Goal: Task Accomplishment & Management: Use online tool/utility

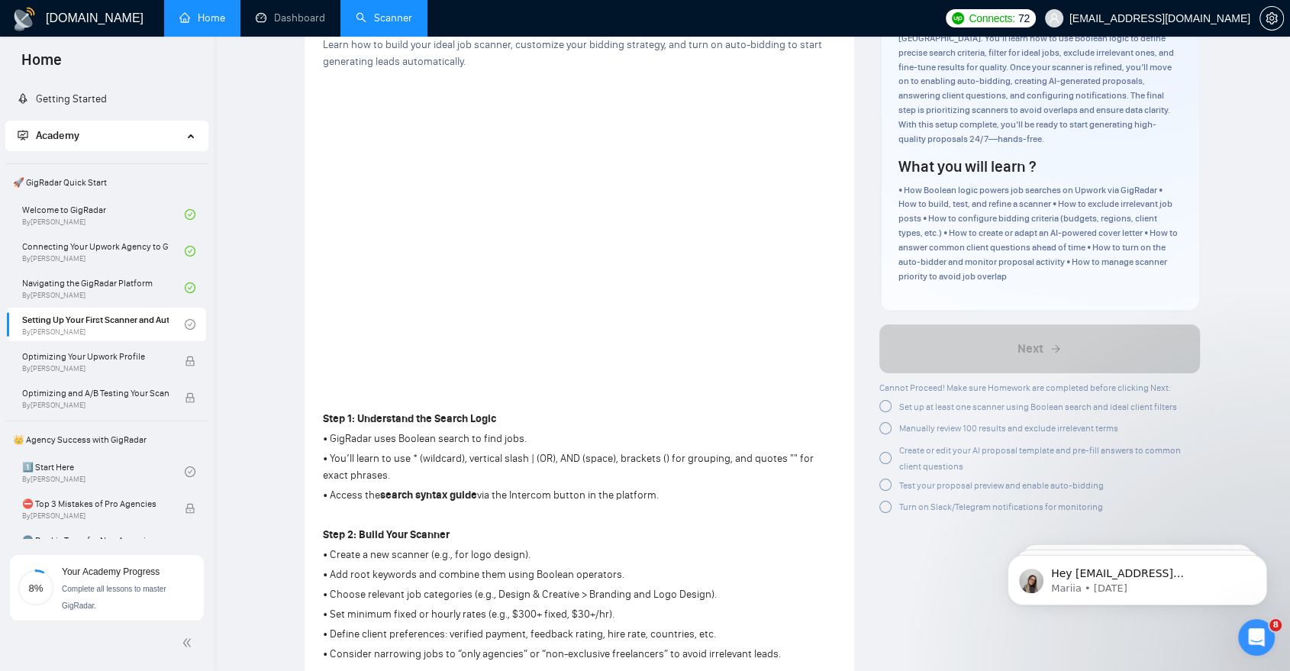
click at [394, 11] on link "Scanner" at bounding box center [384, 17] width 57 height 13
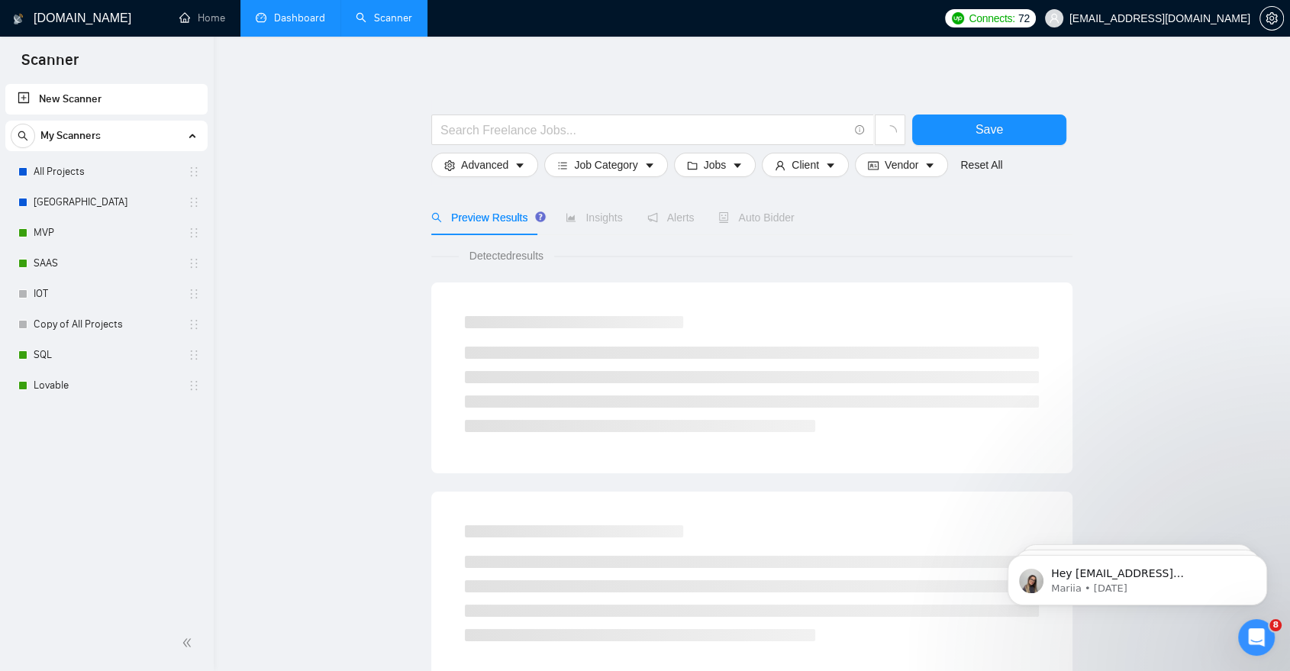
click at [273, 11] on link "Dashboard" at bounding box center [290, 17] width 69 height 13
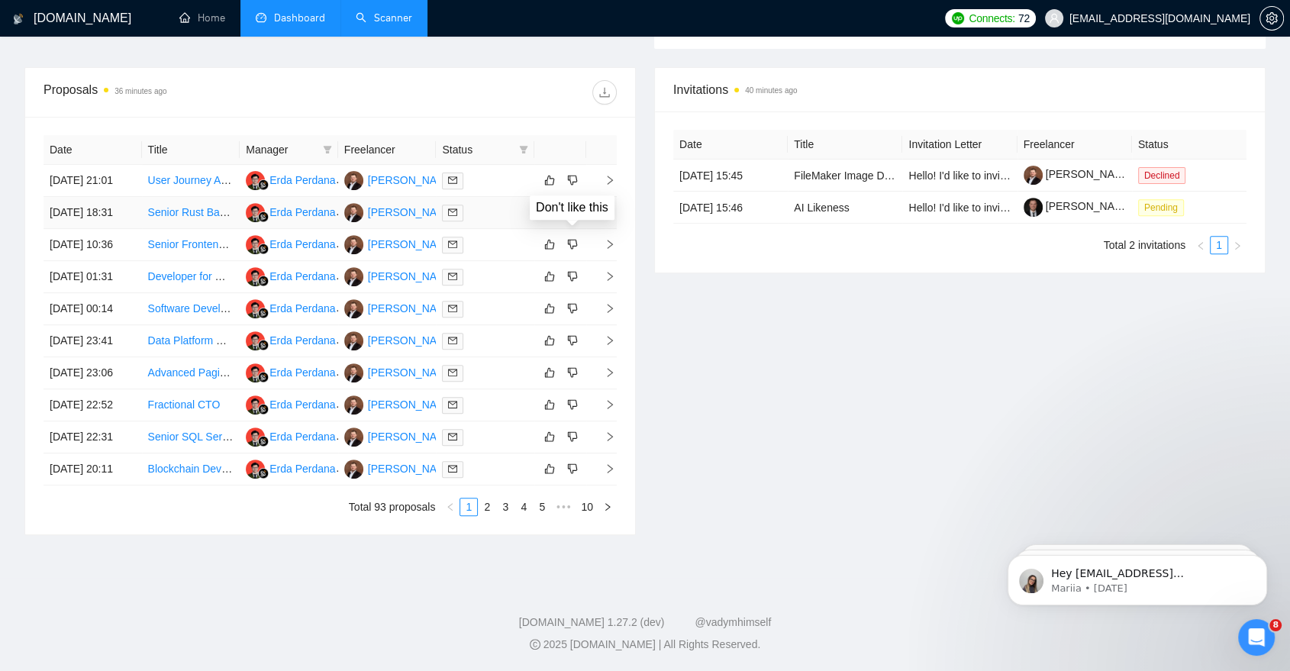
scroll to position [612, 0]
click at [487, 515] on link "2" at bounding box center [487, 507] width 17 height 17
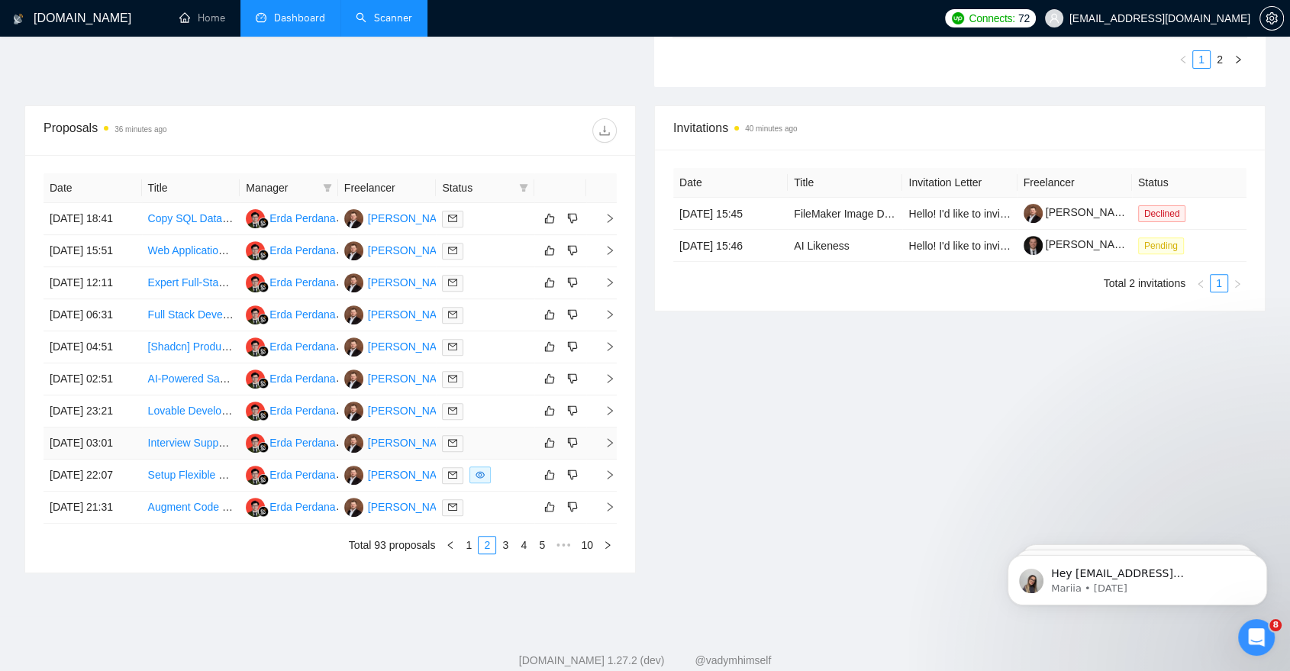
scroll to position [501, 0]
click at [171, 224] on link "Copy SQL Database to Google Drive and set it up" at bounding box center [266, 218] width 236 height 12
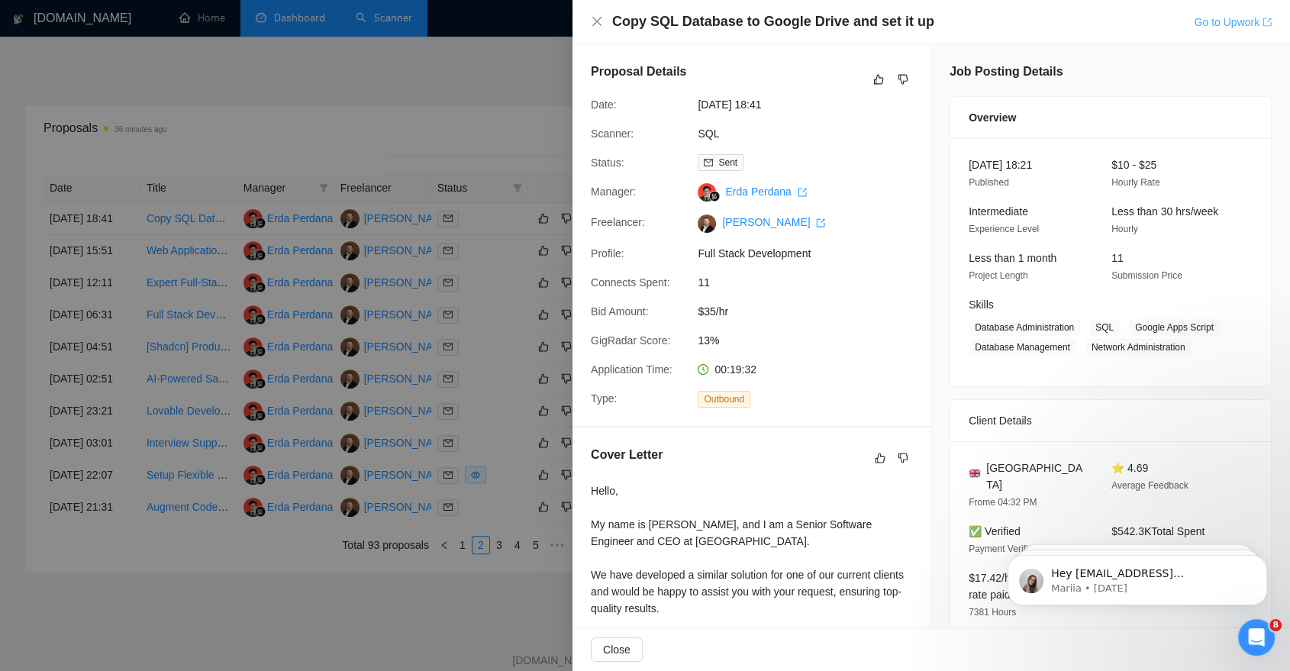
click at [1239, 19] on link "Go to Upwork" at bounding box center [1233, 22] width 78 height 12
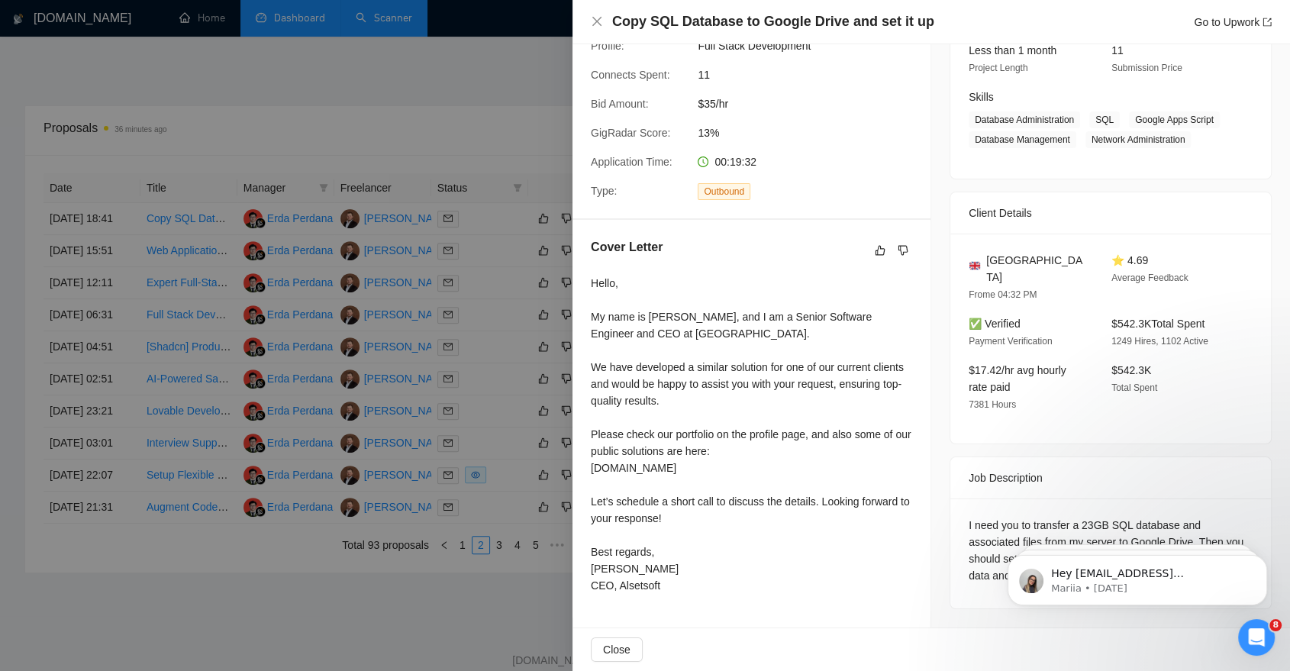
scroll to position [0, 0]
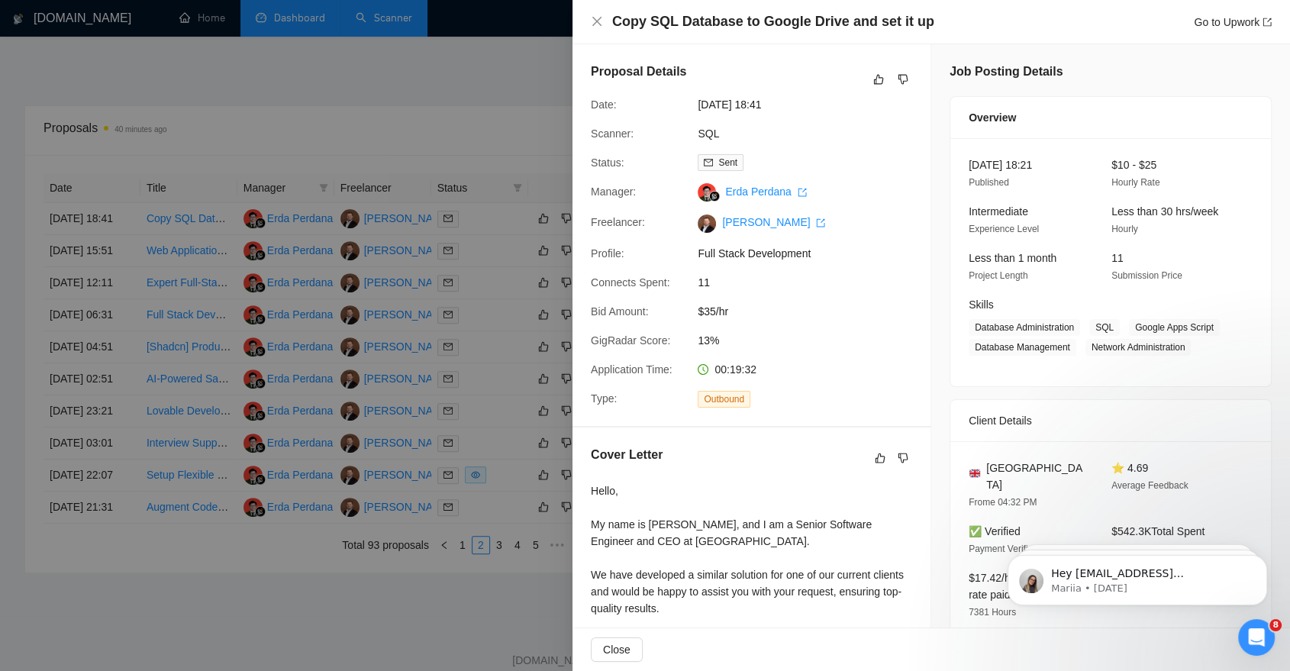
click at [235, 67] on div at bounding box center [645, 335] width 1290 height 671
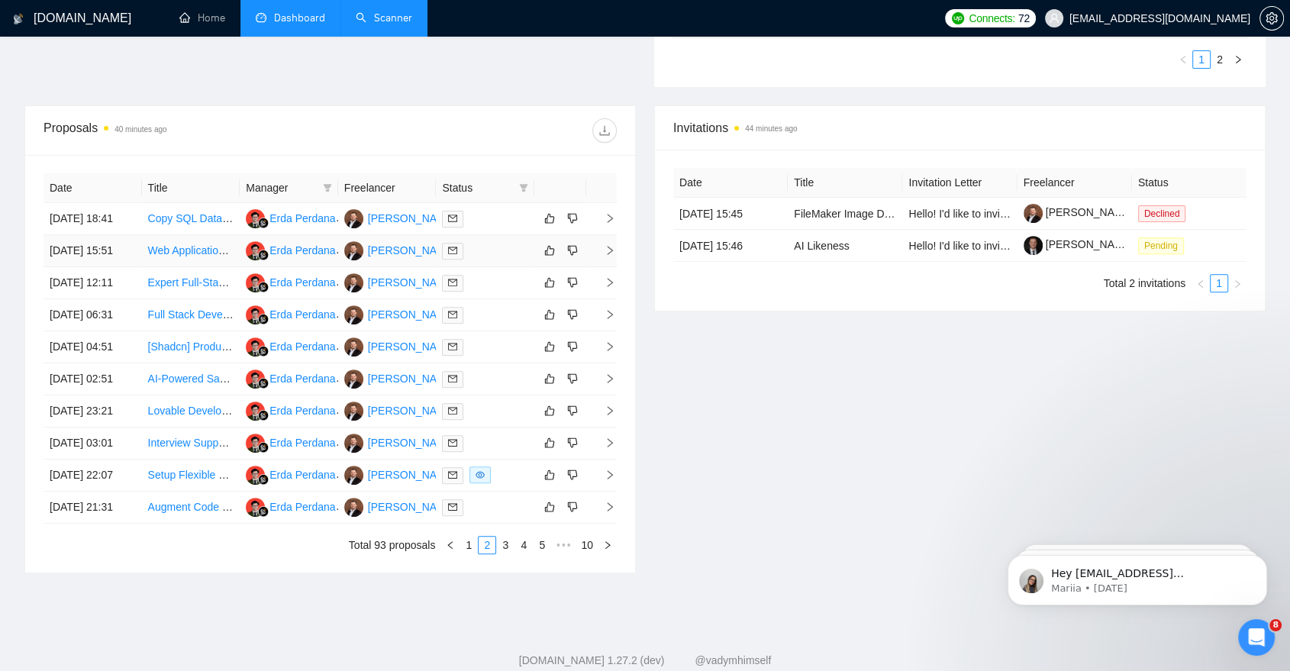
click at [136, 267] on td "[DATE] 15:51" at bounding box center [93, 251] width 98 height 32
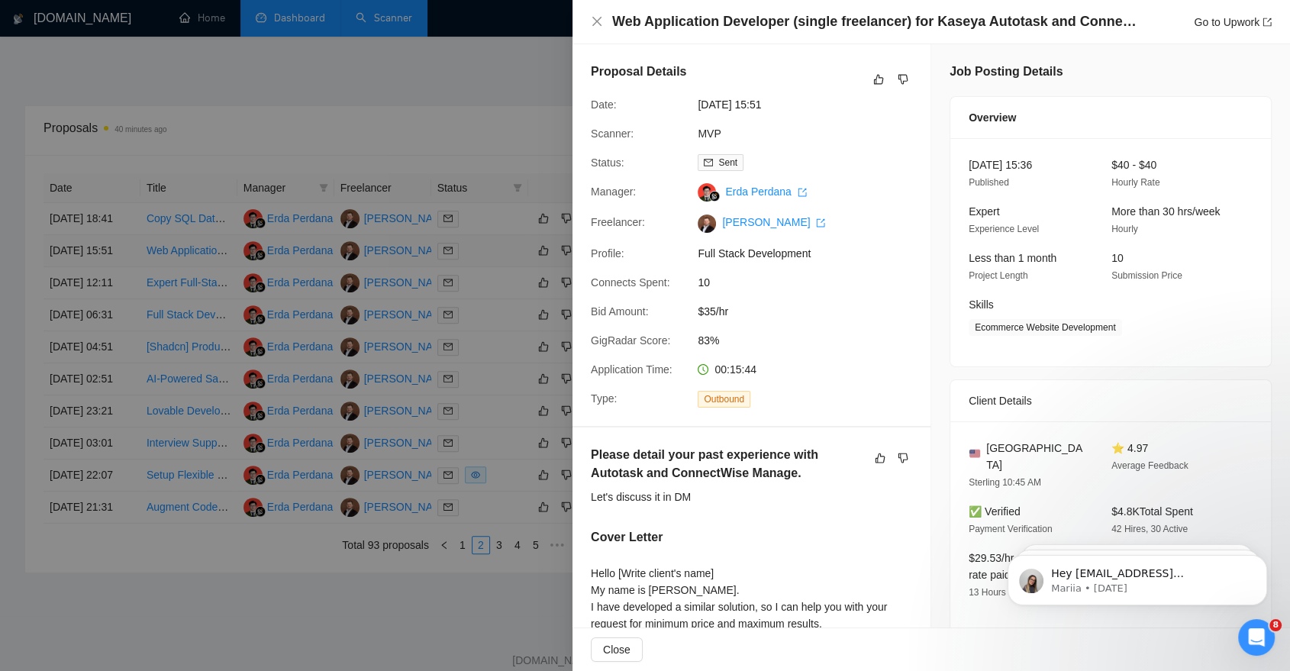
click at [136, 269] on div at bounding box center [645, 335] width 1290 height 671
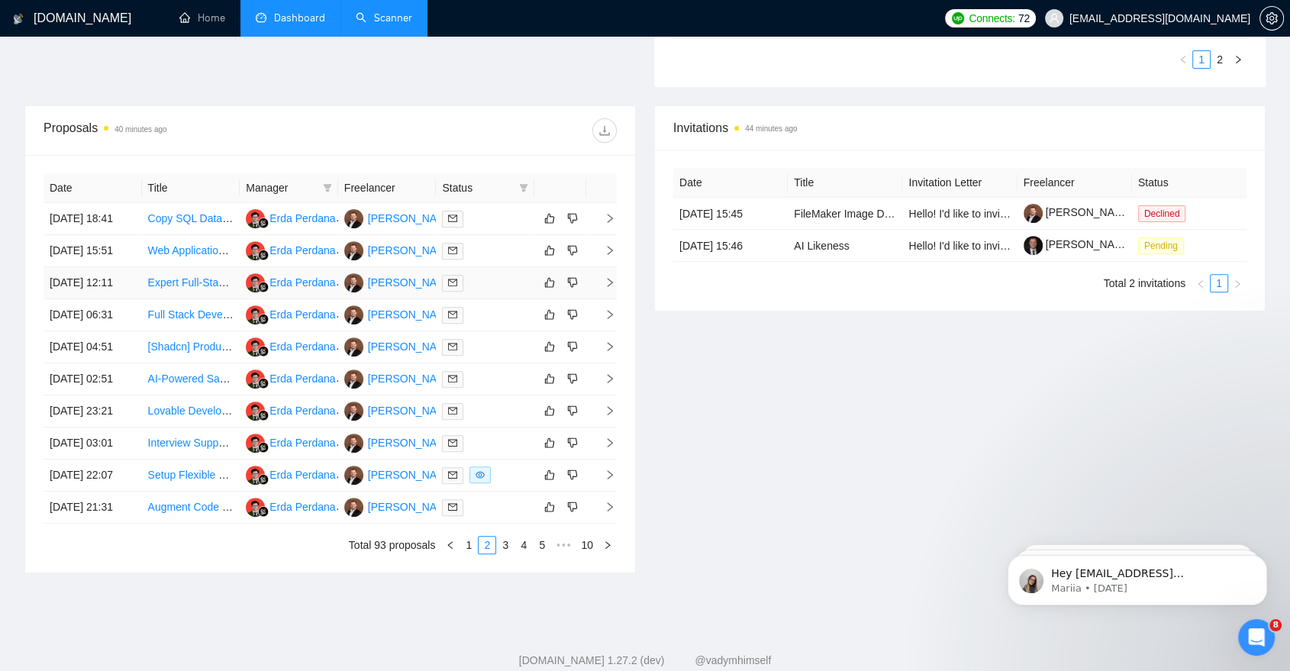
click at [134, 299] on td "[DATE] 12:11" at bounding box center [93, 283] width 98 height 32
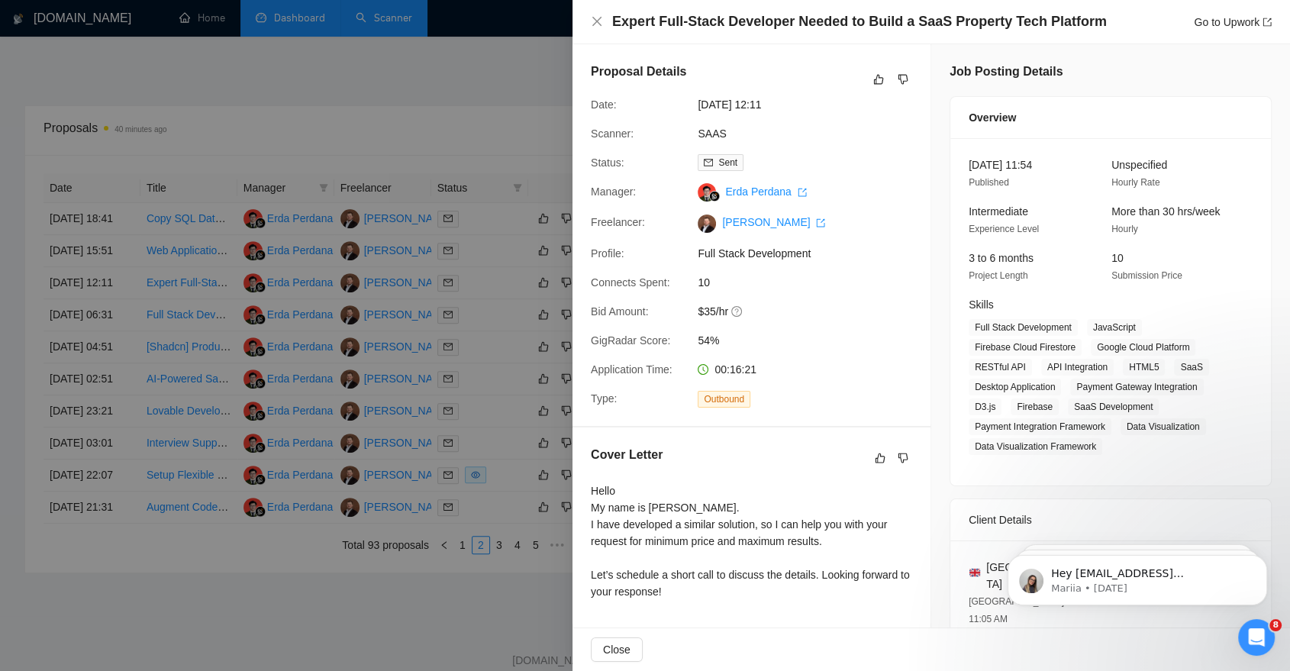
click at [468, 133] on div at bounding box center [645, 335] width 1290 height 671
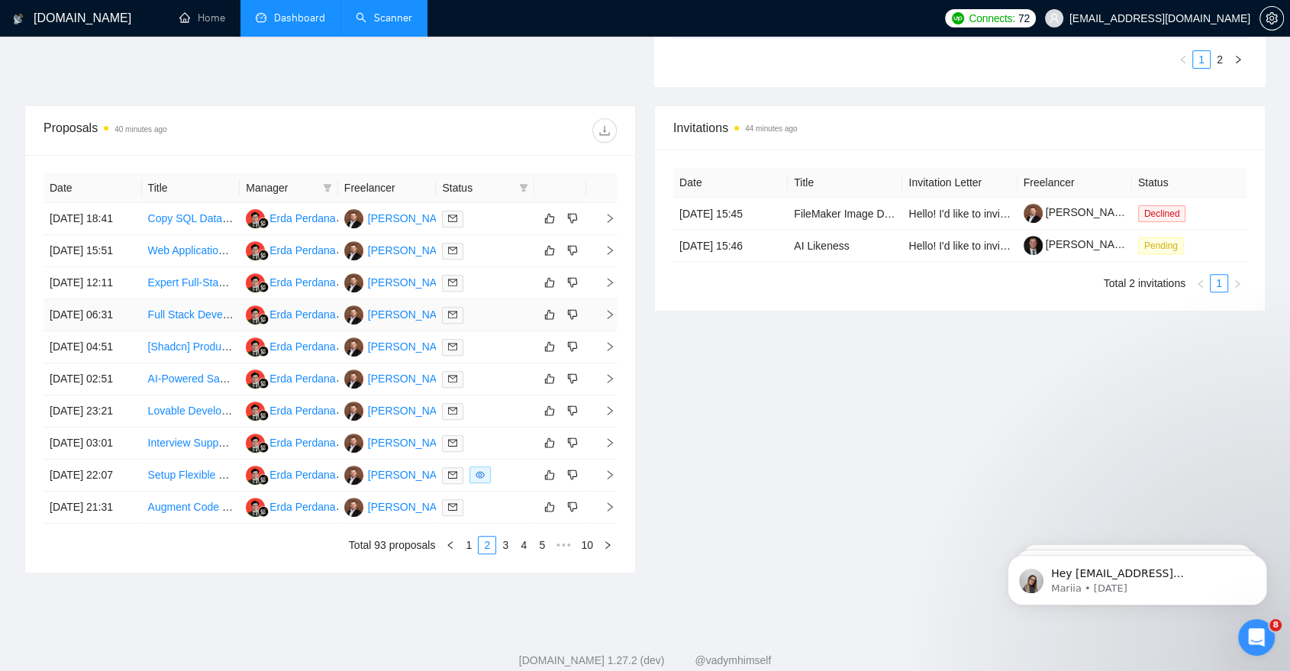
click at [489, 324] on div at bounding box center [485, 315] width 86 height 18
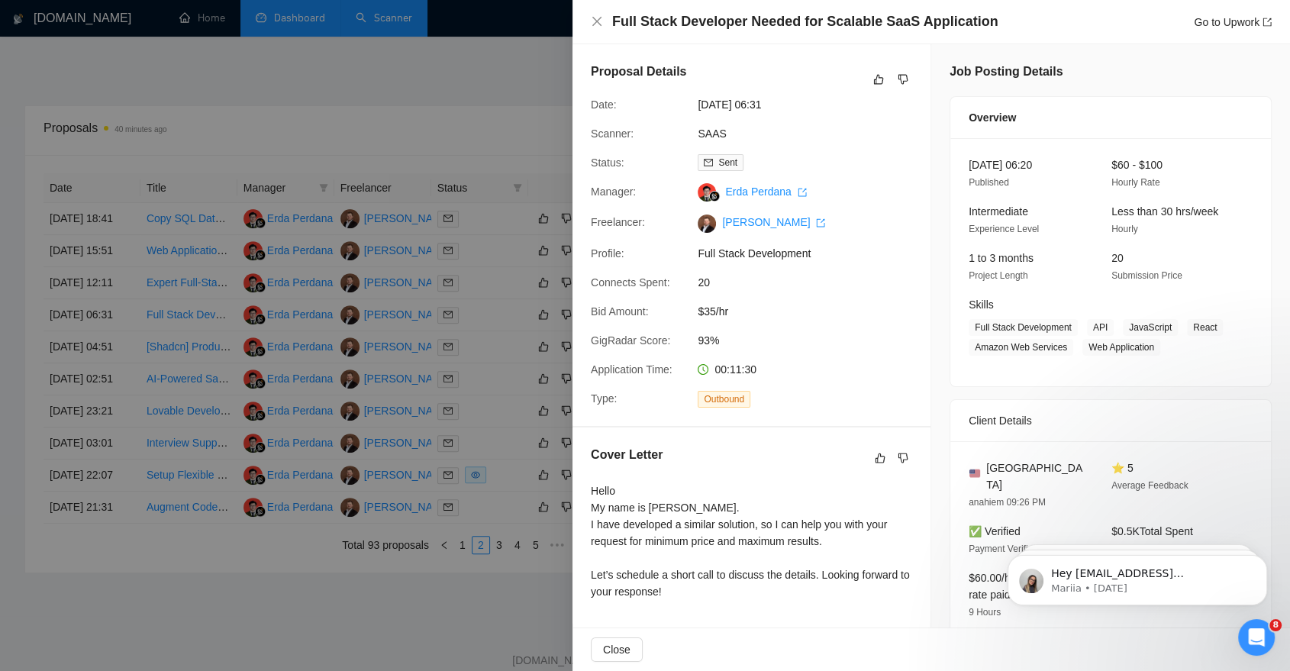
click at [486, 402] on div at bounding box center [645, 335] width 1290 height 671
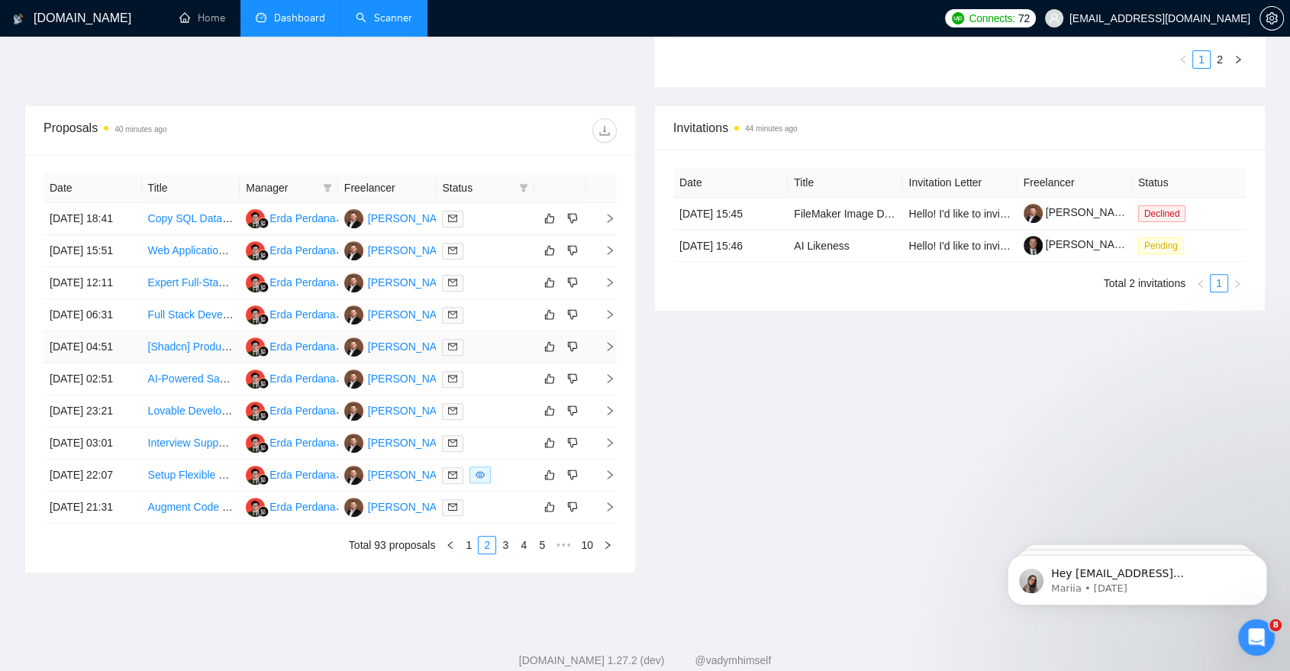
click at [489, 356] on div at bounding box center [485, 347] width 86 height 18
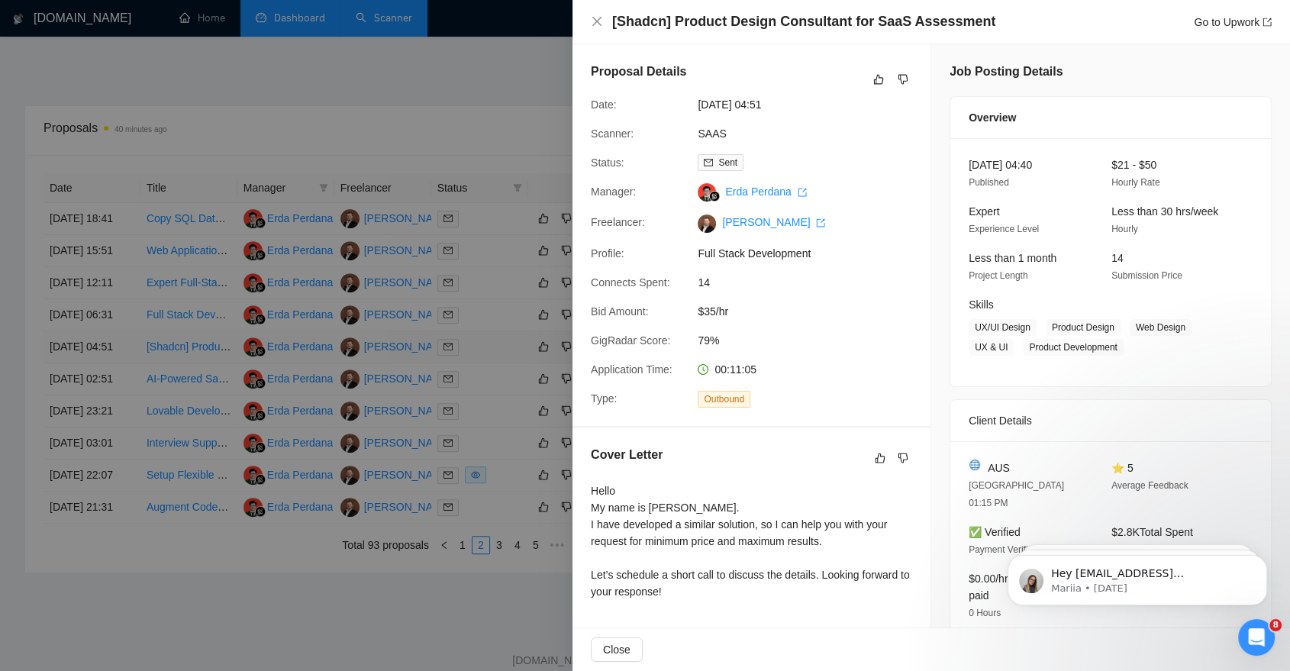
click at [489, 414] on div at bounding box center [645, 335] width 1290 height 671
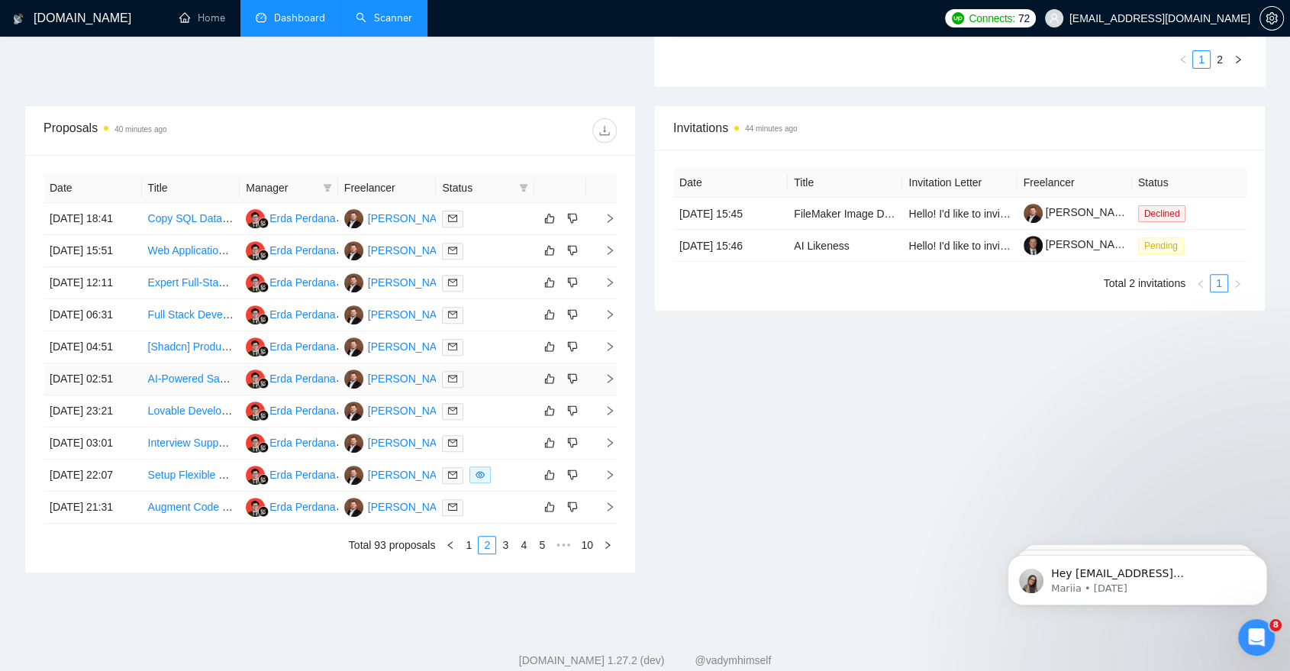
click at [494, 388] on div at bounding box center [485, 379] width 86 height 18
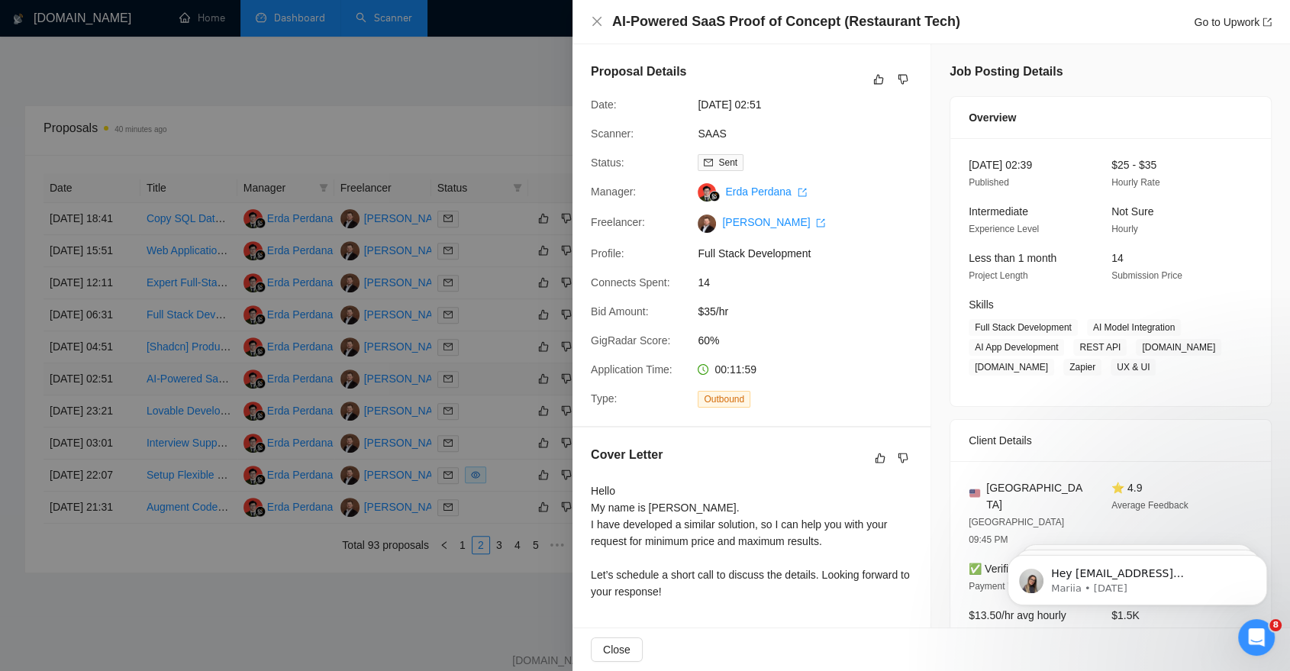
click at [494, 452] on div at bounding box center [645, 335] width 1290 height 671
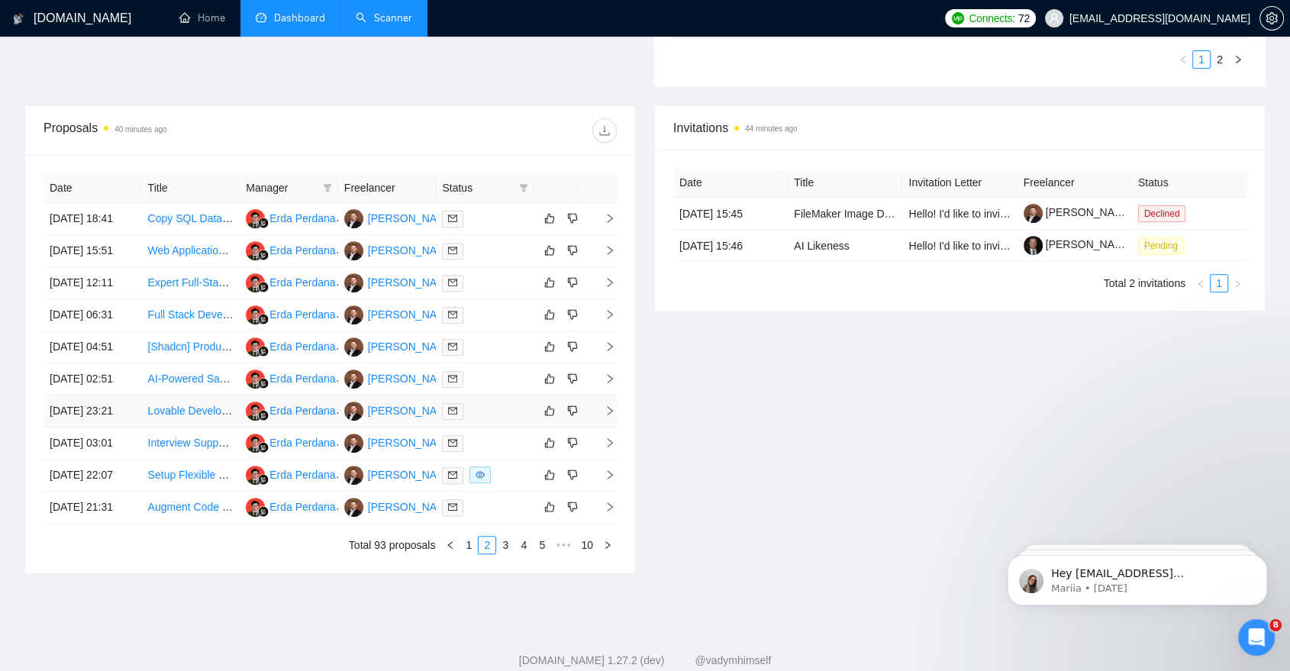
click at [499, 420] on div at bounding box center [485, 411] width 86 height 18
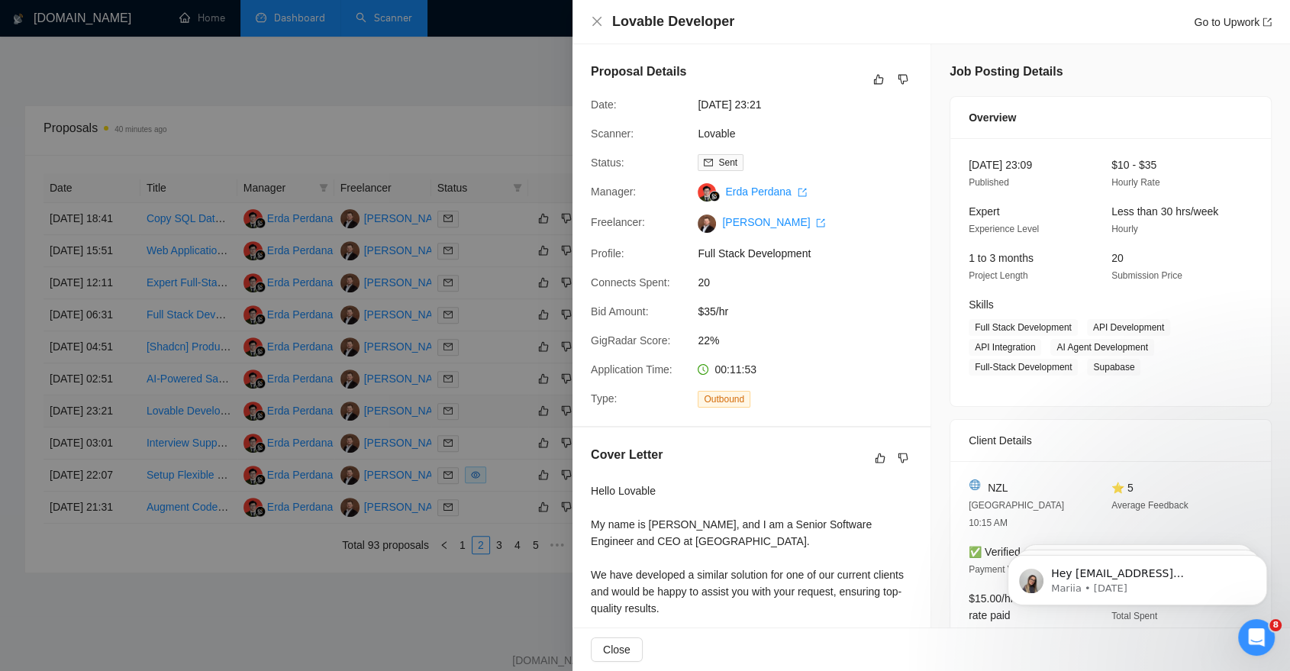
click at [499, 499] on div at bounding box center [645, 335] width 1290 height 671
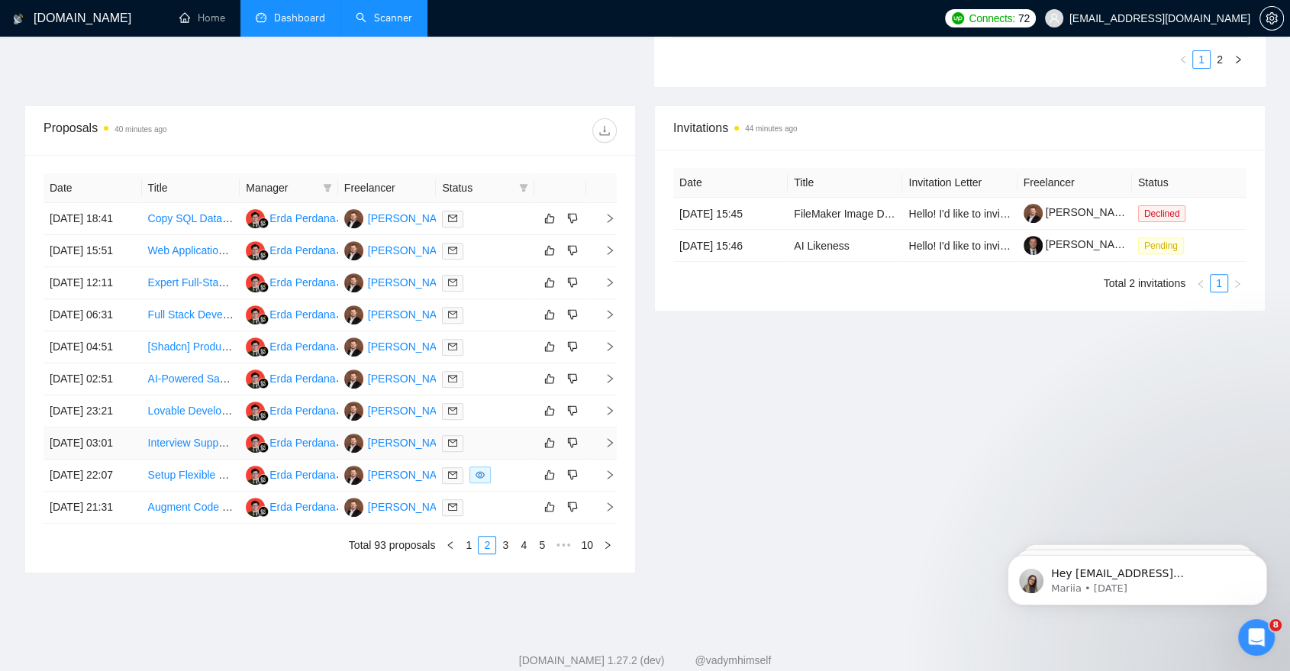
click at [502, 460] on td at bounding box center [485, 444] width 98 height 32
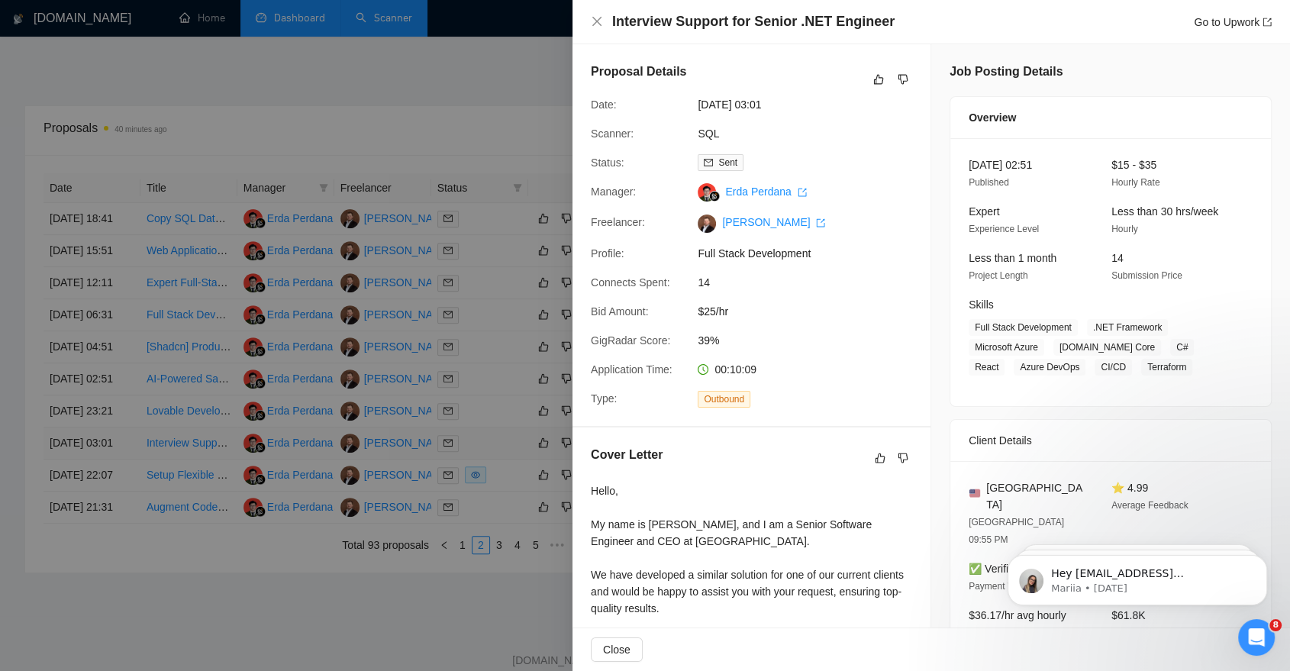
click at [502, 540] on div at bounding box center [645, 335] width 1290 height 671
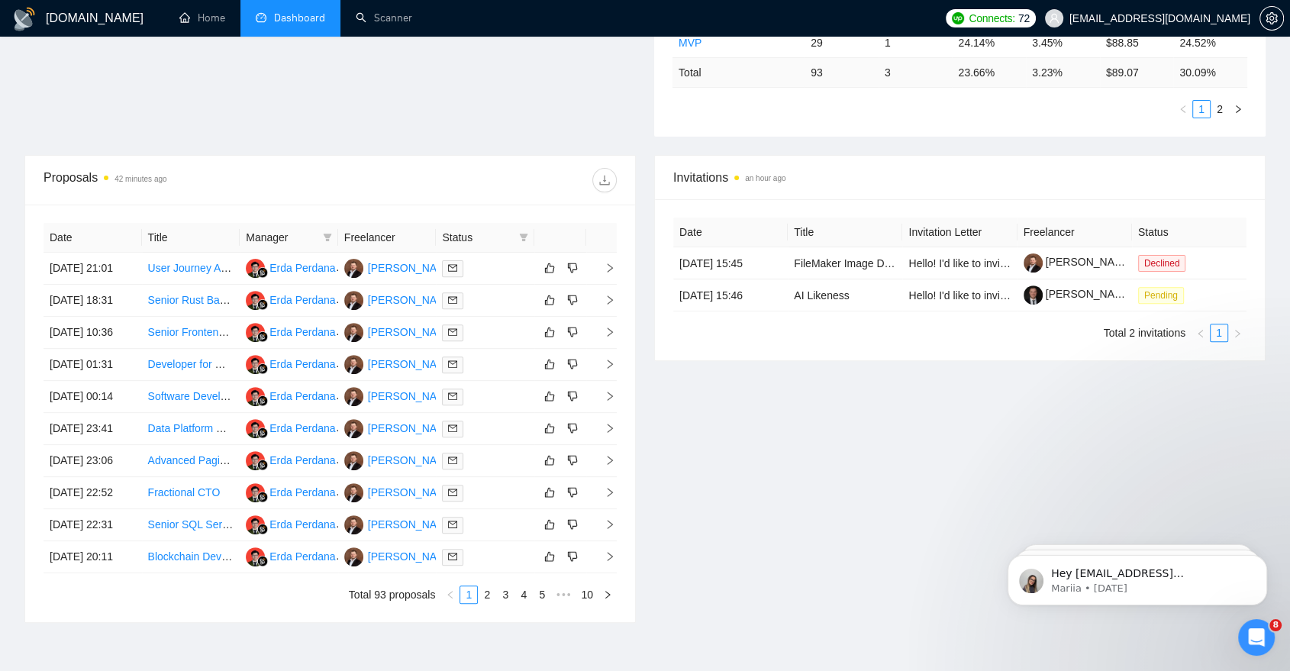
scroll to position [450, 0]
click at [200, 283] on td "User Journey Audit for SaaS – Reducing Friction & Boosting Trial Conversions" at bounding box center [191, 270] width 98 height 32
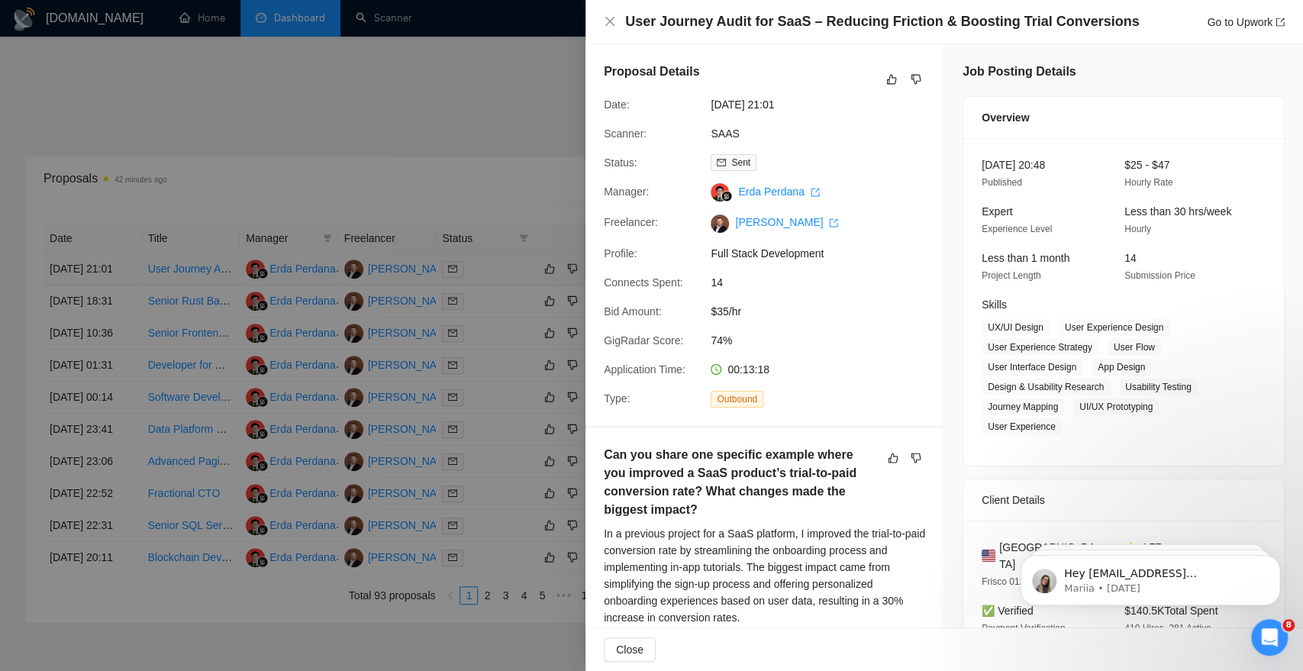
click at [200, 283] on div at bounding box center [651, 335] width 1303 height 671
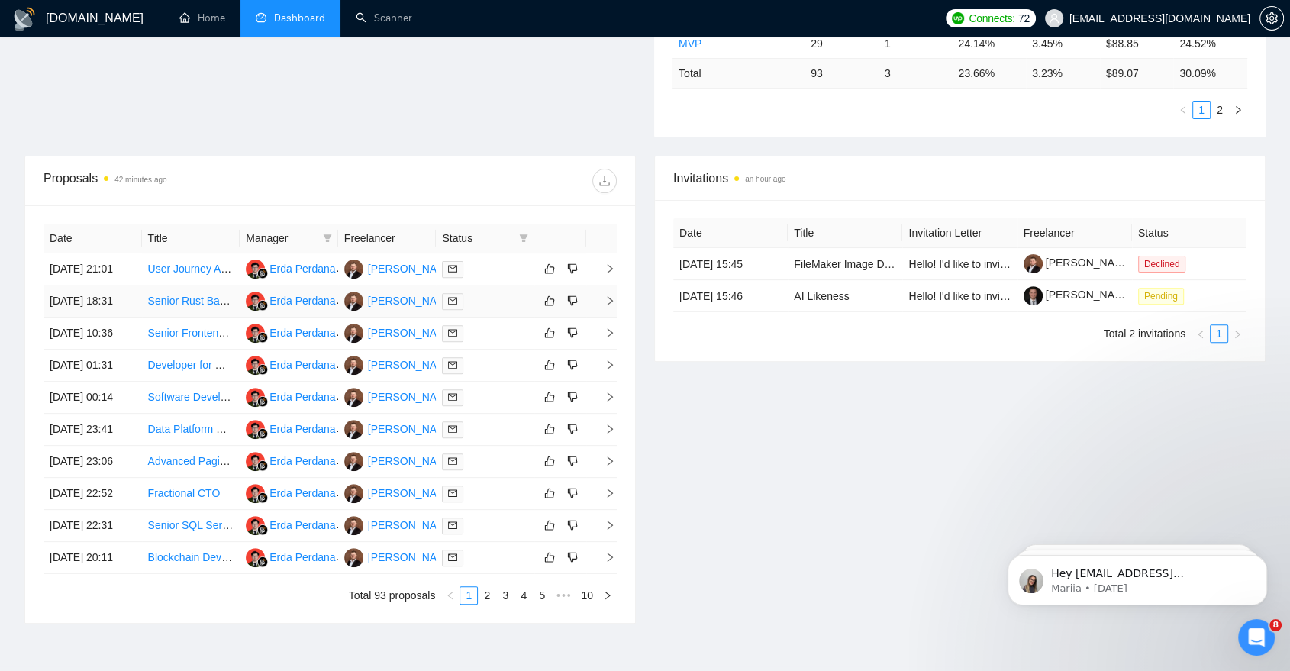
click at [199, 301] on td "Senior Rust Backend Developer" at bounding box center [191, 302] width 98 height 32
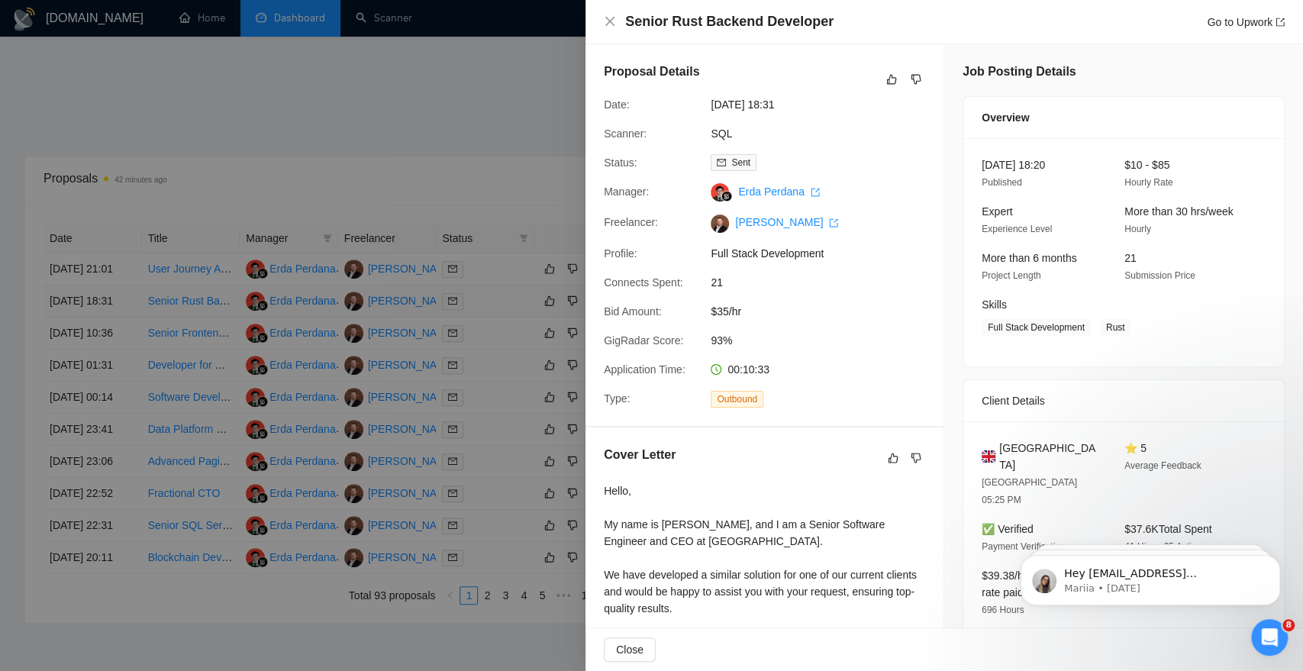
click at [199, 301] on div at bounding box center [651, 335] width 1303 height 671
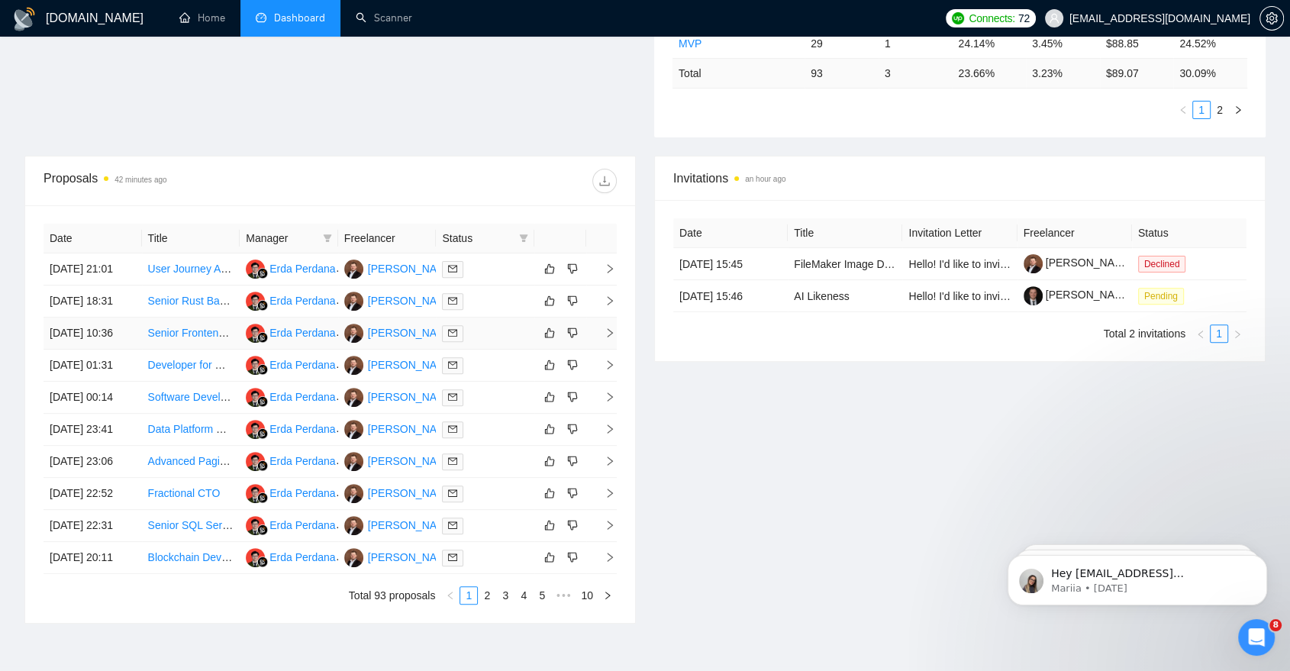
click at [202, 350] on td "Senior Frontend Developer – React (Remote – CET ±3) (m/f/d)" at bounding box center [191, 334] width 98 height 32
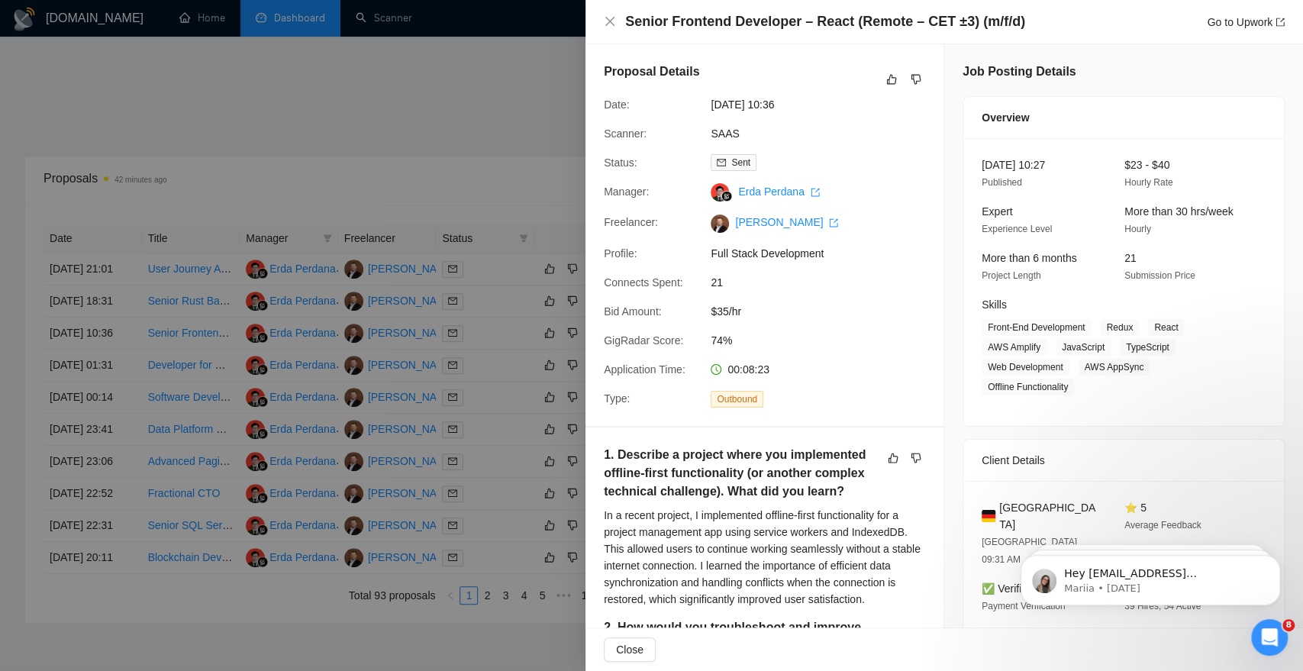
click at [193, 371] on div at bounding box center [651, 335] width 1303 height 671
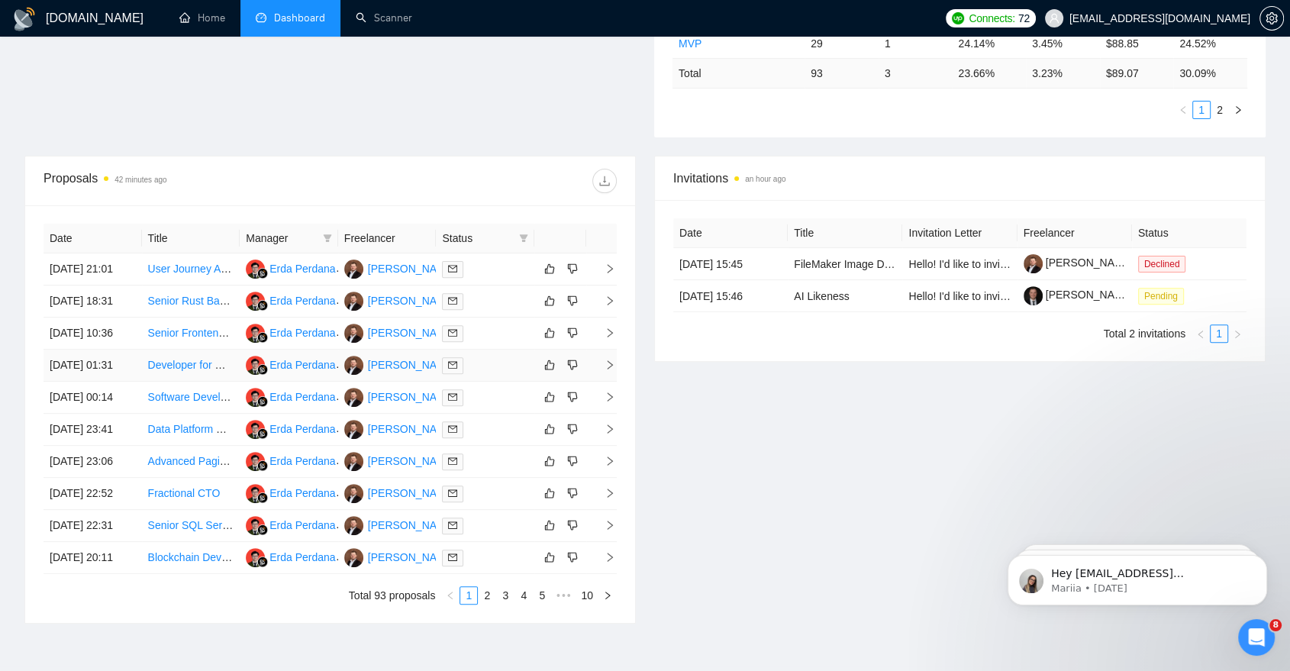
click at [189, 382] on td "Developer for MVP with Web, Cloud, Mobile, and AI Skills" at bounding box center [191, 366] width 98 height 32
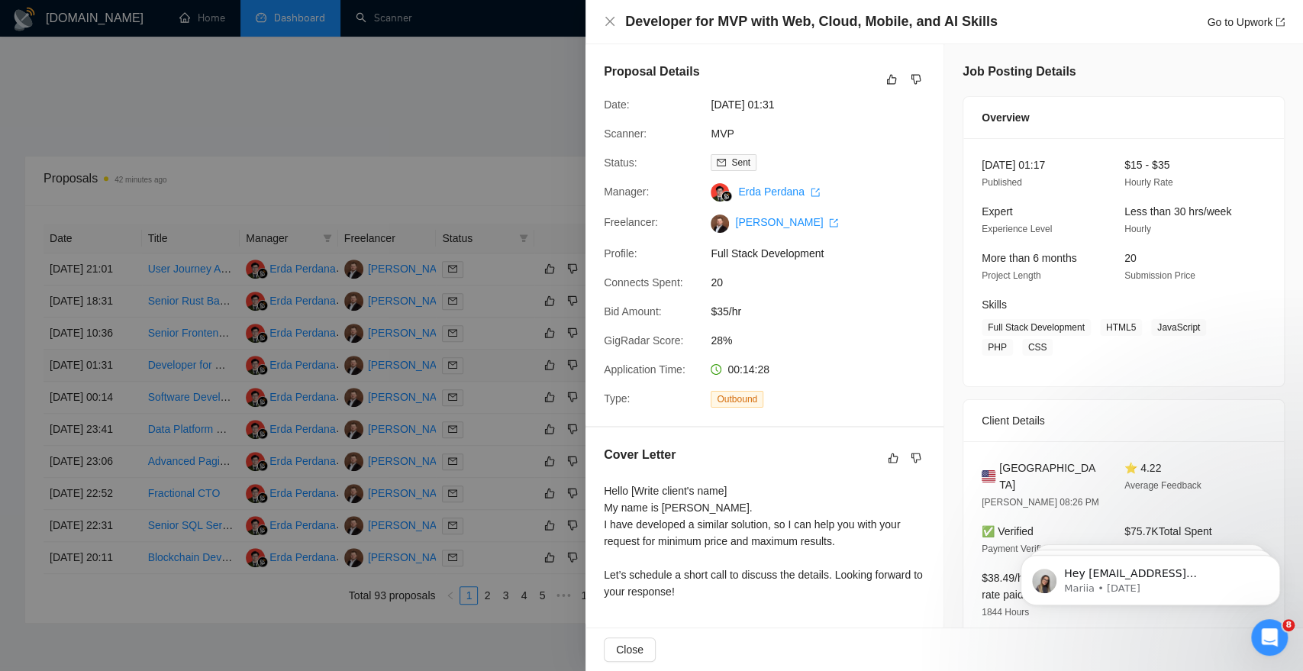
click at [189, 399] on div at bounding box center [651, 335] width 1303 height 671
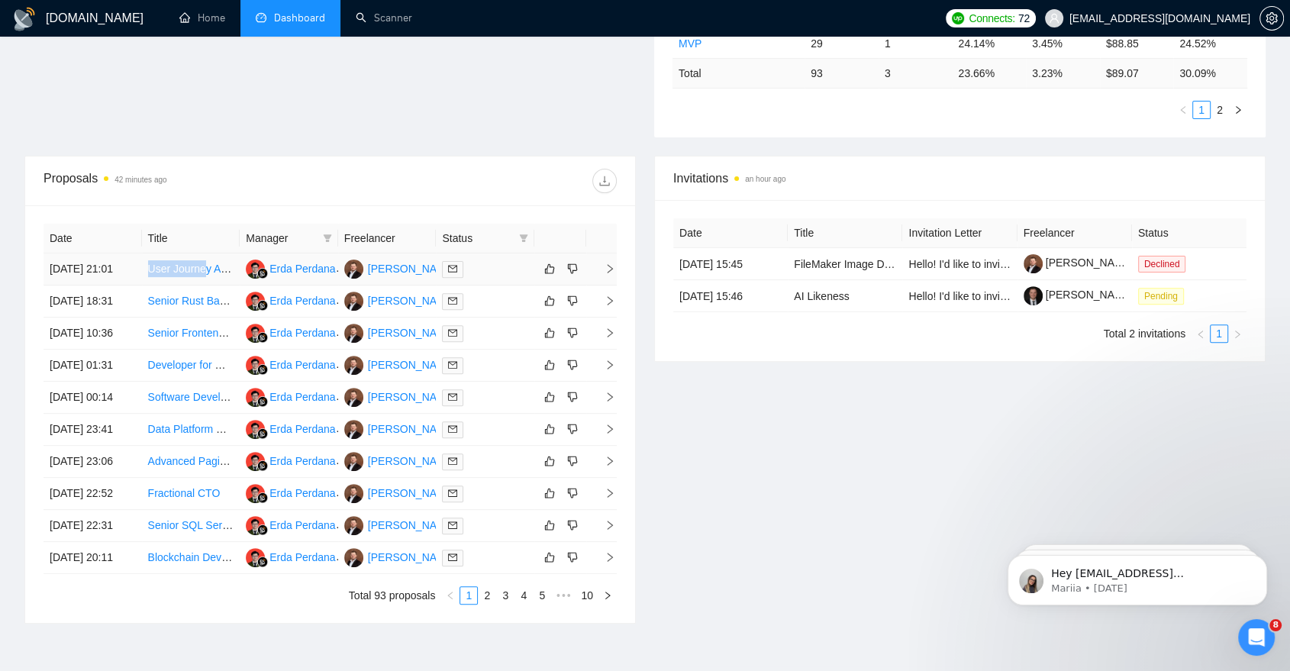
drag, startPoint x: 132, startPoint y: 273, endPoint x: 204, endPoint y: 276, distance: 71.8
click at [204, 276] on tr "[DATE] 21:01 User Journey Audit for SaaS – Reducing Friction & Boosting Trial C…" at bounding box center [330, 270] width 573 height 32
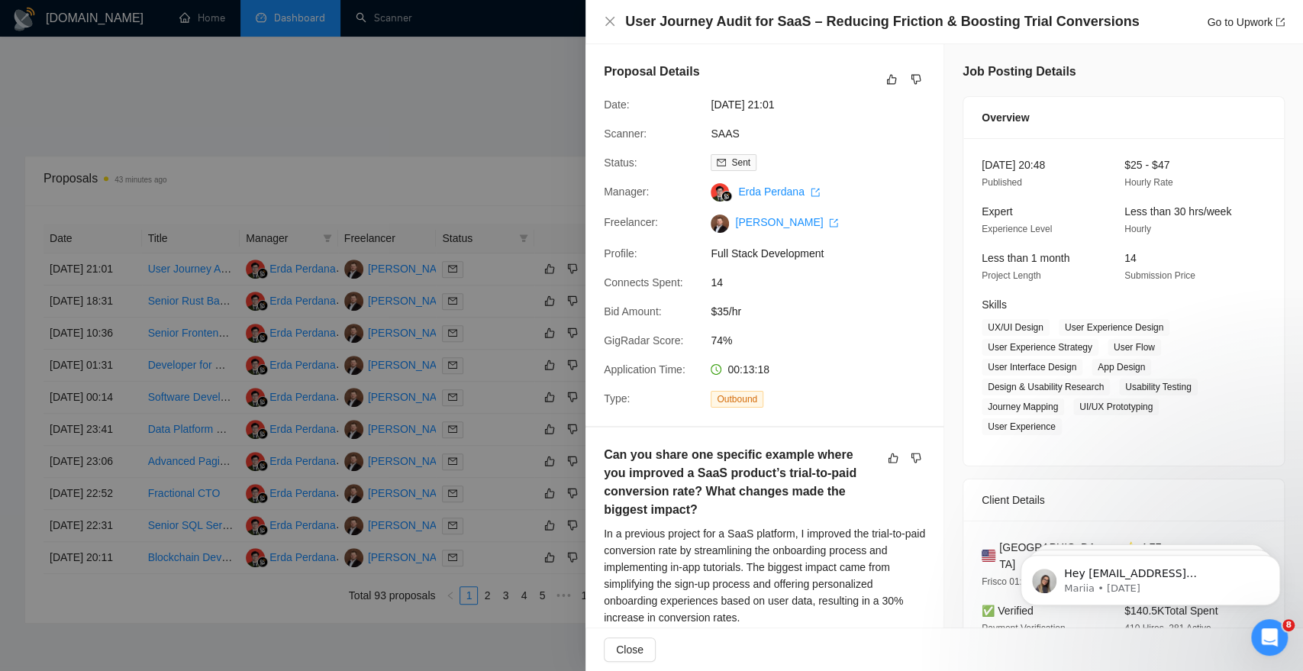
click at [124, 286] on div at bounding box center [651, 335] width 1303 height 671
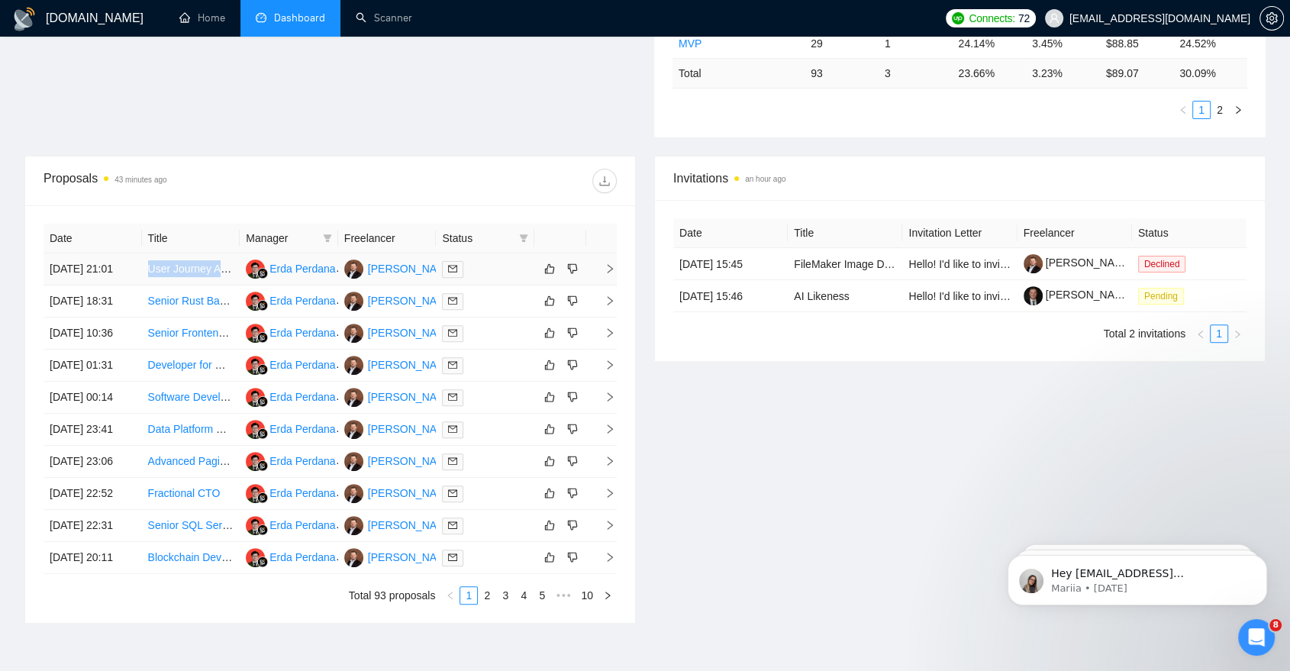
drag, startPoint x: 141, startPoint y: 271, endPoint x: 228, endPoint y: 275, distance: 87.1
click at [228, 275] on td "User Journey Audit for SaaS – Reducing Friction & Boosting Trial Conversions" at bounding box center [191, 270] width 98 height 32
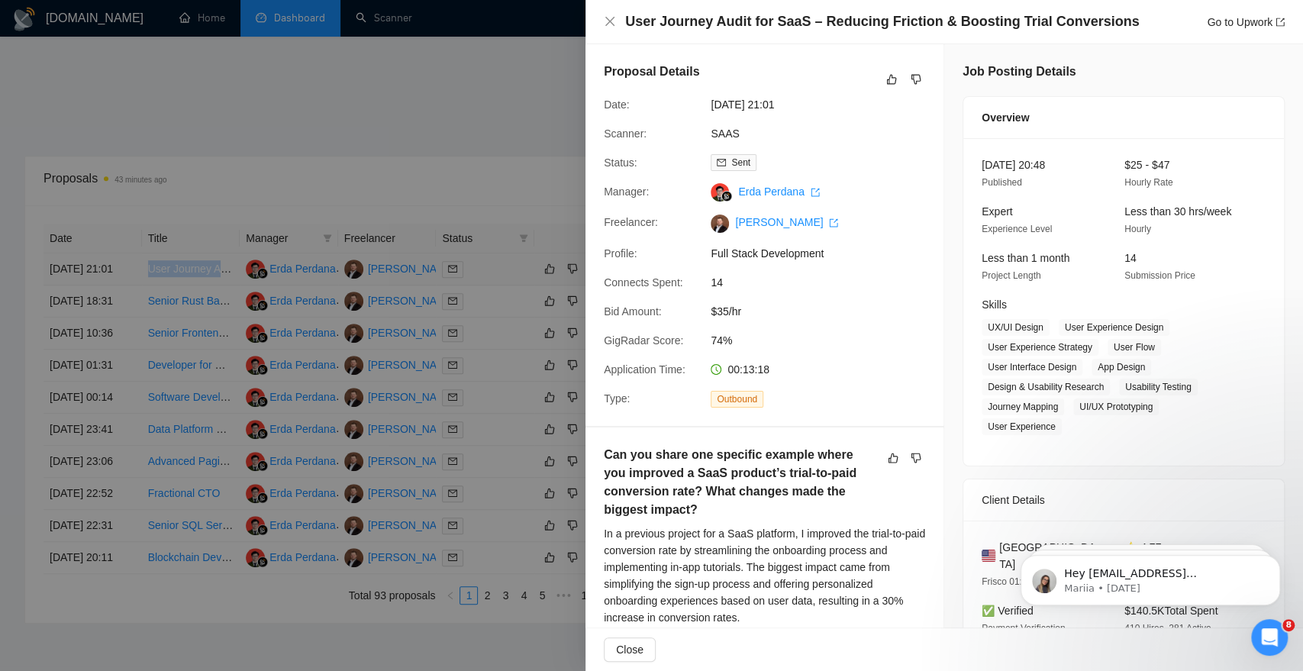
copy link "User Journey Aud"
click at [224, 245] on div at bounding box center [651, 335] width 1303 height 671
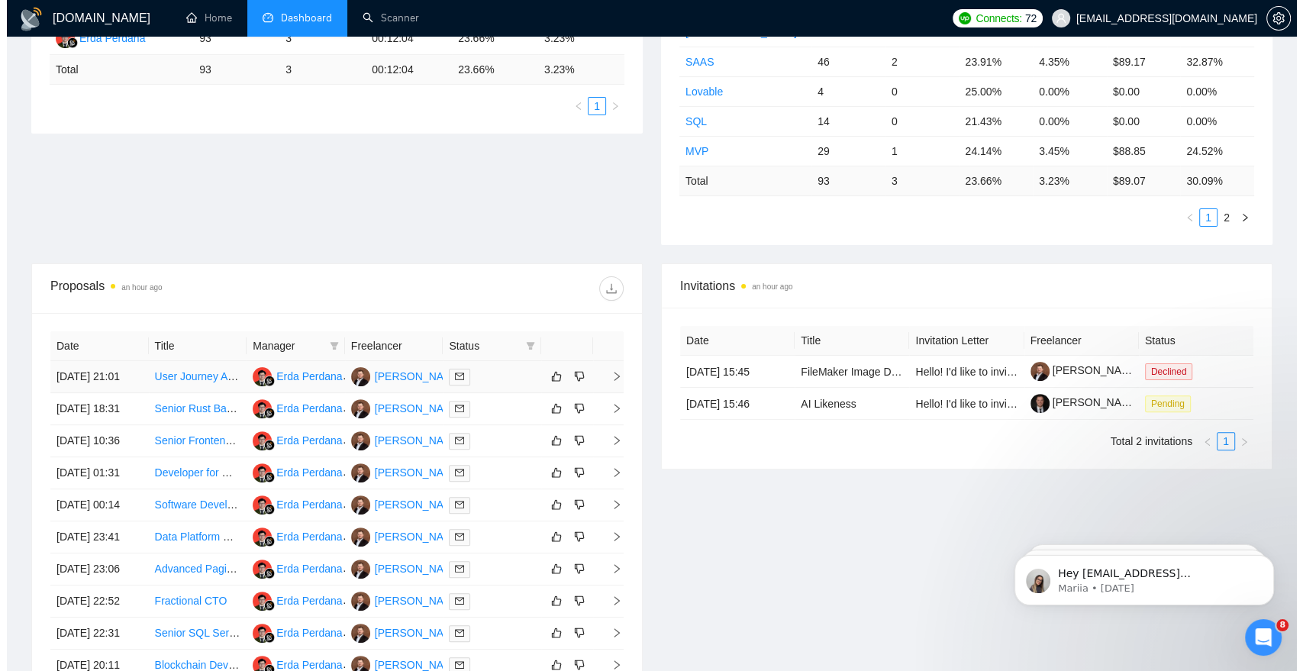
scroll to position [342, 0]
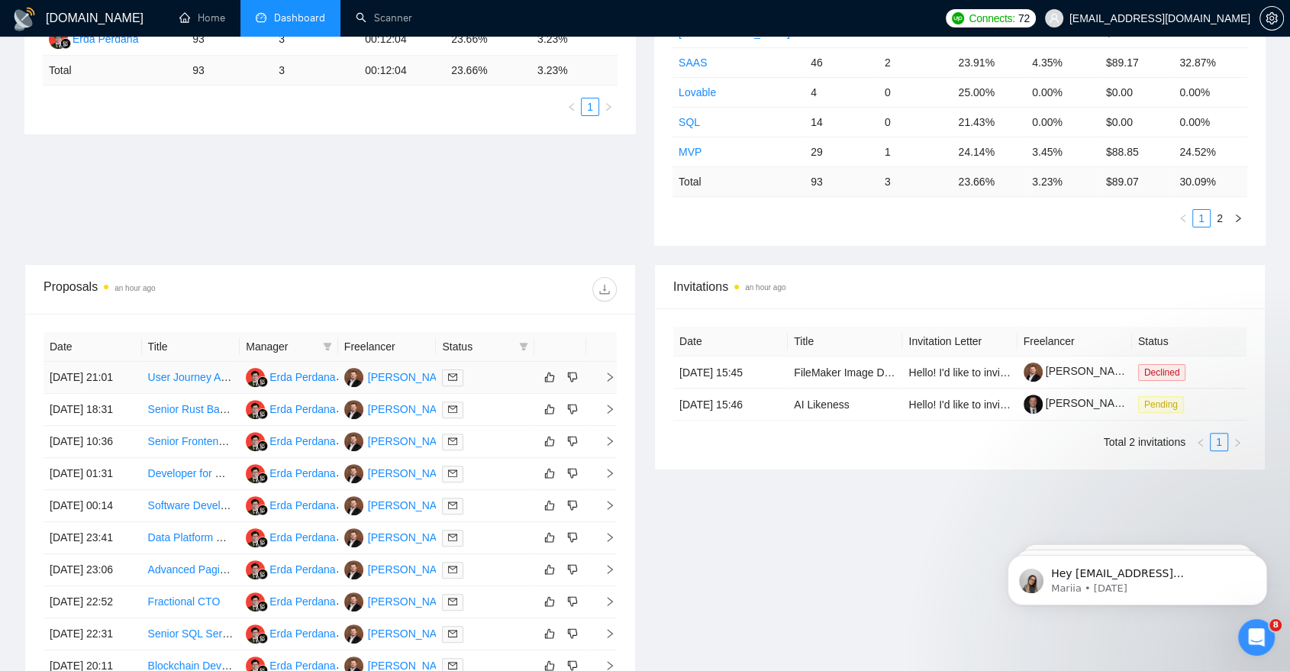
click at [530, 383] on td at bounding box center [485, 378] width 98 height 32
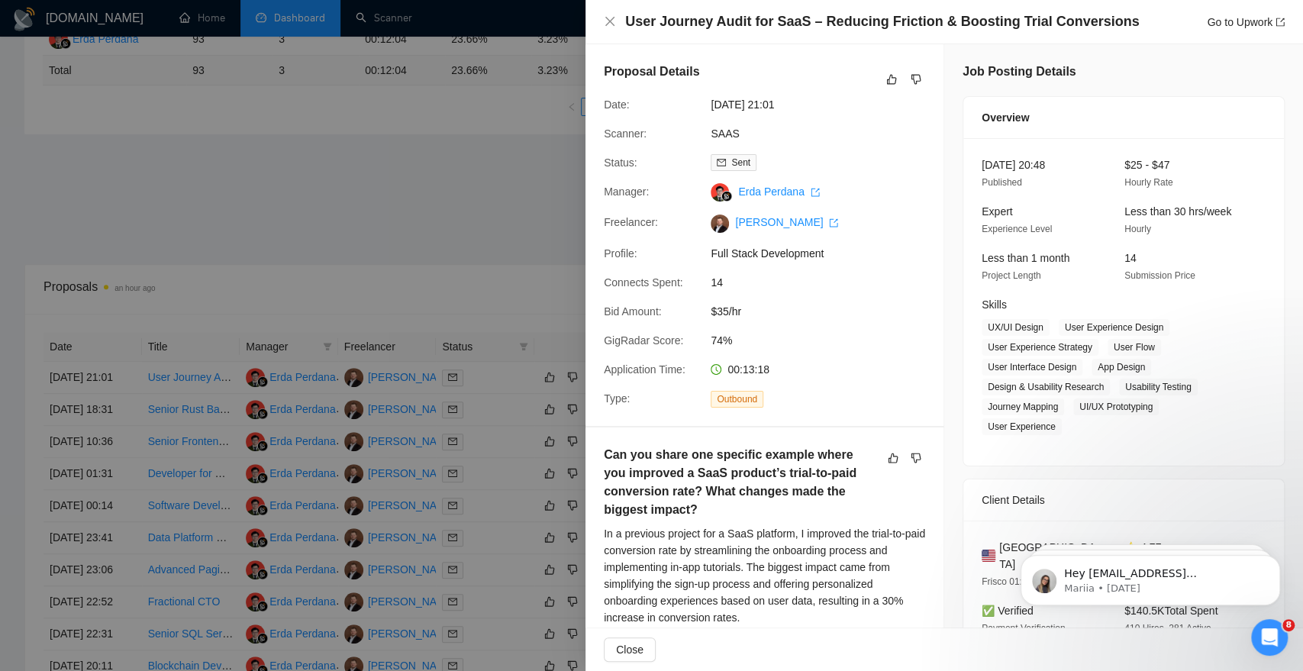
click at [545, 402] on div at bounding box center [651, 335] width 1303 height 671
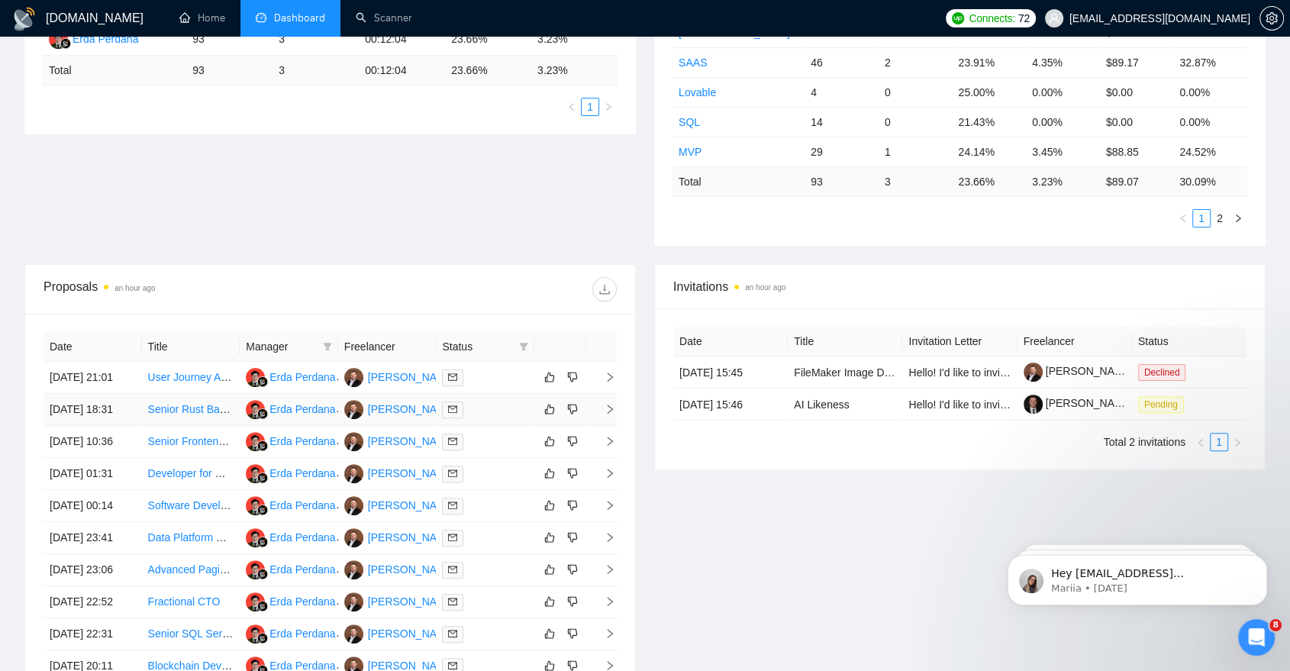
click at [488, 418] on div at bounding box center [485, 410] width 86 height 18
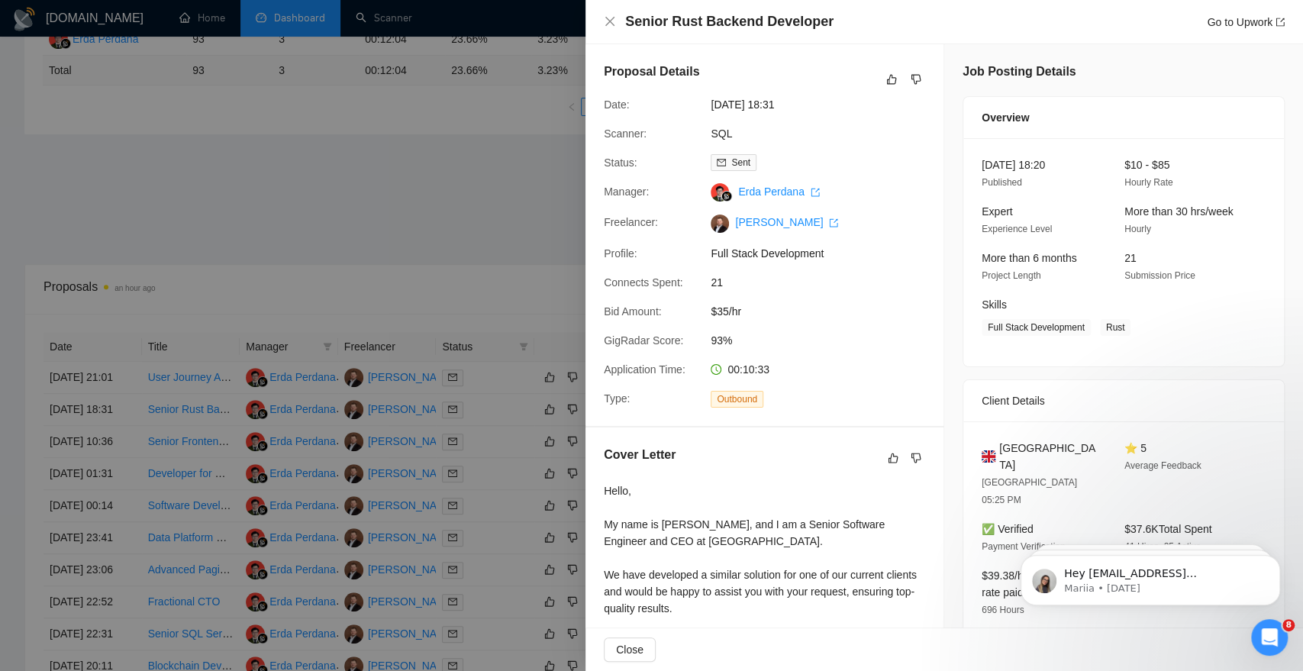
click at [483, 438] on div at bounding box center [651, 335] width 1303 height 671
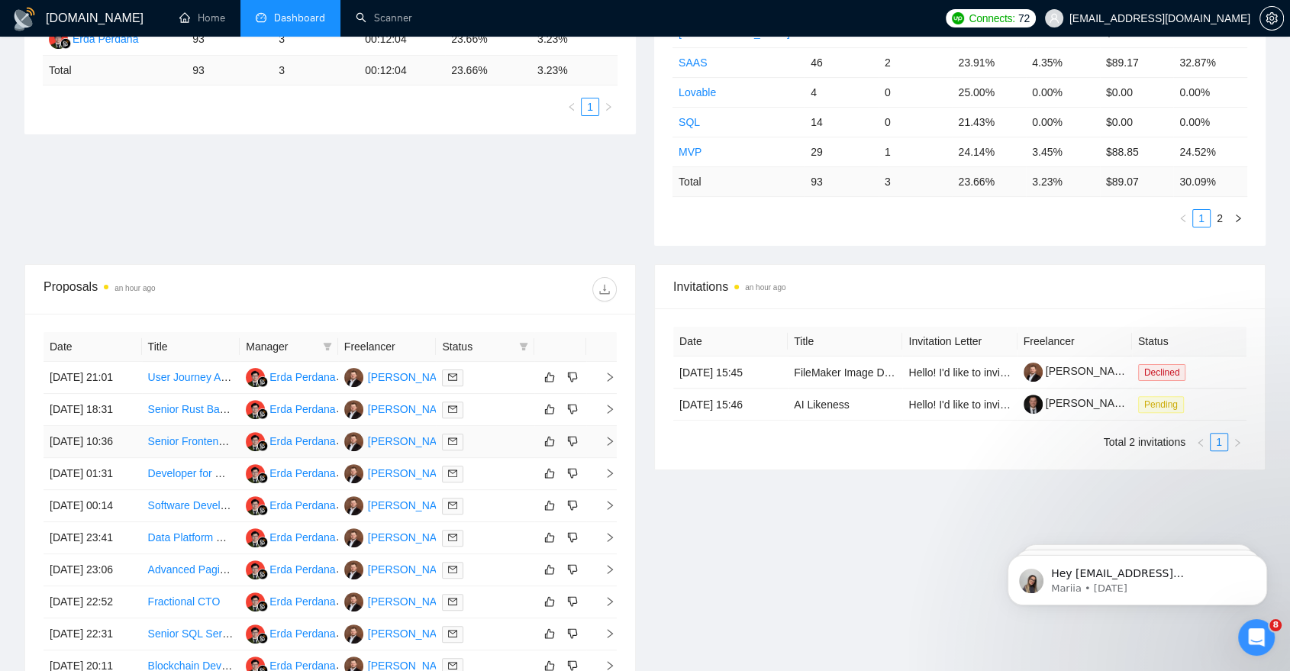
click at [487, 458] on td at bounding box center [485, 442] width 98 height 32
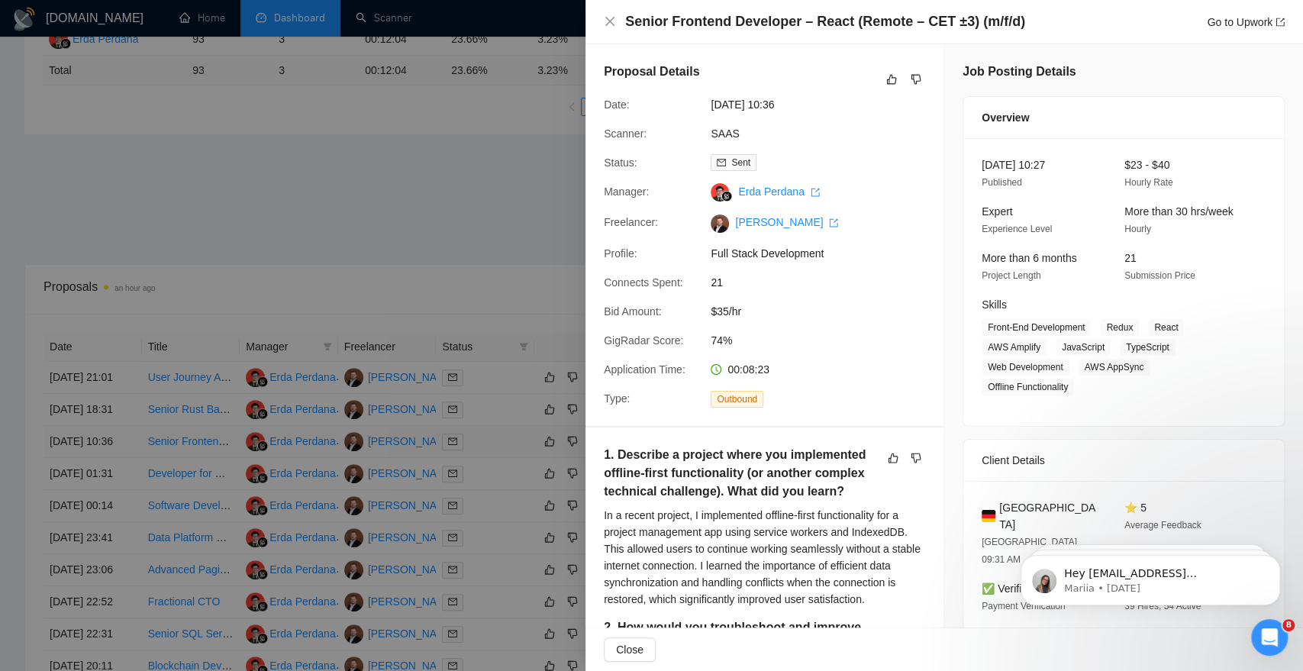
click at [487, 492] on div at bounding box center [651, 335] width 1303 height 671
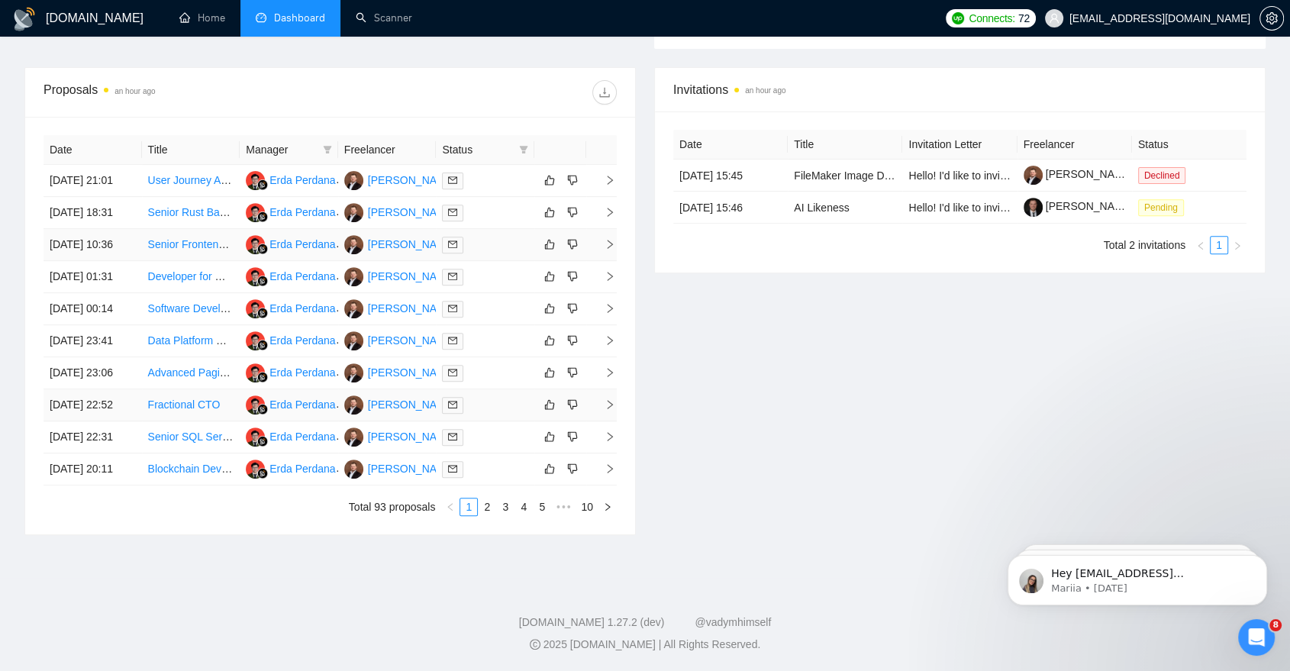
scroll to position [644, 0]
click at [484, 478] on div at bounding box center [485, 469] width 86 height 18
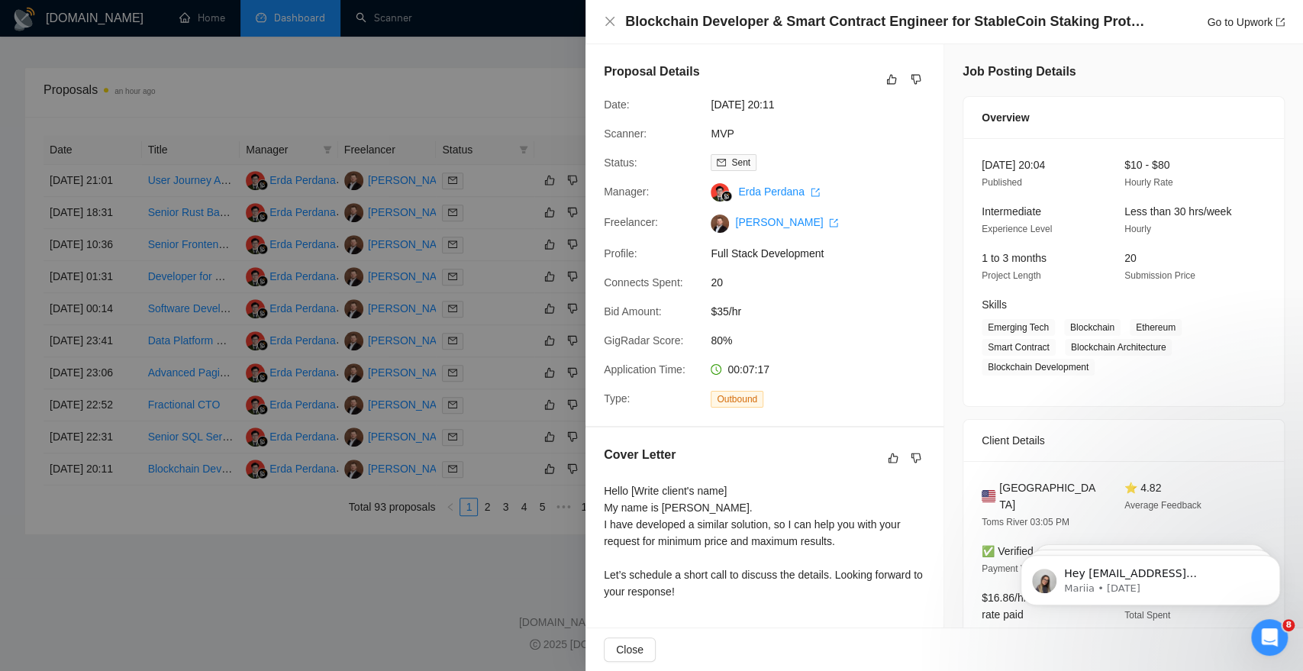
click at [493, 465] on div at bounding box center [651, 335] width 1303 height 671
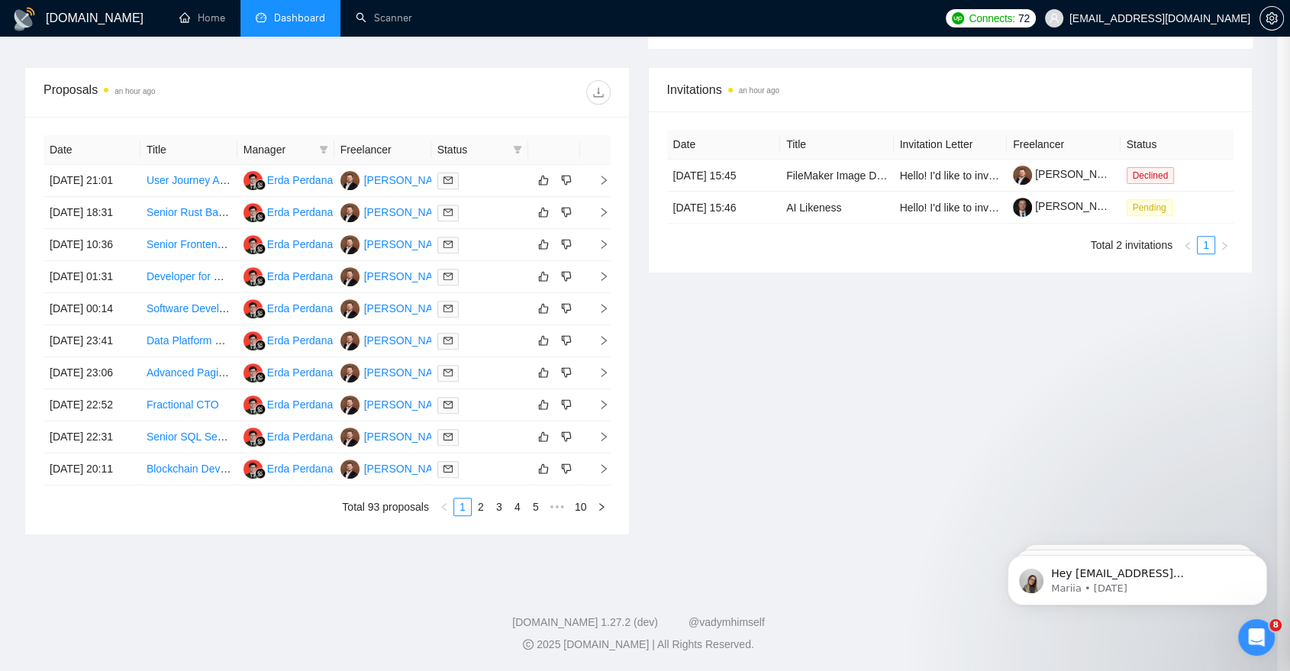
click at [496, 446] on div at bounding box center [480, 437] width 85 height 18
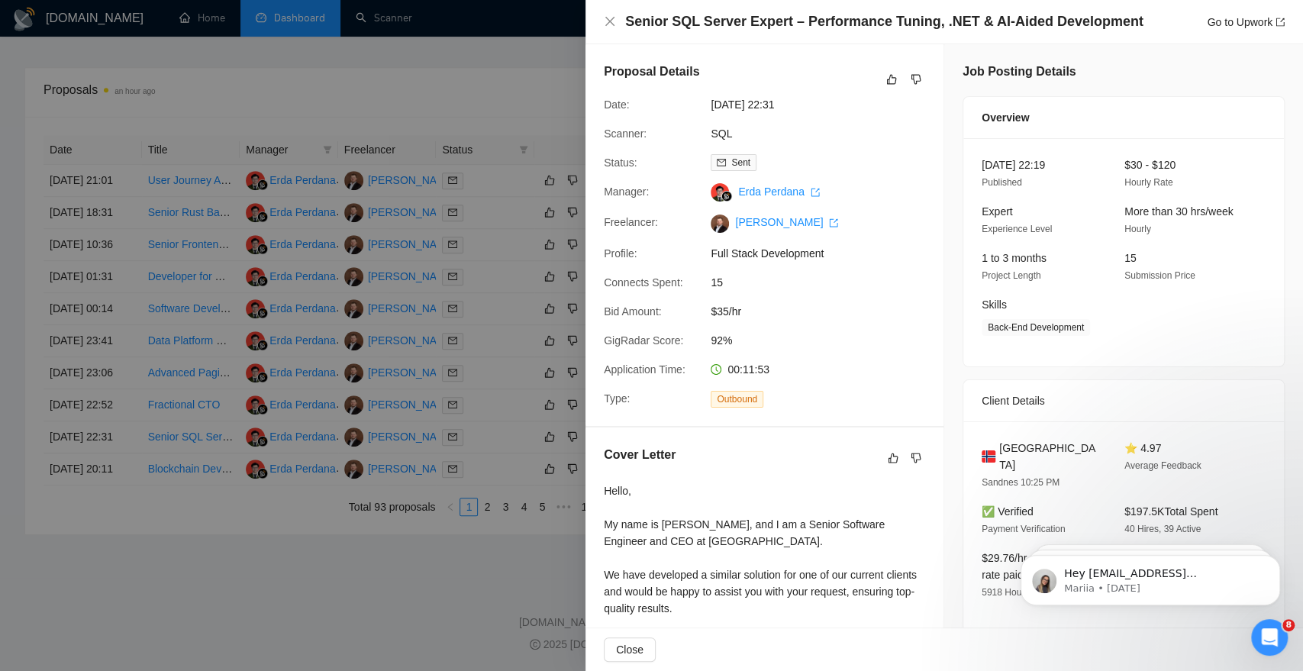
click at [487, 428] on div at bounding box center [651, 335] width 1303 height 671
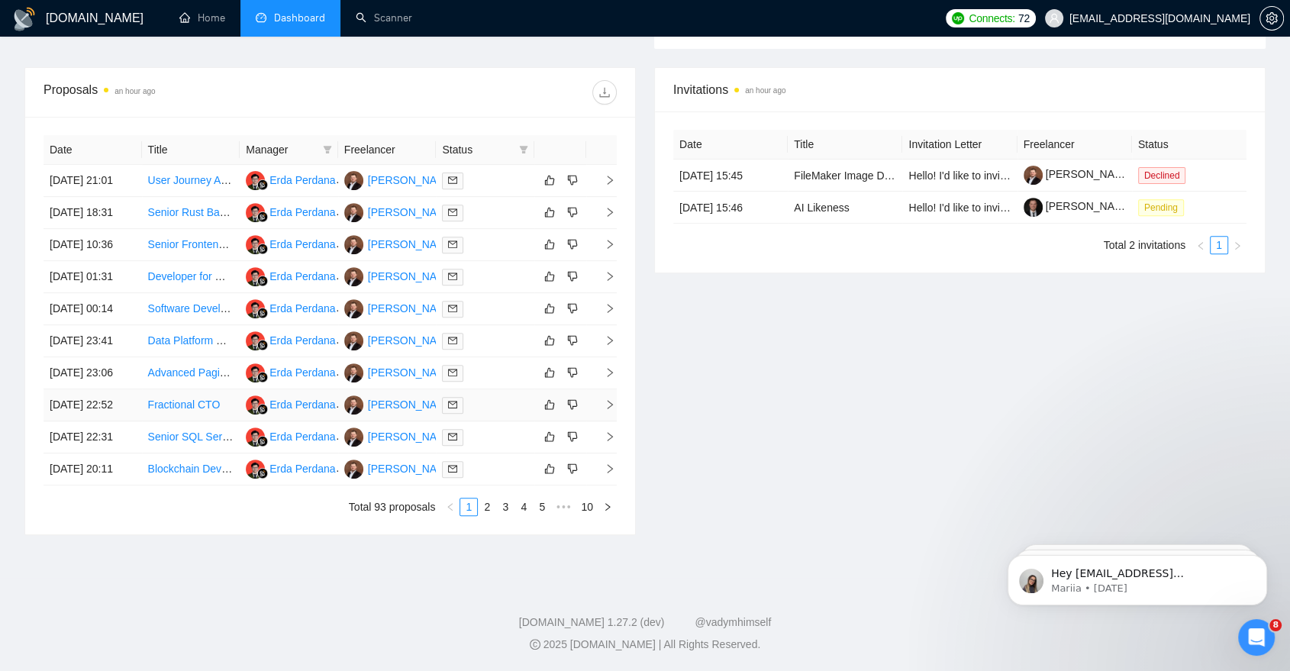
click at [499, 404] on div at bounding box center [485, 405] width 86 height 18
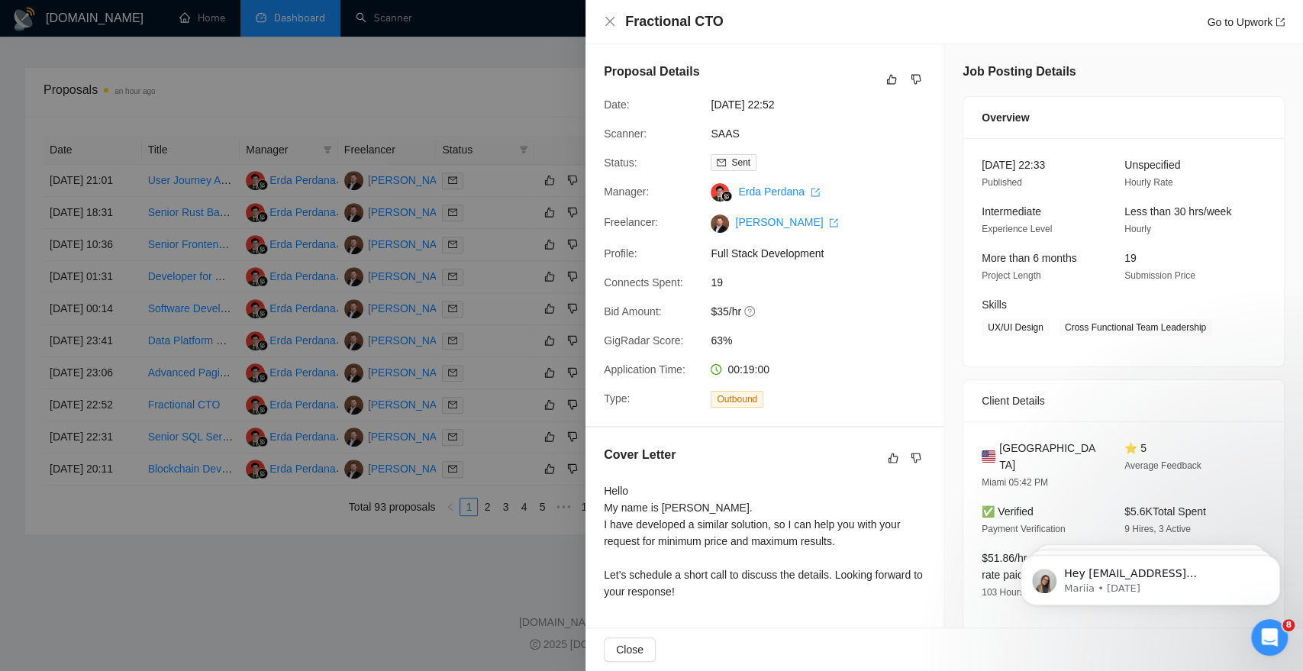
click at [479, 267] on div at bounding box center [651, 335] width 1303 height 671
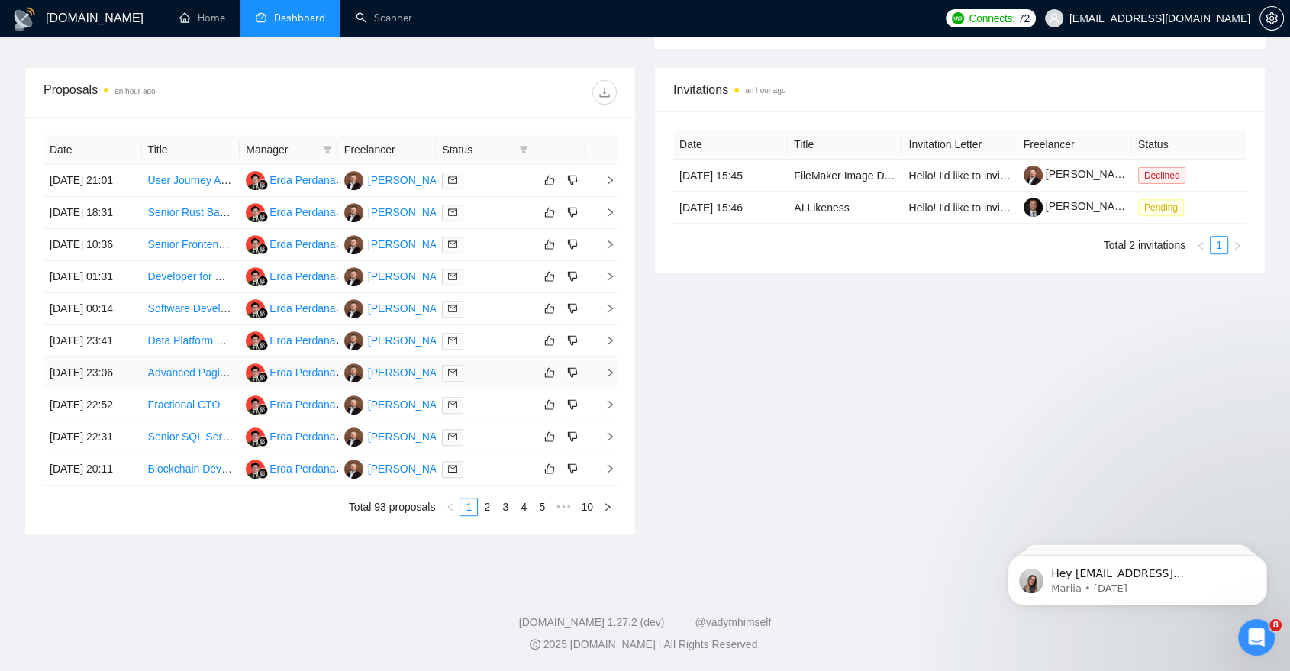
click at [481, 364] on div at bounding box center [485, 373] width 86 height 18
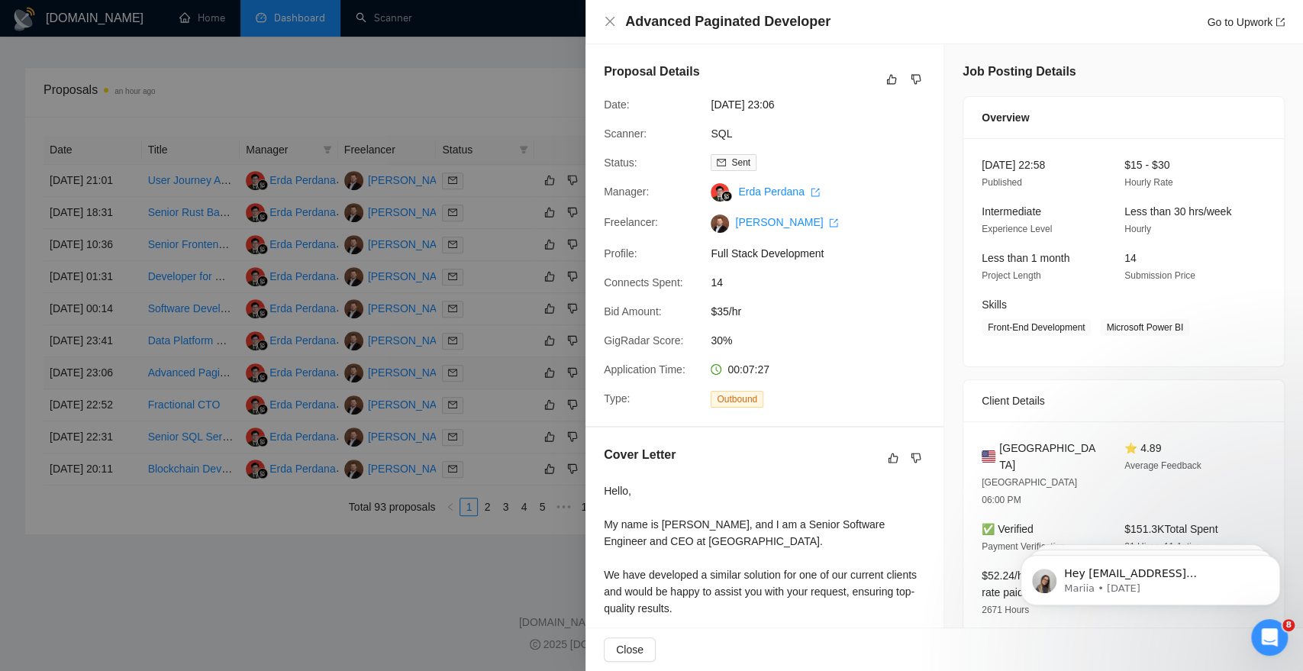
click at [481, 358] on div at bounding box center [651, 335] width 1303 height 671
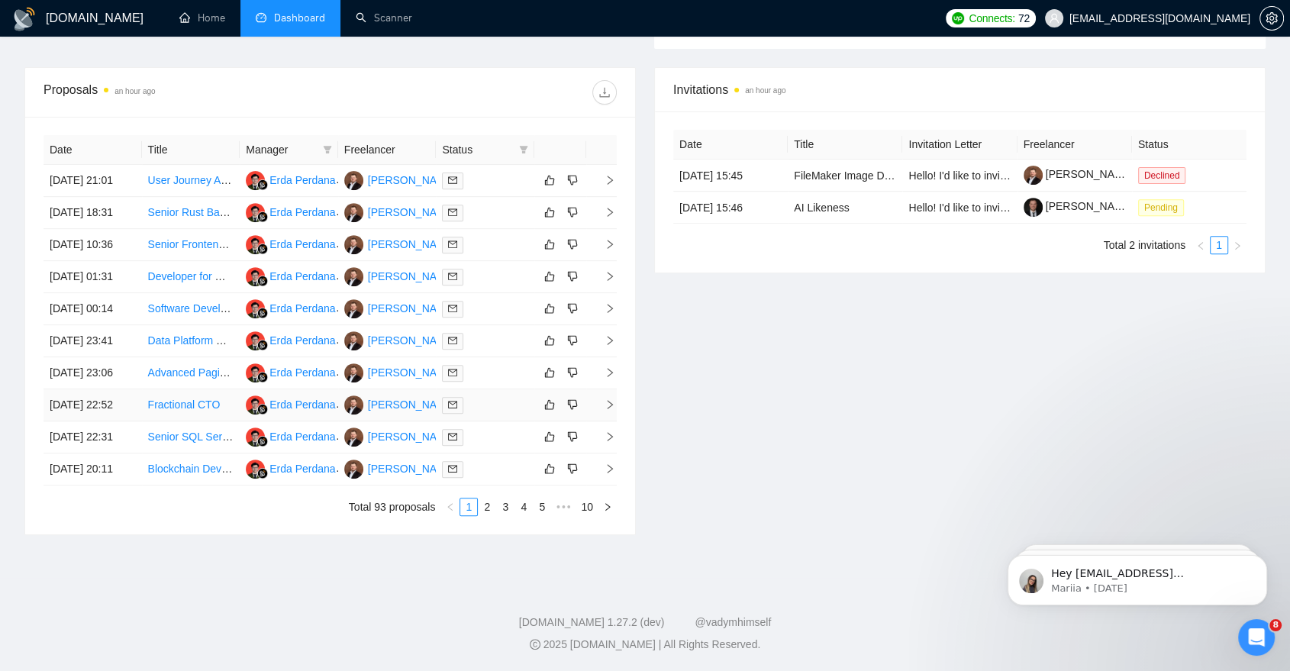
click at [495, 410] on div at bounding box center [485, 405] width 86 height 18
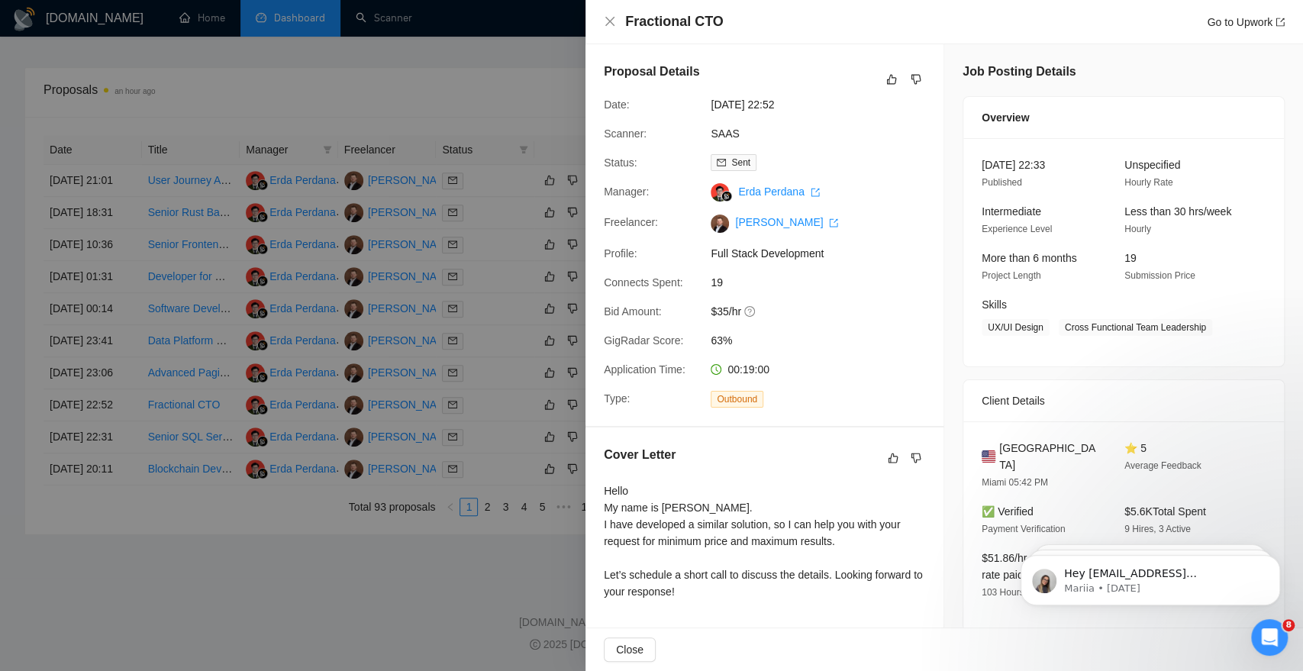
click at [495, 410] on div at bounding box center [651, 335] width 1303 height 671
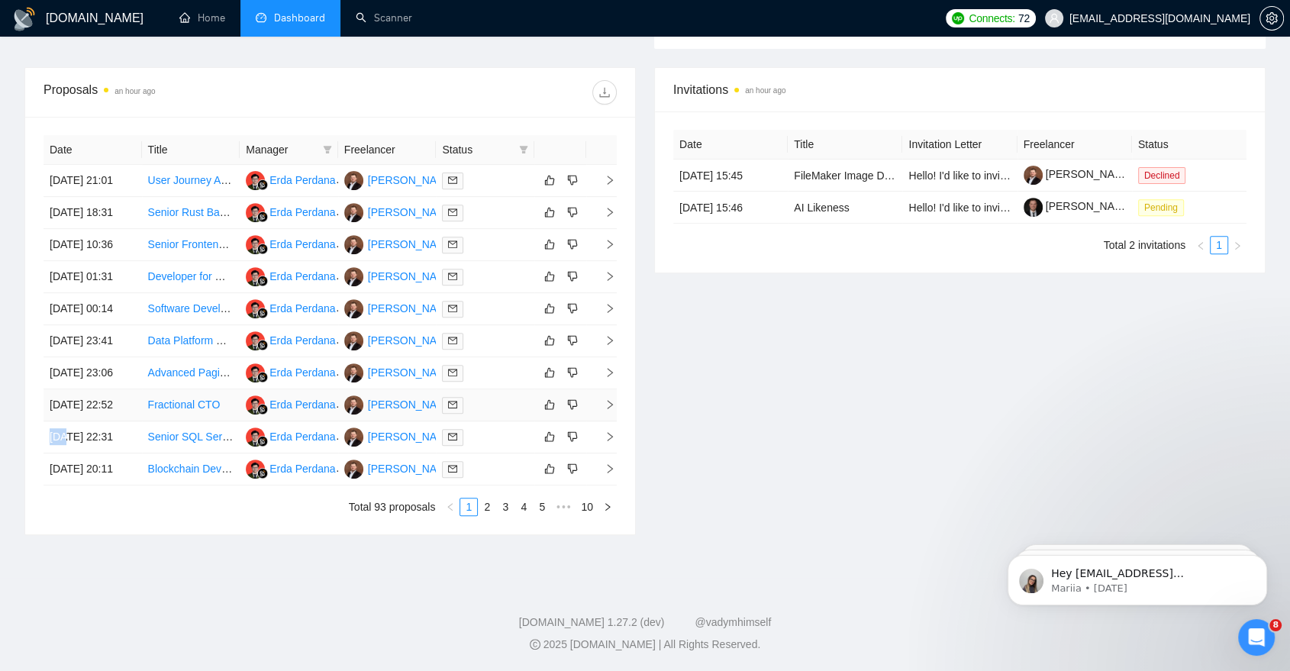
click at [495, 410] on div at bounding box center [485, 405] width 86 height 18
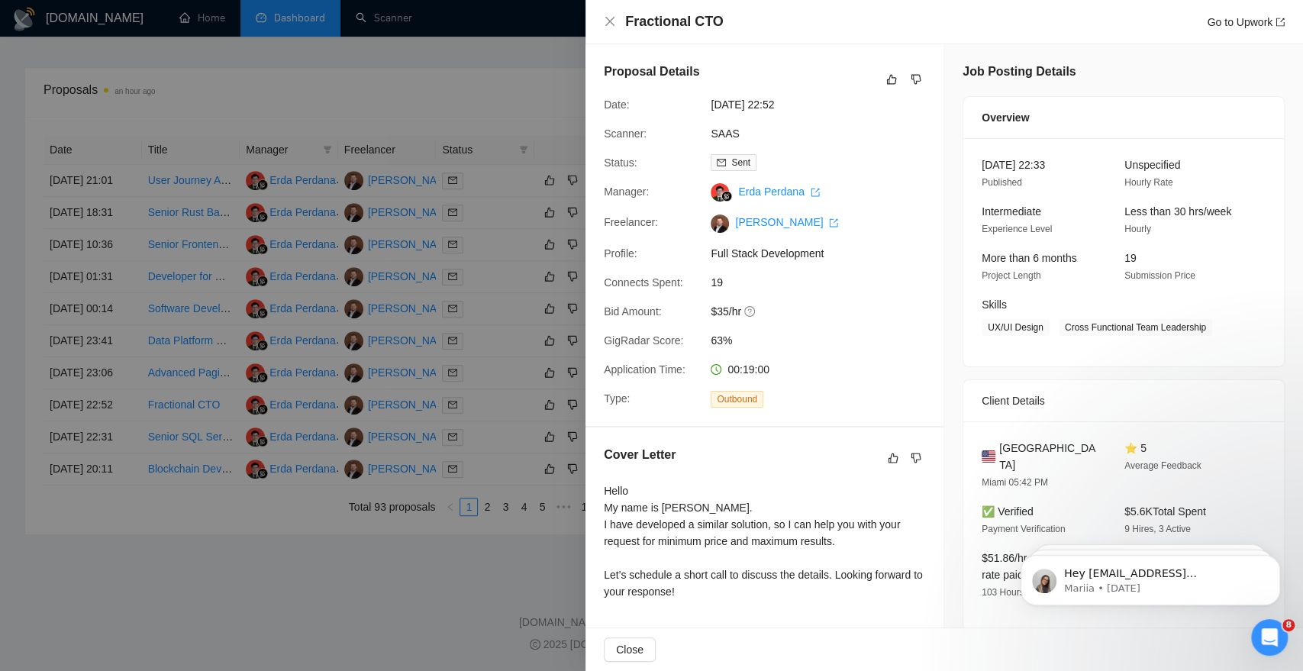
click at [495, 410] on div at bounding box center [651, 335] width 1303 height 671
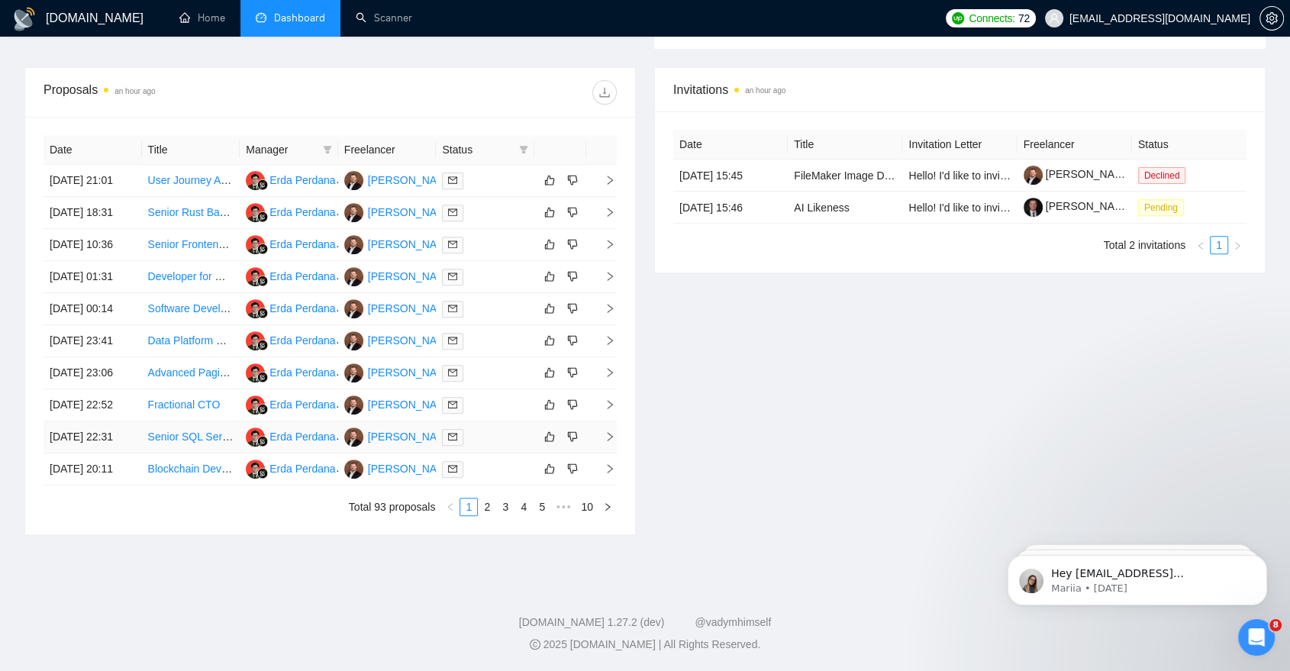
click at [495, 454] on td at bounding box center [485, 437] width 98 height 32
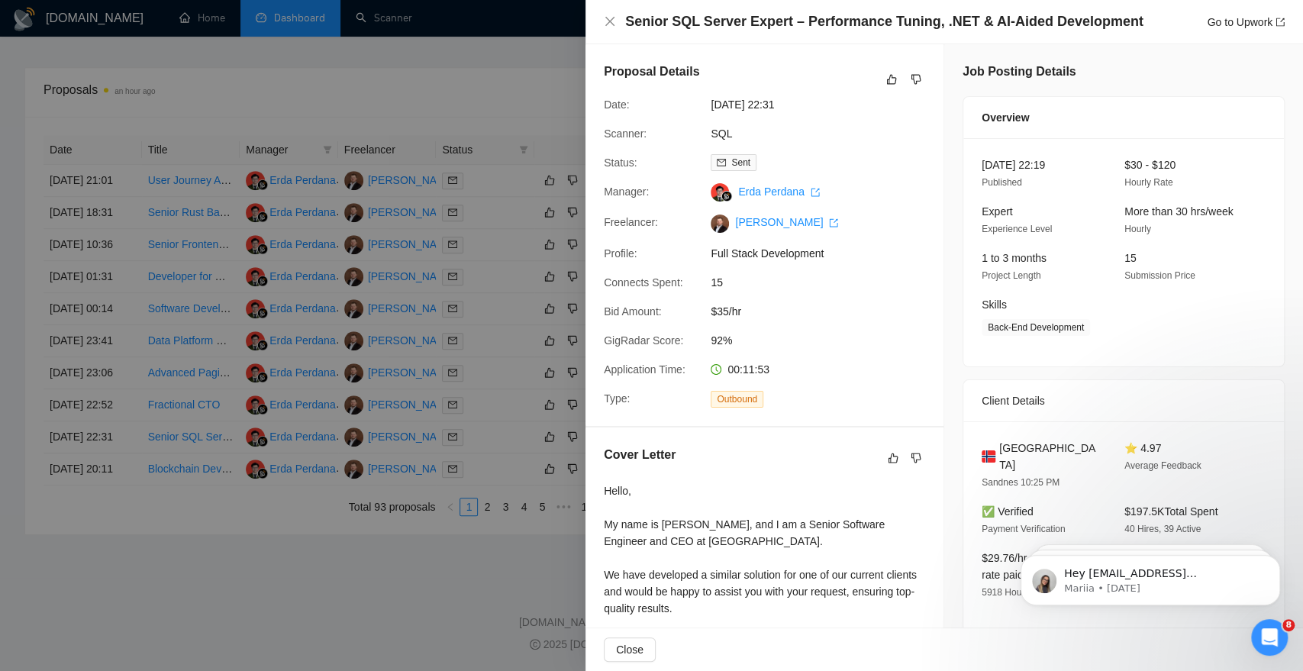
click at [495, 468] on div at bounding box center [651, 335] width 1303 height 671
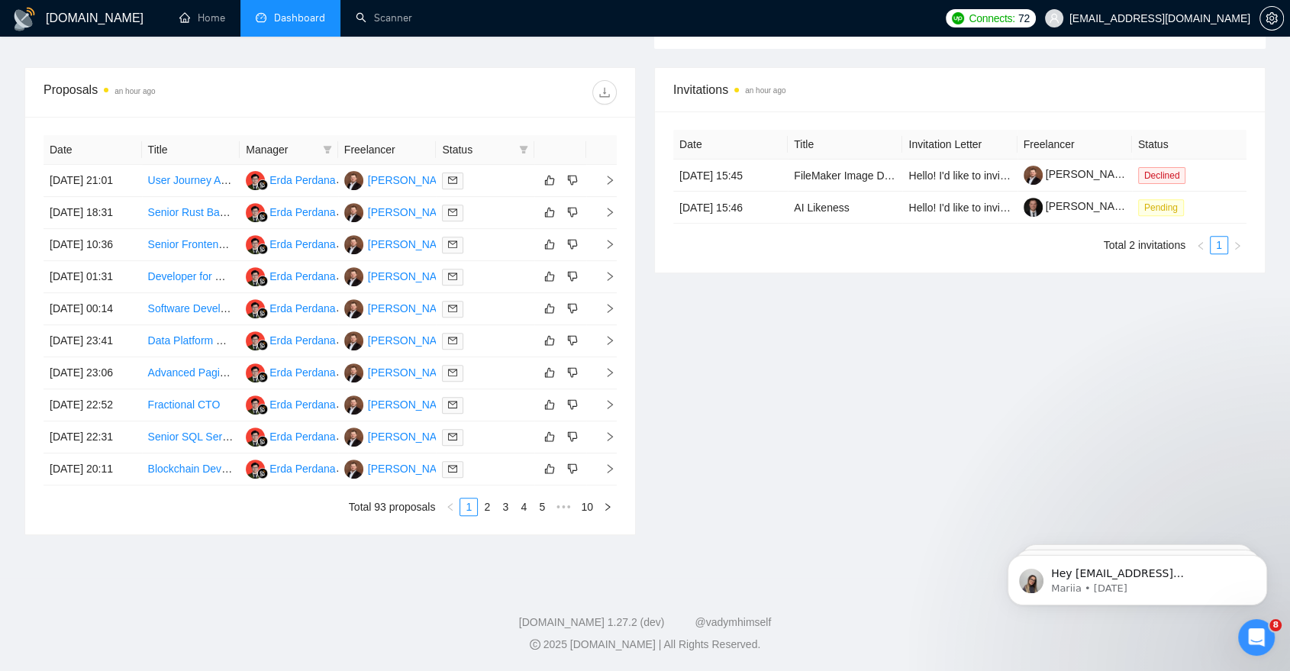
click at [499, 478] on div at bounding box center [485, 469] width 86 height 18
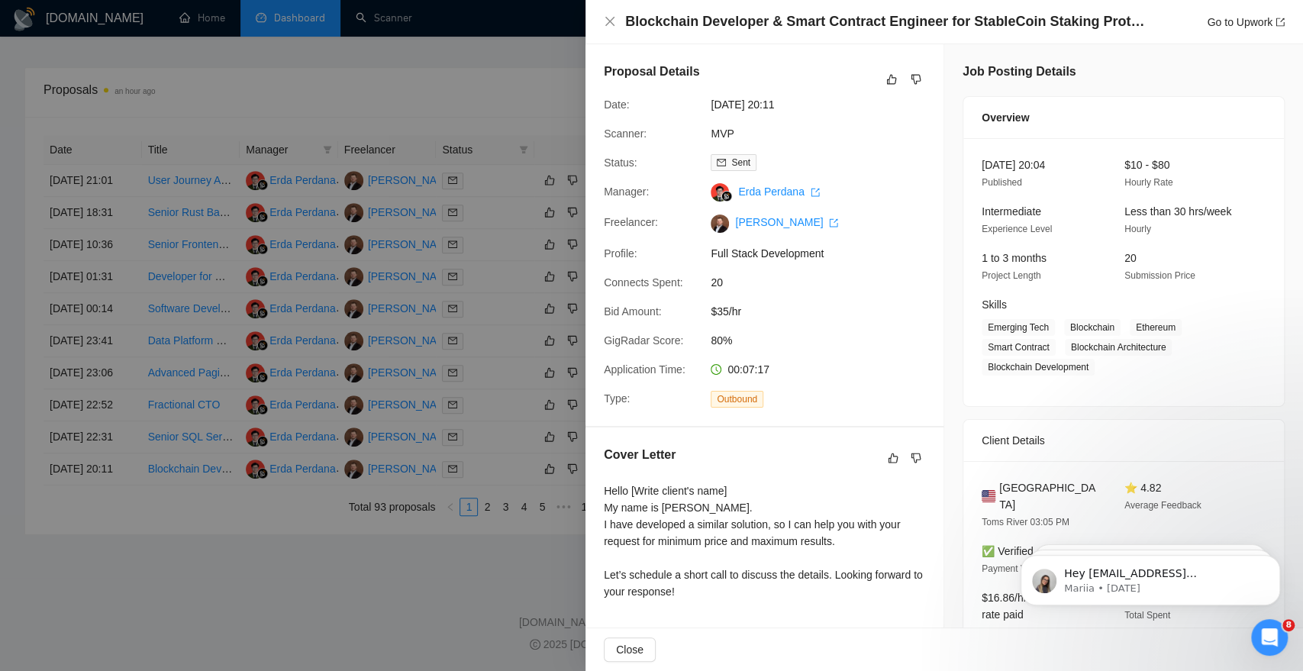
click at [499, 504] on div at bounding box center [651, 335] width 1303 height 671
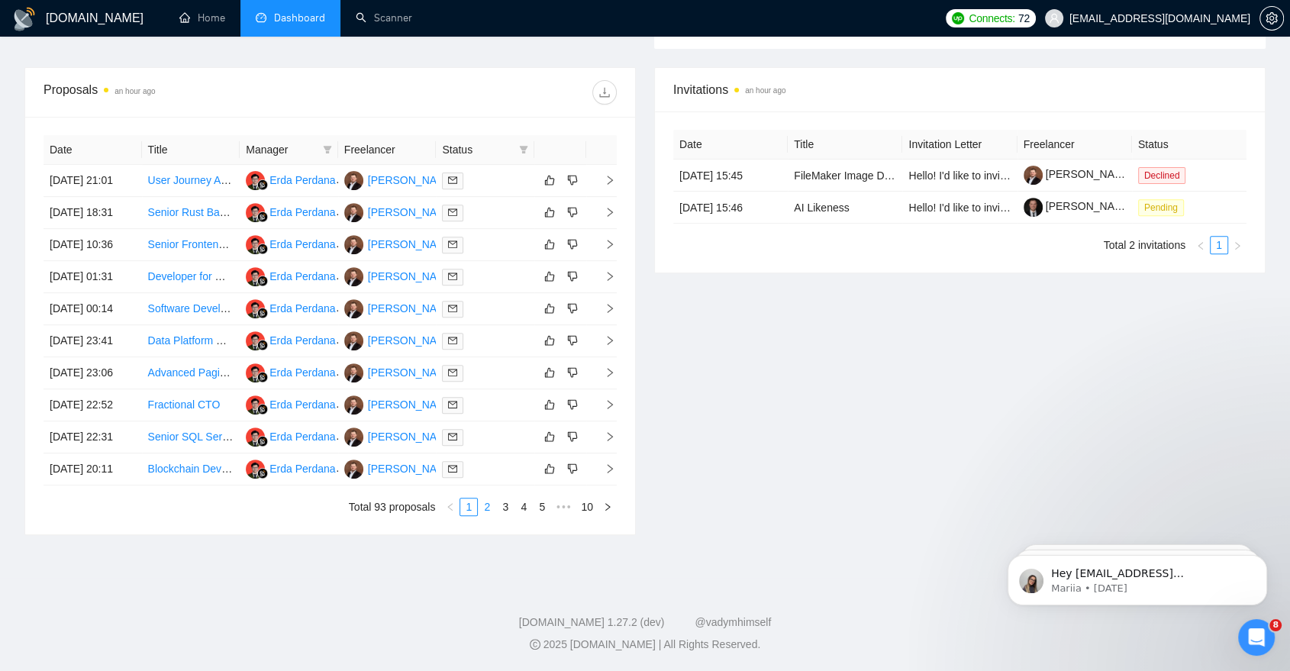
click at [486, 515] on link "2" at bounding box center [487, 507] width 17 height 17
click at [485, 165] on td at bounding box center [485, 181] width 98 height 32
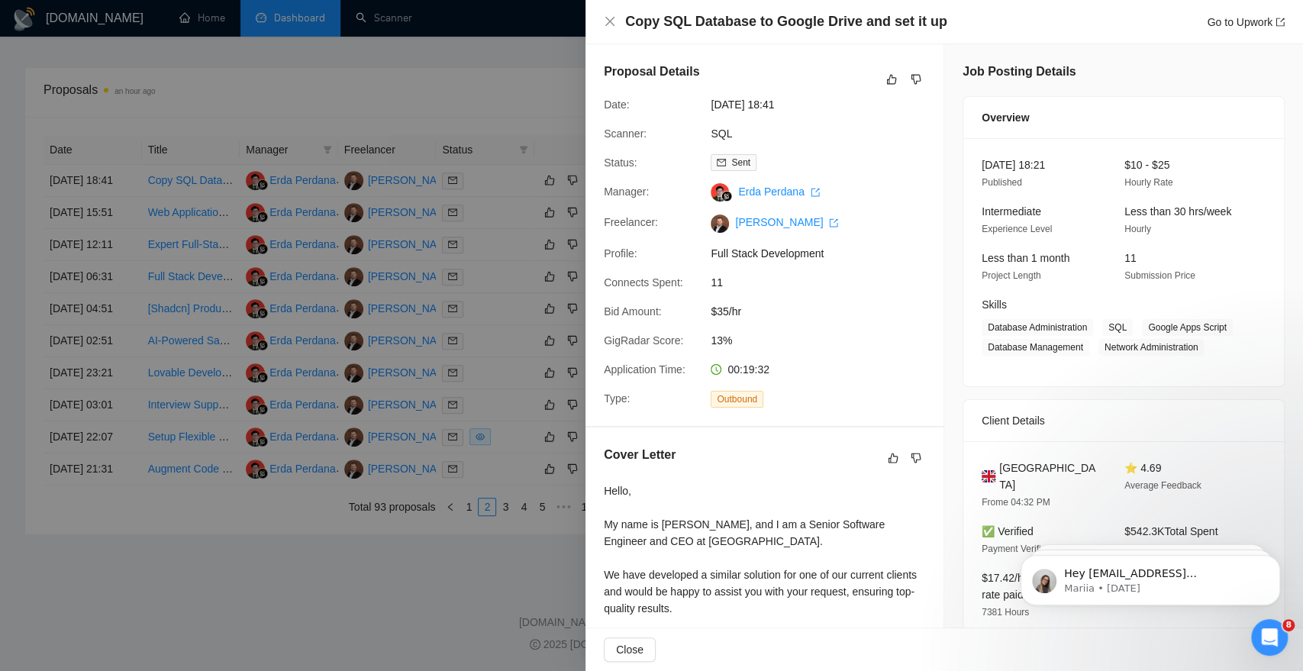
click at [434, 204] on div at bounding box center [651, 335] width 1303 height 671
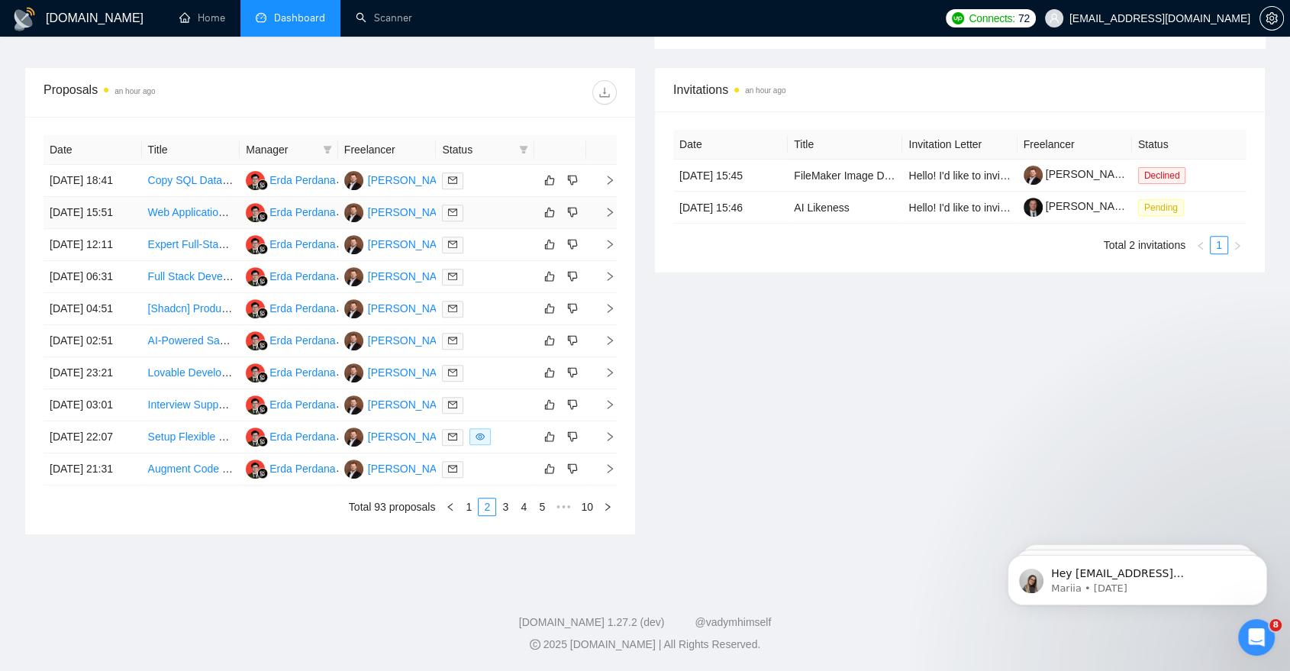
click at [498, 204] on div at bounding box center [485, 213] width 86 height 18
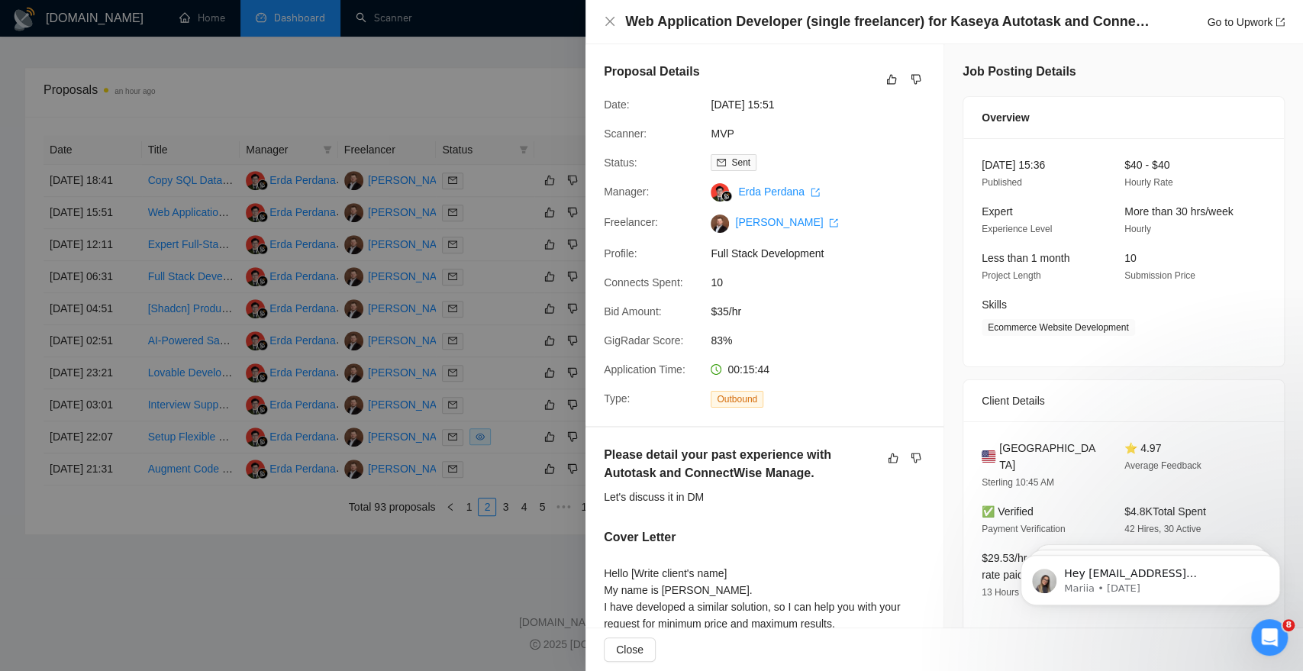
click at [480, 160] on div at bounding box center [651, 335] width 1303 height 671
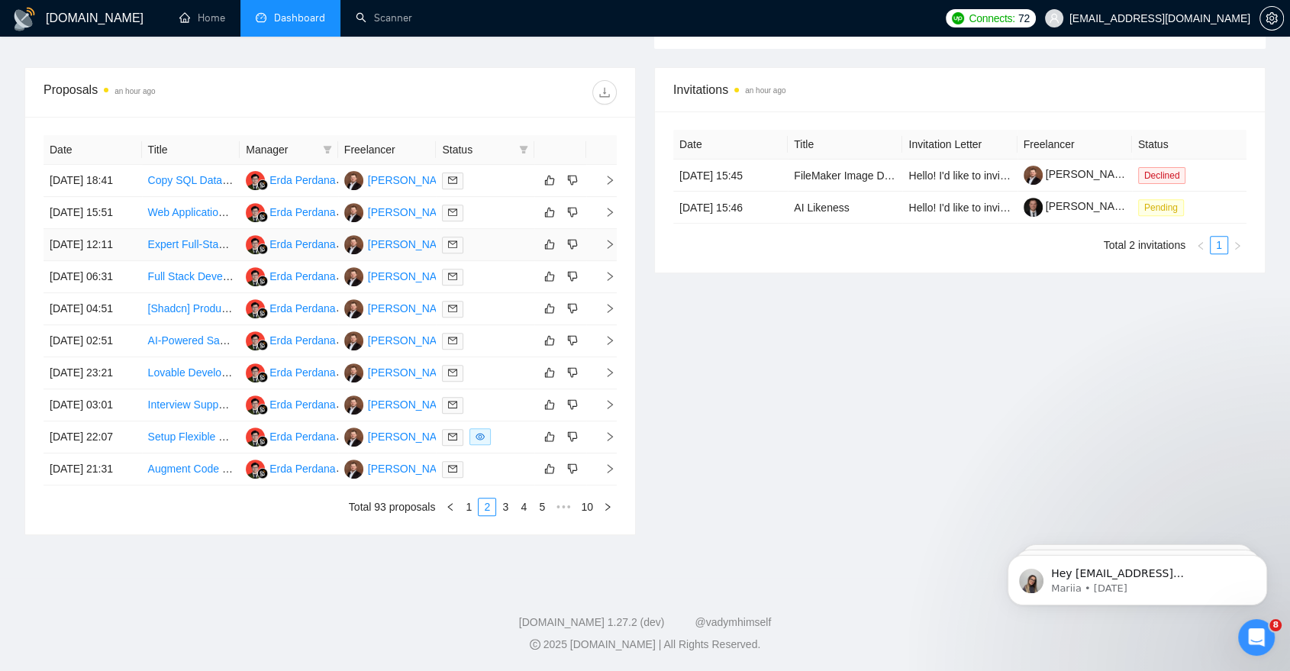
click at [483, 229] on td at bounding box center [485, 245] width 98 height 32
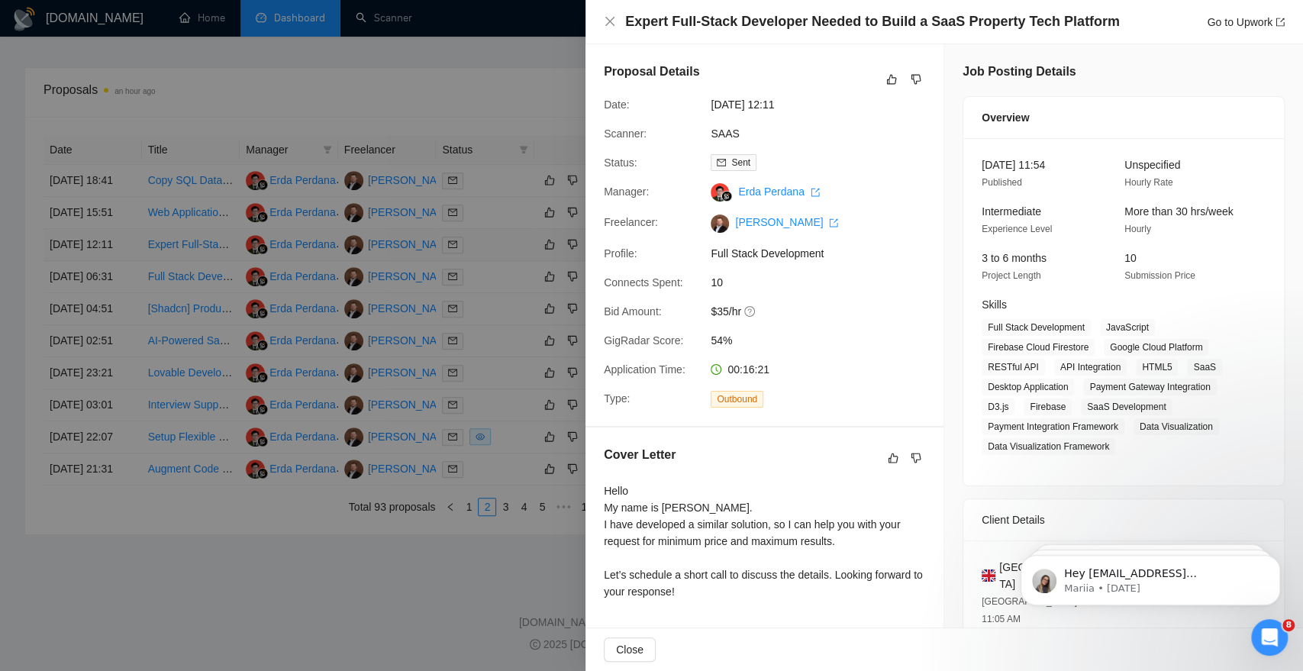
click at [483, 189] on div at bounding box center [651, 335] width 1303 height 671
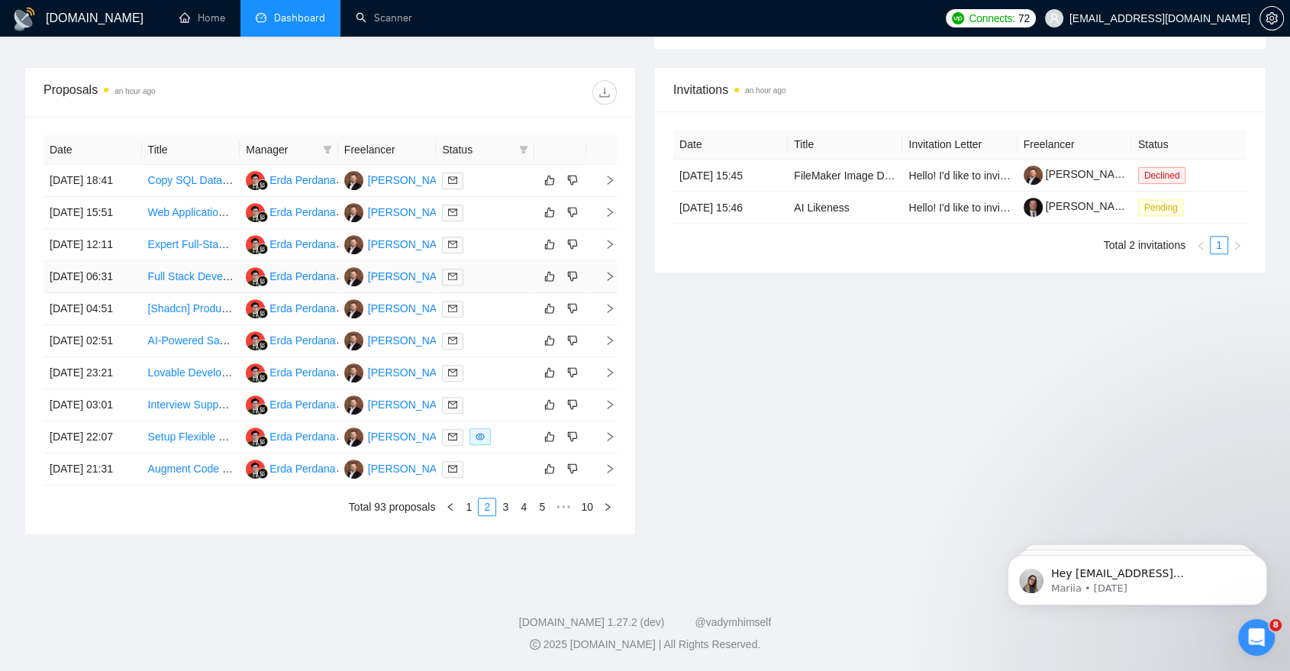
click at [483, 261] on td at bounding box center [485, 277] width 98 height 32
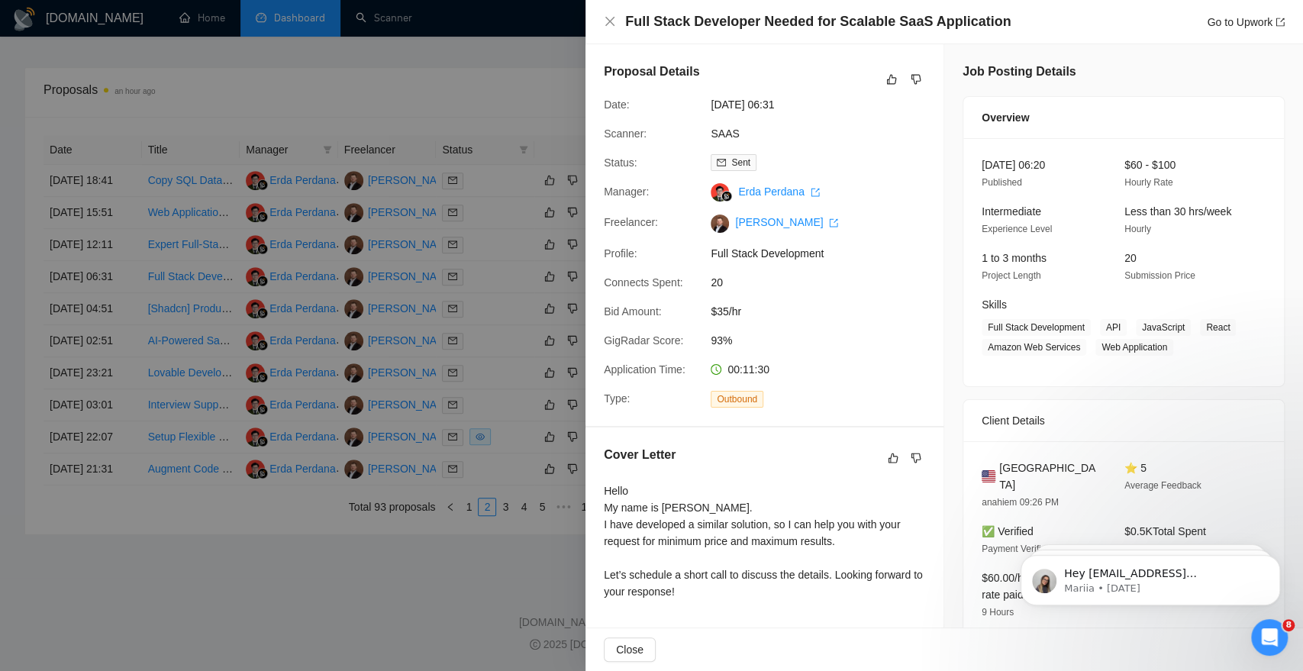
click at [488, 183] on div at bounding box center [651, 335] width 1303 height 671
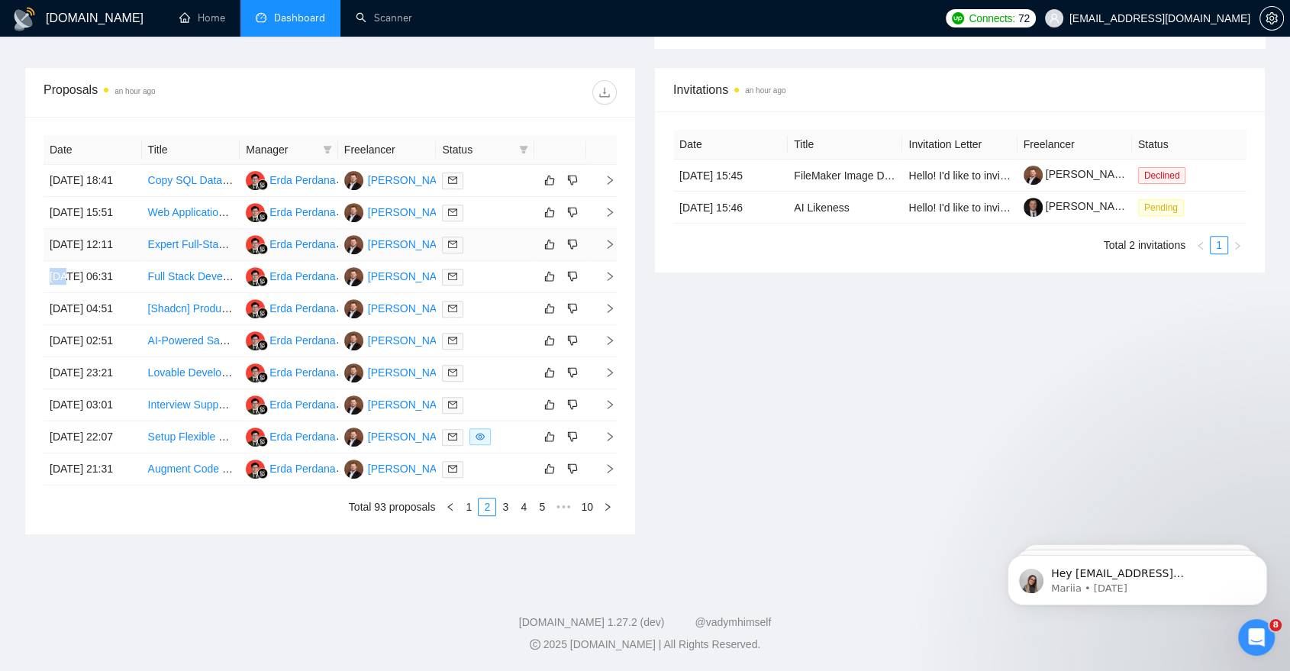
click at [488, 229] on td at bounding box center [485, 245] width 98 height 32
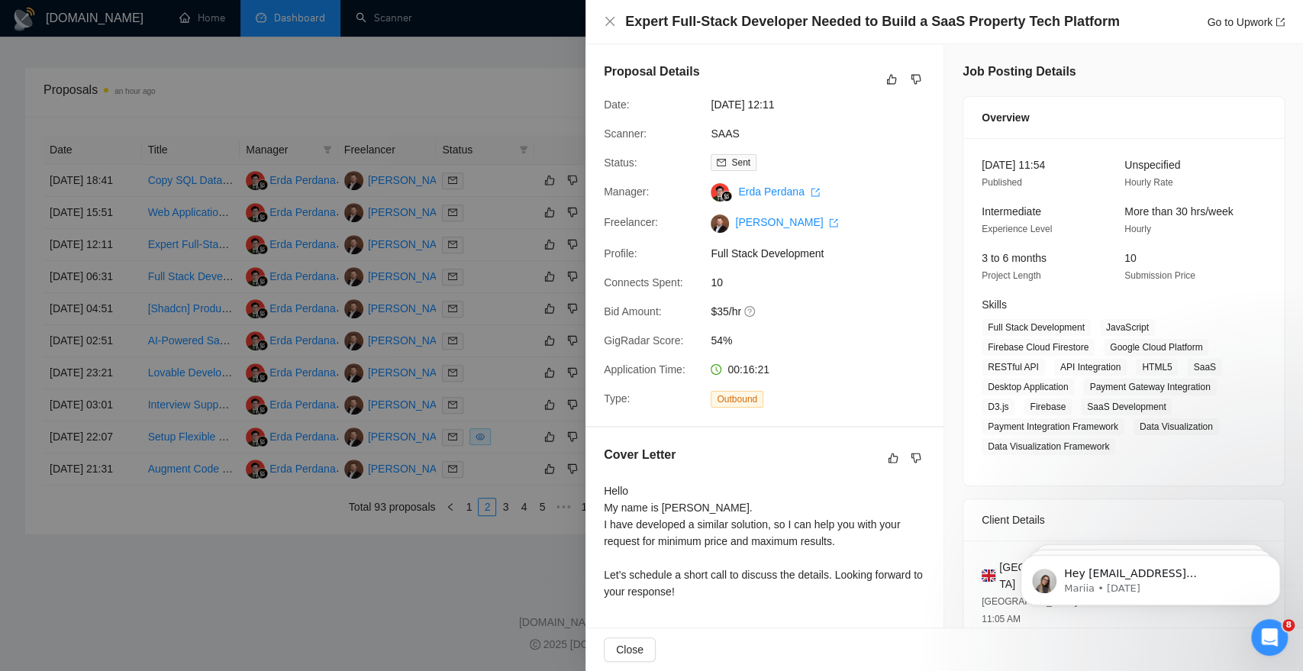
click at [116, 525] on div at bounding box center [651, 335] width 1303 height 671
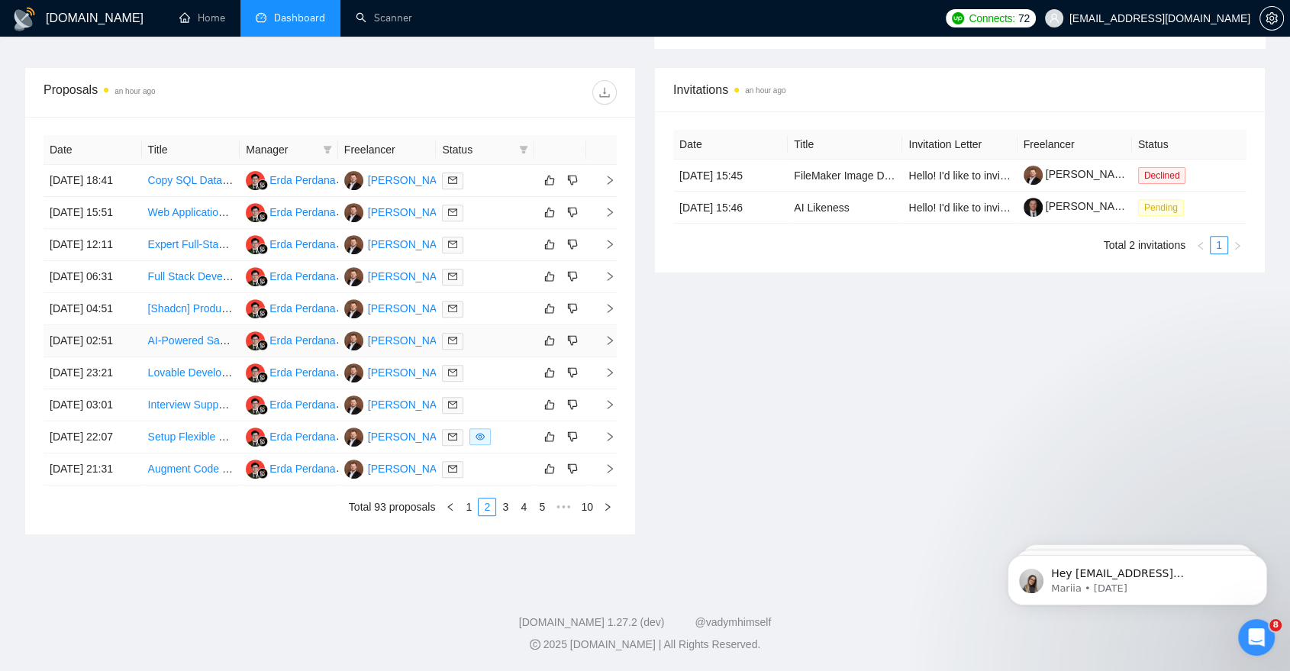
click at [501, 332] on div at bounding box center [485, 341] width 86 height 18
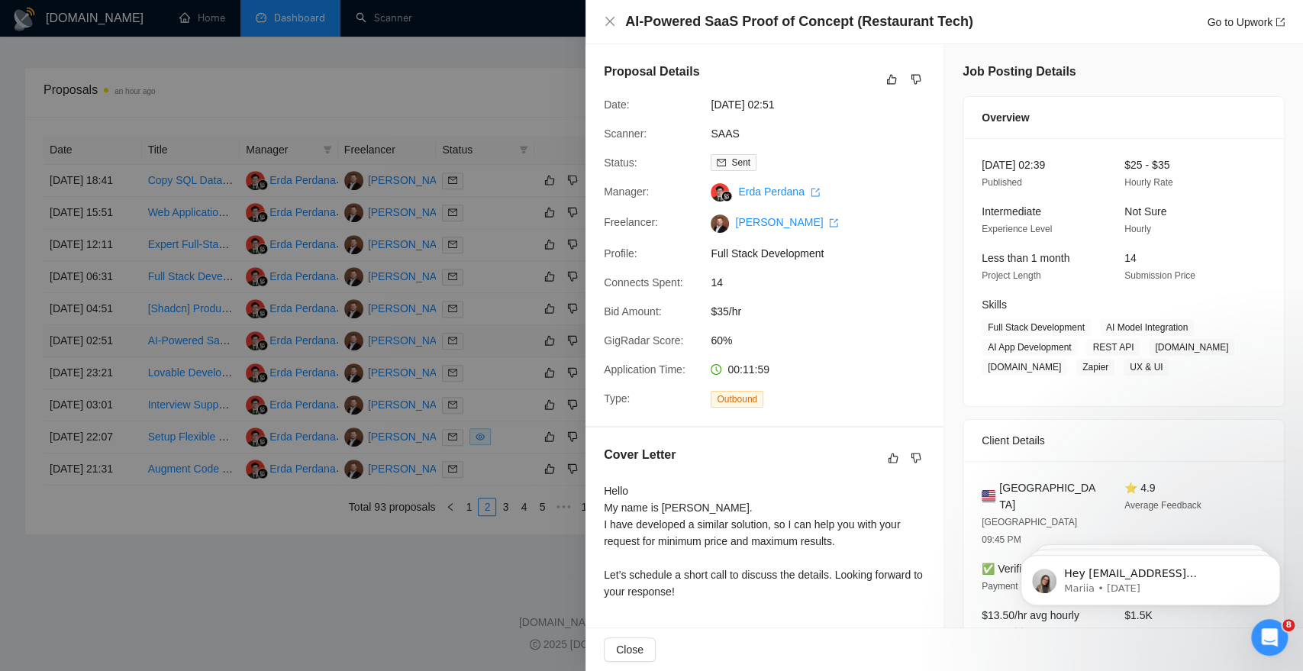
click at [501, 316] on div at bounding box center [651, 335] width 1303 height 671
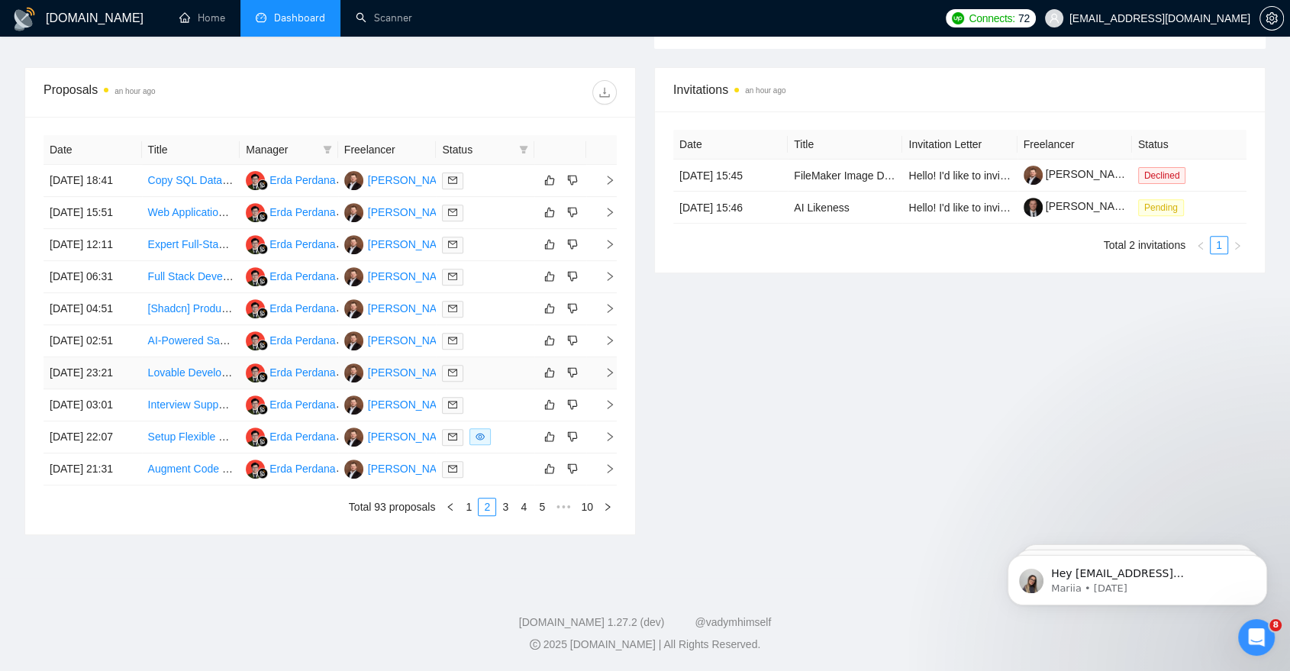
click at [499, 364] on div at bounding box center [485, 373] width 86 height 18
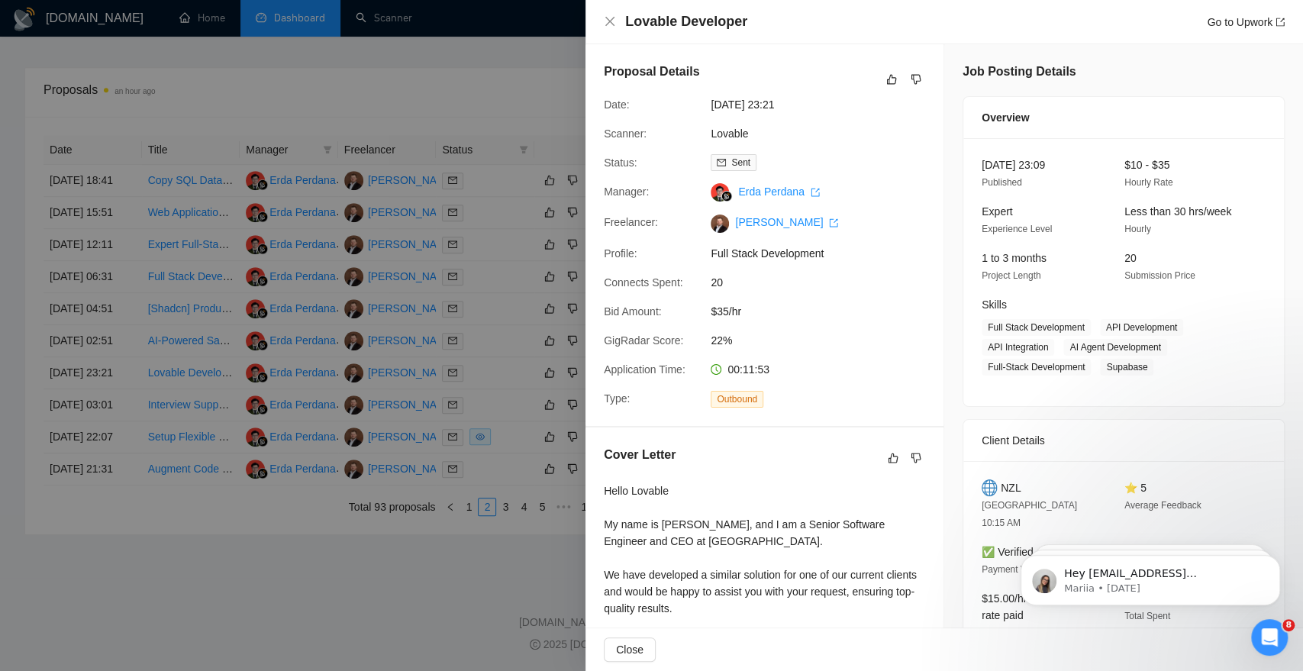
click at [499, 357] on div at bounding box center [651, 335] width 1303 height 671
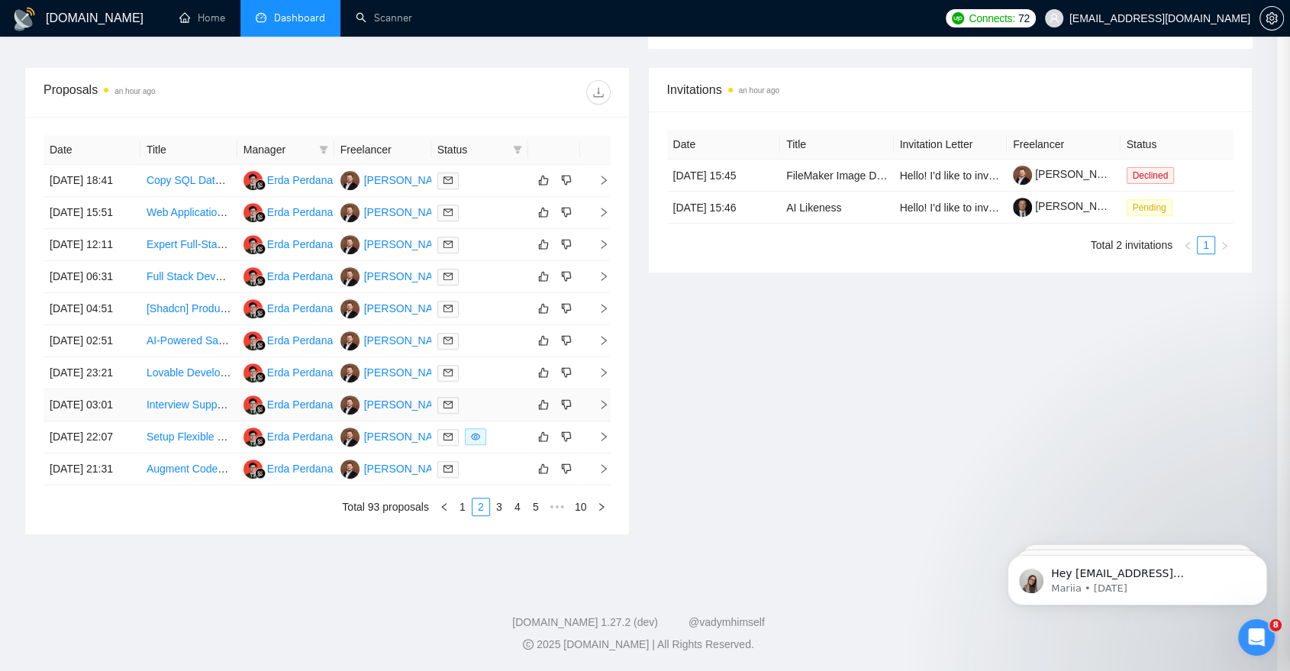
click at [497, 408] on div at bounding box center [480, 405] width 85 height 18
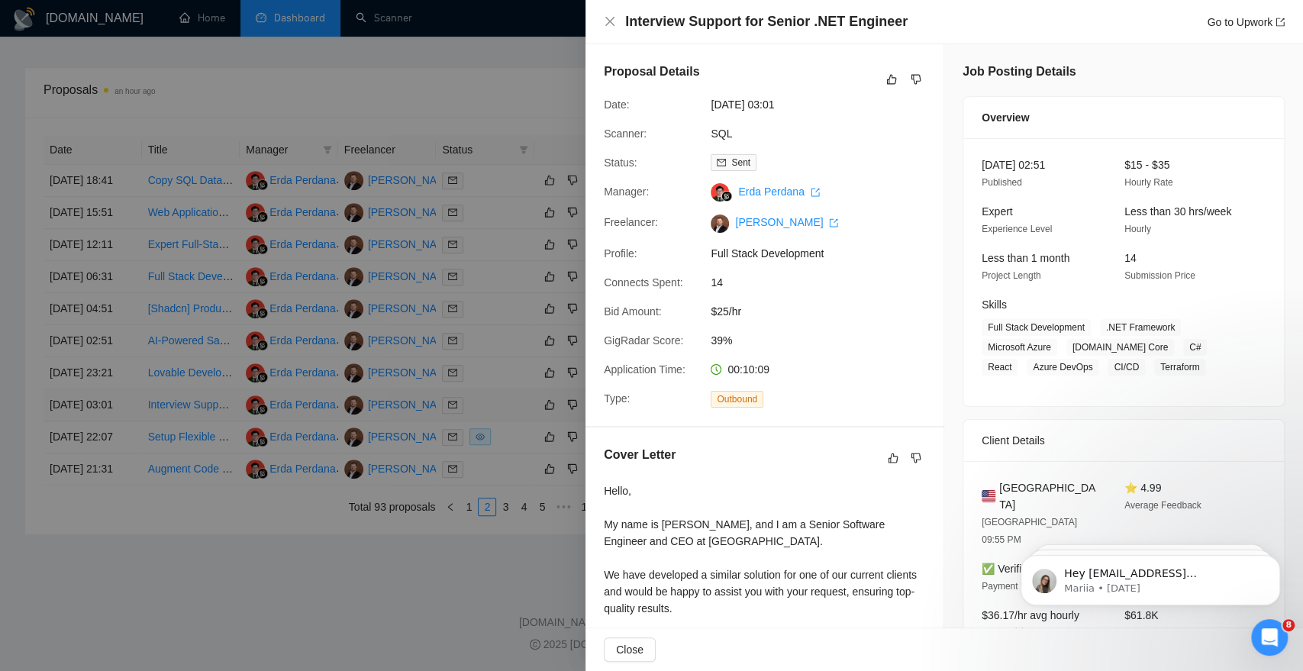
click at [497, 408] on div at bounding box center [651, 335] width 1303 height 671
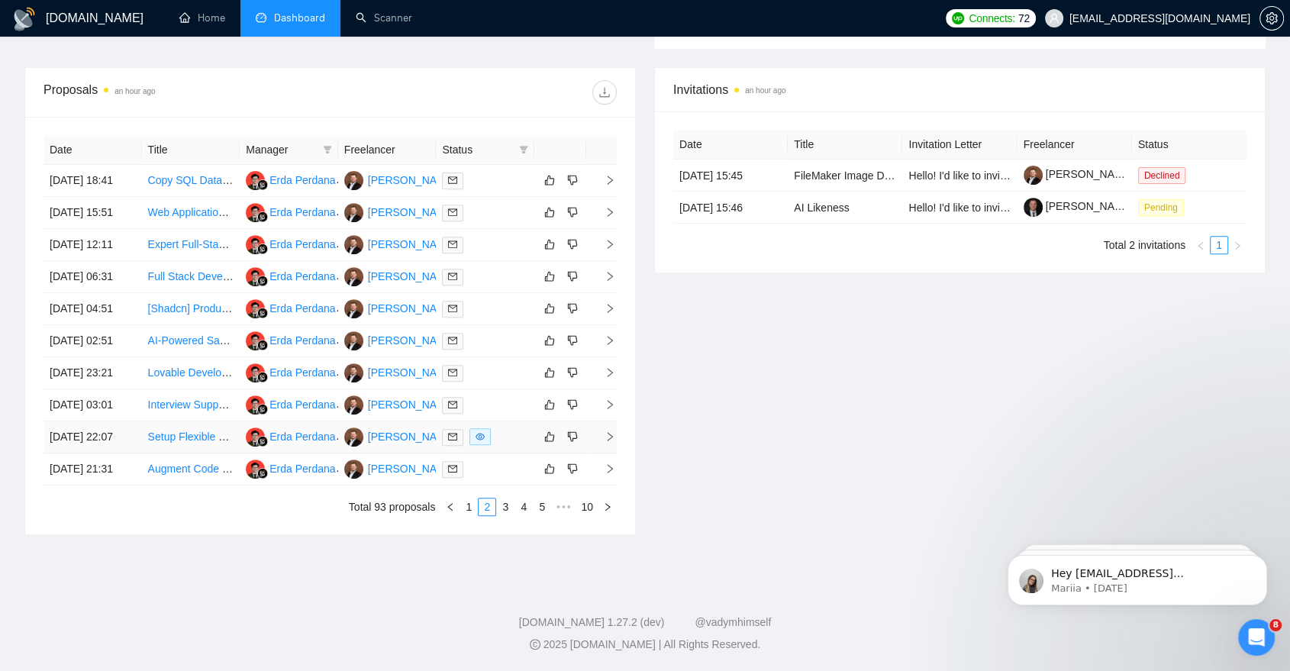
click at [502, 446] on div at bounding box center [485, 437] width 86 height 18
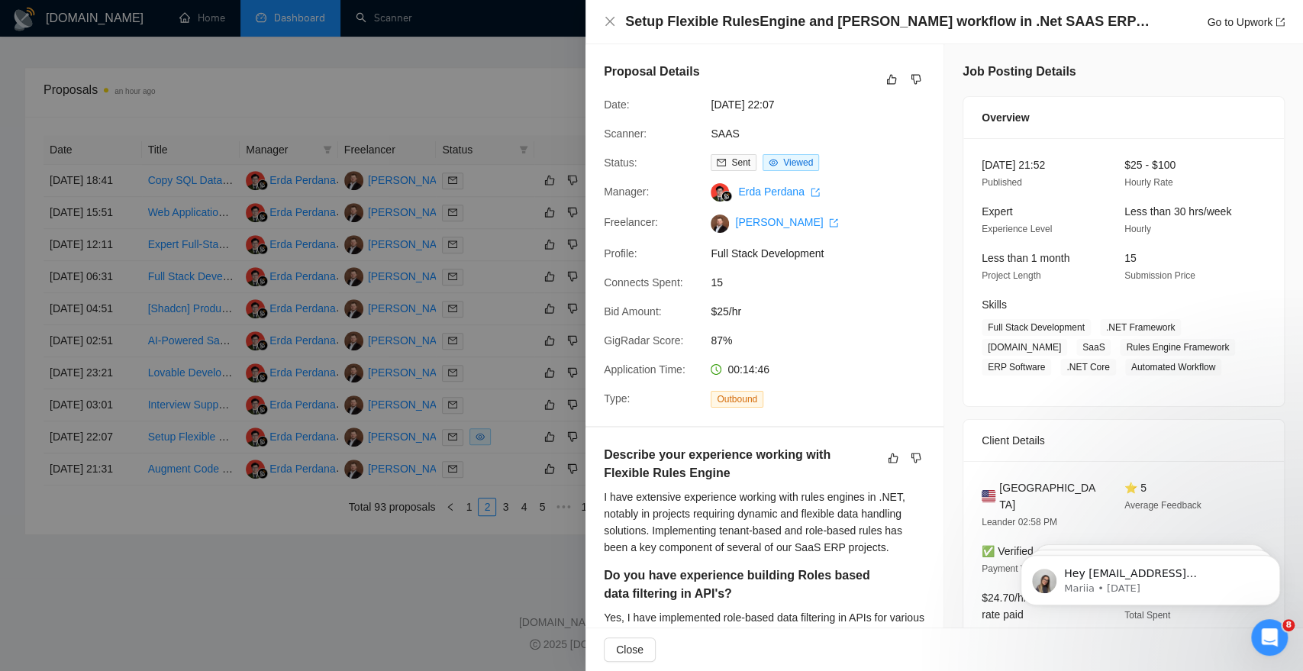
click at [502, 478] on div at bounding box center [651, 335] width 1303 height 671
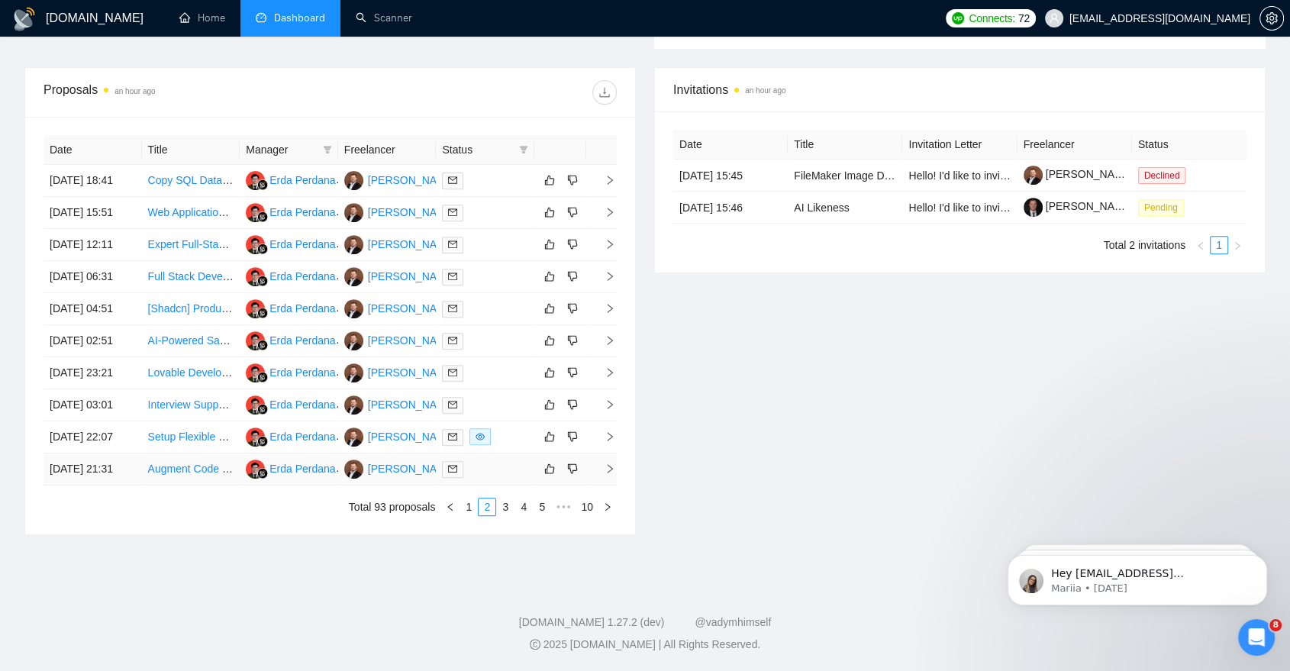
click at [498, 486] on td at bounding box center [485, 470] width 98 height 32
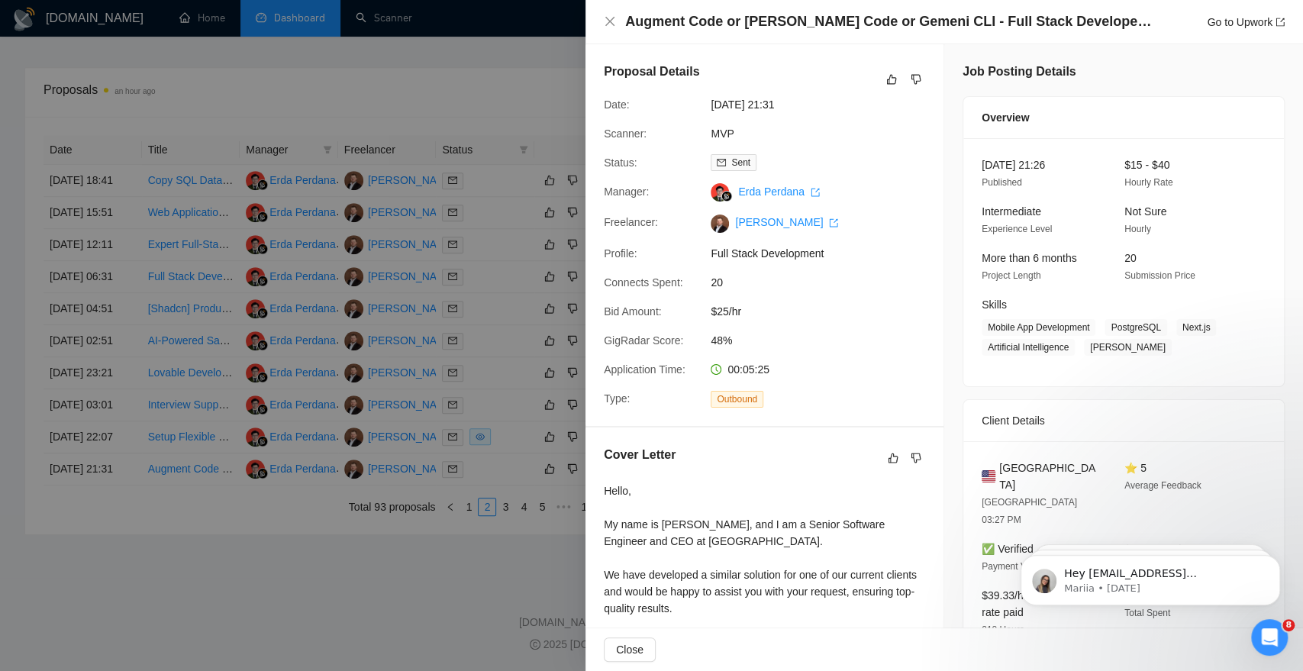
click at [498, 486] on div at bounding box center [651, 335] width 1303 height 671
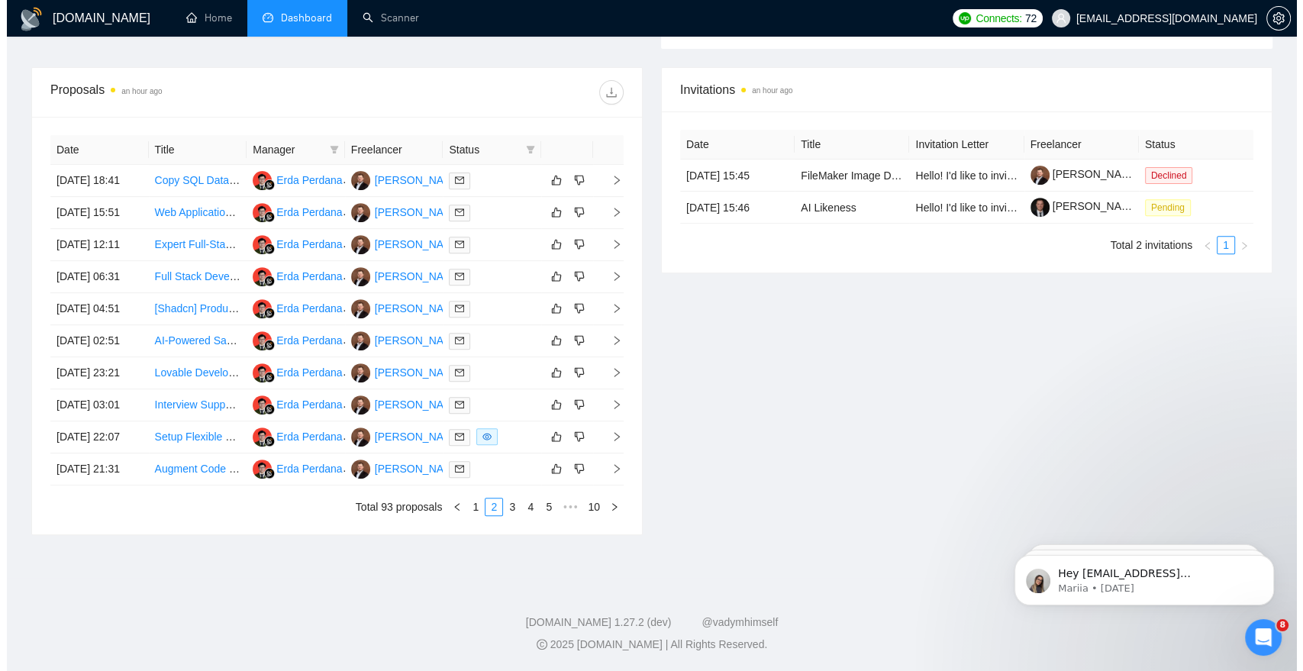
scroll to position [570, 0]
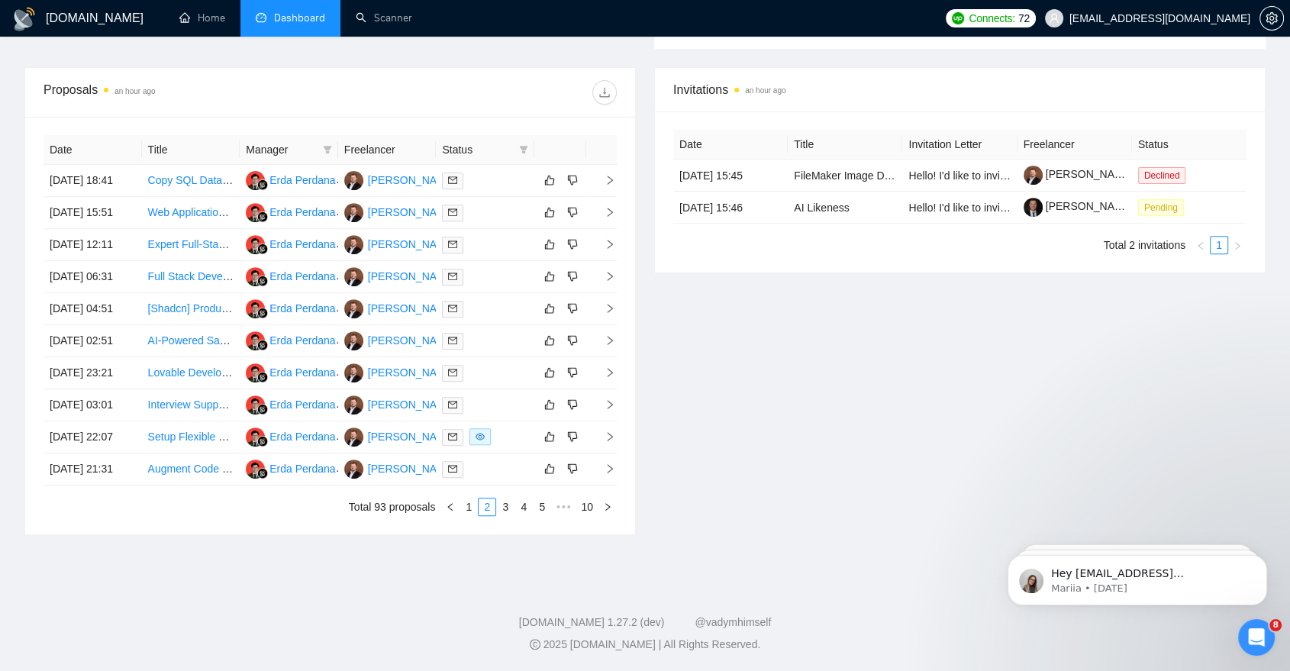
click at [501, 534] on div "Date Title Manager Freelancer Status 14 Oct, 2025 18:41 Copy SQL Database to Go…" at bounding box center [330, 326] width 610 height 418
click at [508, 515] on link "3" at bounding box center [505, 507] width 17 height 17
click at [196, 421] on td "SaaS Solutions Architect for Dental Assistant Temp Agency" at bounding box center [191, 405] width 98 height 32
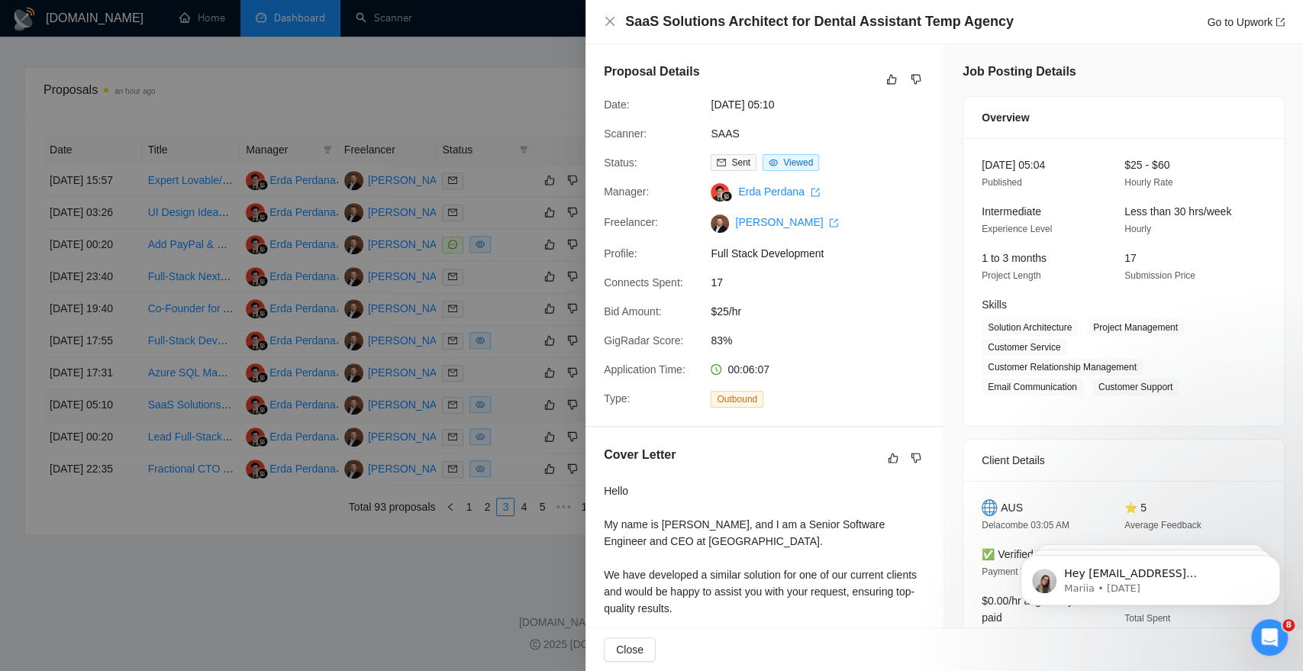
click at [196, 495] on div at bounding box center [651, 335] width 1303 height 671
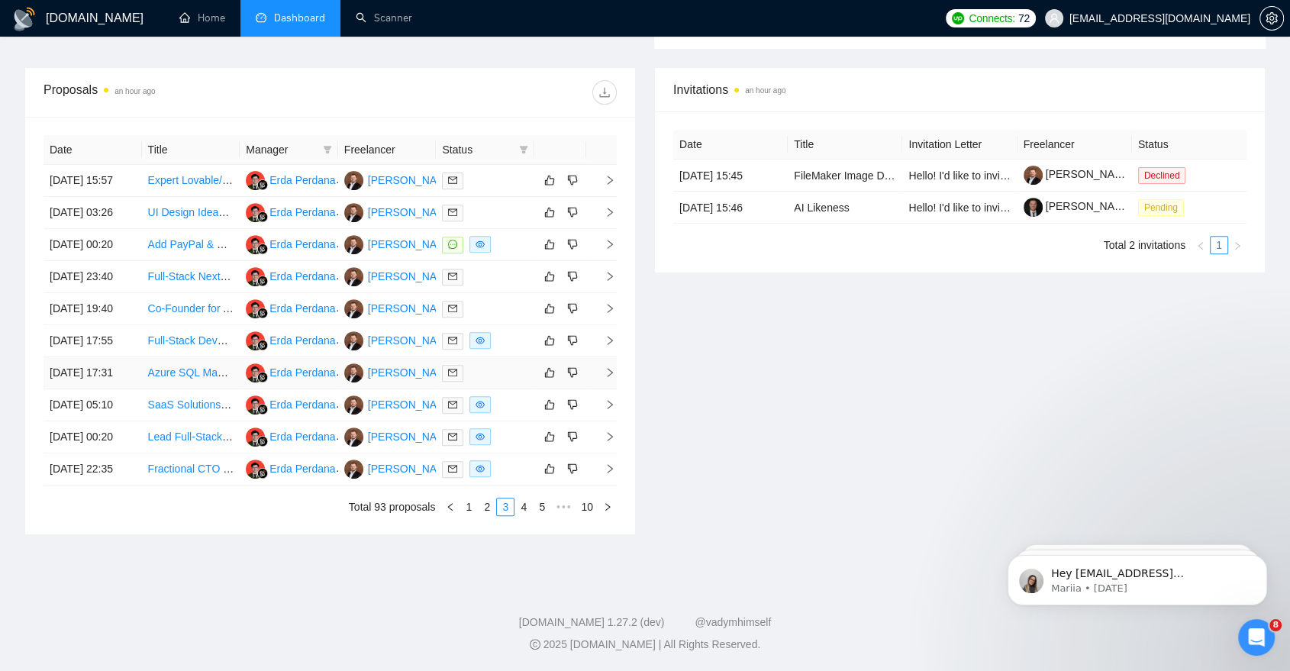
click at [202, 389] on td "Azure SQL Managed Instance DBA (Partitioned Read-Only Reporting Database)" at bounding box center [191, 373] width 98 height 32
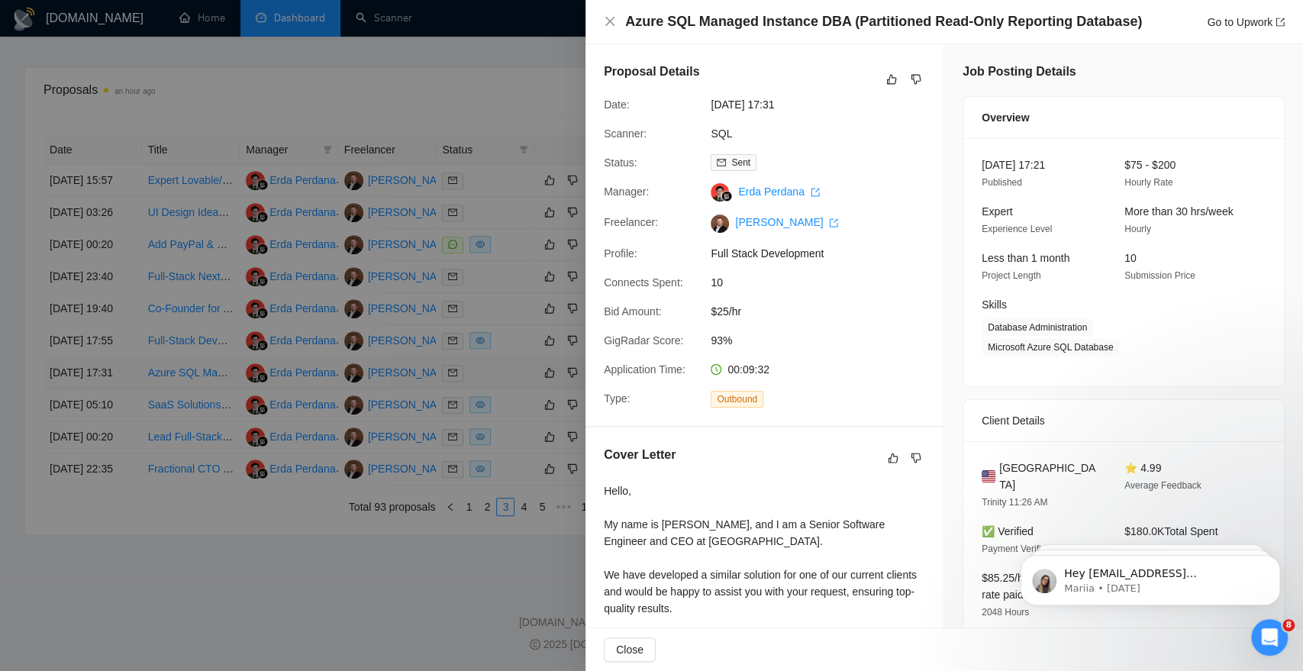
click at [202, 454] on div at bounding box center [651, 335] width 1303 height 671
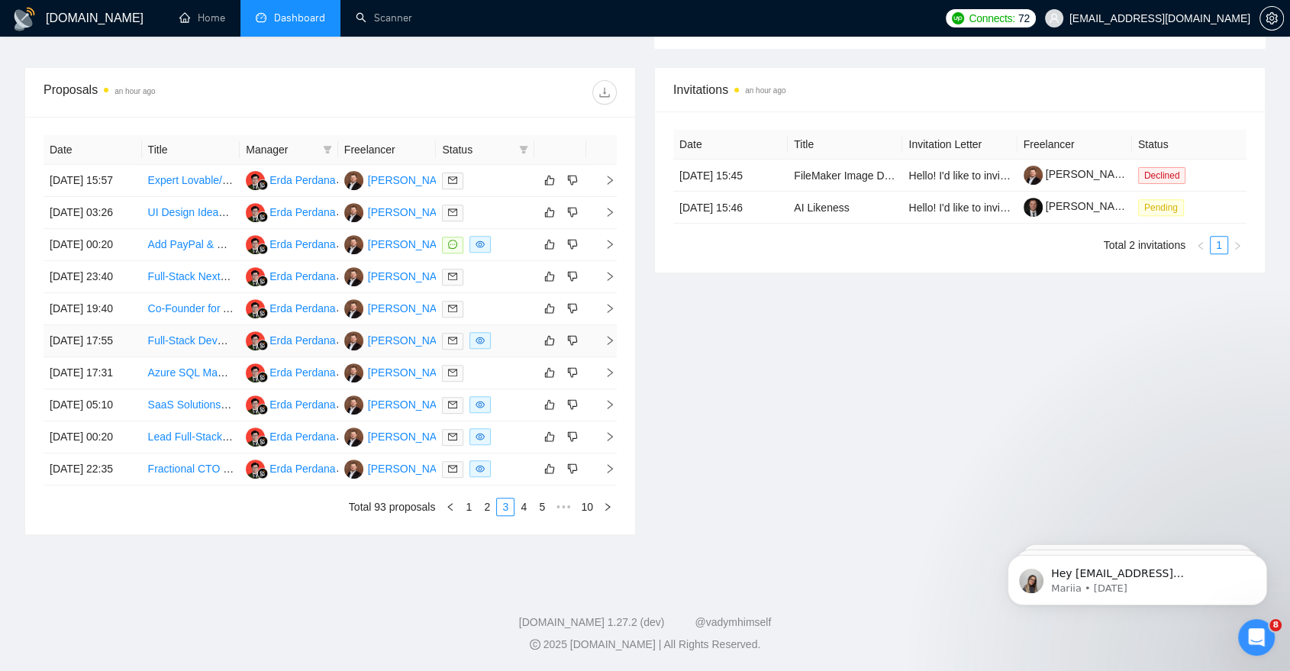
click at [186, 357] on td "Full-Stack Developer (Flask + Google Cloud) — SaaS Upgrade for Image Processing…" at bounding box center [191, 341] width 98 height 32
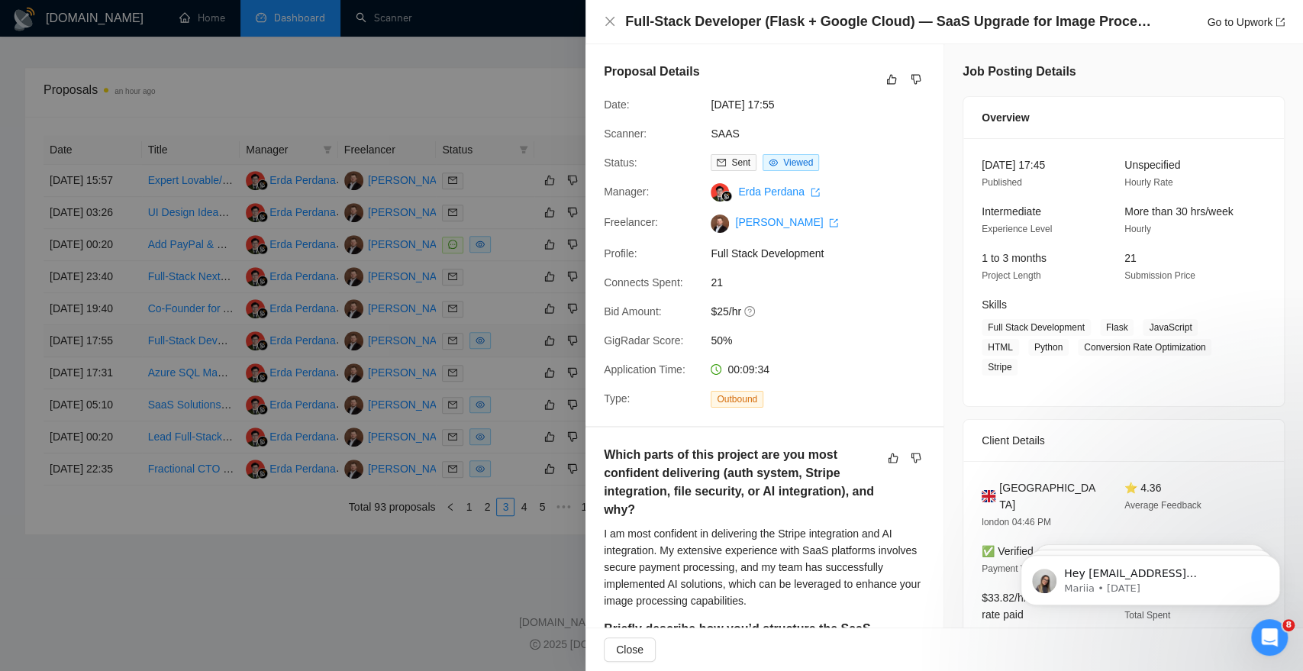
click at [186, 399] on div at bounding box center [651, 335] width 1303 height 671
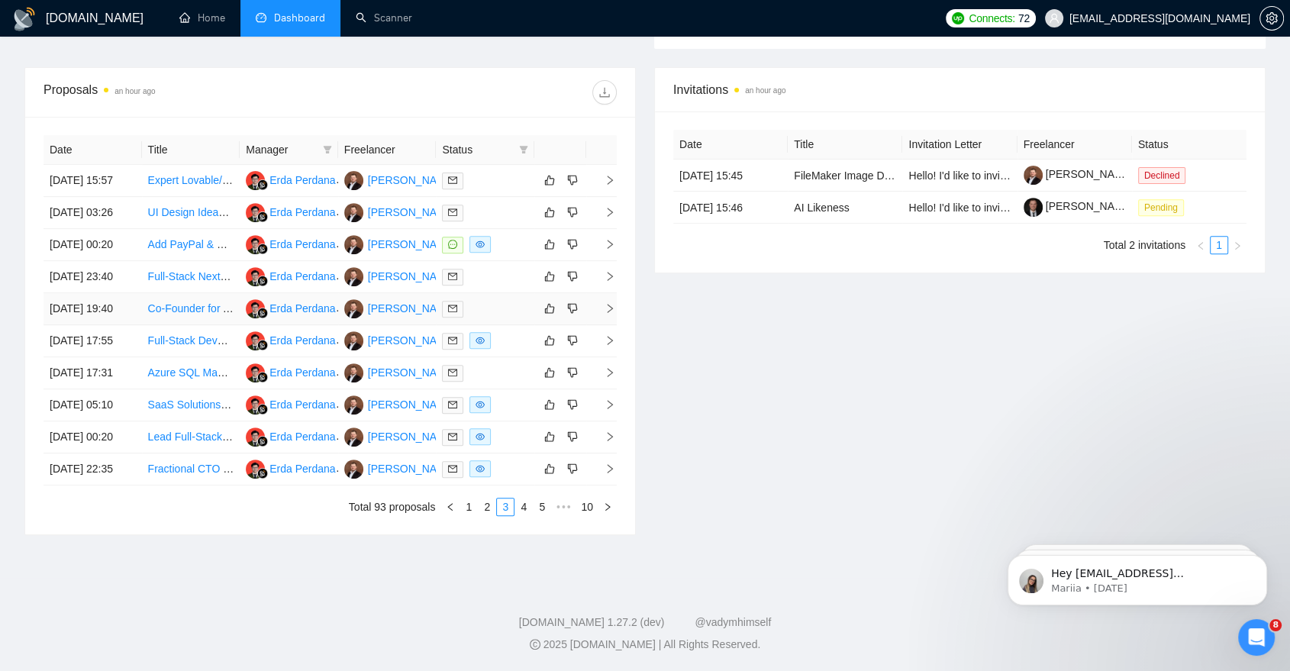
click at [182, 325] on td "Co-Founder for Android App Development" at bounding box center [191, 309] width 98 height 32
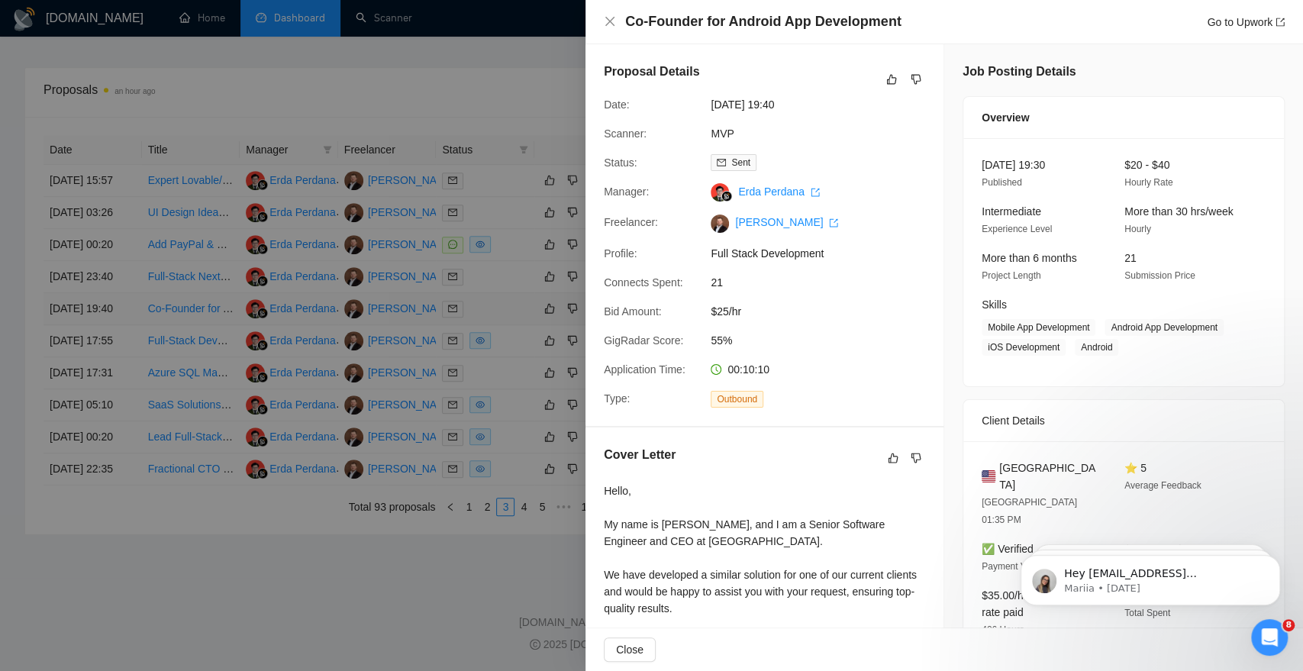
click at [182, 358] on div at bounding box center [651, 335] width 1303 height 671
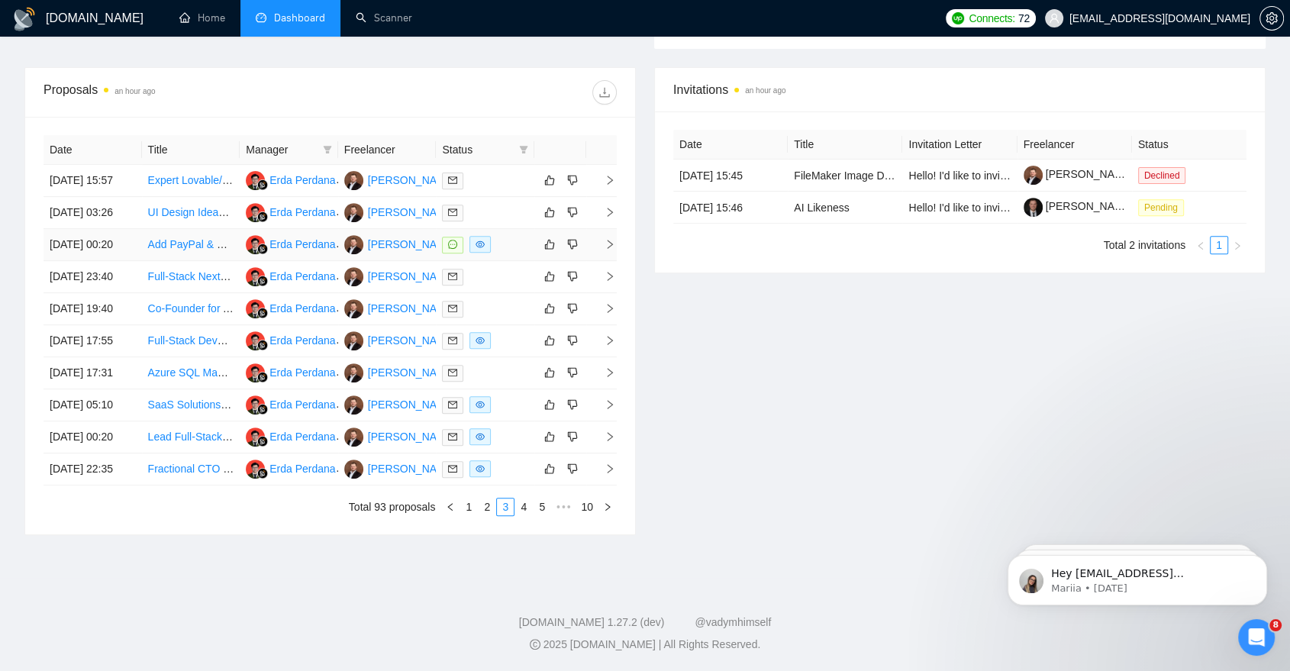
click at [189, 261] on td "Add PayPal & Razorpay to Base44 App" at bounding box center [191, 245] width 98 height 32
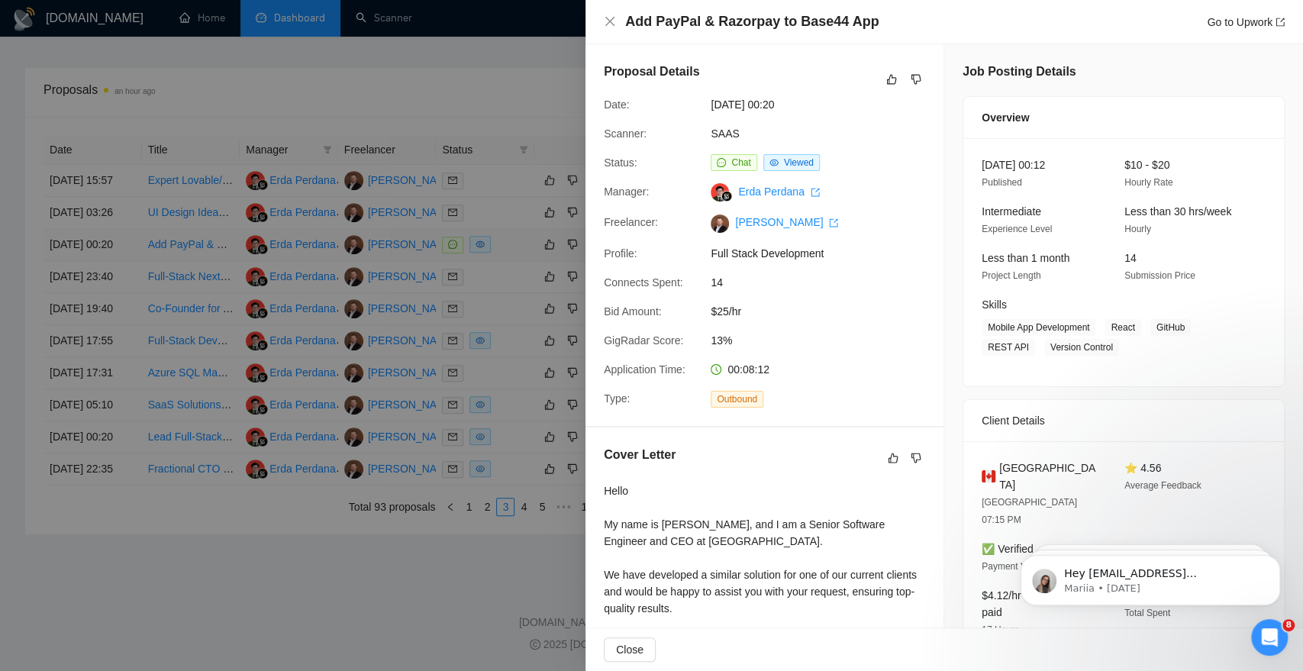
click at [189, 262] on div at bounding box center [651, 335] width 1303 height 671
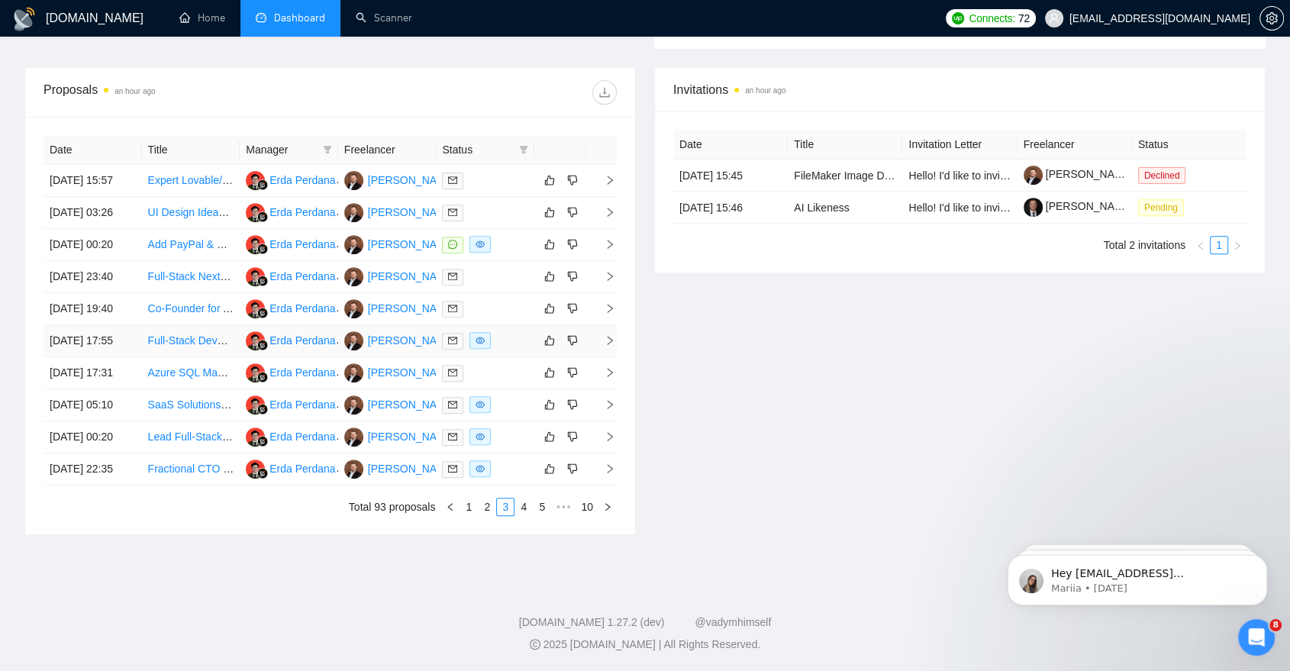
click at [497, 350] on div at bounding box center [485, 341] width 86 height 18
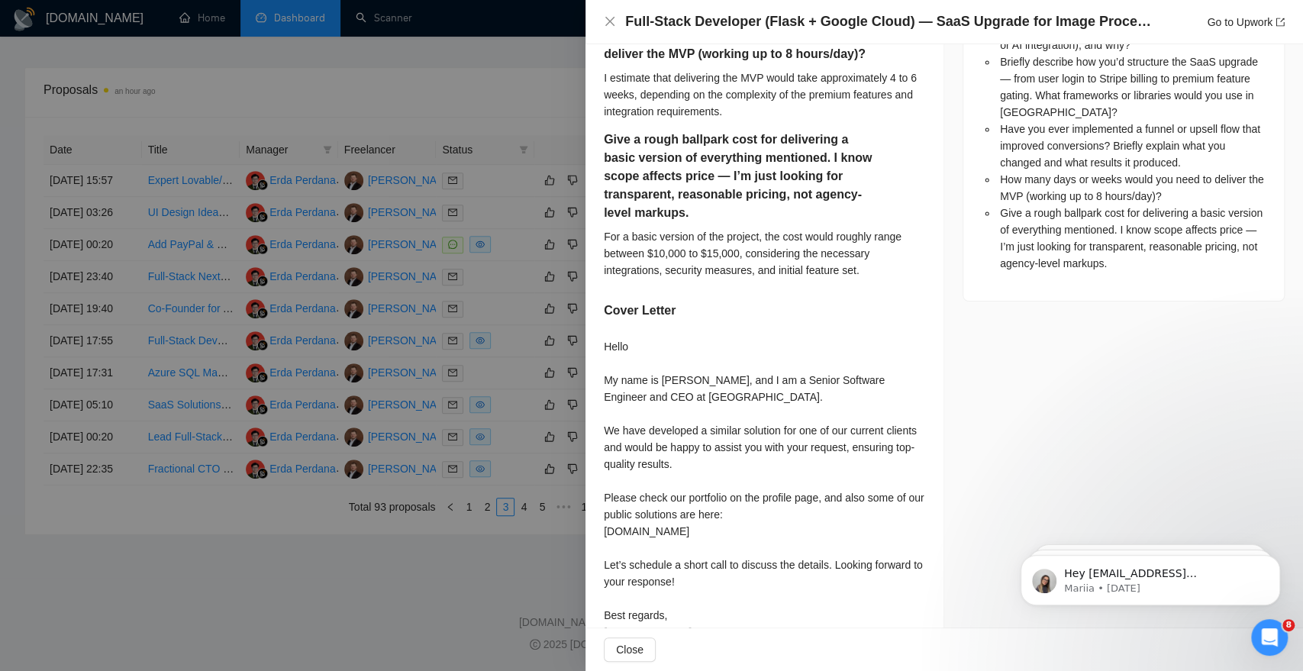
scroll to position [1008, 0]
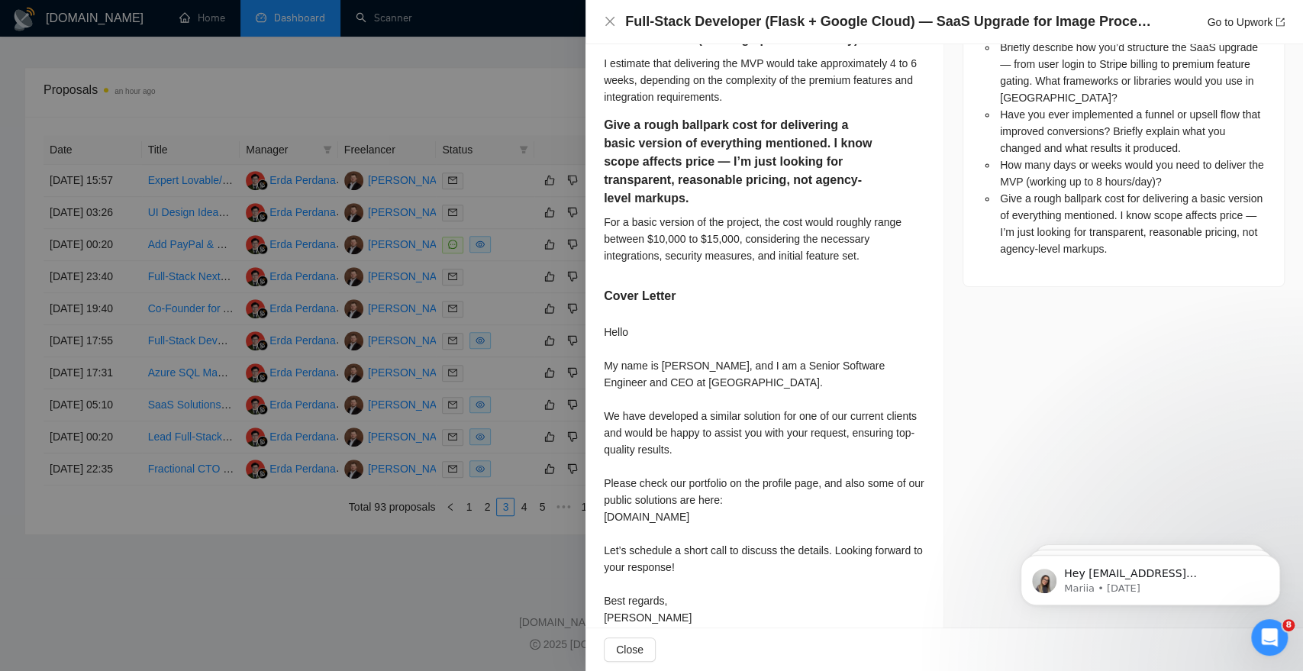
drag, startPoint x: 605, startPoint y: 292, endPoint x: 712, endPoint y: 604, distance: 330.3
click at [712, 604] on div "Hello My name is [PERSON_NAME], and I am a Senior Software Engineer and CEO at …" at bounding box center [764, 486] width 321 height 325
copy div "Hello My name is Liubomyr Liubchynskyi, and I am a Senior Software Engineer and…"
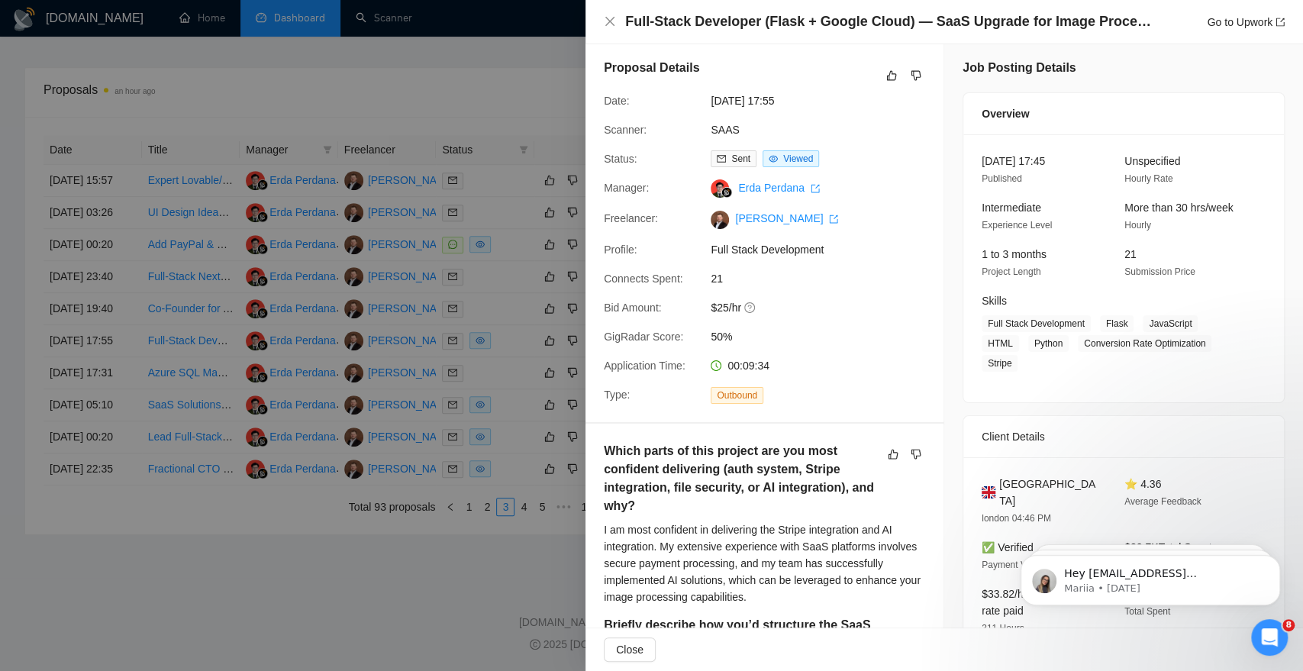
scroll to position [0, 0]
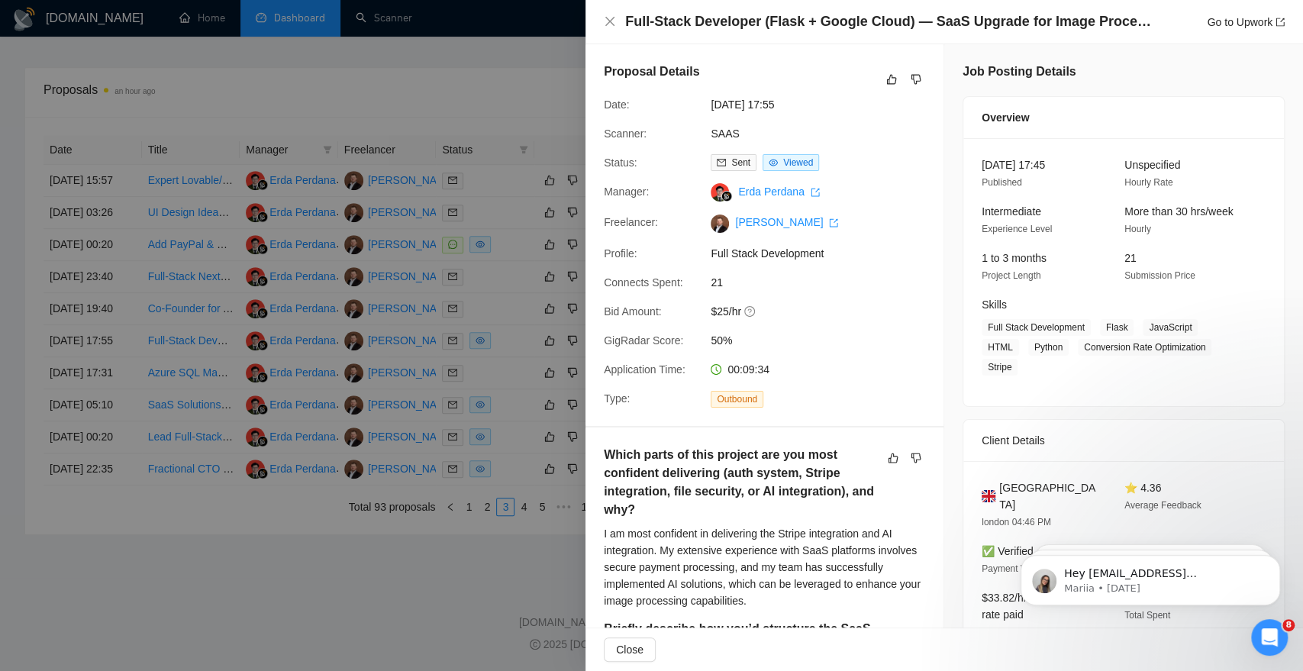
click at [523, 355] on div at bounding box center [651, 335] width 1303 height 671
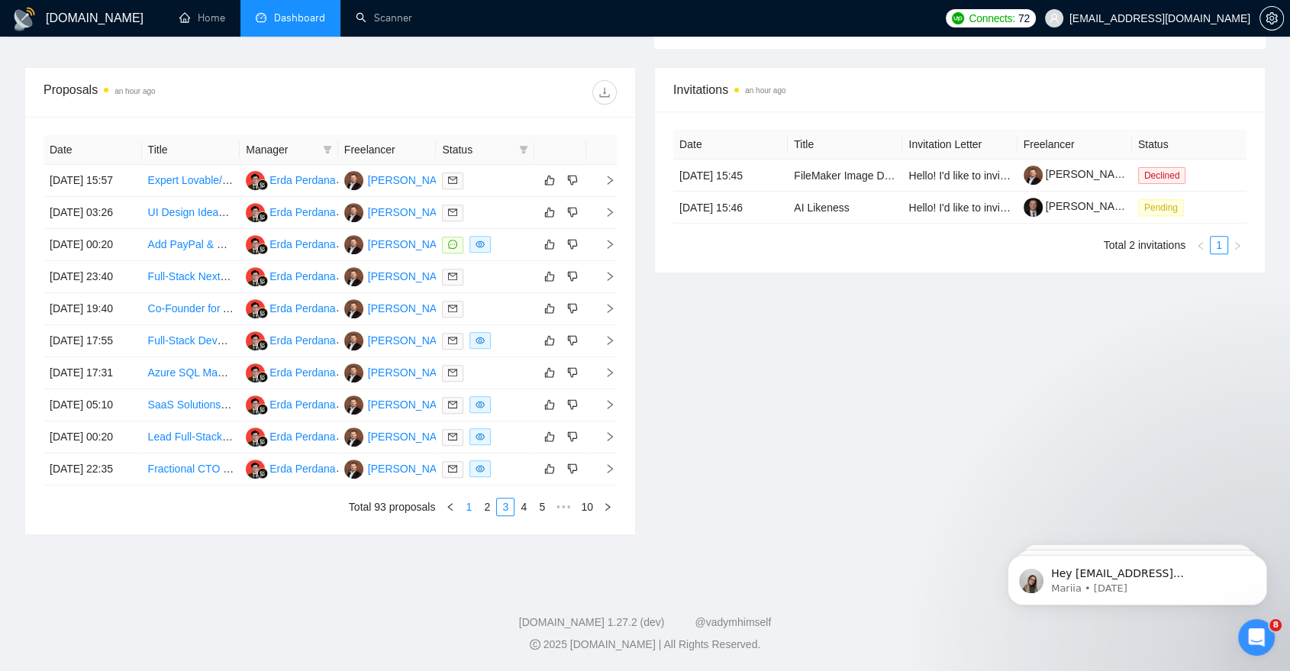
click at [466, 515] on link "1" at bounding box center [468, 507] width 17 height 17
click at [502, 414] on div at bounding box center [485, 405] width 86 height 18
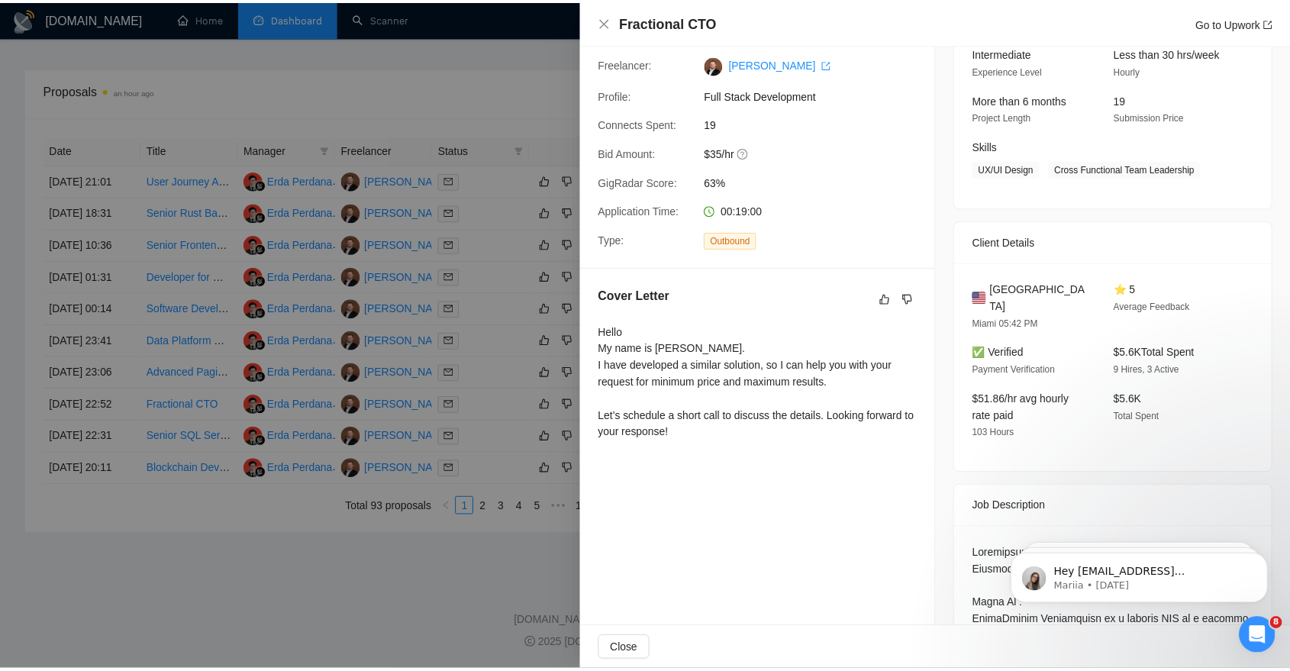
scroll to position [159, 0]
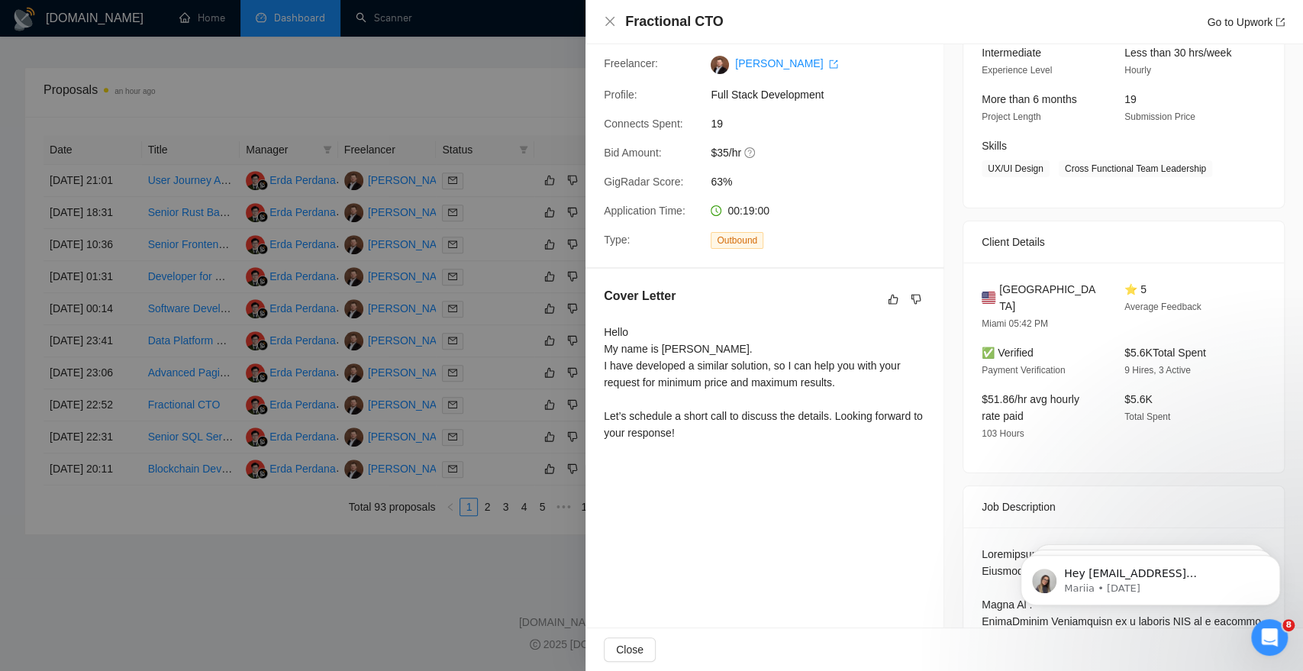
click at [698, 524] on div "Proposal Details Date: 14 Oct, 2025 22:52 Scanner: SAAS Status: Sent Manager: E…" at bounding box center [765, 514] width 359 height 1258
click at [462, 565] on div at bounding box center [651, 335] width 1303 height 671
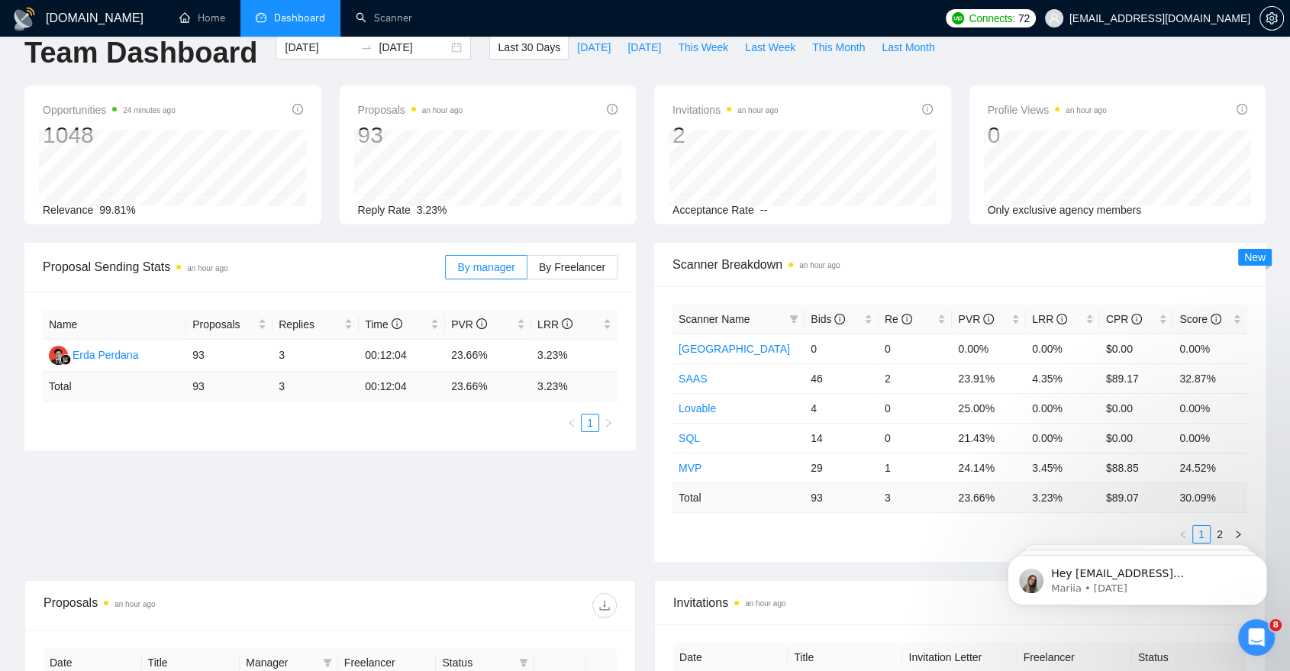
scroll to position [0, 0]
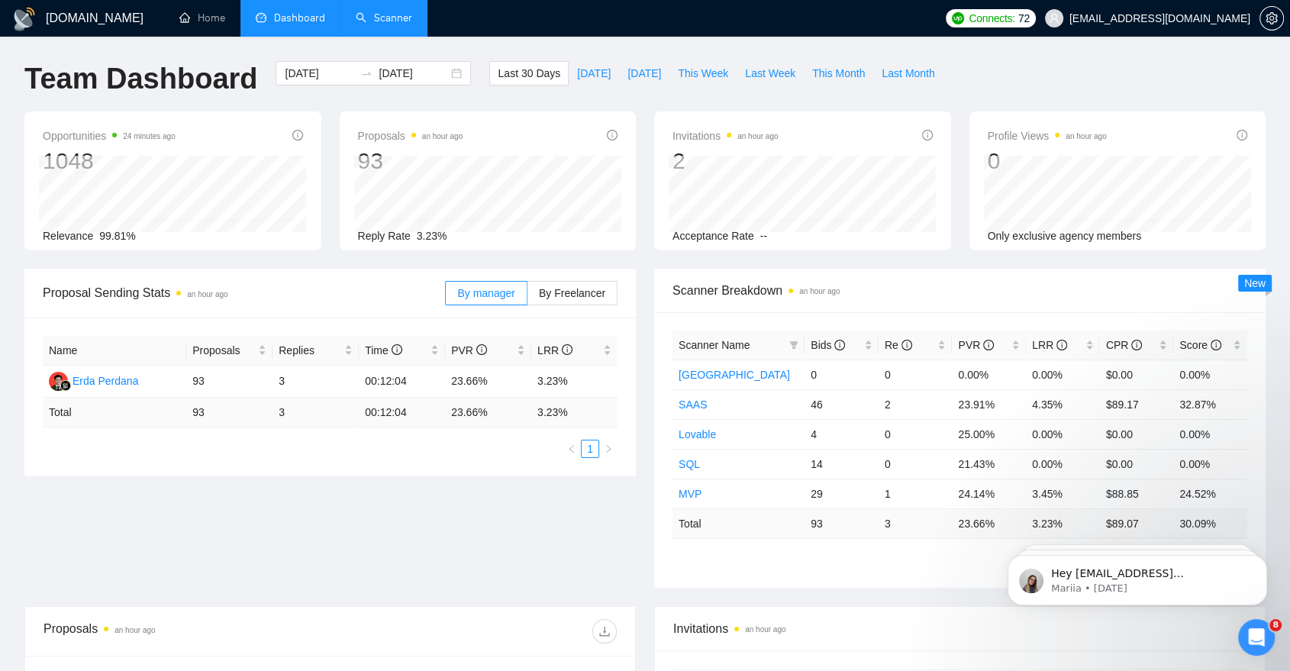
click at [376, 11] on link "Scanner" at bounding box center [384, 17] width 57 height 13
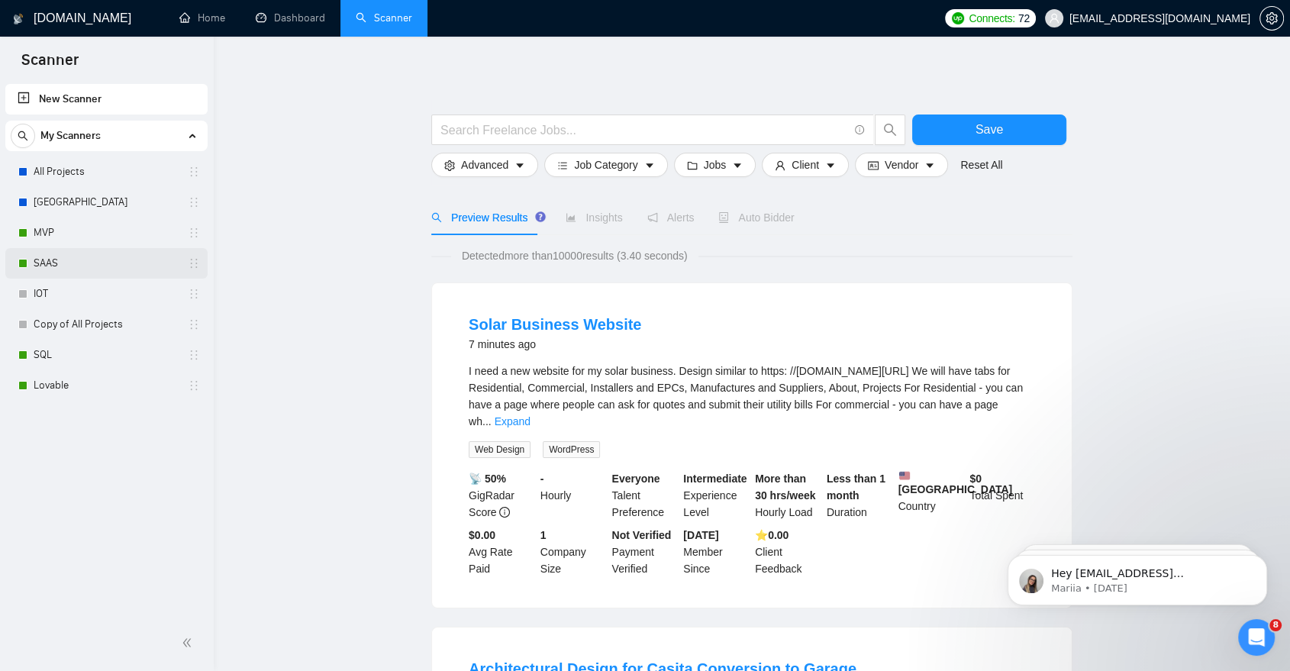
click at [115, 266] on link "SAAS" at bounding box center [106, 263] width 145 height 31
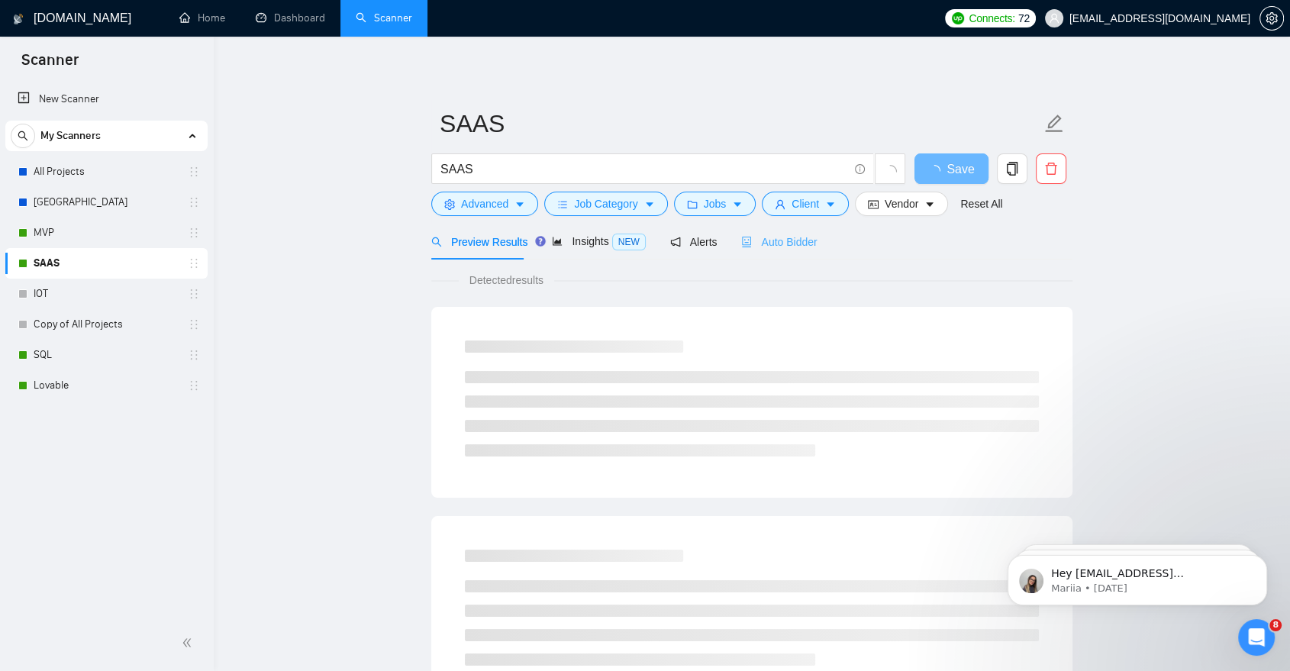
click at [780, 250] on div "Auto Bidder" at bounding box center [779, 242] width 76 height 36
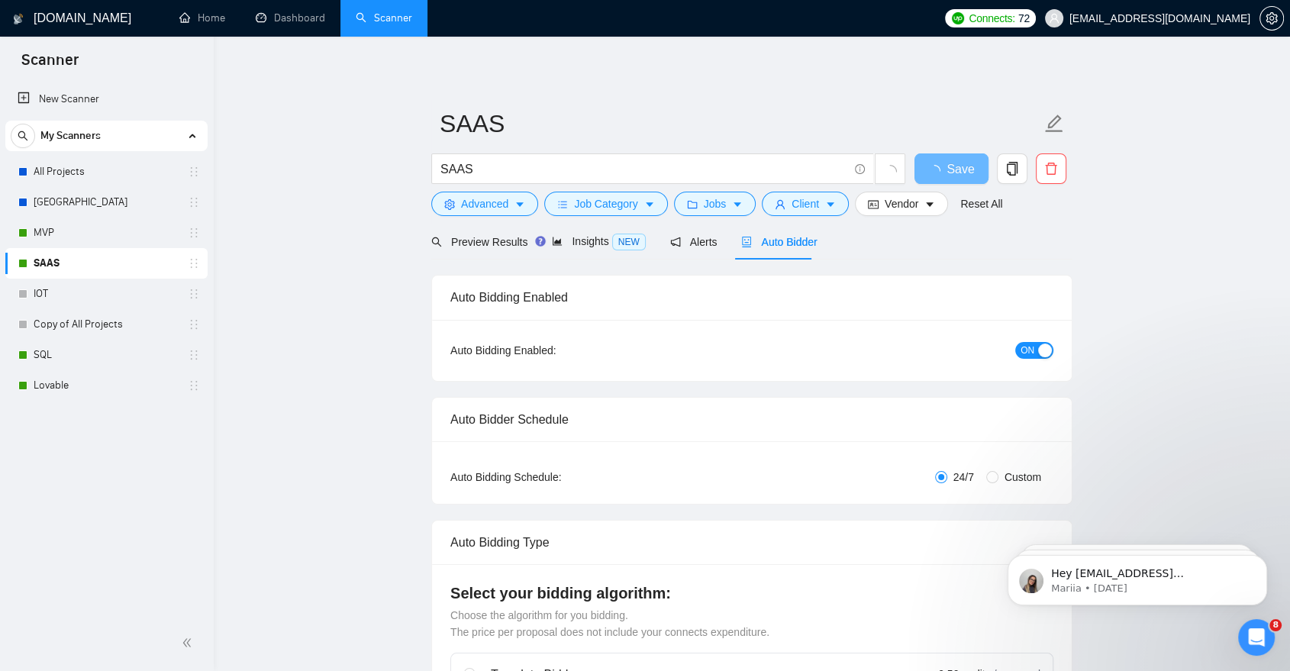
checkbox input "true"
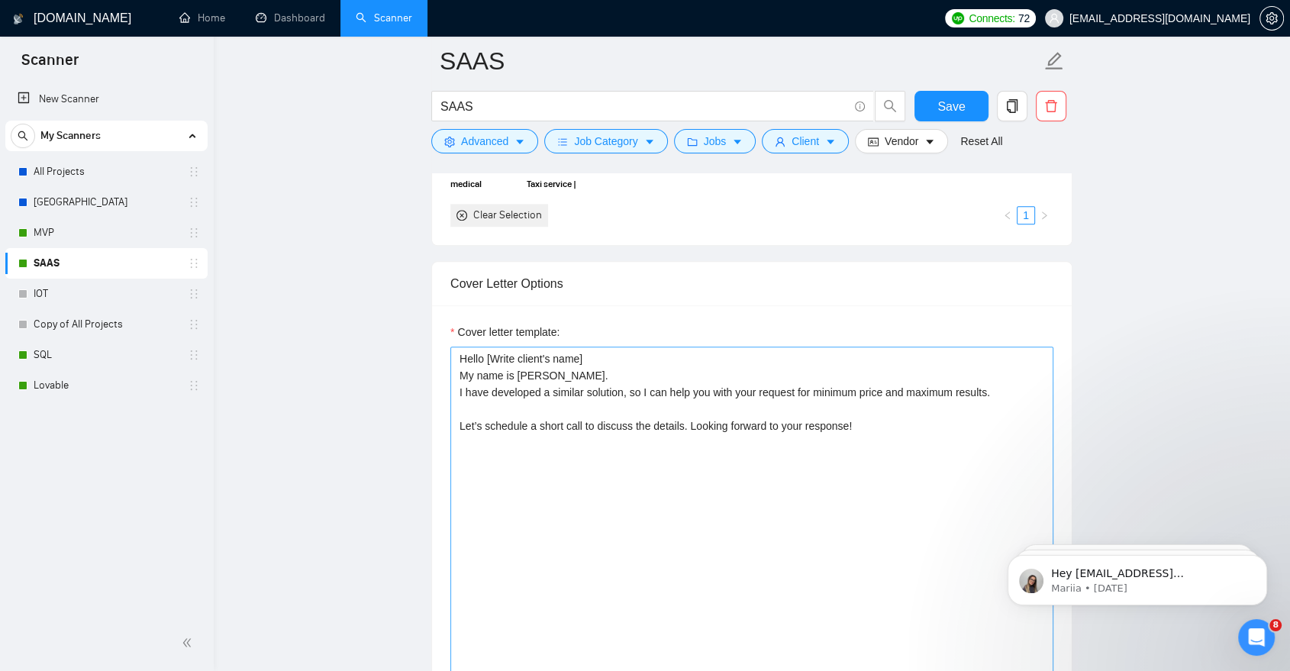
scroll to position [1652, 0]
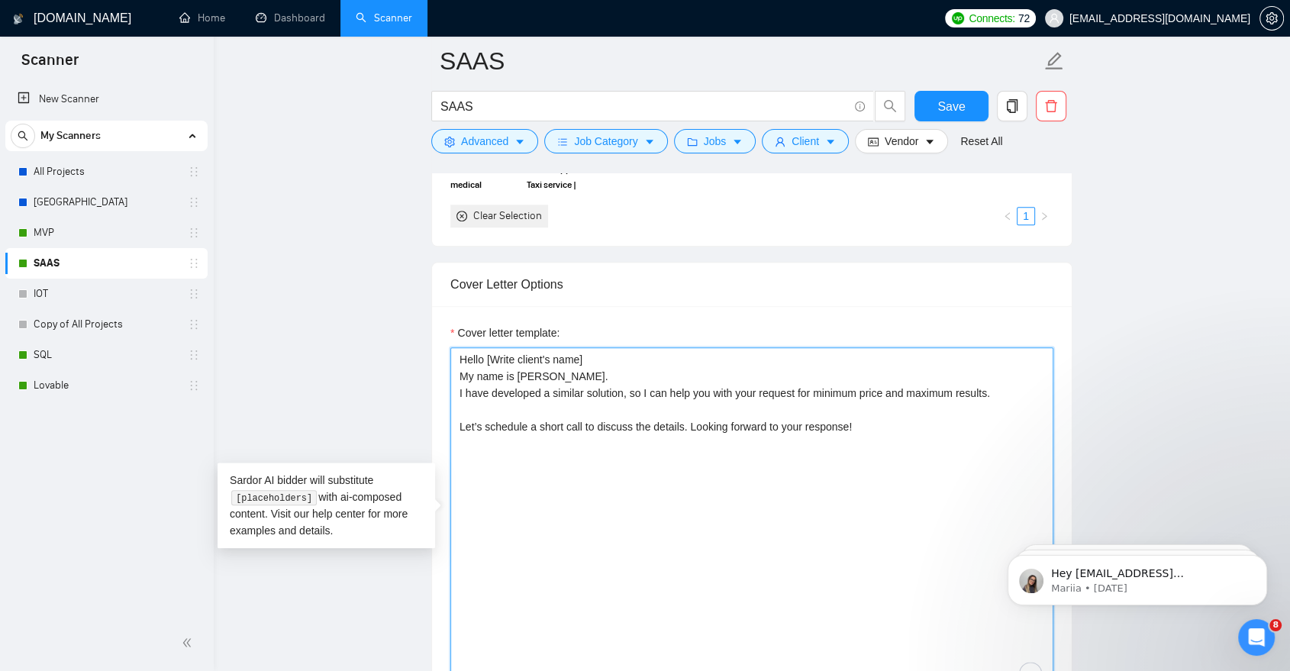
drag, startPoint x: 864, startPoint y: 432, endPoint x: 458, endPoint y: 349, distance: 414.7
click at [458, 349] on textarea "Hello [Write client's name] My name is [PERSON_NAME]. I have developed a simila…" at bounding box center [751, 519] width 603 height 344
paste textarea "My name is Liubomyr Liubchynskyi, and I am a Senior Software Engineer and CEO a…"
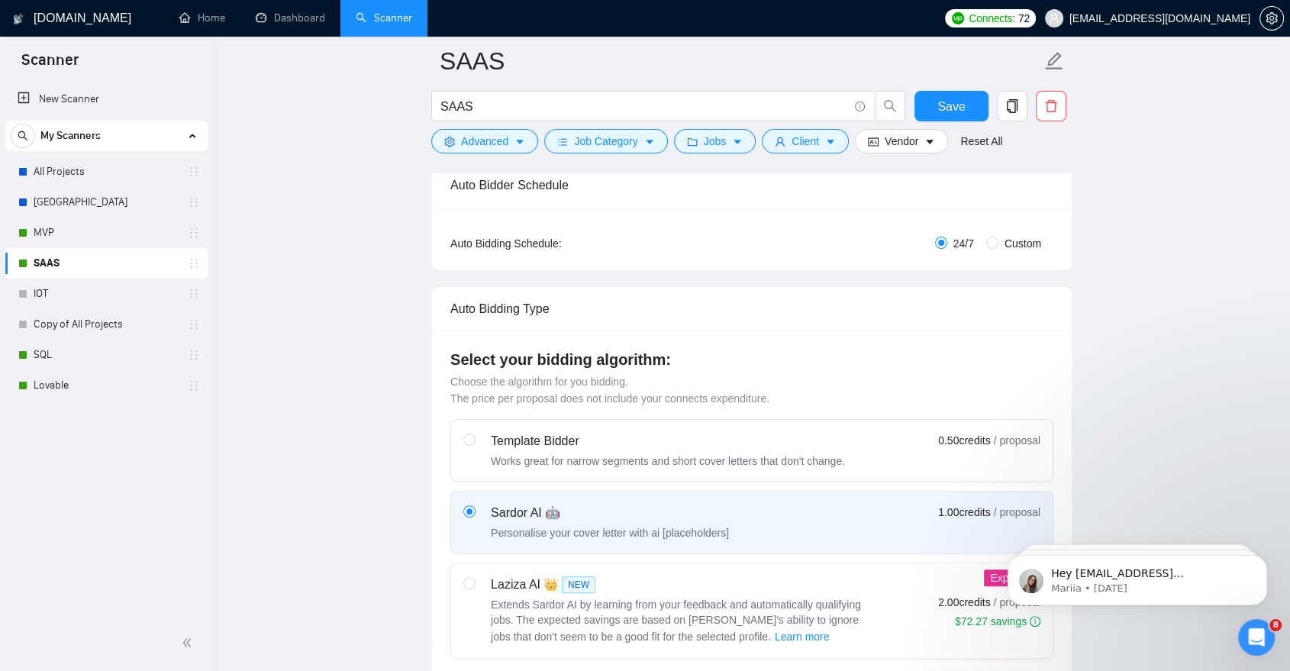
scroll to position [239, 0]
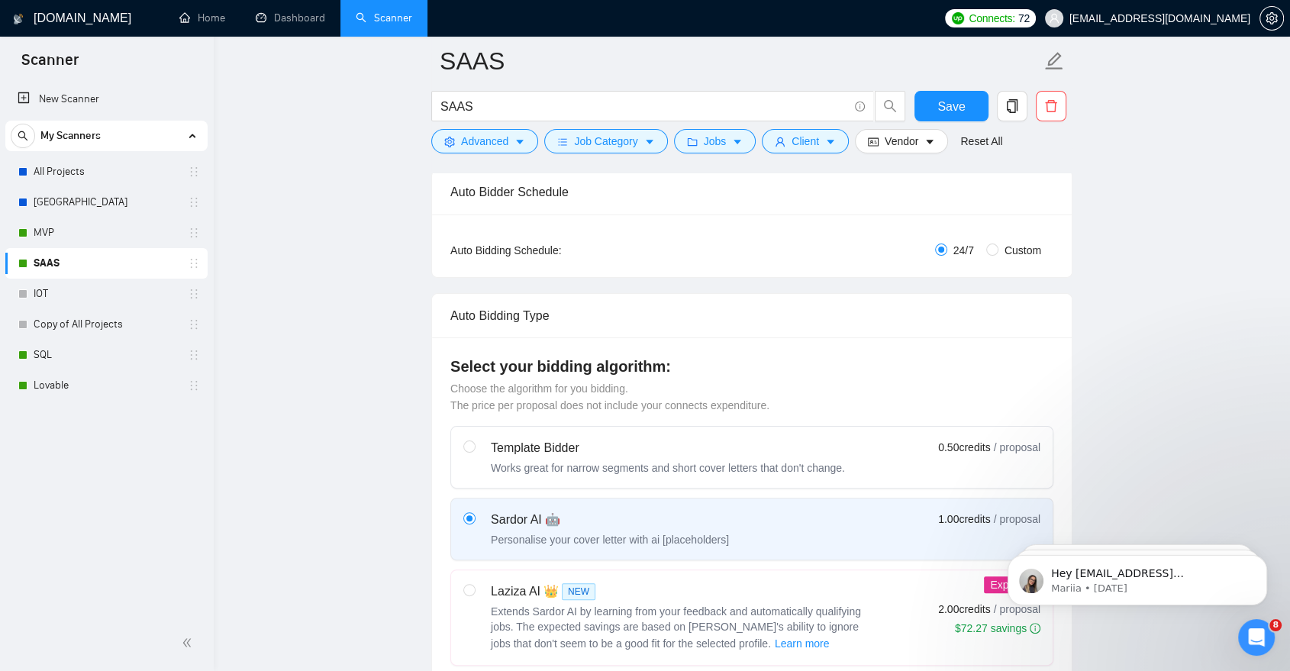
type textarea "Hello My name is [PERSON_NAME], and I am a Senior Software Engineer and CEO at …"
click at [602, 444] on div "Template Bidder" at bounding box center [668, 448] width 354 height 18
click at [474, 444] on input "radio" at bounding box center [468, 446] width 11 height 11
radio input "true"
radio input "false"
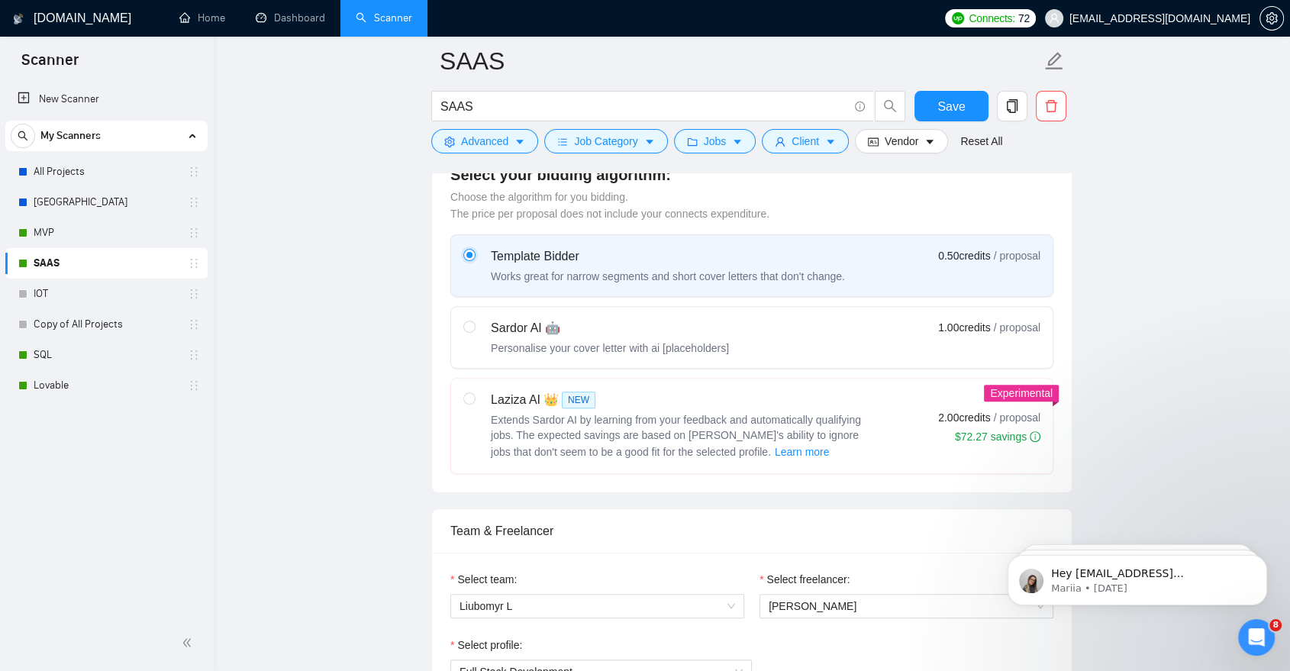
scroll to position [444, 0]
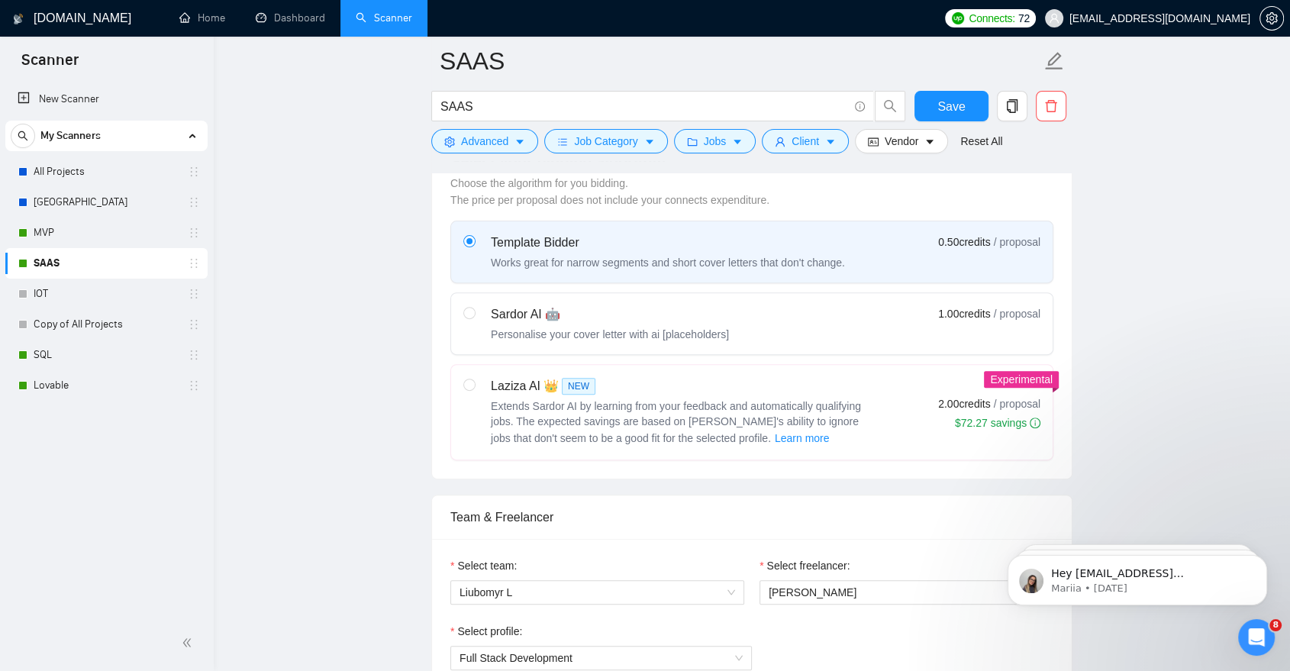
click at [849, 400] on span "Extends Sardor AI by learning from your feedback and automatically qualifying j…" at bounding box center [676, 422] width 370 height 44
click at [474, 389] on input "radio" at bounding box center [468, 384] width 11 height 11
radio input "true"
radio input "false"
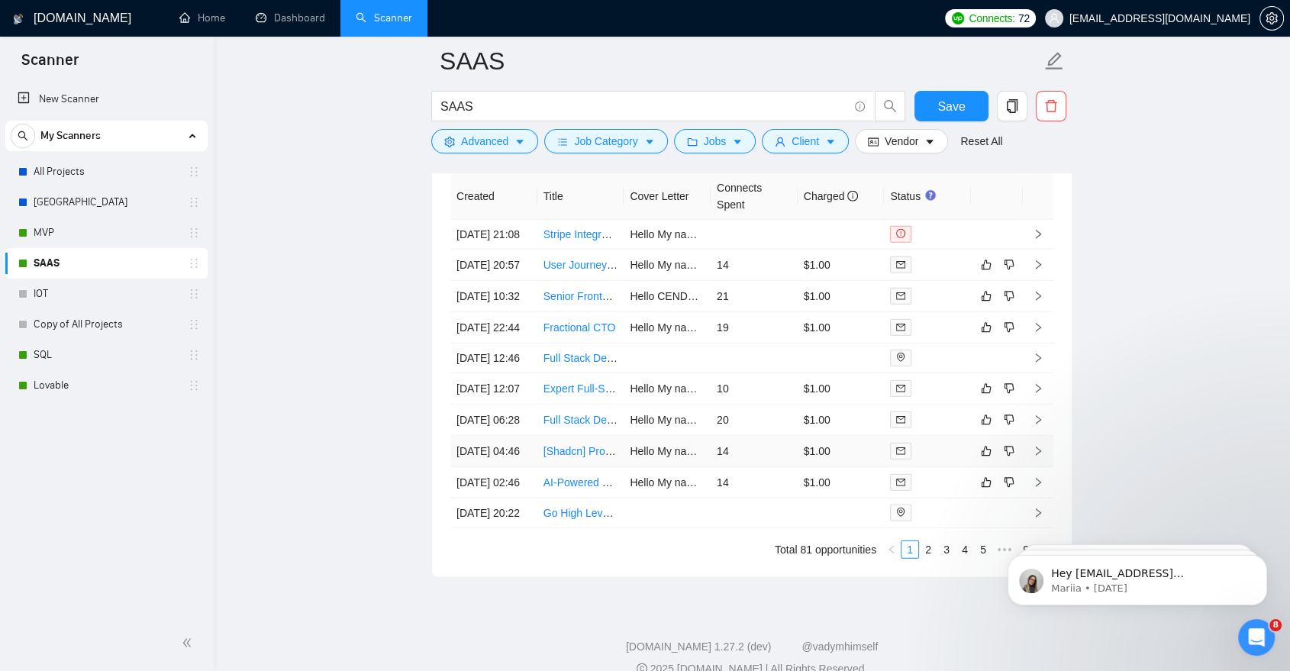
scroll to position [4167, 0]
click at [1009, 272] on icon "dislike" at bounding box center [1009, 266] width 11 height 12
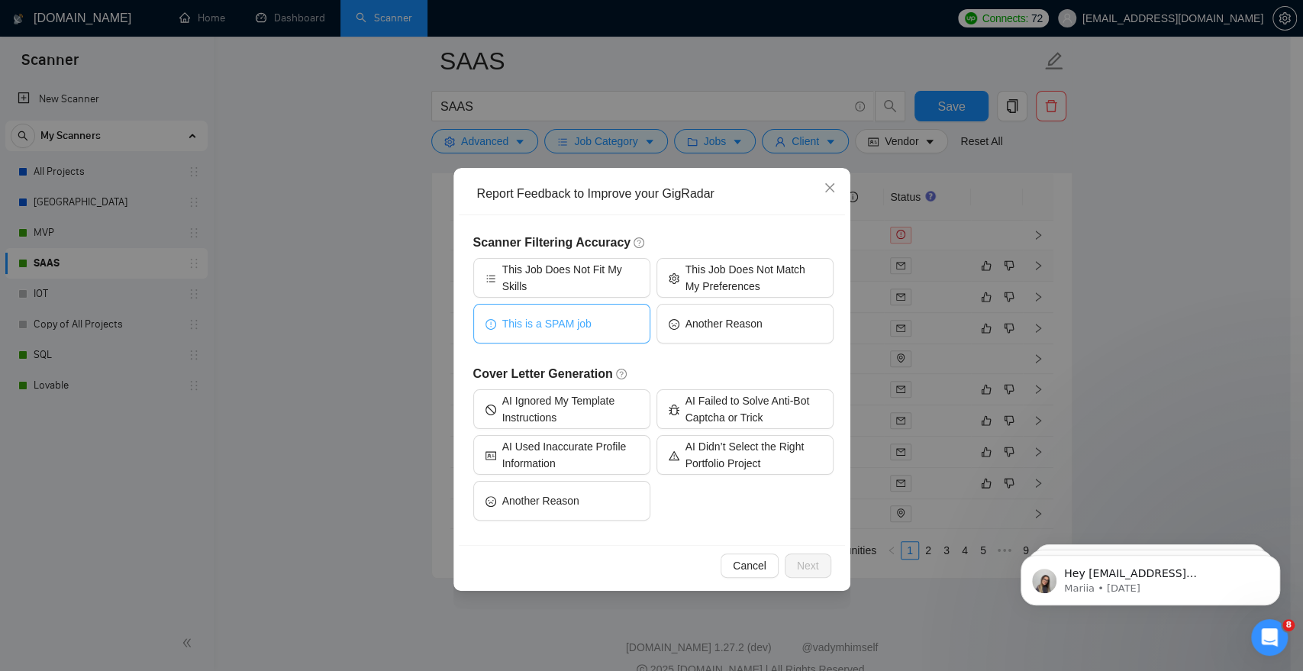
click at [628, 318] on button "This is a SPAM job" at bounding box center [561, 324] width 177 height 40
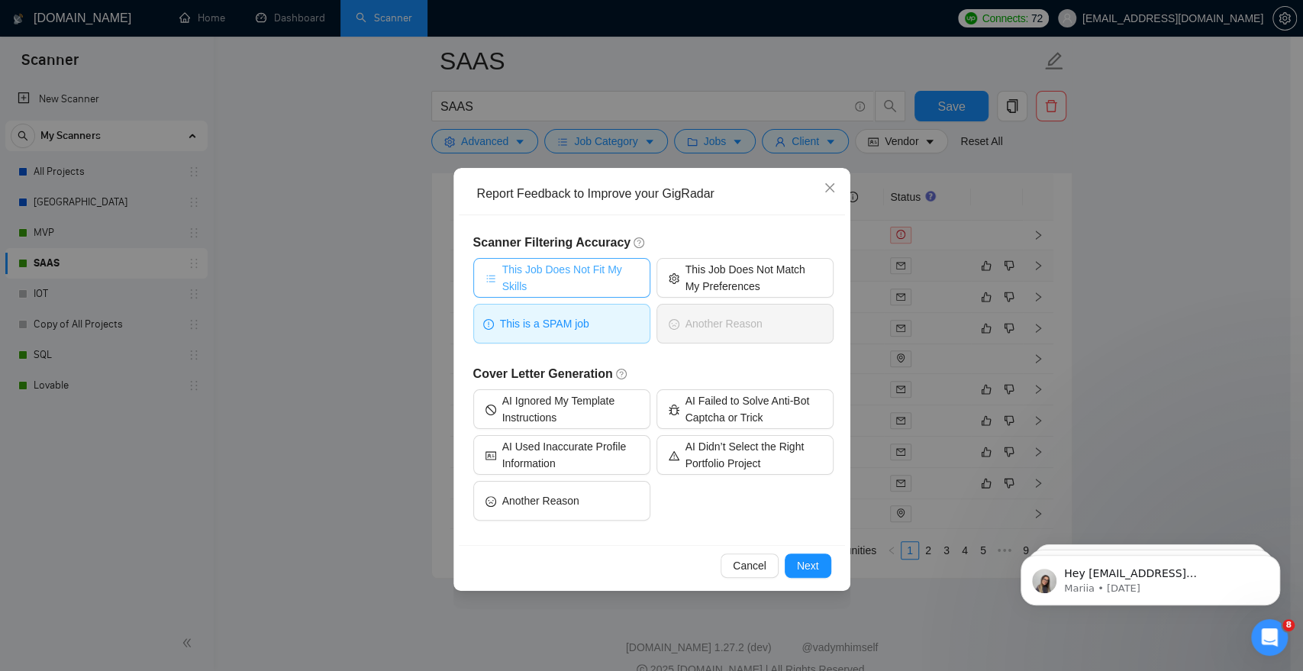
click at [606, 276] on span "This Job Does Not Fit My Skills" at bounding box center [570, 278] width 136 height 34
click at [807, 572] on span "Next" at bounding box center [808, 565] width 22 height 17
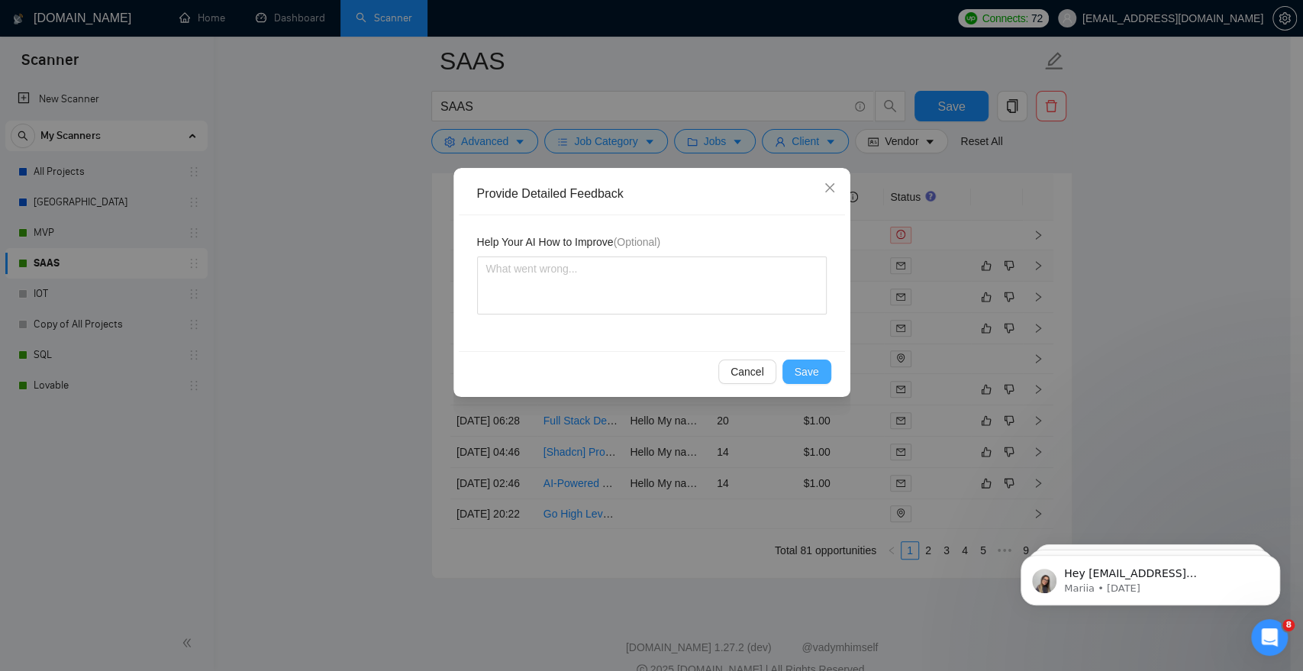
click at [809, 376] on span "Save" at bounding box center [807, 371] width 24 height 17
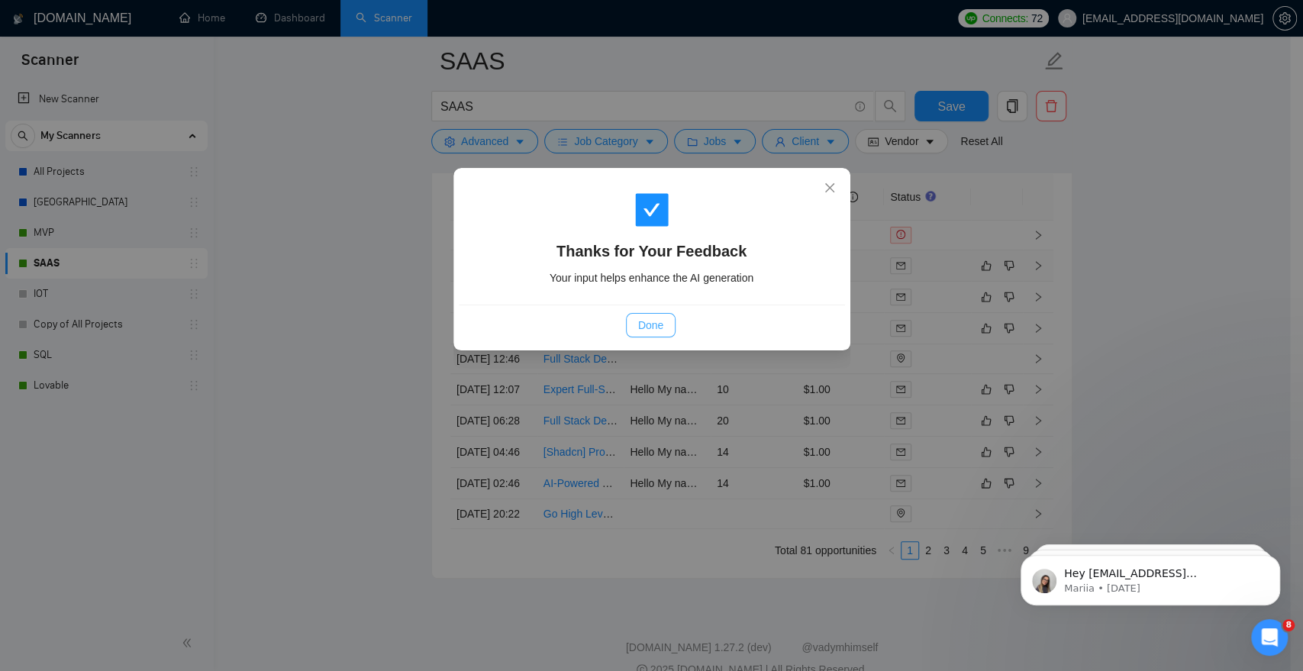
click at [665, 332] on button "Done" at bounding box center [651, 325] width 50 height 24
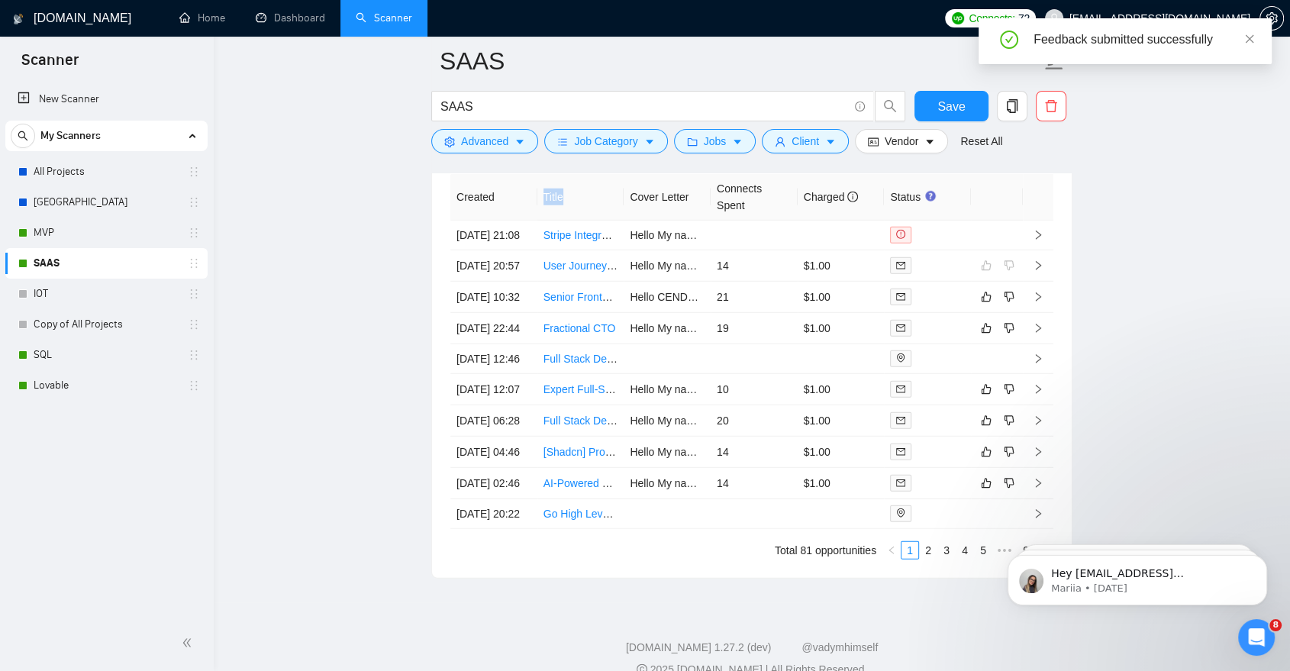
click at [625, 195] on tr "Created Title Cover Letter Connects Spent Charged Status" at bounding box center [751, 197] width 603 height 47
click at [625, 195] on th "Cover Letter" at bounding box center [667, 197] width 87 height 47
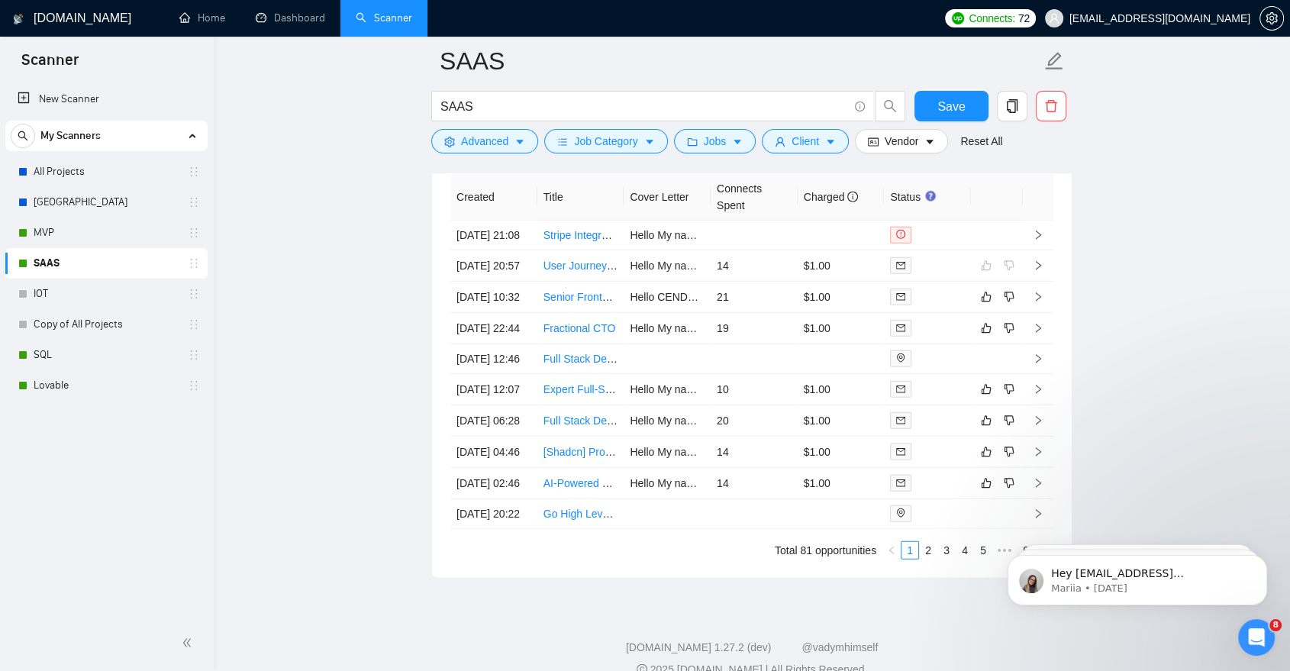
click at [623, 195] on th "Title" at bounding box center [581, 197] width 87 height 47
click at [1002, 560] on body "Hey ceo@alsetsoft.com, Looks like your Upwork agency Liubomyr L ran out of conn…" at bounding box center [1137, 576] width 293 height 95
click at [1002, 565] on body "Hey ceo@alsetsoft.com, Looks like your Upwork agency Liubomyr L ran out of conn…" at bounding box center [1137, 576] width 293 height 95
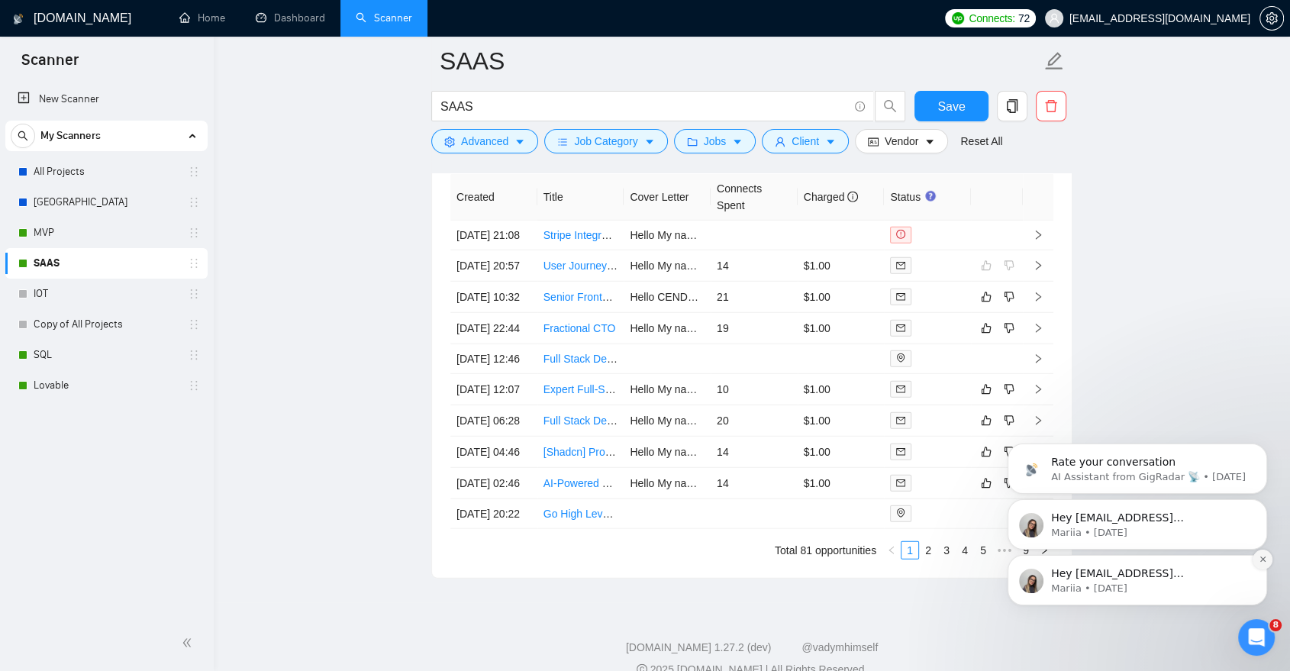
click at [1260, 556] on icon "Dismiss notification" at bounding box center [1263, 559] width 8 height 8
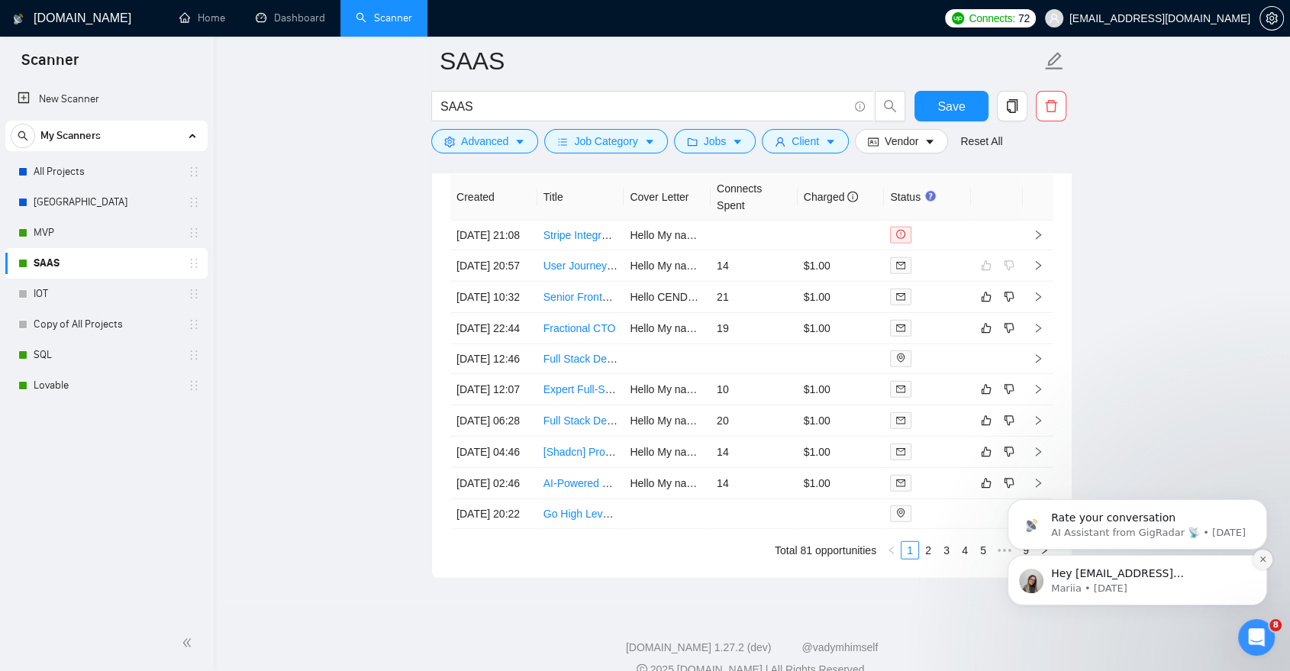
click at [1261, 560] on icon "Dismiss notification" at bounding box center [1263, 559] width 8 height 8
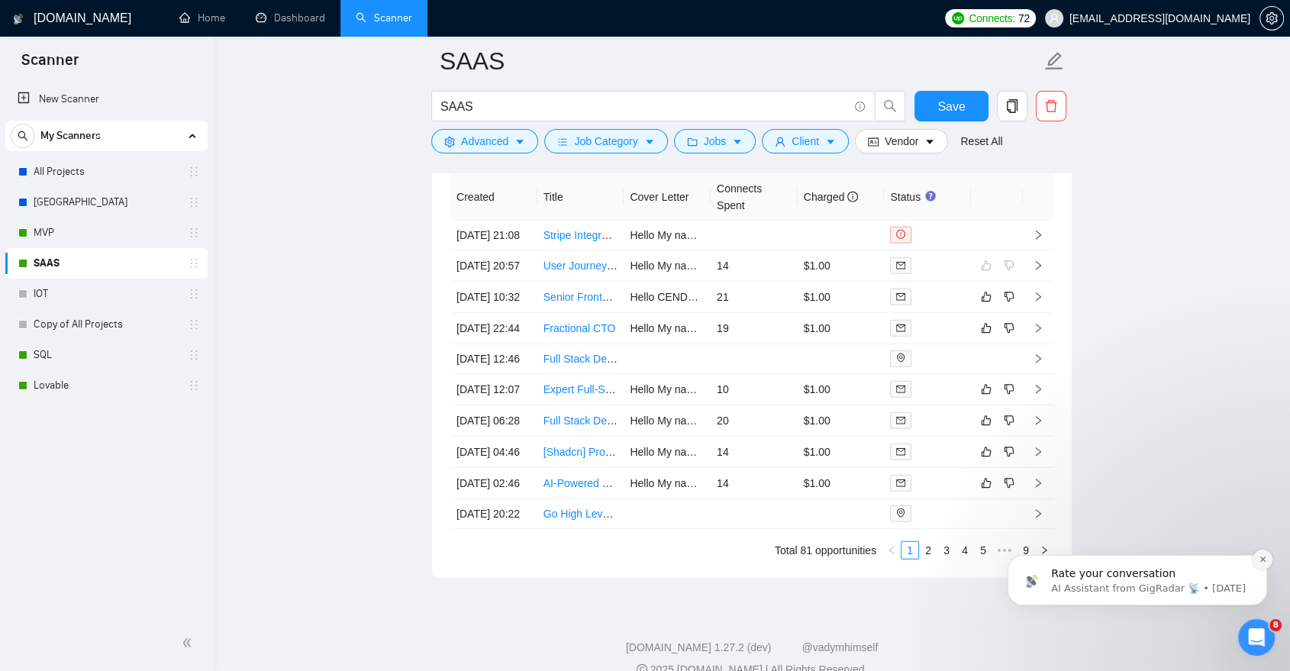
click at [1263, 557] on icon "Dismiss notification" at bounding box center [1263, 559] width 8 height 8
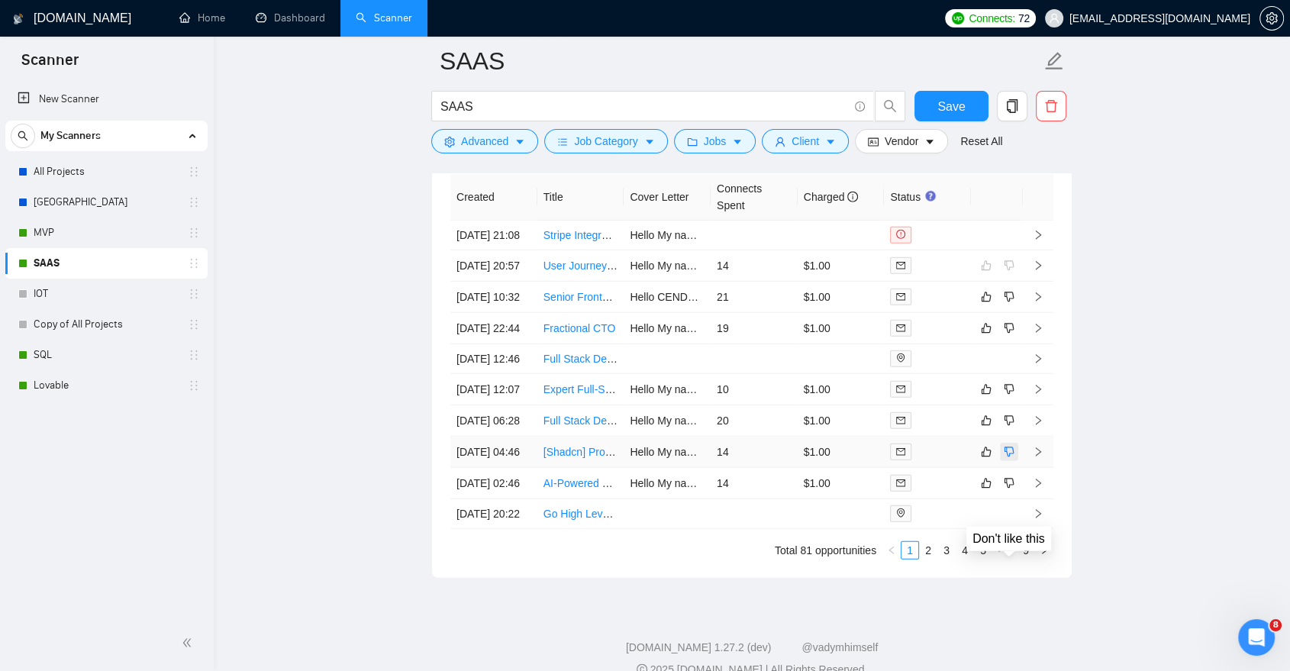
click at [1016, 461] on button "button" at bounding box center [1009, 452] width 18 height 18
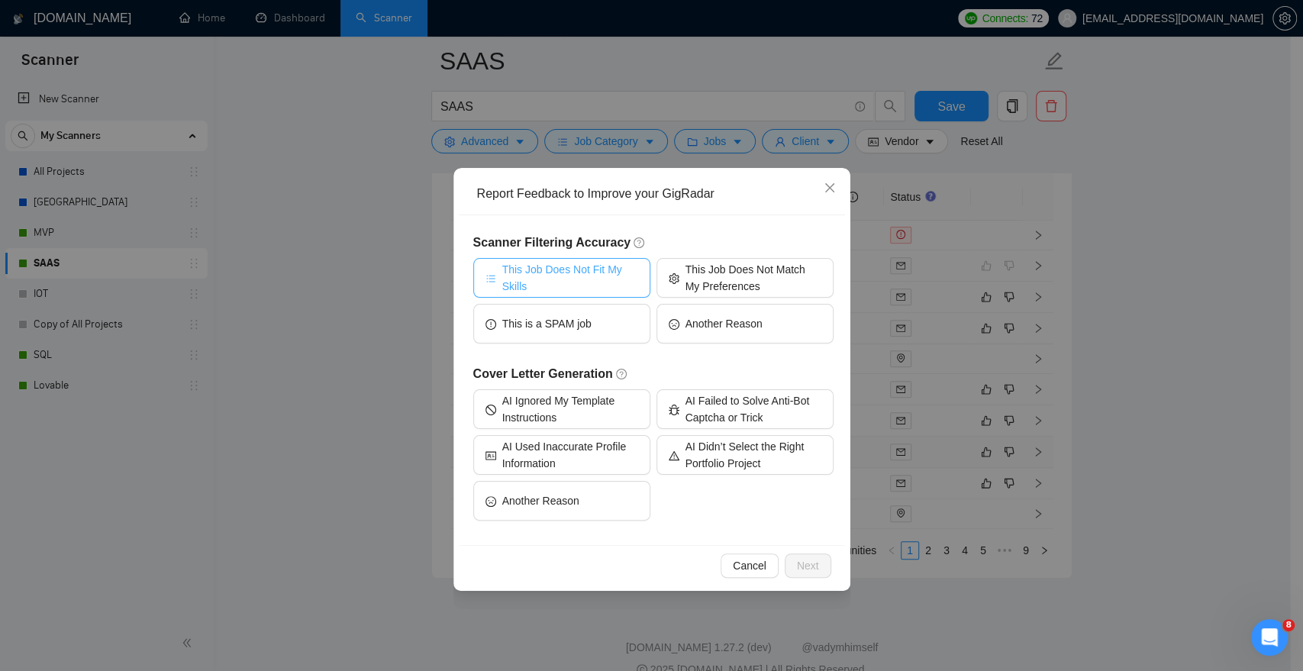
click at [599, 287] on span "This Job Does Not Fit My Skills" at bounding box center [570, 278] width 136 height 34
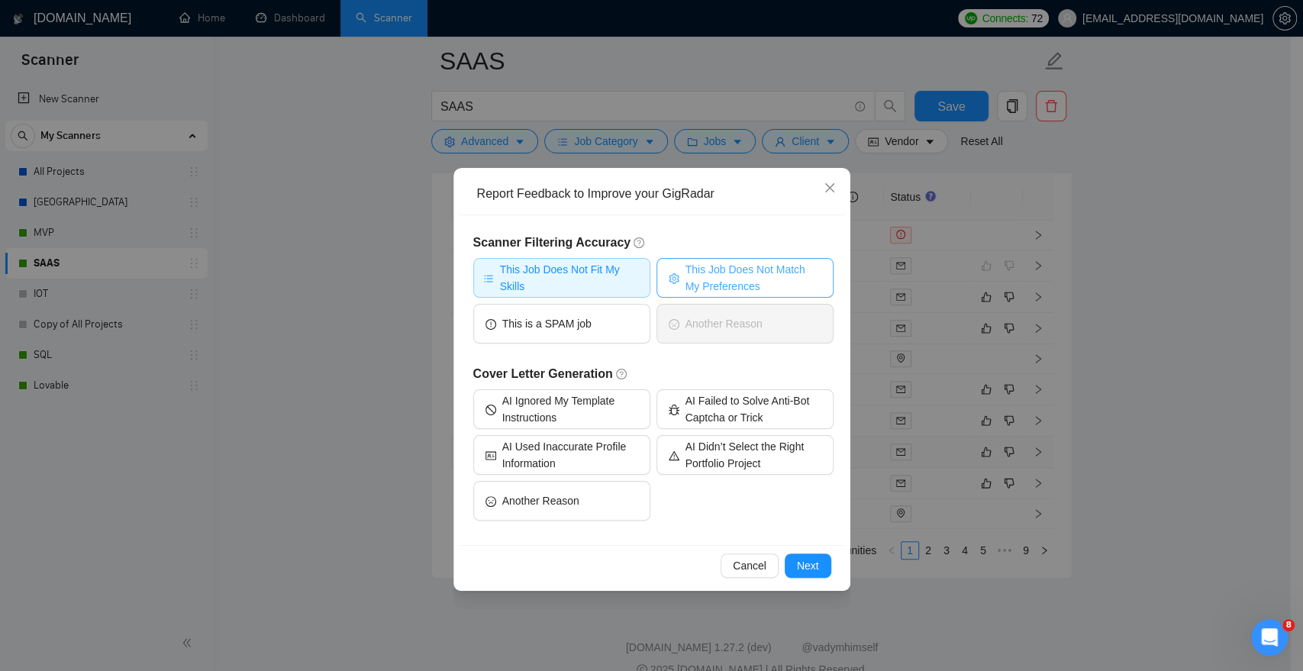
click at [706, 289] on span "This Job Does Not Match My Preferences" at bounding box center [754, 278] width 136 height 34
click at [802, 573] on button "Next" at bounding box center [808, 566] width 47 height 24
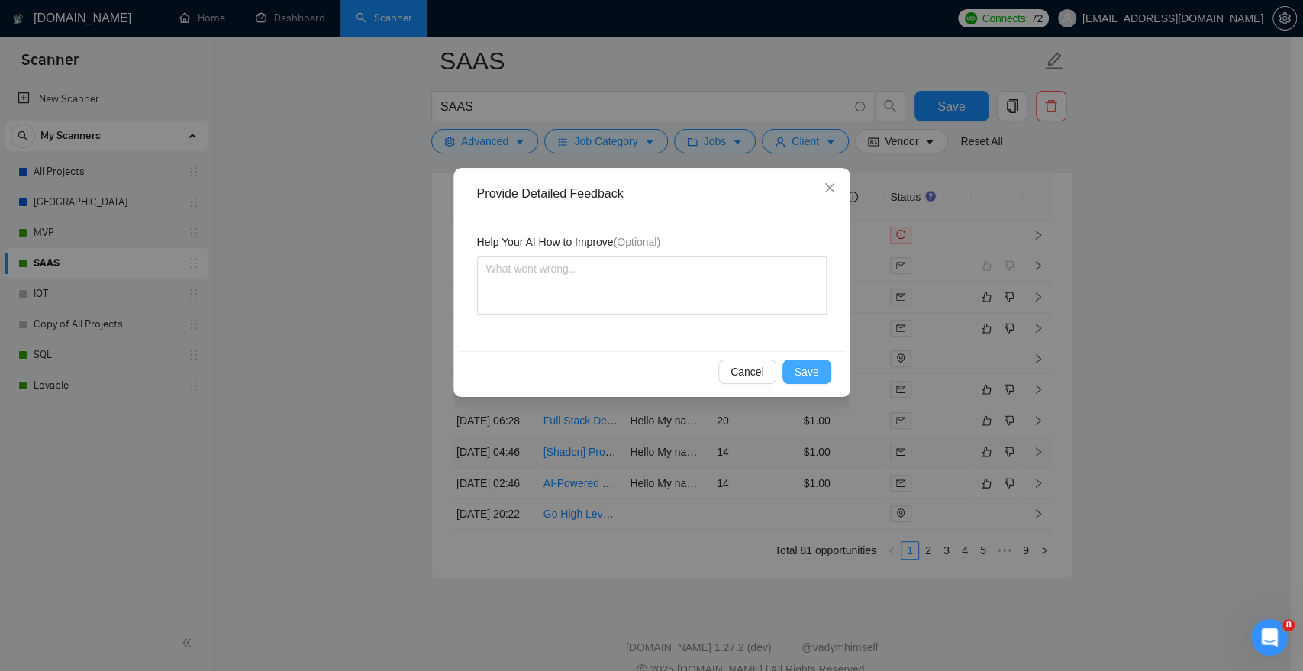
click at [802, 360] on button "Save" at bounding box center [807, 372] width 49 height 24
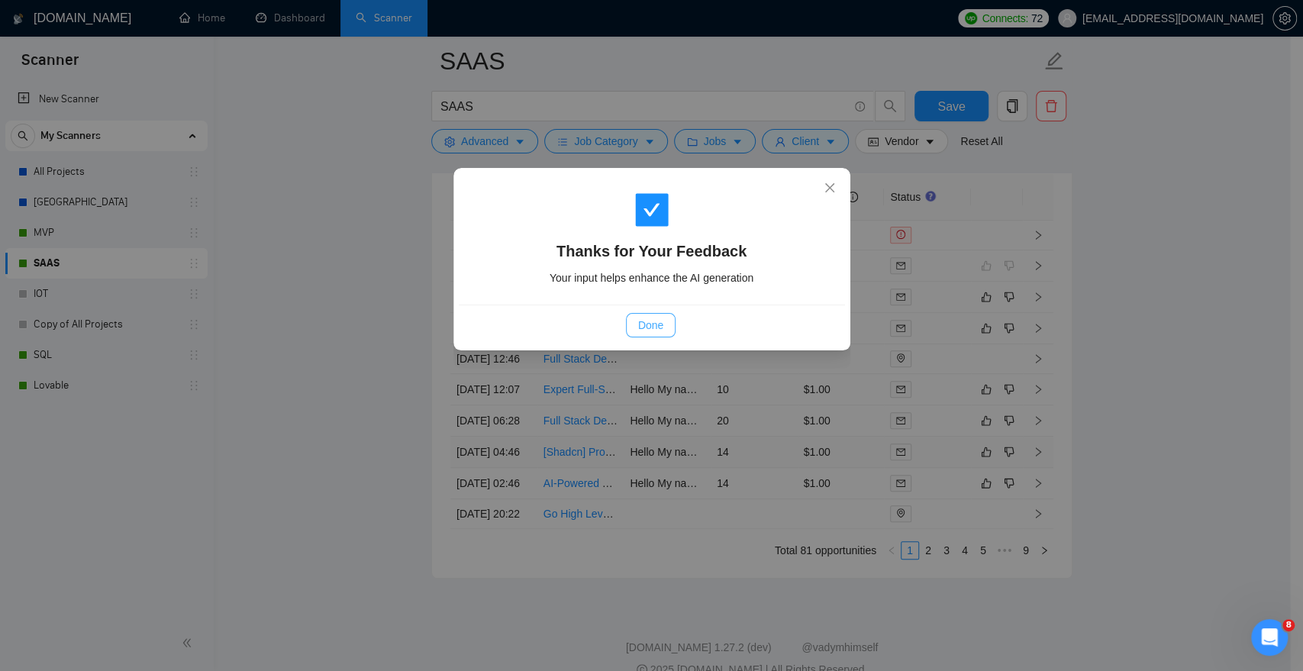
click at [664, 329] on button "Done" at bounding box center [651, 325] width 50 height 24
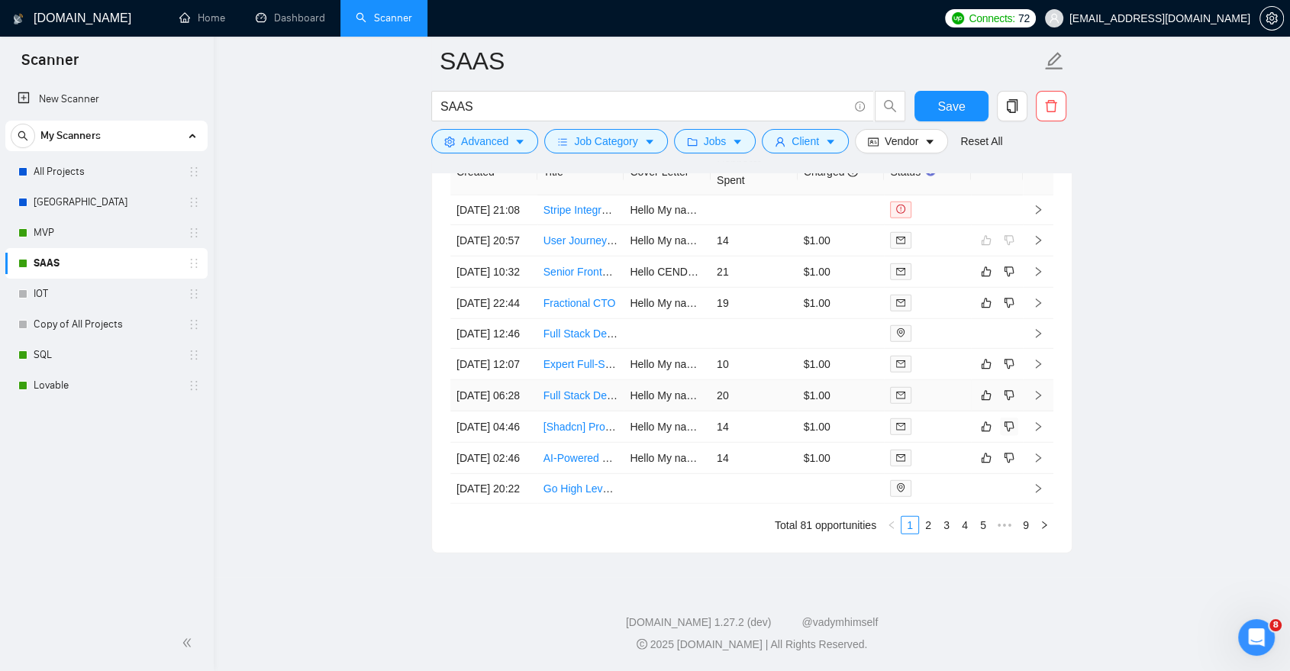
scroll to position [4281, 0]
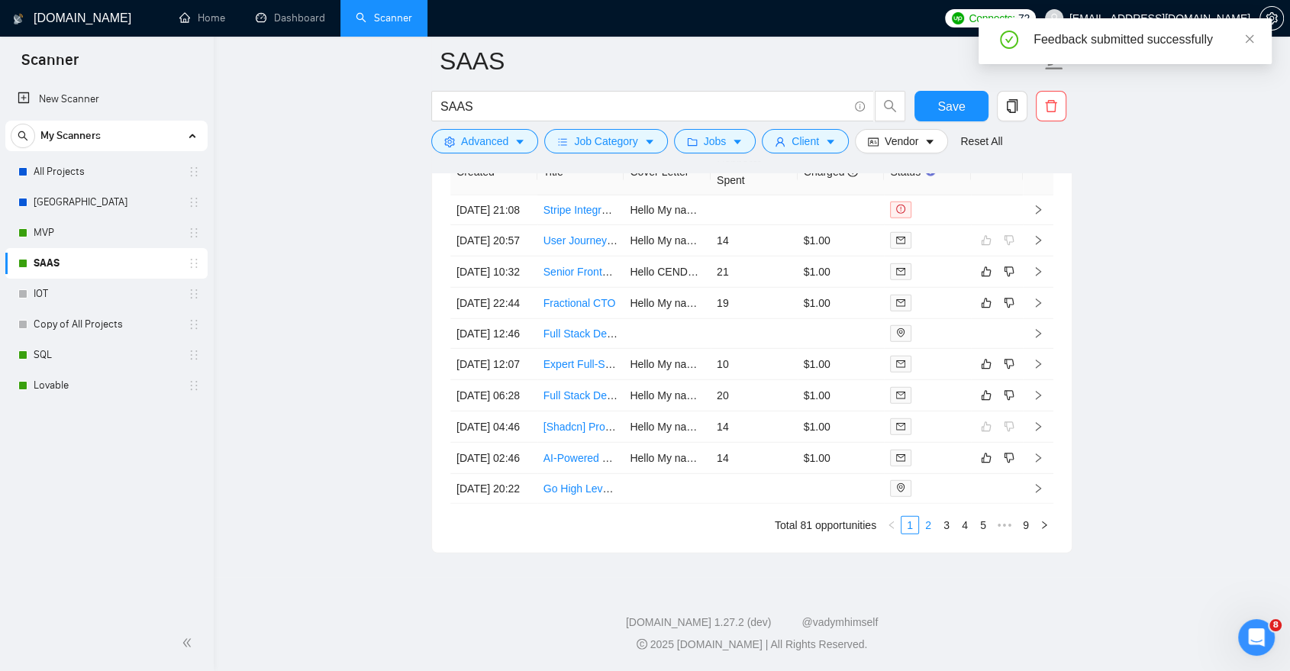
click at [928, 534] on link "2" at bounding box center [928, 525] width 17 height 17
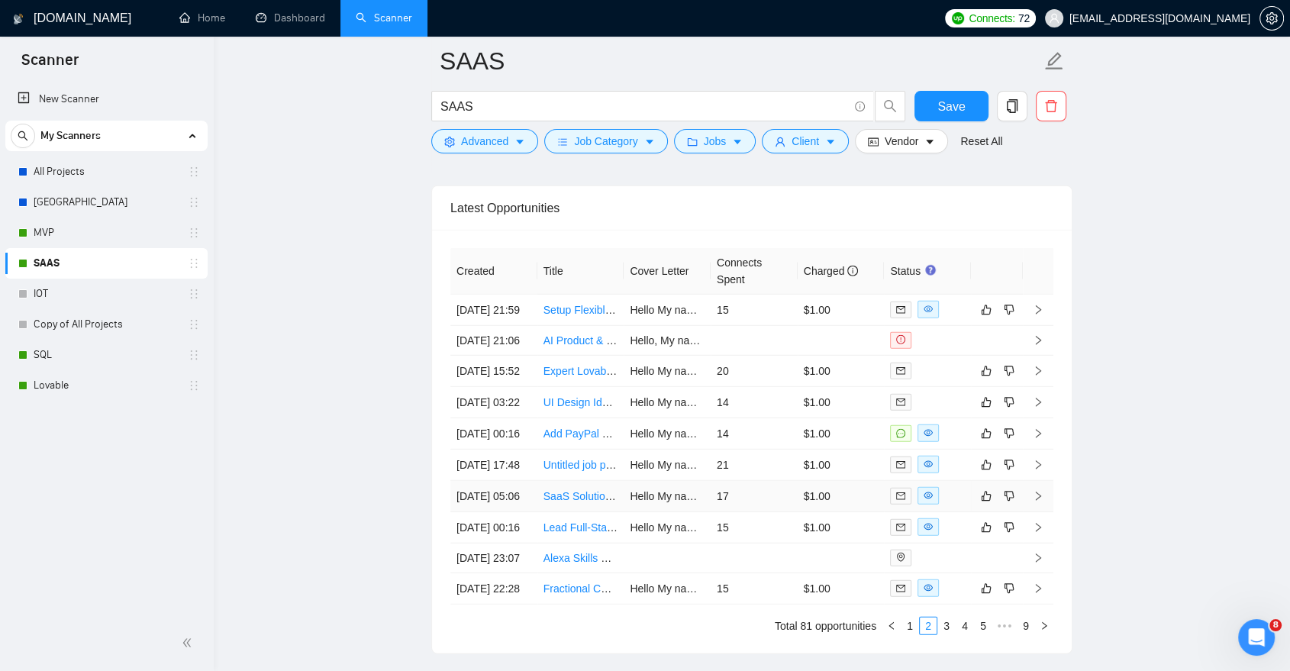
scroll to position [4086, 0]
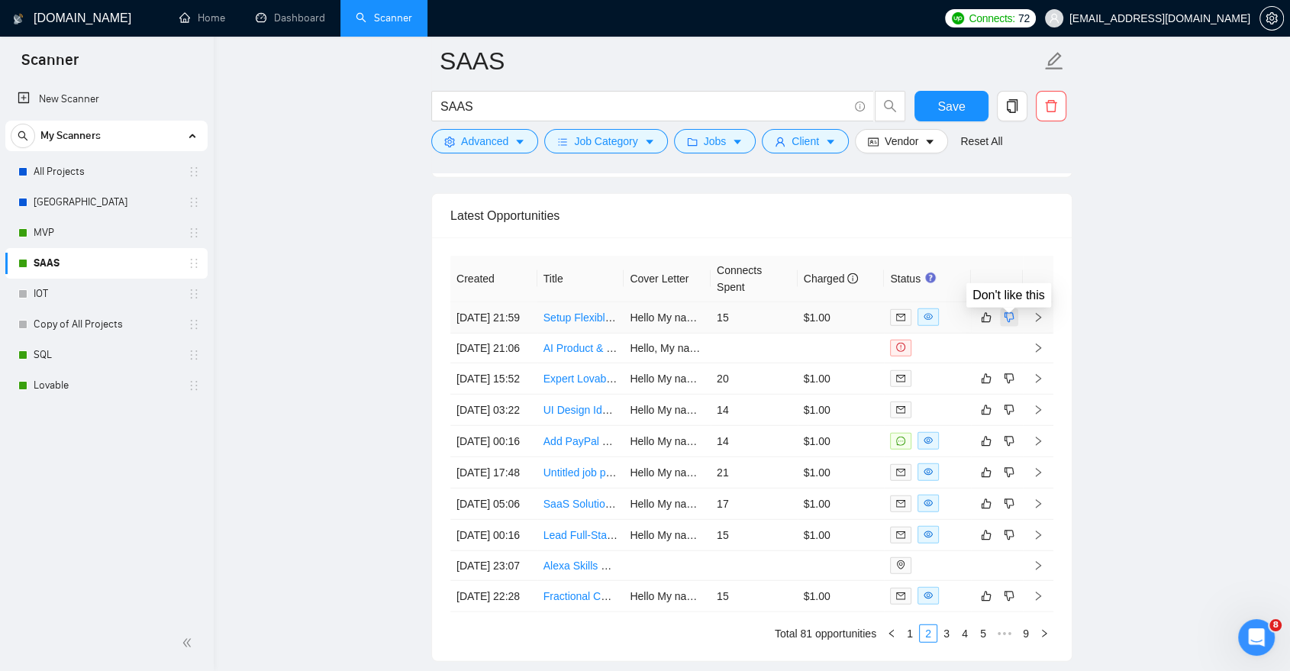
click at [1010, 322] on icon "dislike" at bounding box center [1009, 318] width 11 height 12
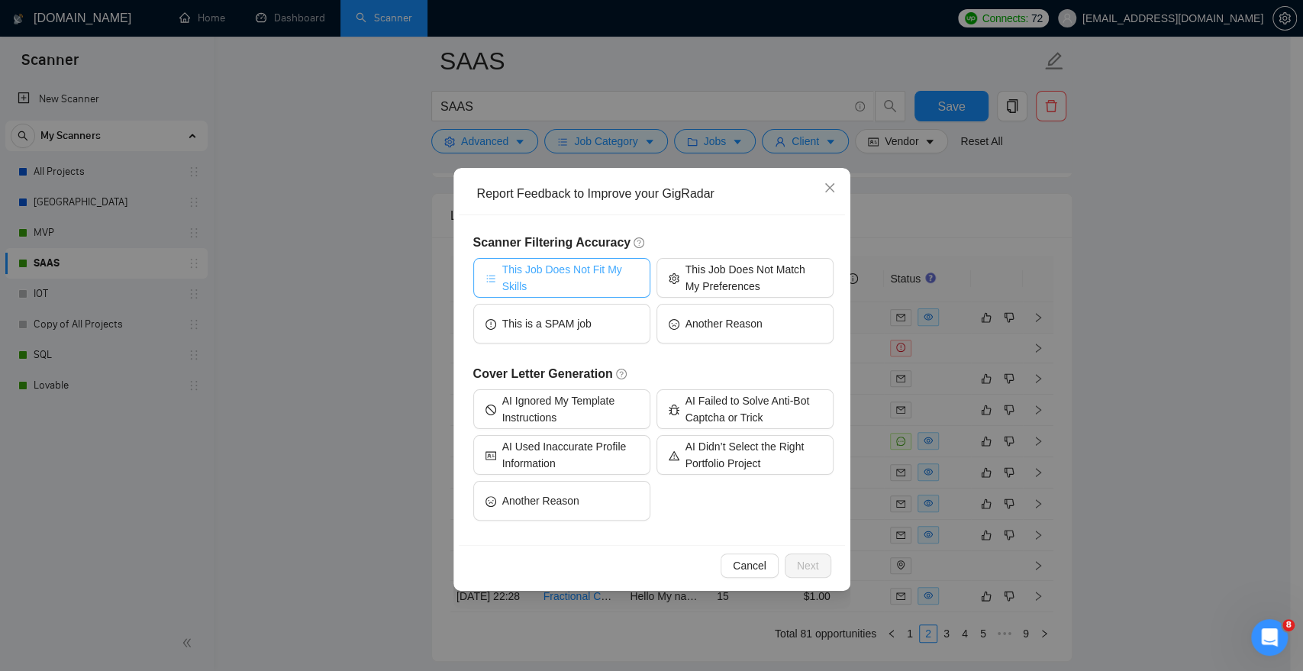
click at [641, 266] on button "This Job Does Not Fit My Skills" at bounding box center [561, 278] width 177 height 40
click at [819, 577] on button "Next" at bounding box center [808, 566] width 47 height 24
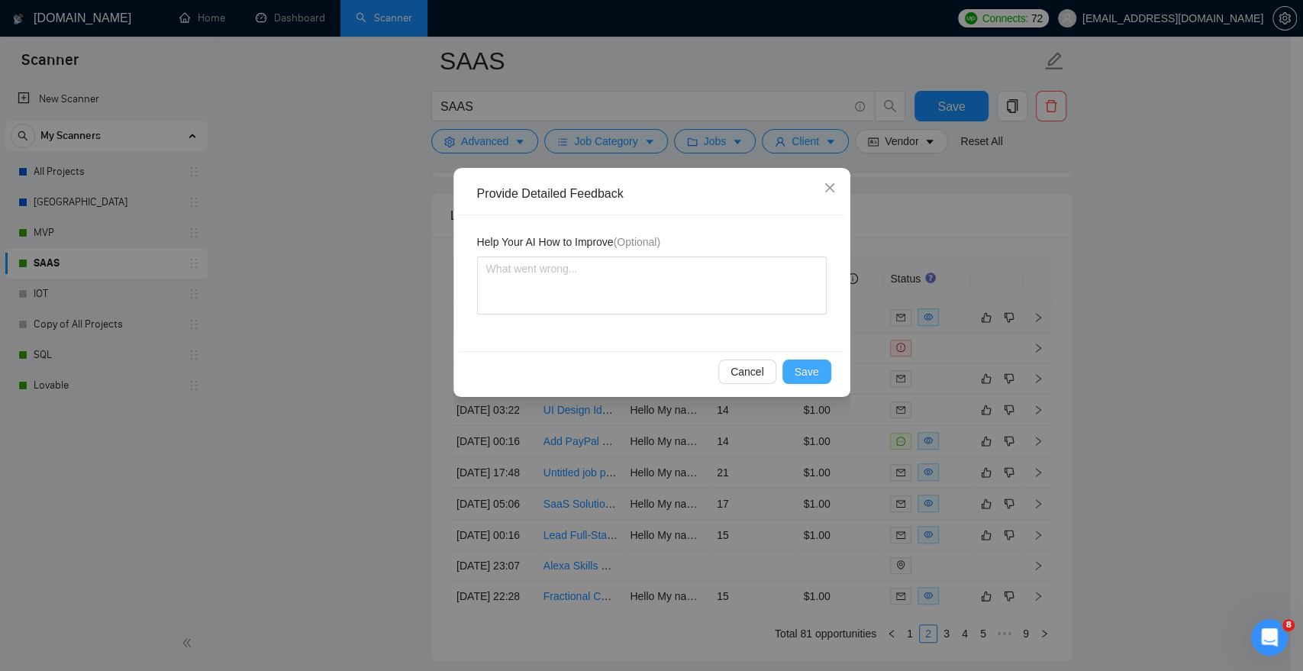
click at [810, 376] on span "Save" at bounding box center [807, 371] width 24 height 17
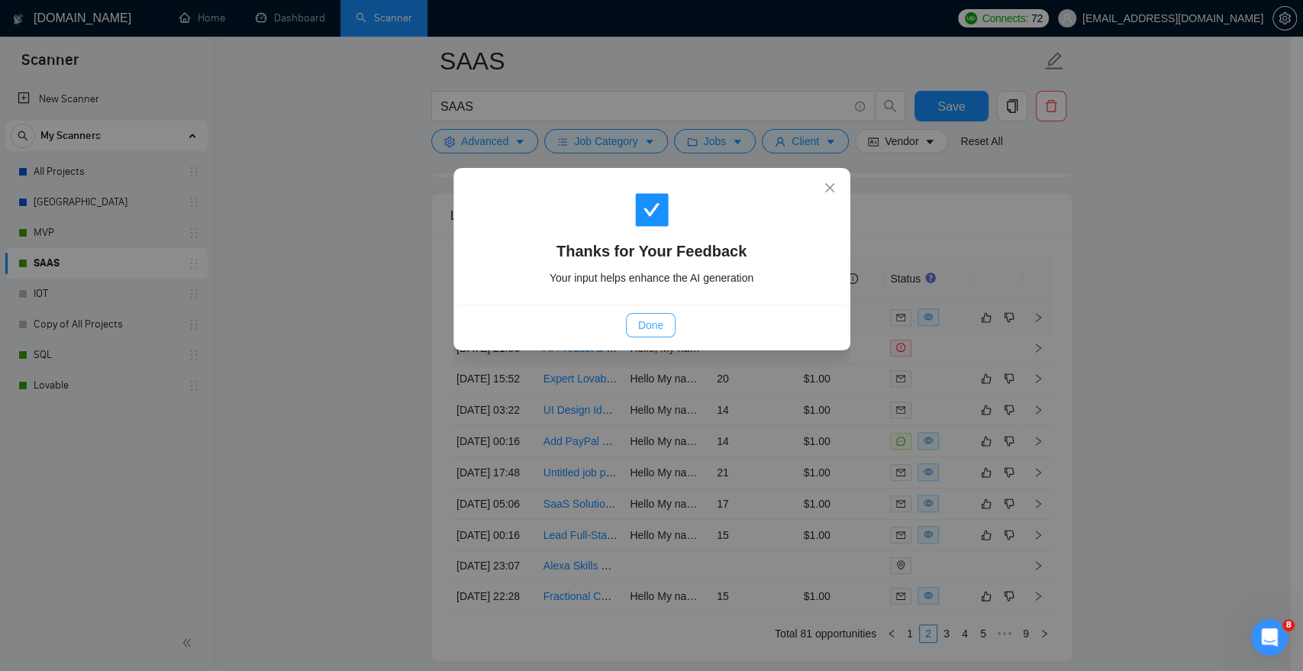
click at [652, 332] on span "Done" at bounding box center [650, 325] width 25 height 17
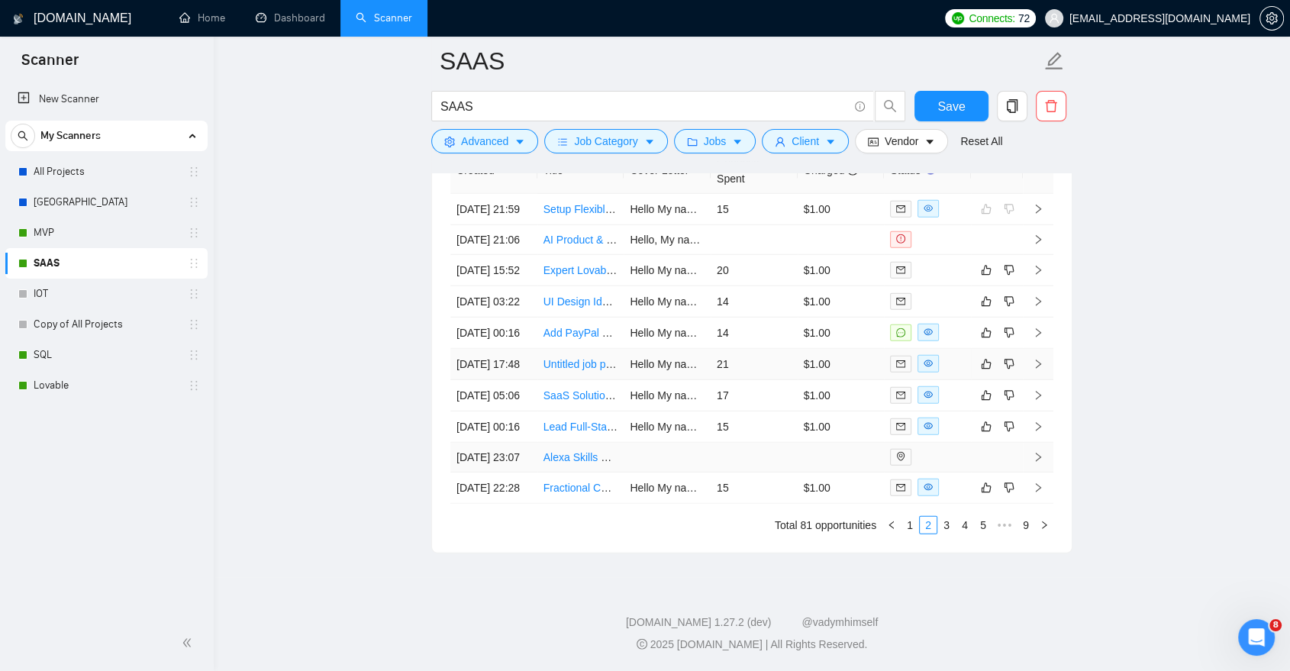
scroll to position [4216, 0]
click at [1008, 308] on icon "dislike" at bounding box center [1009, 301] width 11 height 12
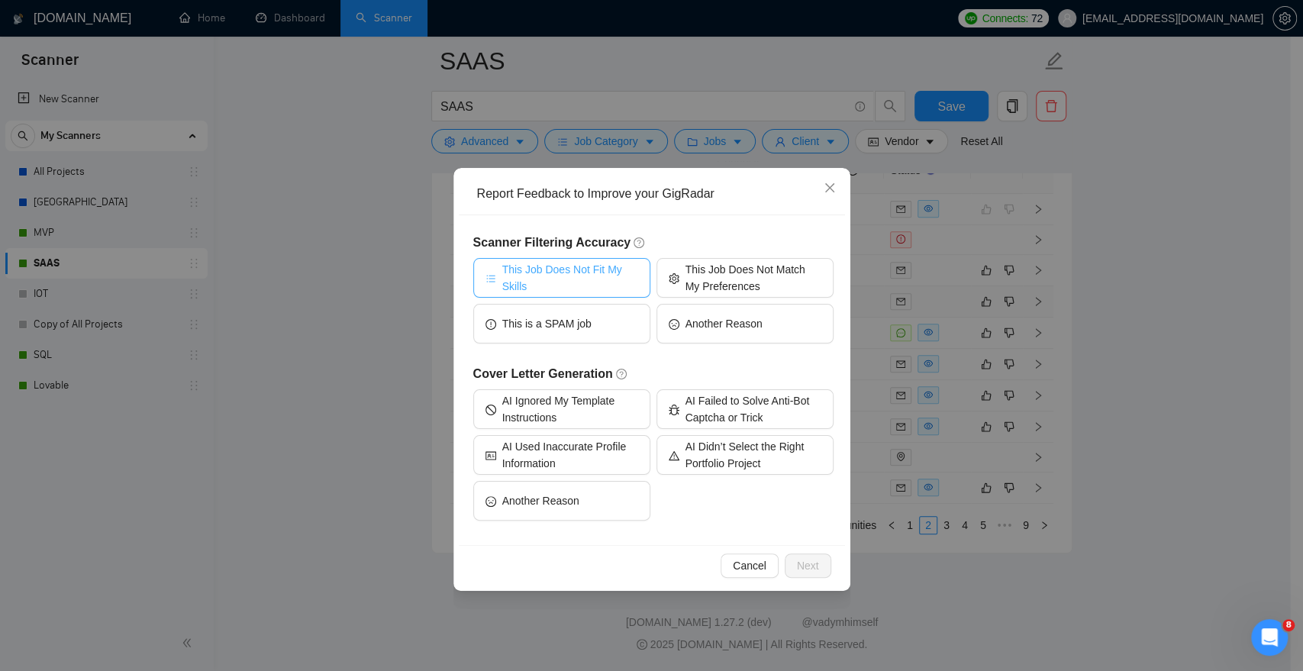
click at [576, 268] on span "This Job Does Not Fit My Skills" at bounding box center [570, 278] width 136 height 34
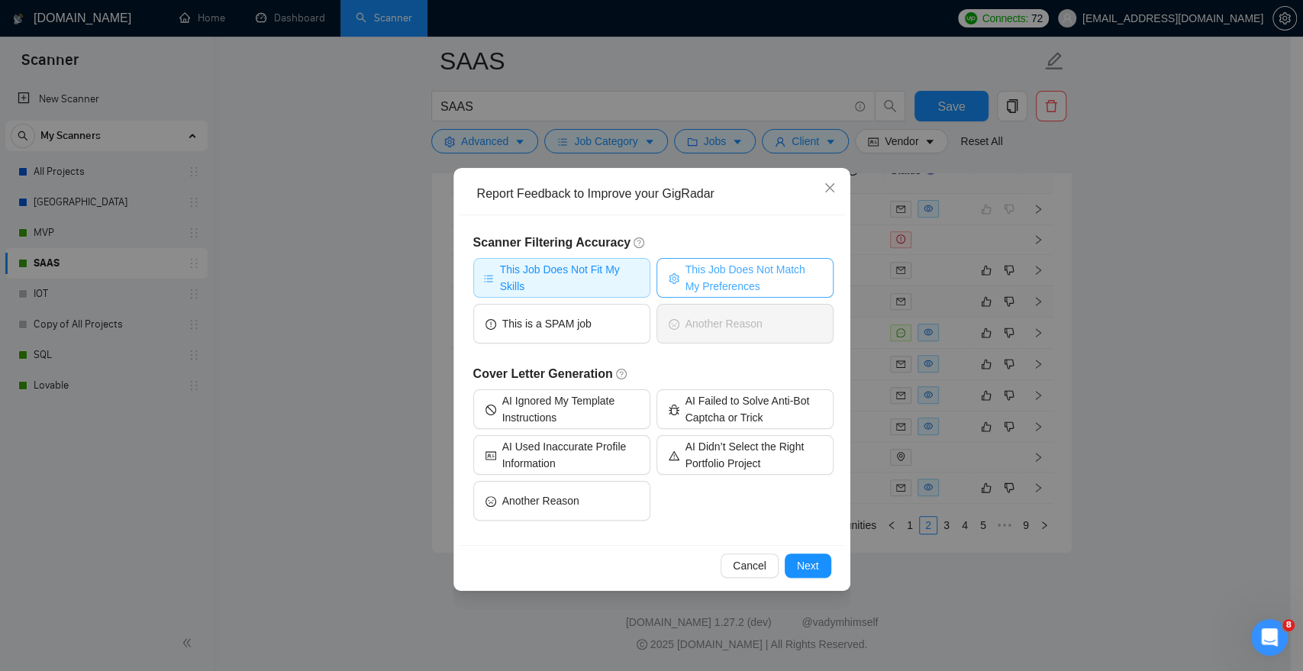
click at [732, 281] on span "This Job Does Not Match My Preferences" at bounding box center [754, 278] width 136 height 34
click at [815, 554] on button "Next" at bounding box center [808, 566] width 47 height 24
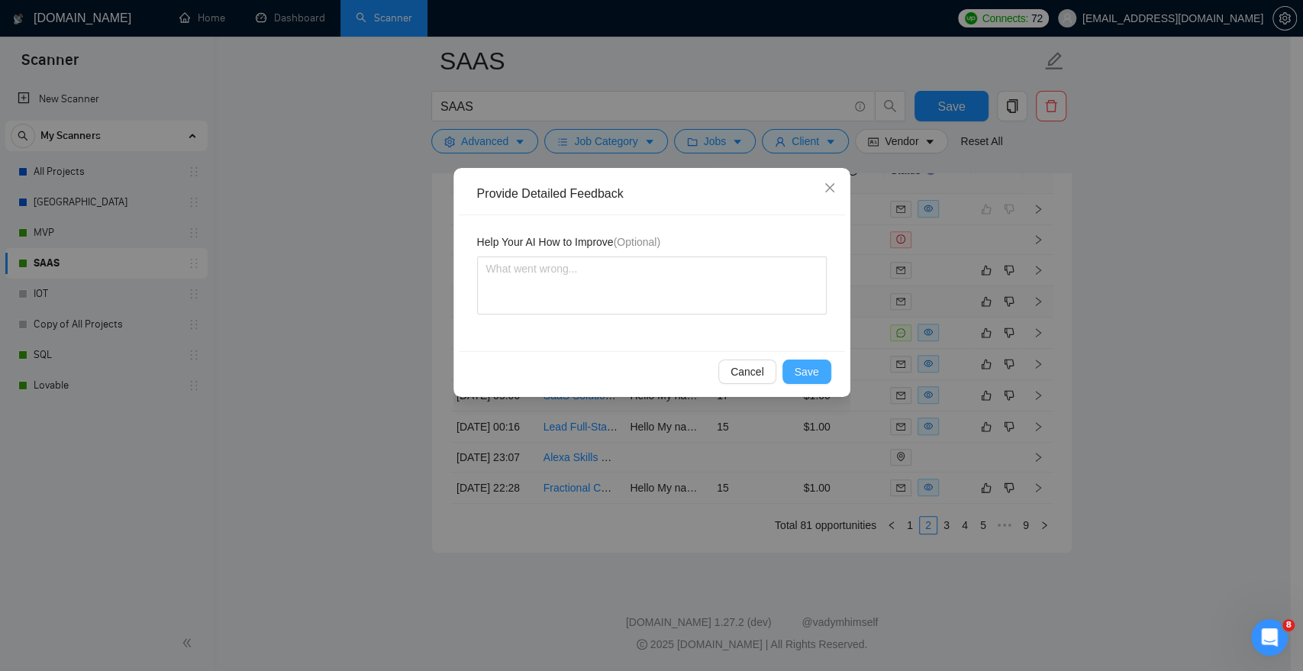
click at [812, 369] on span "Save" at bounding box center [807, 371] width 24 height 17
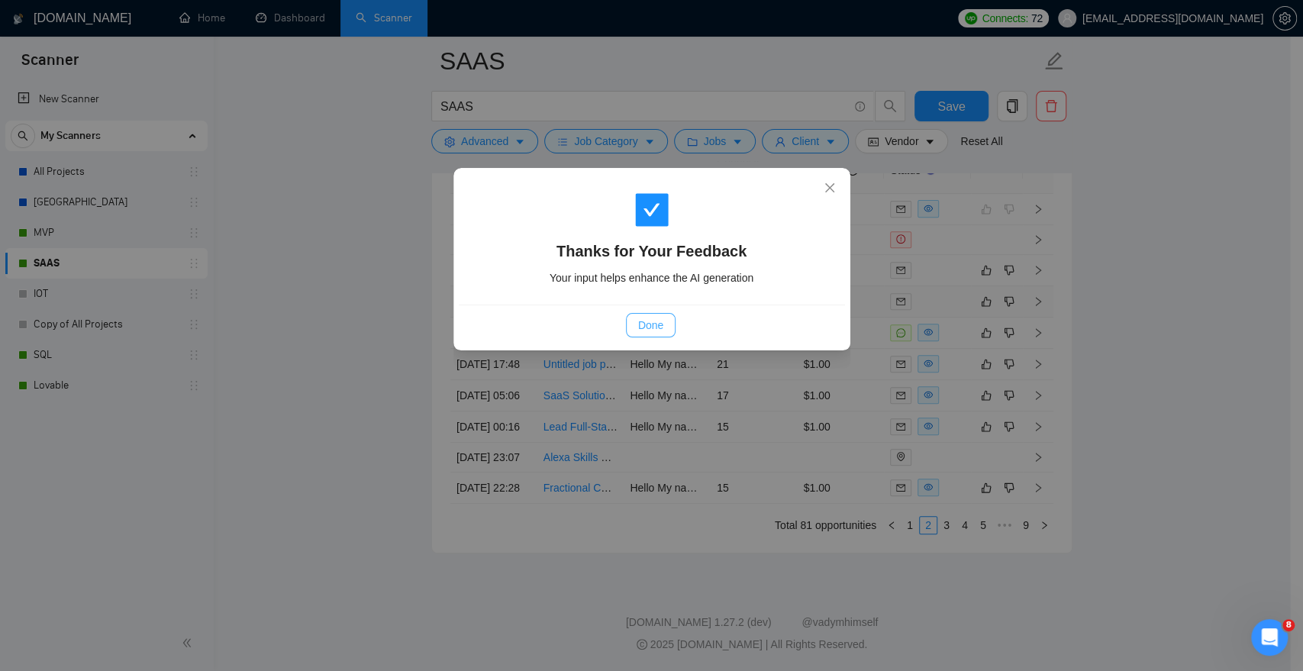
click at [652, 331] on span "Done" at bounding box center [650, 325] width 25 height 17
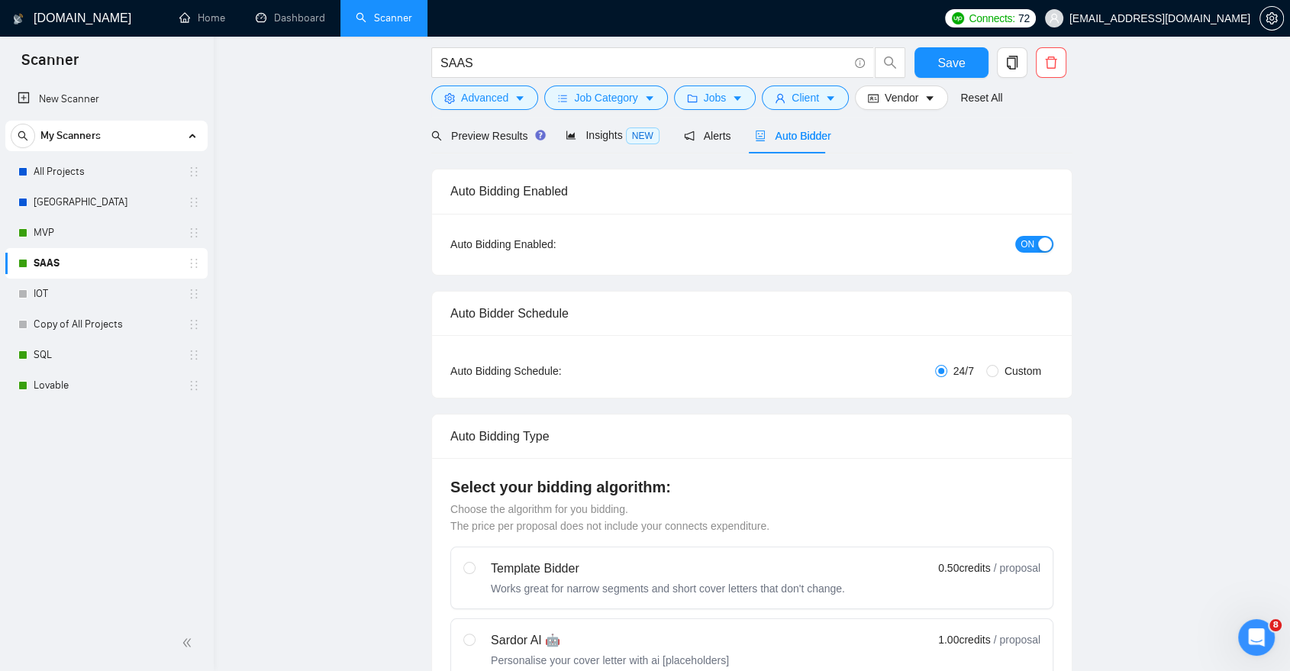
scroll to position [0, 0]
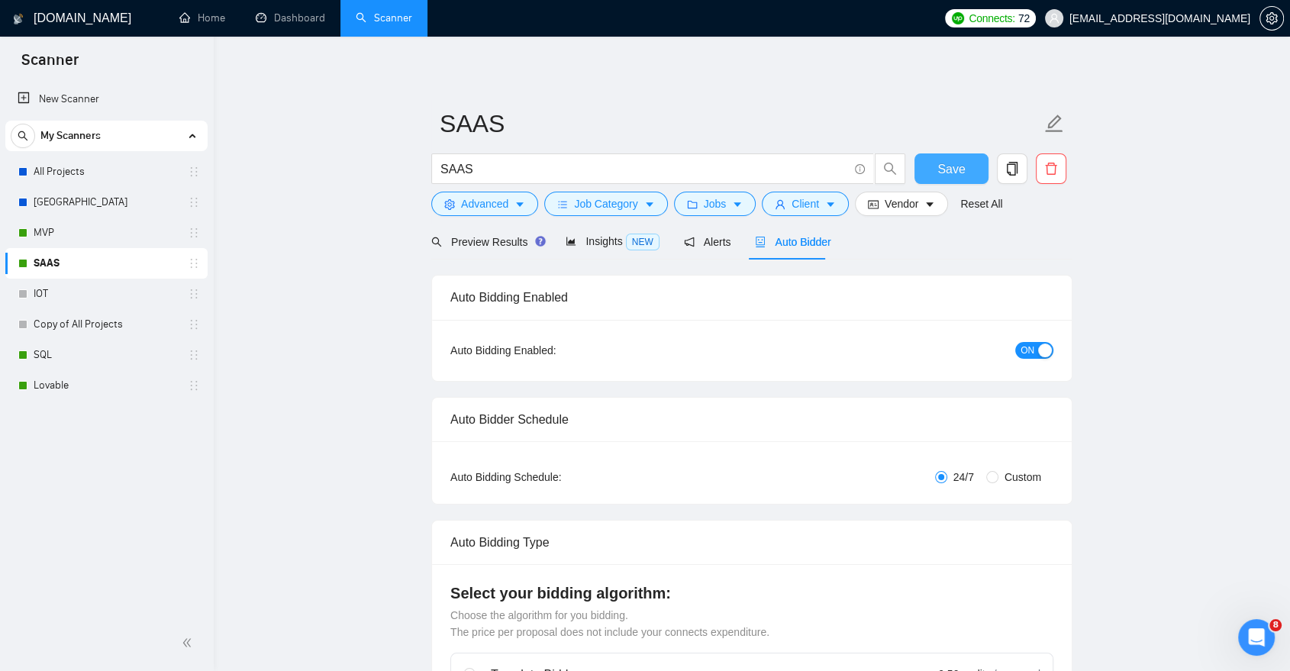
click at [956, 174] on span "Save" at bounding box center [951, 169] width 27 height 19
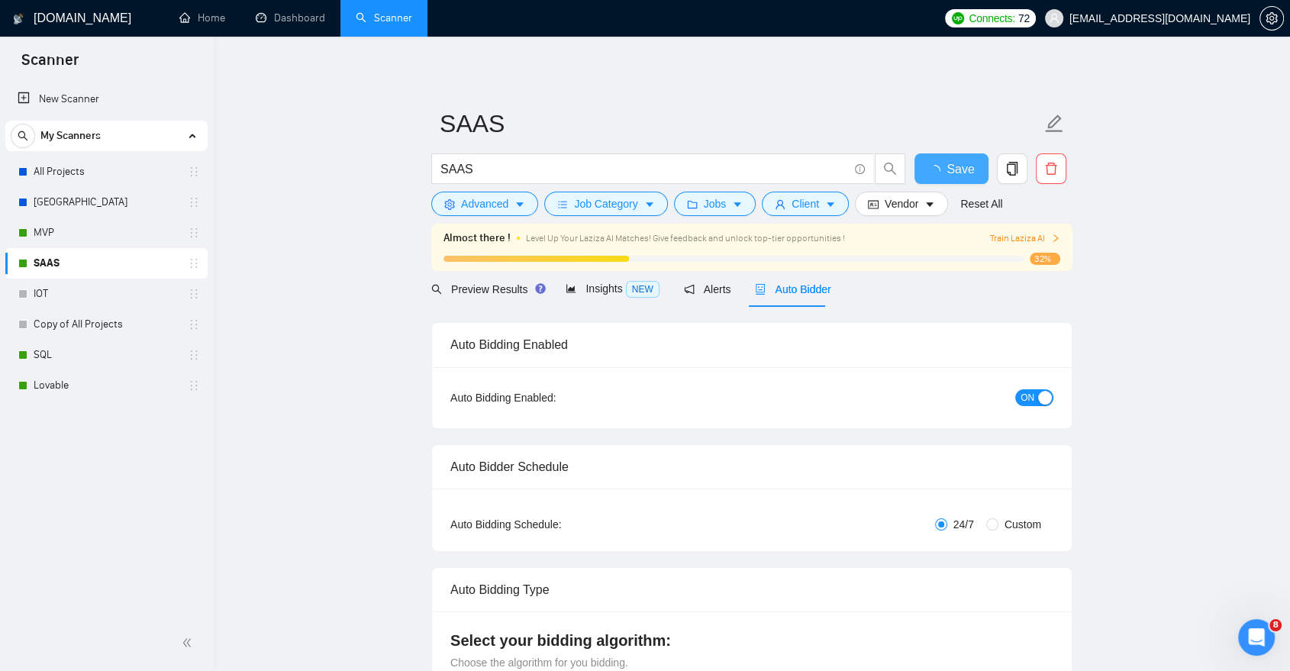
checkbox input "true"
click at [1027, 246] on div "Almost there ! Level Up Your Laziza AI Matches! Give feedback and unlock top-ti…" at bounding box center [752, 238] width 617 height 17
click at [1027, 232] on span "Train Laziza AI" at bounding box center [1025, 238] width 70 height 15
click at [1026, 237] on span "Train Laziza AI" at bounding box center [1025, 238] width 70 height 15
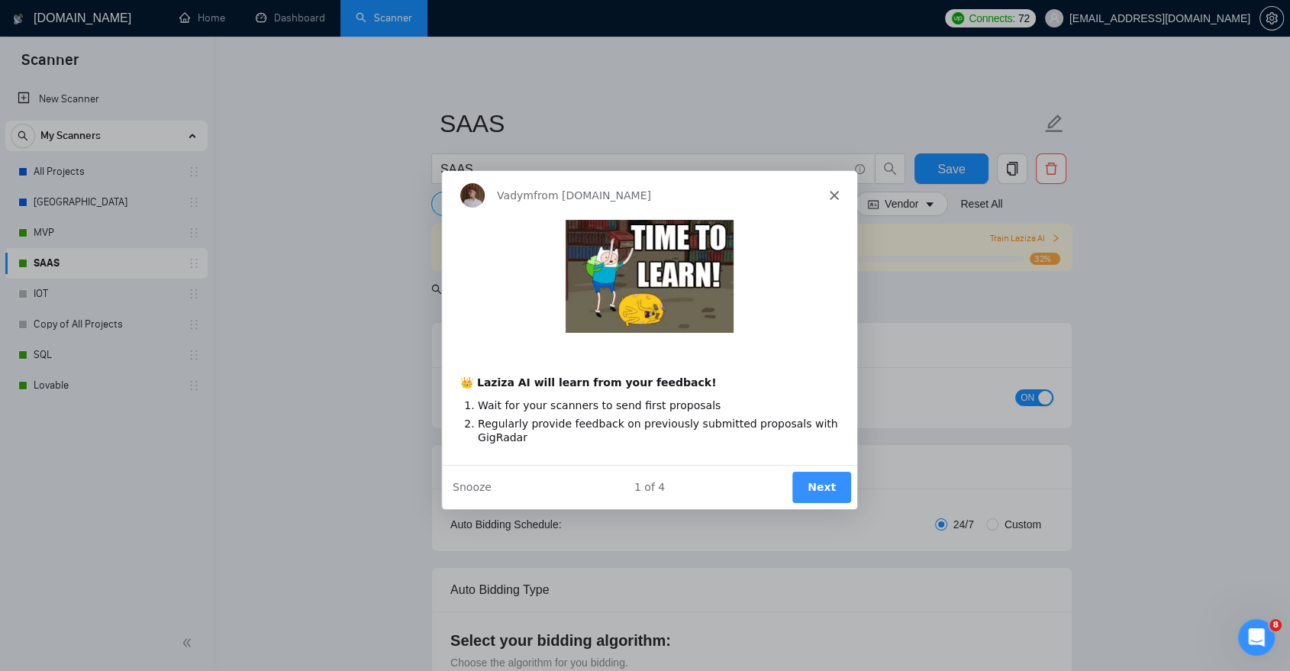
click at [814, 484] on button "Next" at bounding box center [821, 486] width 59 height 31
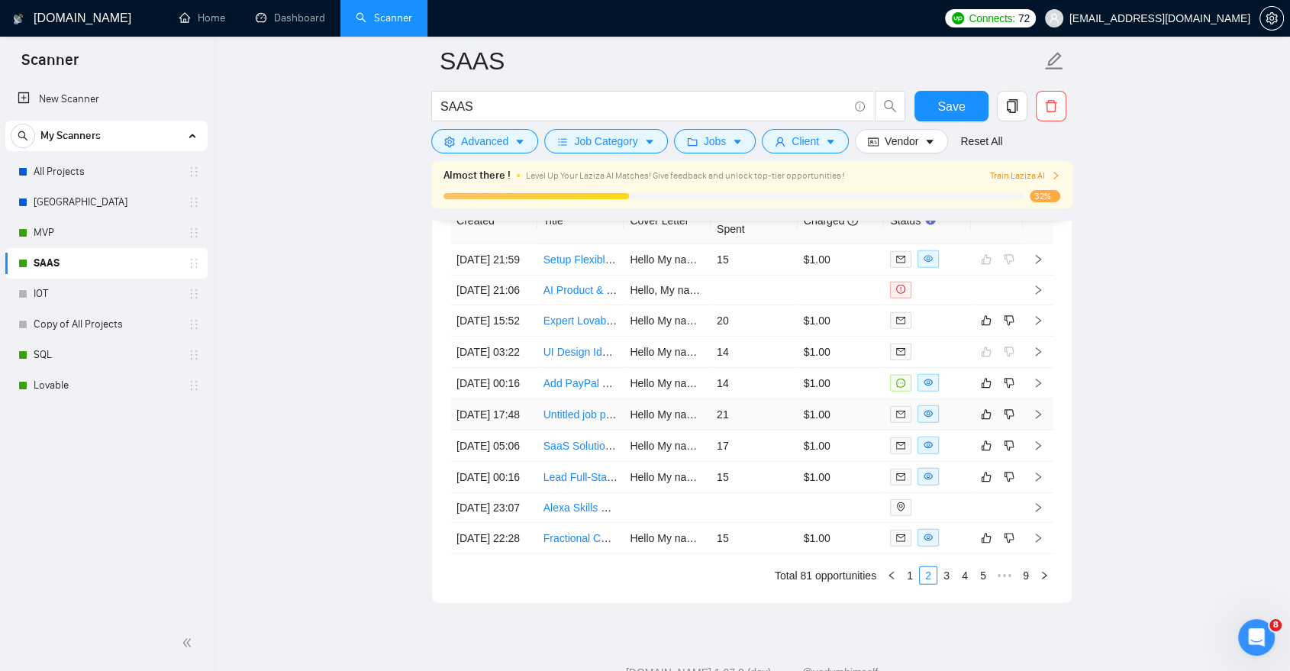
scroll to position [4193, 0]
click at [989, 388] on icon "like" at bounding box center [986, 382] width 11 height 12
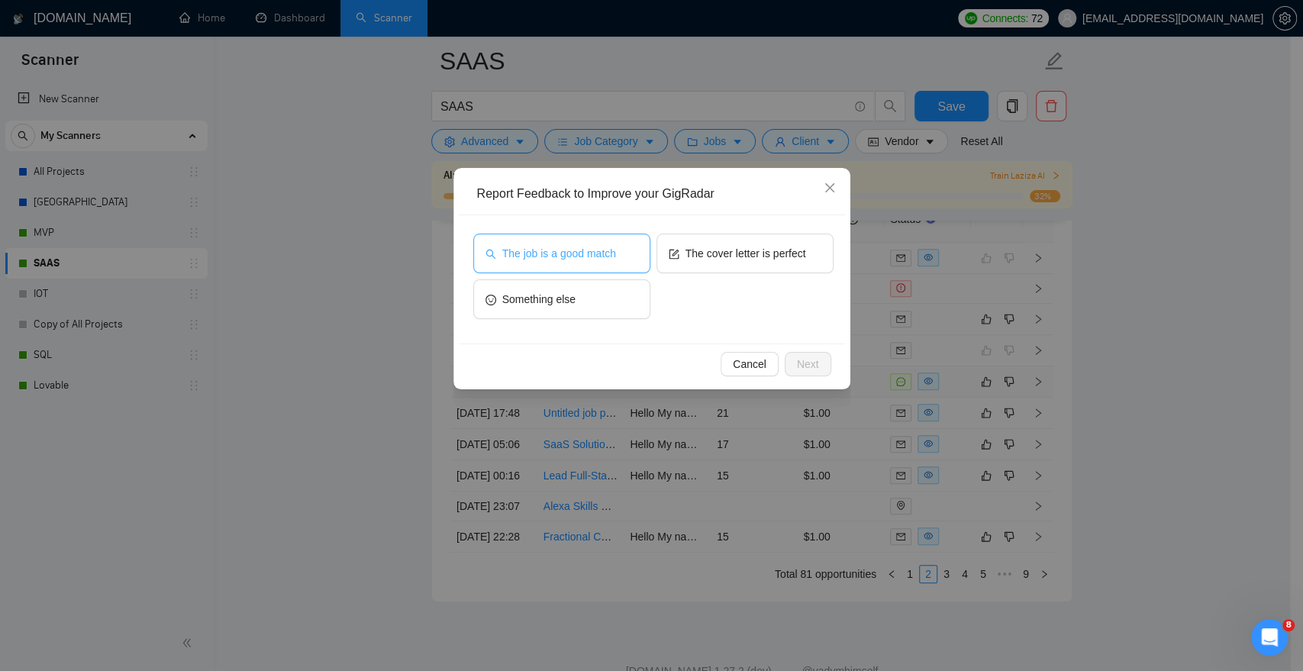
click at [604, 256] on span "The job is a good match" at bounding box center [559, 253] width 114 height 17
click at [814, 362] on span "Next" at bounding box center [808, 364] width 22 height 17
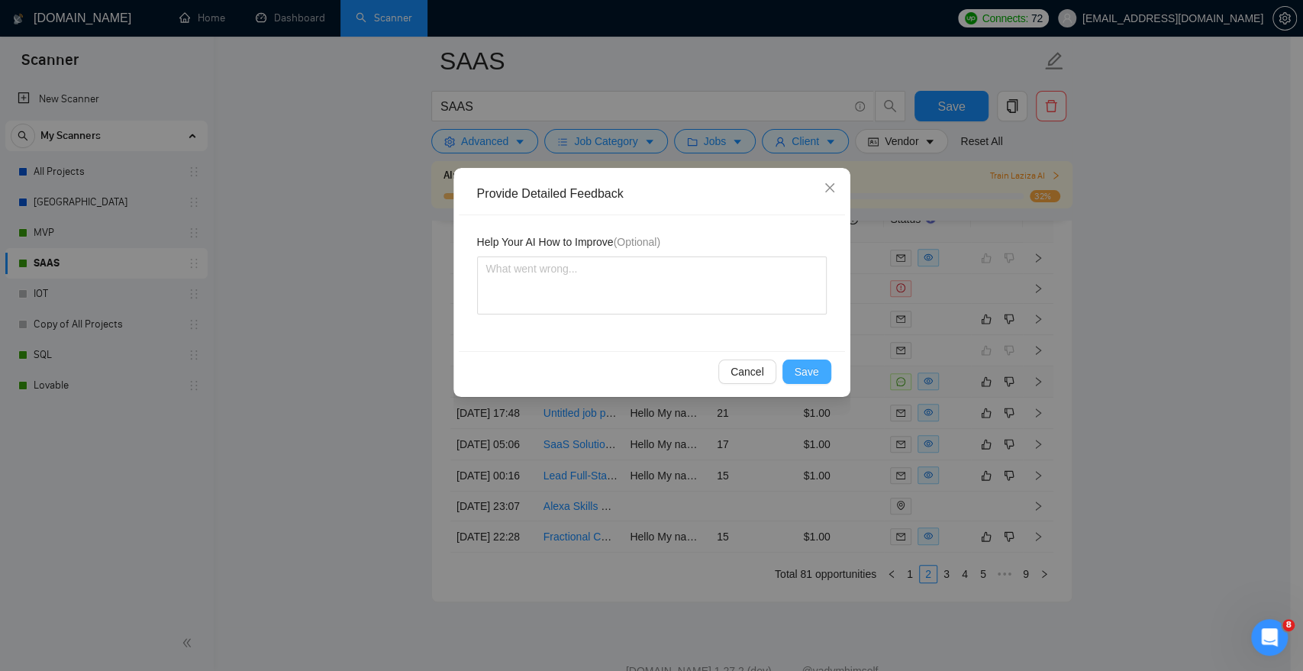
click at [814, 362] on button "Save" at bounding box center [807, 372] width 49 height 24
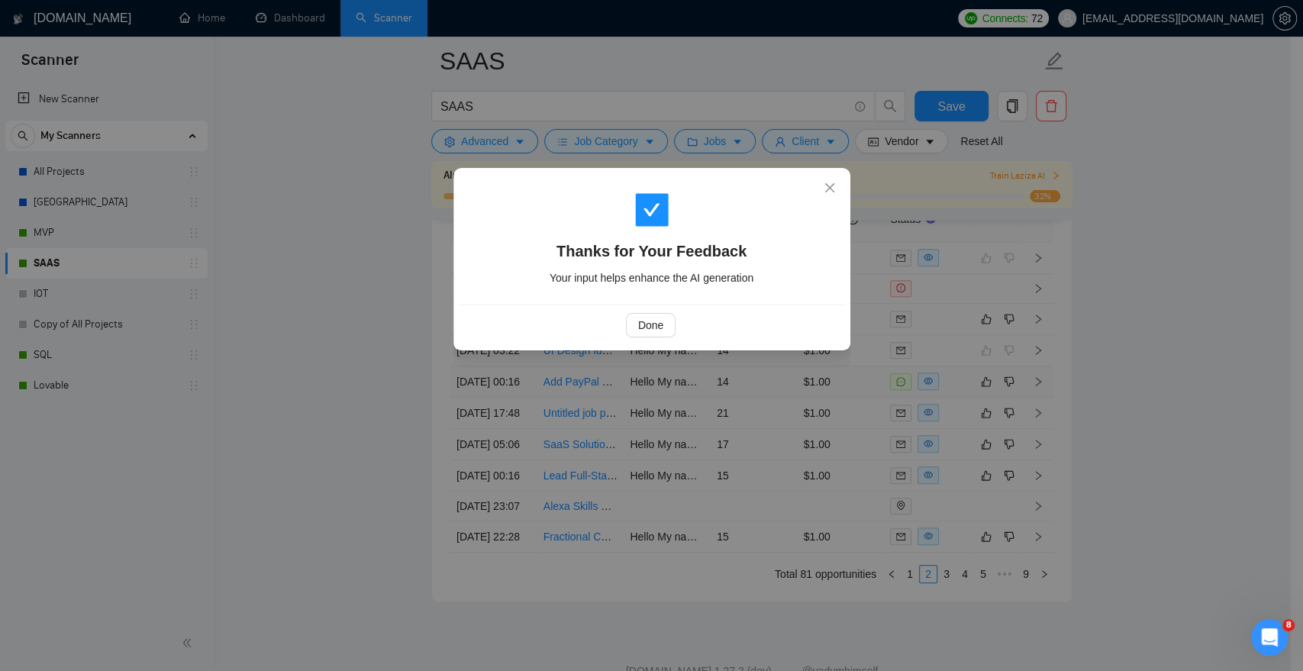
click at [617, 303] on div "Thanks for Your Feedback Your input helps enhance the AI generation" at bounding box center [652, 238] width 386 height 131
click at [687, 341] on div "Done" at bounding box center [652, 325] width 386 height 40
click at [673, 332] on button "Done" at bounding box center [651, 325] width 50 height 24
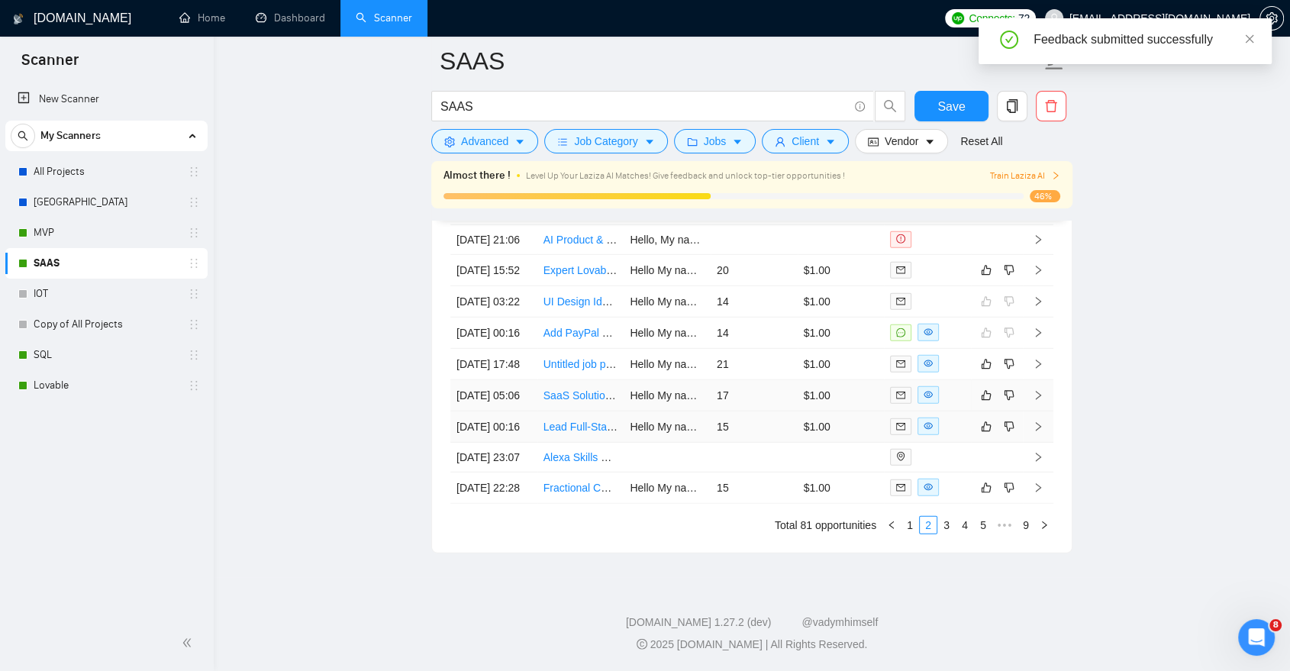
scroll to position [4367, 0]
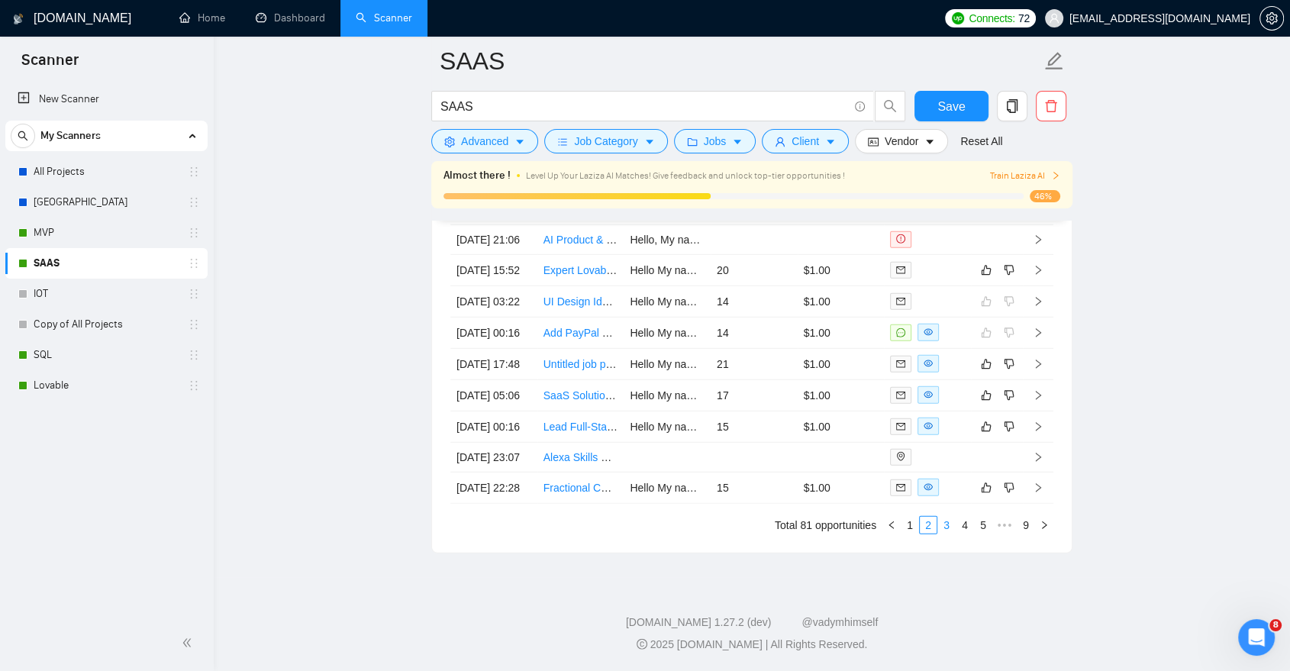
click at [948, 534] on link "3" at bounding box center [946, 525] width 17 height 17
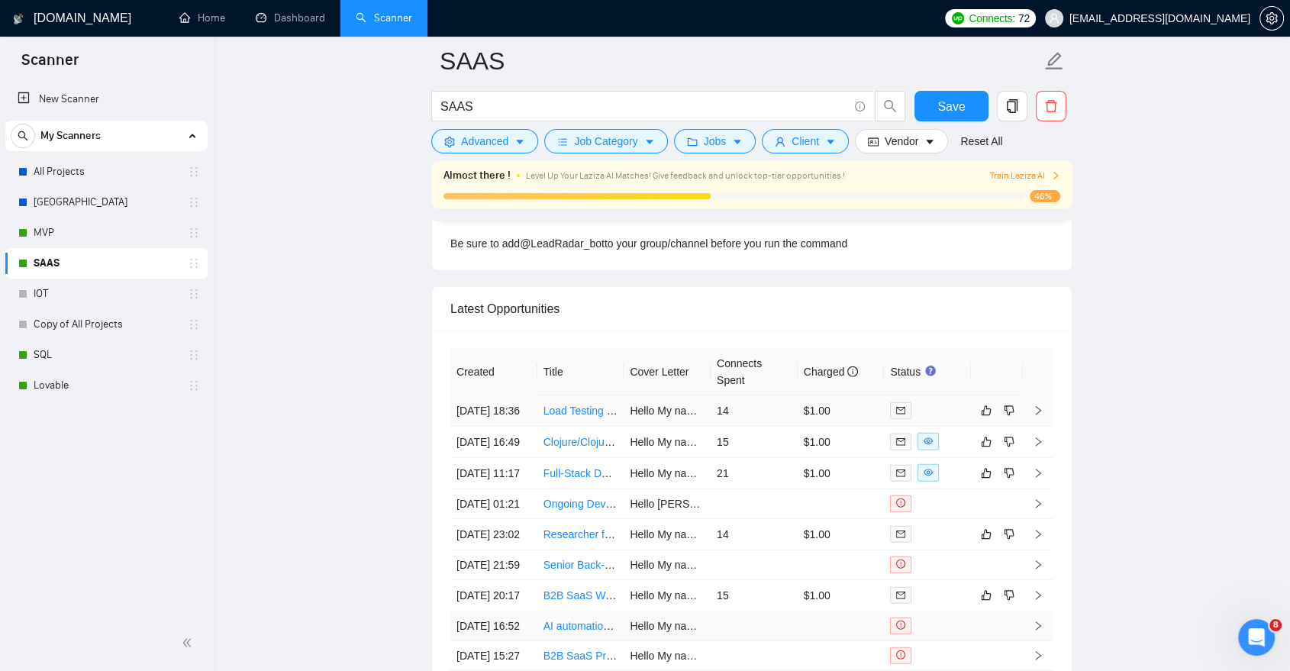
scroll to position [4042, 0]
click at [1011, 412] on icon "dislike" at bounding box center [1009, 408] width 11 height 12
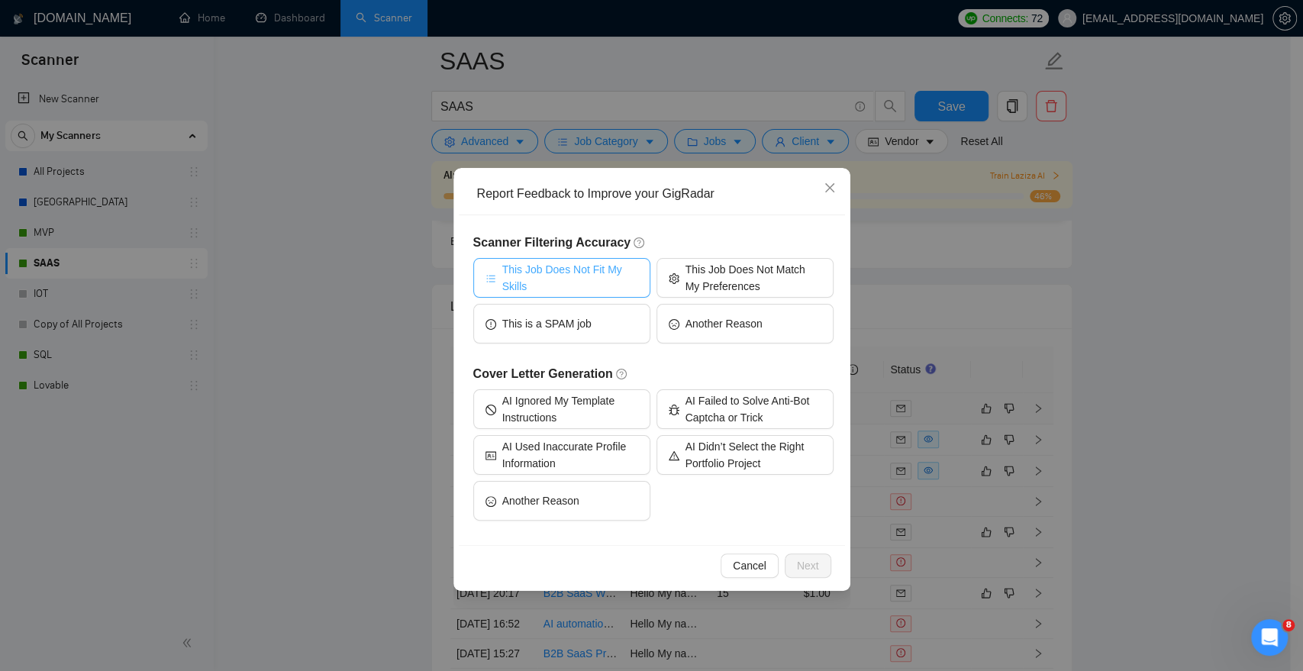
click at [574, 266] on span "This Job Does Not Fit My Skills" at bounding box center [570, 278] width 136 height 34
click at [799, 566] on span "Next" at bounding box center [808, 565] width 22 height 17
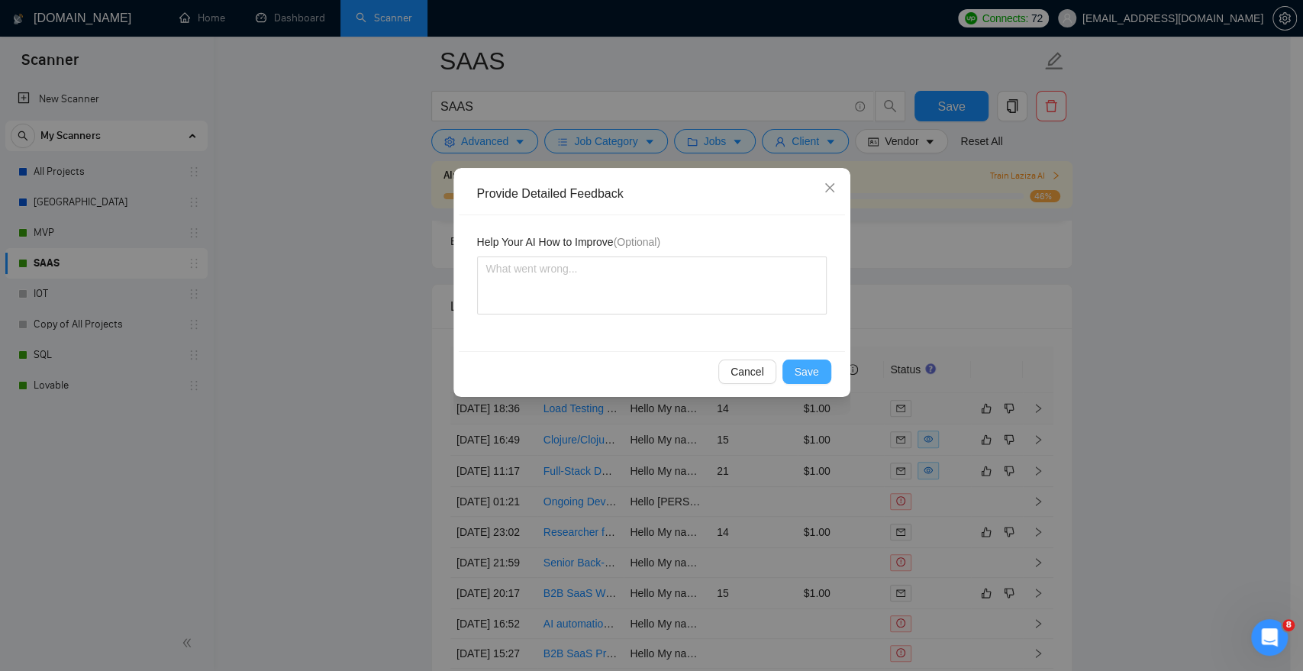
click at [798, 375] on span "Save" at bounding box center [807, 371] width 24 height 17
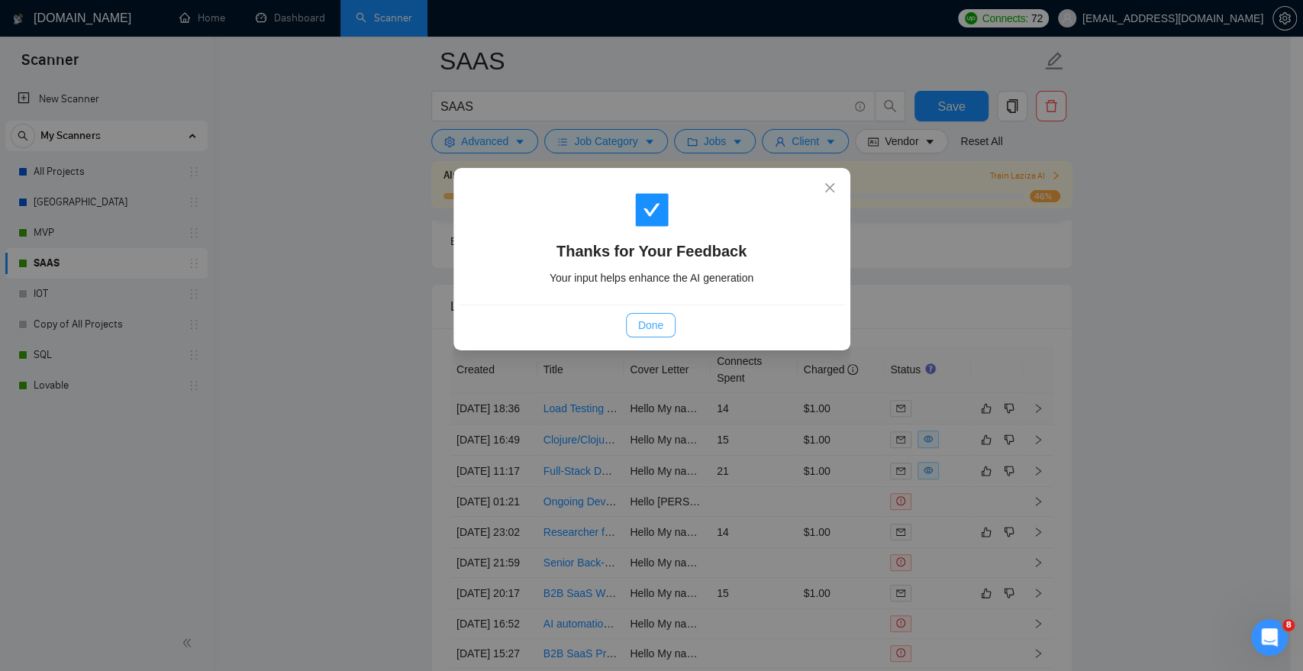
click at [654, 325] on span "Done" at bounding box center [650, 325] width 25 height 17
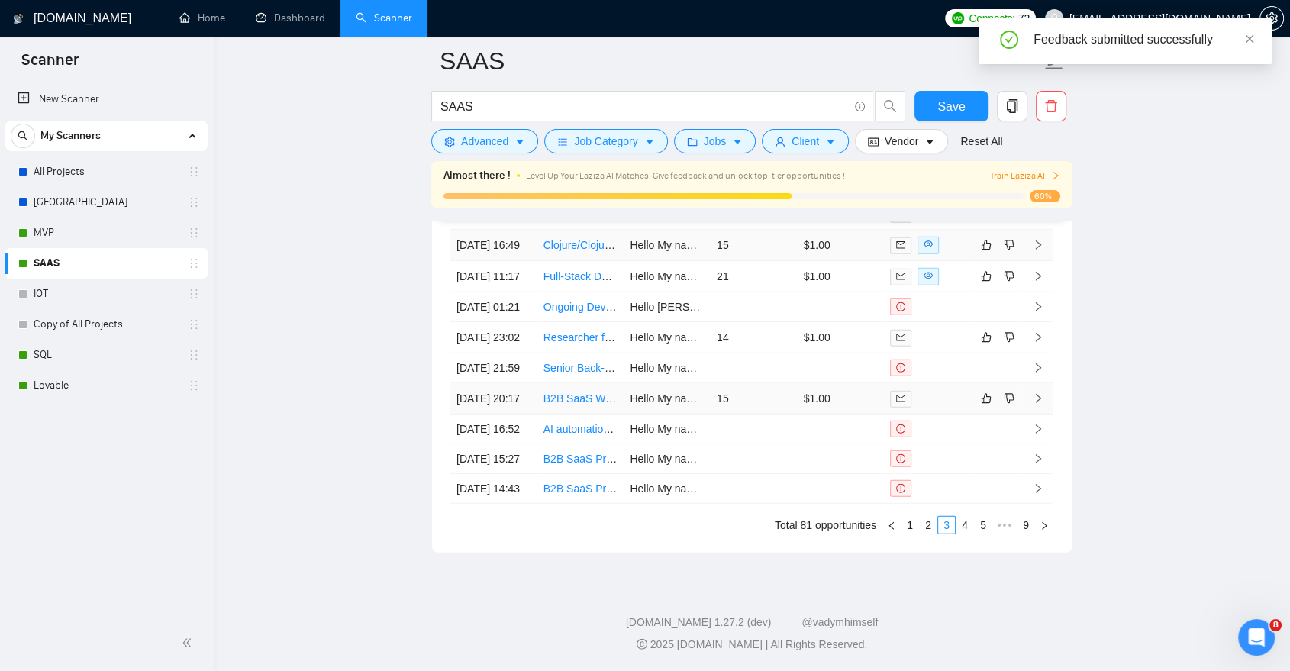
scroll to position [4058, 0]
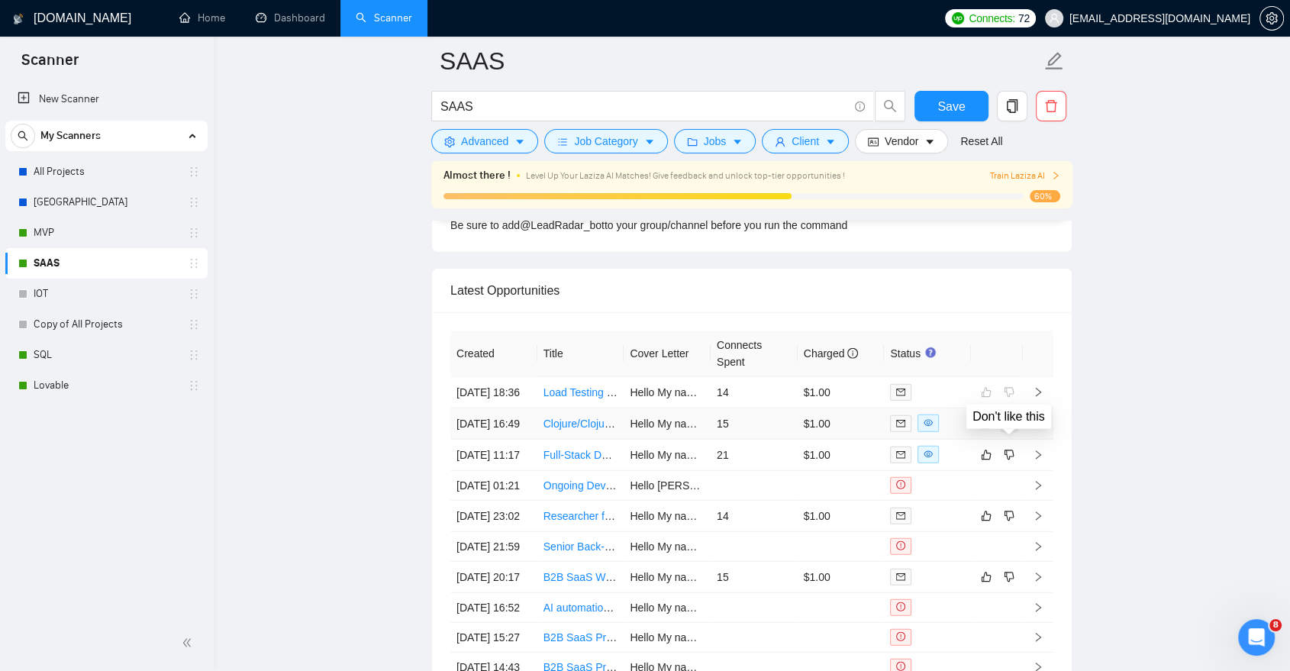
click at [1011, 430] on icon "dislike" at bounding box center [1009, 424] width 11 height 12
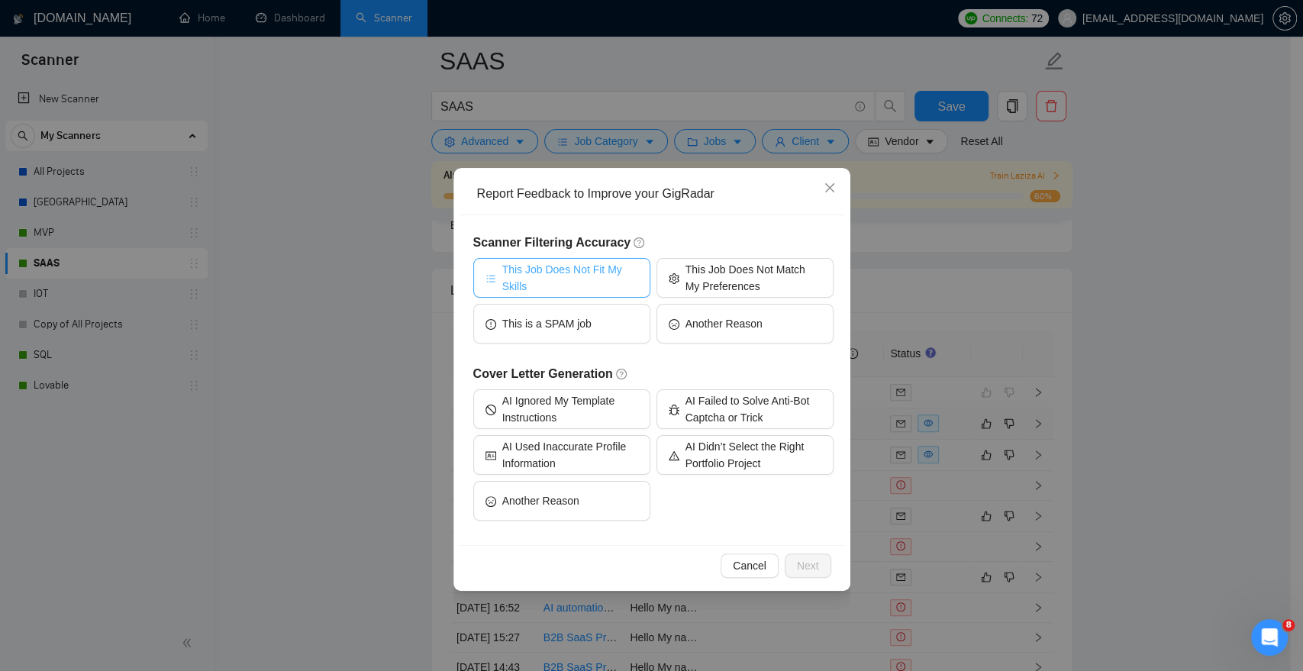
click at [582, 283] on span "This Job Does Not Fit My Skills" at bounding box center [570, 278] width 136 height 34
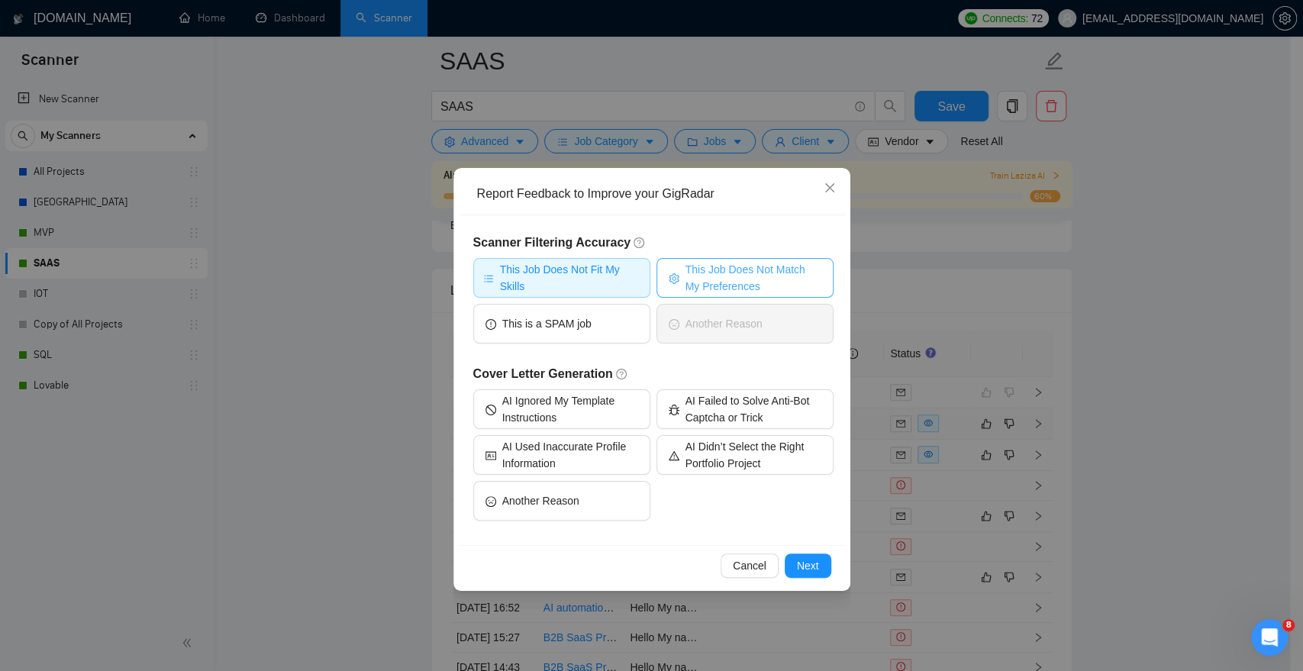
click at [724, 280] on span "This Job Does Not Match My Preferences" at bounding box center [754, 278] width 136 height 34
click at [814, 571] on span "Next" at bounding box center [808, 565] width 22 height 17
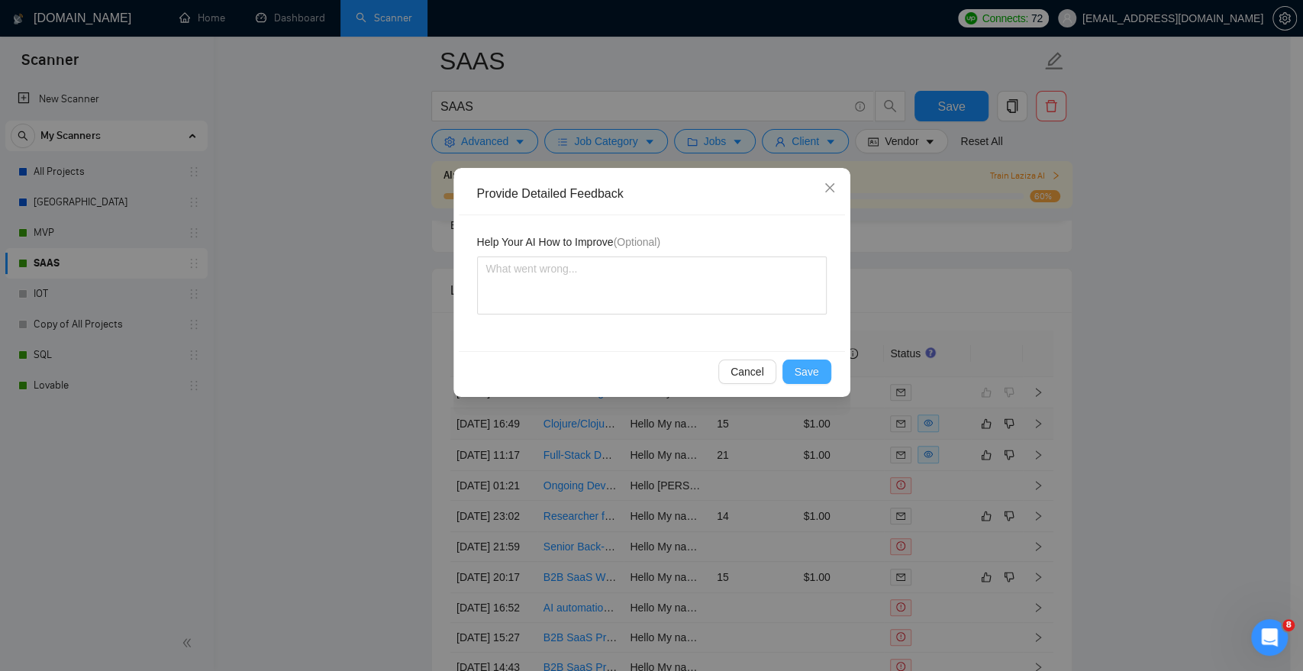
click at [814, 361] on button "Save" at bounding box center [807, 372] width 49 height 24
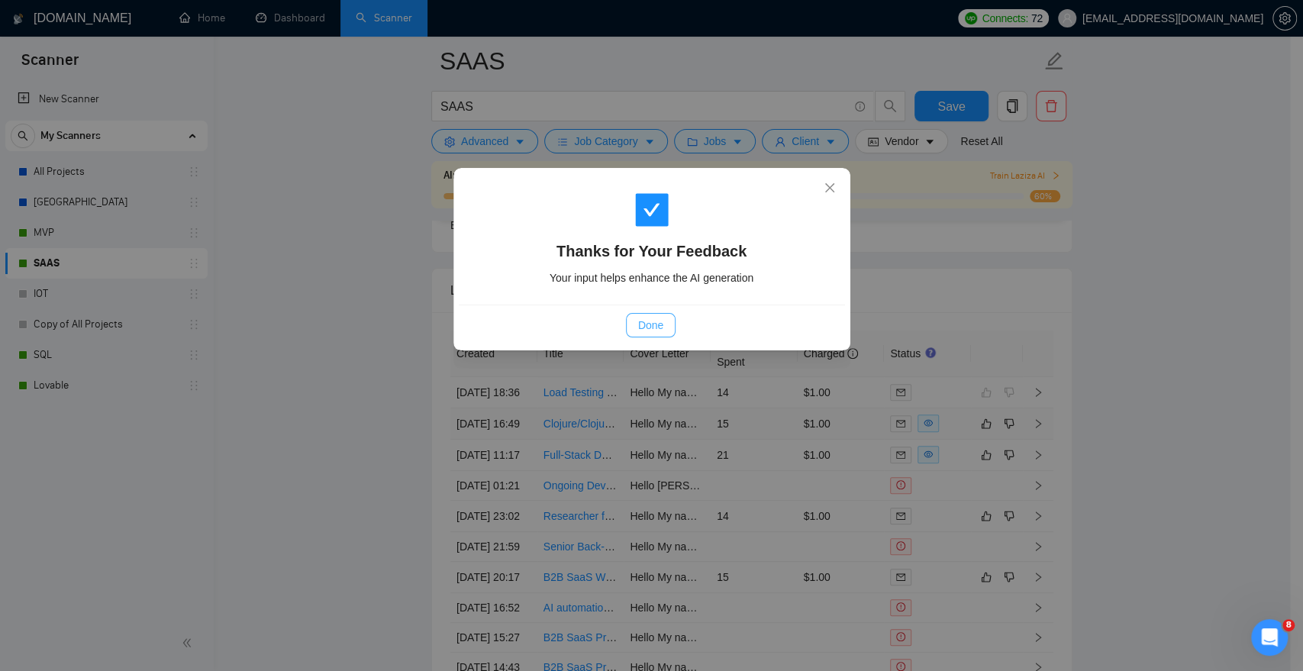
click at [649, 315] on button "Done" at bounding box center [651, 325] width 50 height 24
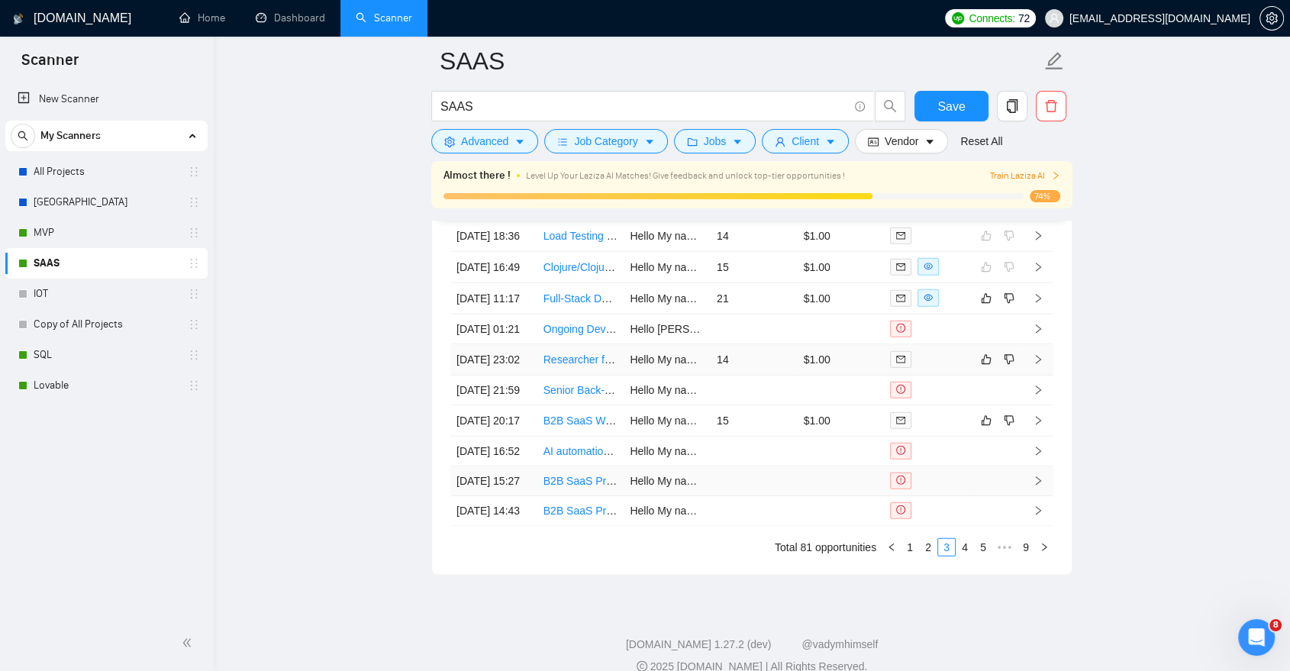
scroll to position [4214, 0]
click at [973, 438] on td at bounding box center [997, 421] width 52 height 31
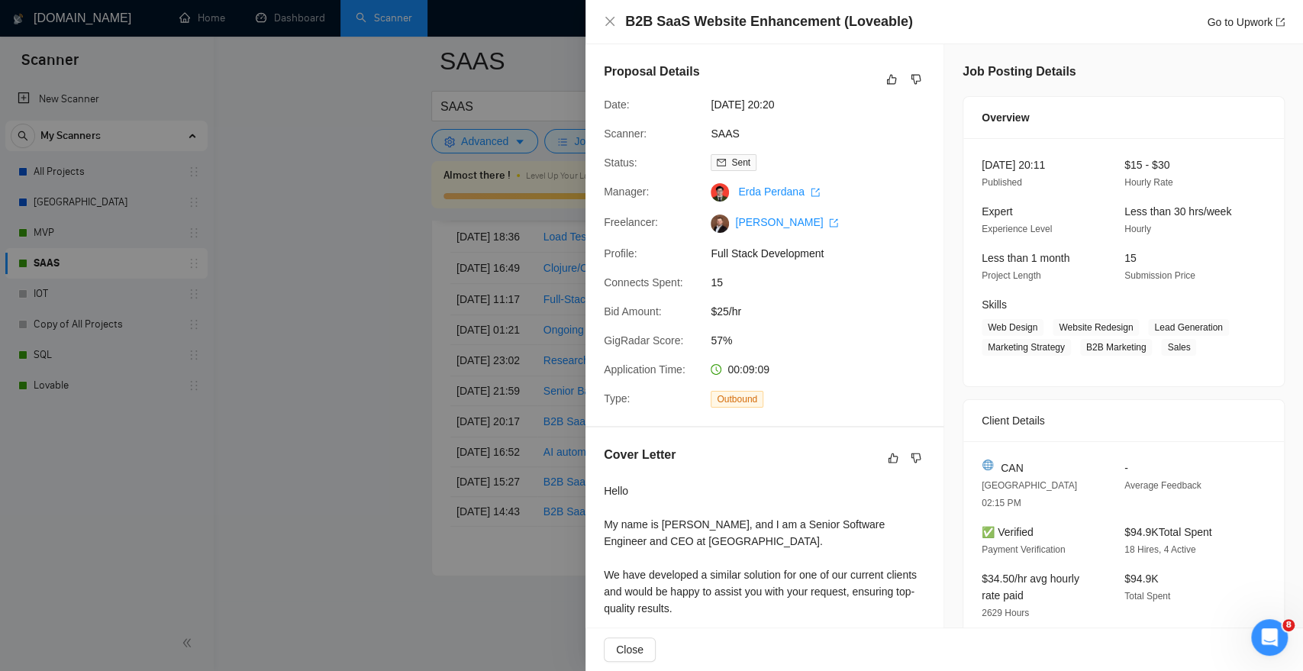
click at [584, 423] on div at bounding box center [651, 335] width 1303 height 671
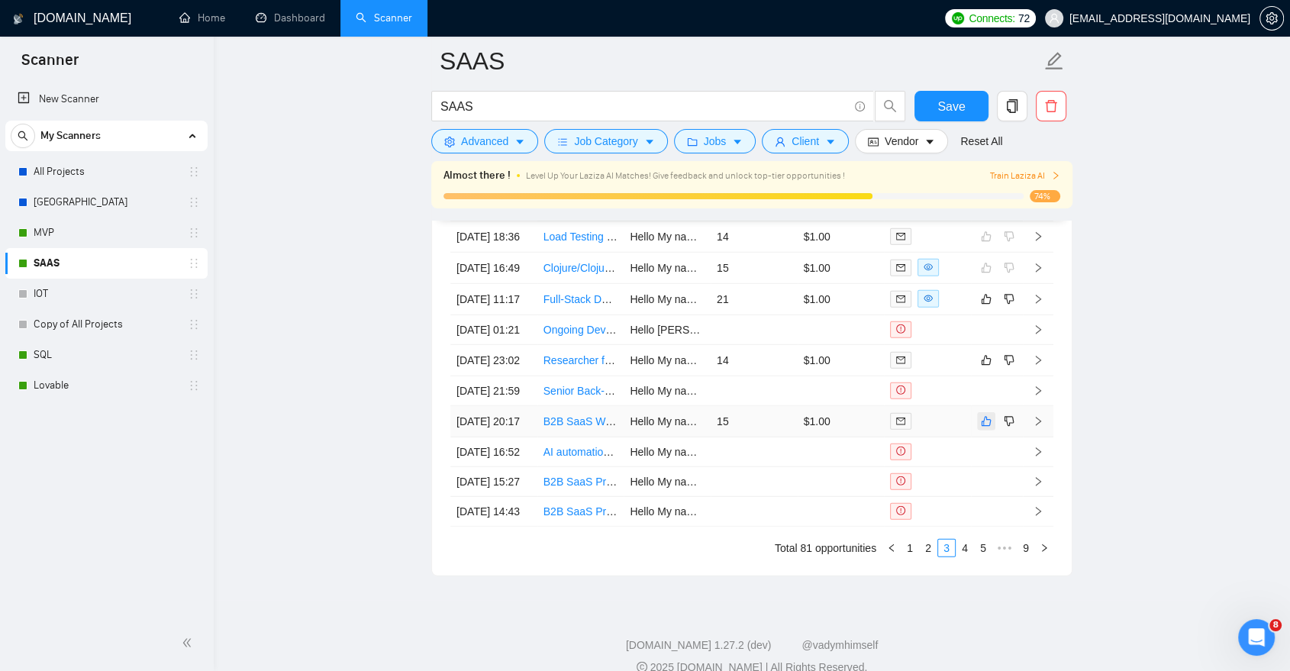
click at [987, 428] on icon "like" at bounding box center [986, 421] width 11 height 12
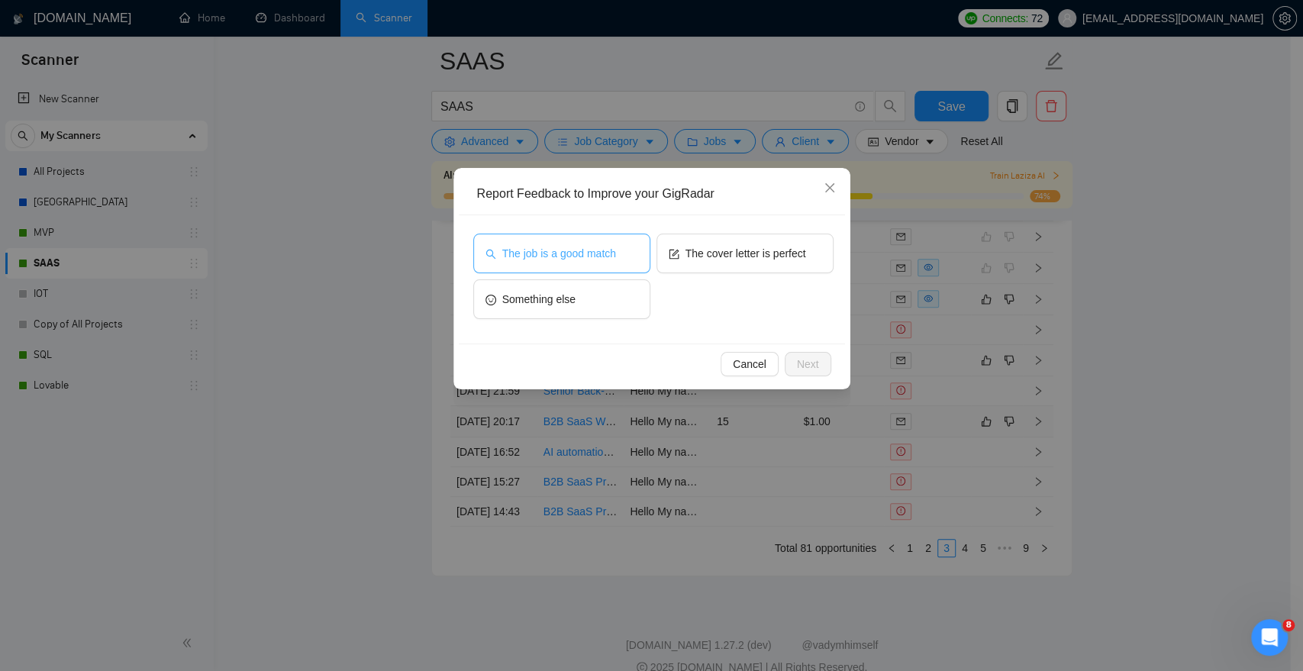
click at [615, 261] on span "The job is a good match" at bounding box center [559, 253] width 114 height 17
click at [819, 352] on button "Next" at bounding box center [808, 364] width 47 height 24
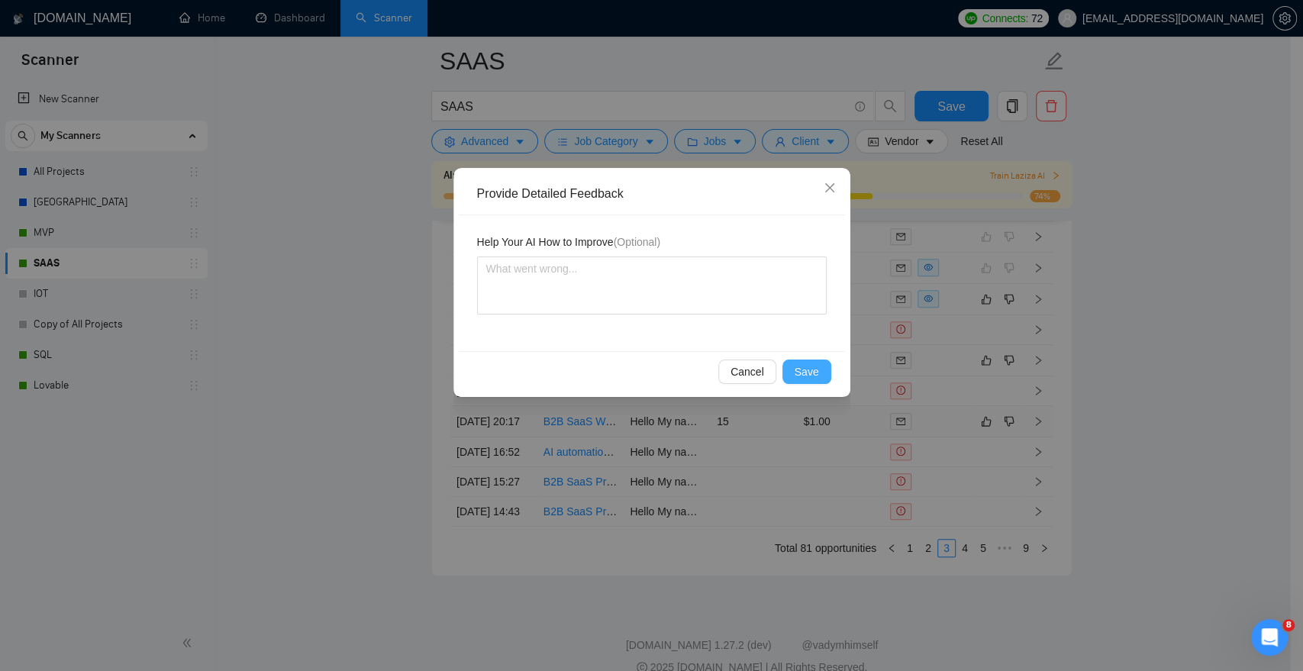
click at [802, 377] on span "Save" at bounding box center [807, 371] width 24 height 17
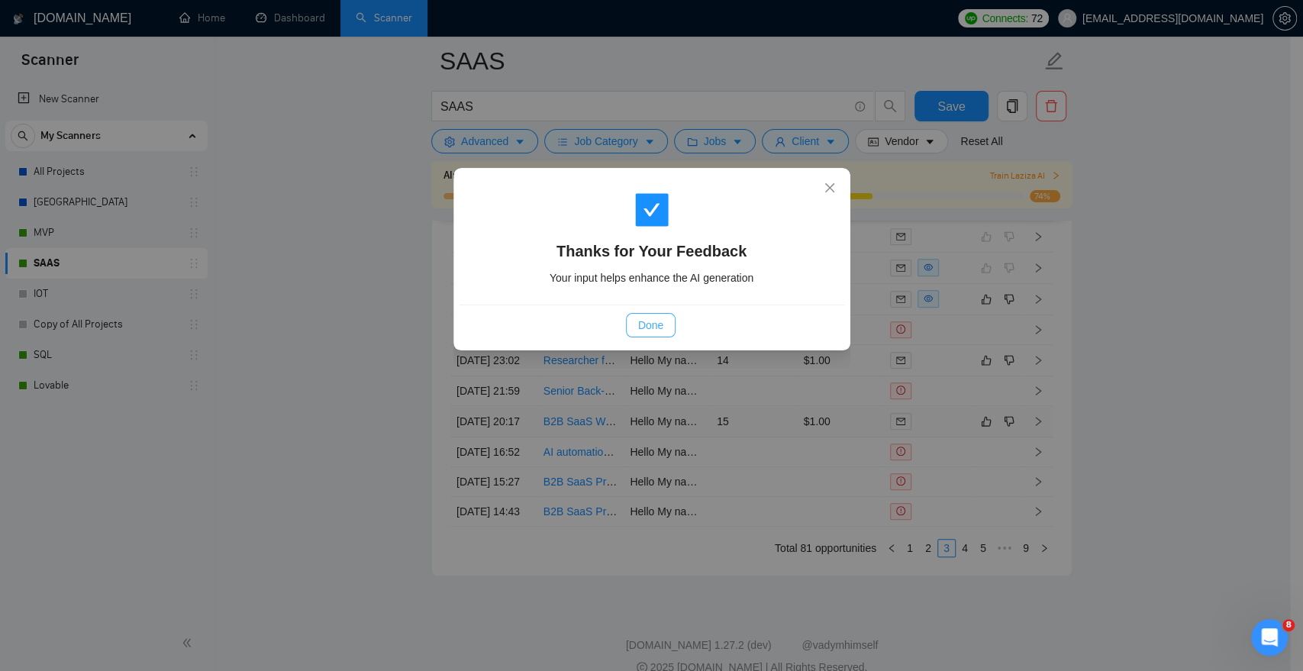
click at [647, 321] on span "Done" at bounding box center [650, 325] width 25 height 17
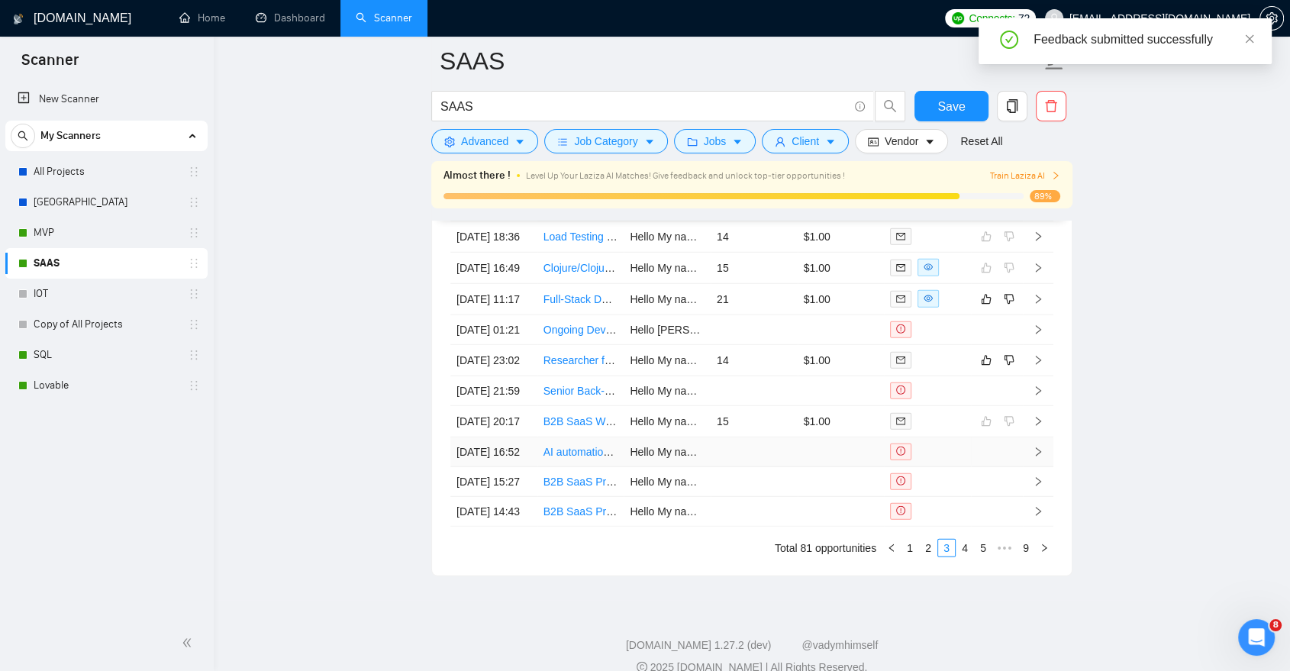
scroll to position [4392, 0]
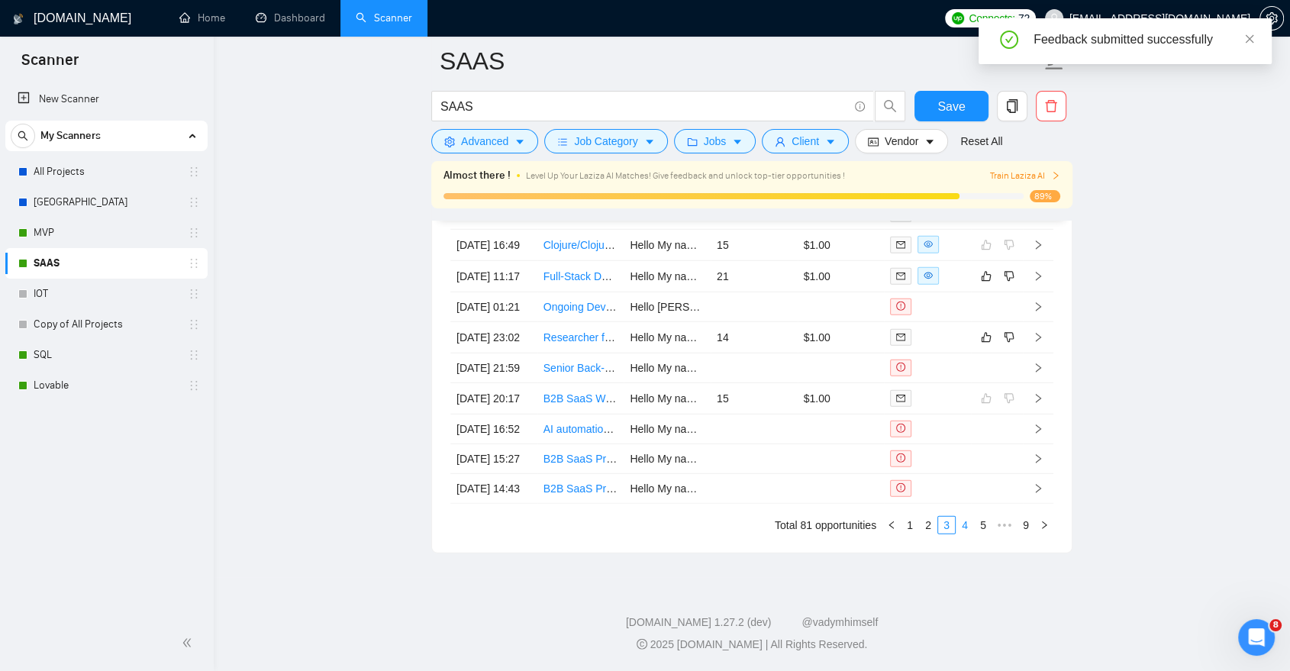
click at [964, 529] on link "4" at bounding box center [965, 525] width 17 height 17
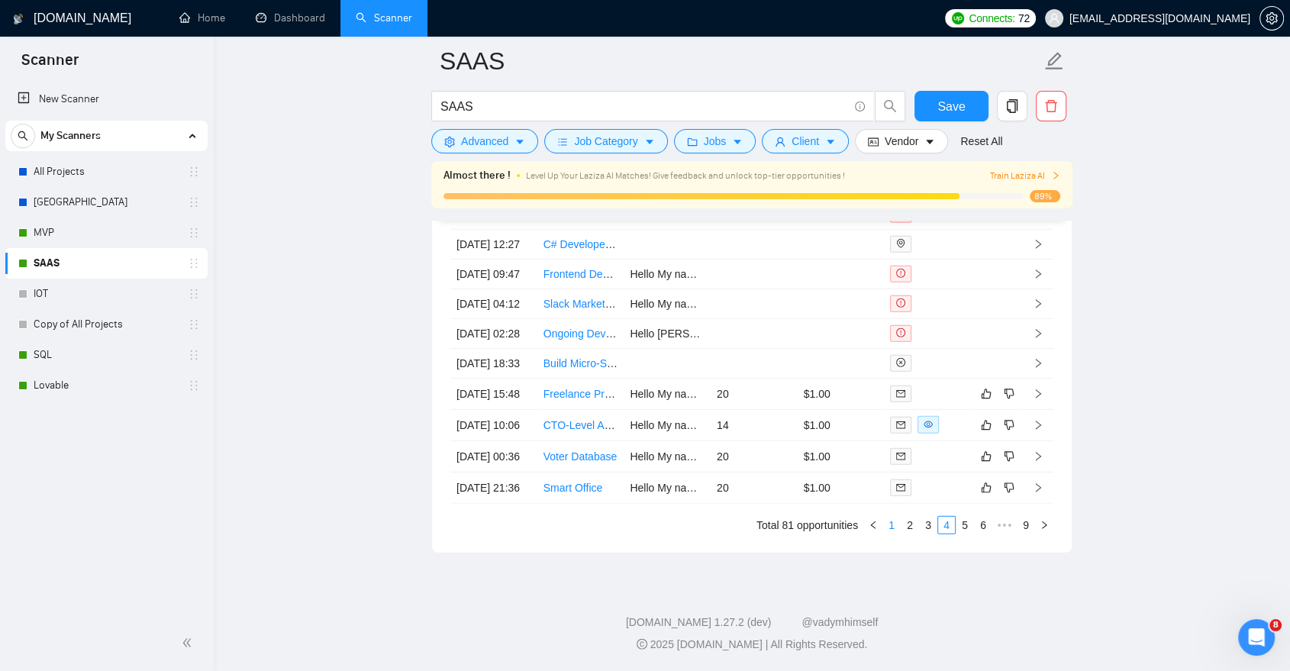
click at [886, 518] on link "1" at bounding box center [891, 525] width 17 height 17
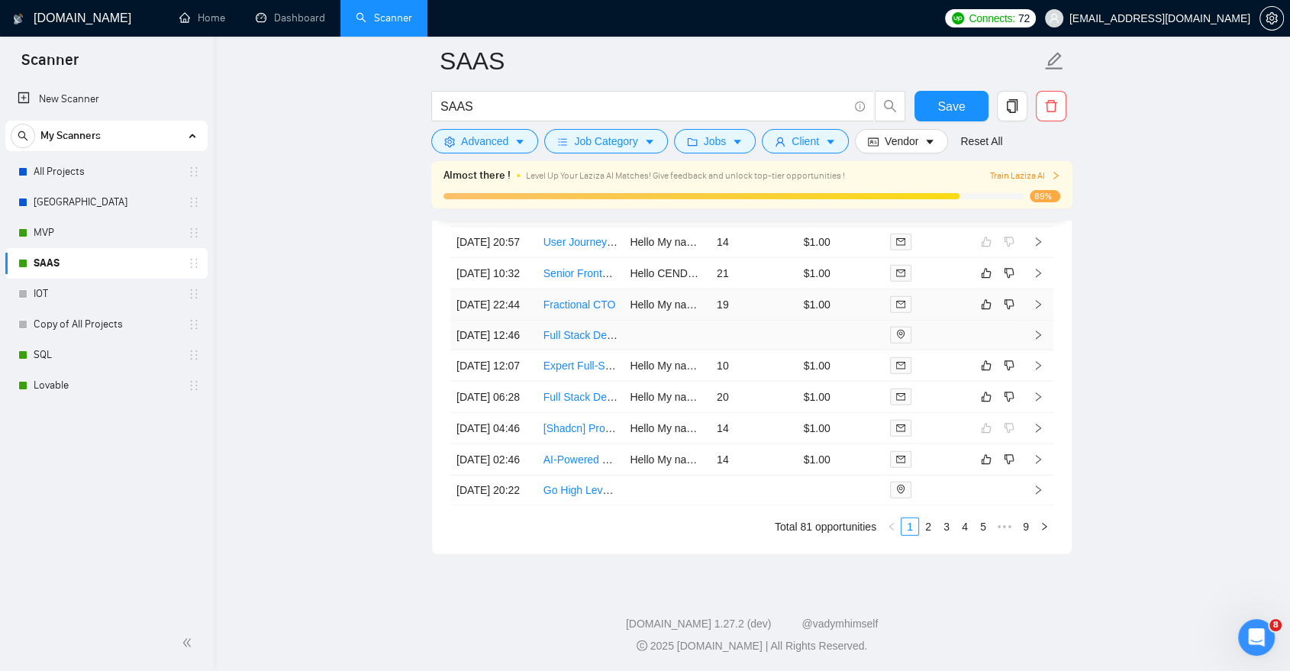
scroll to position [4239, 0]
click at [987, 371] on icon "like" at bounding box center [986, 365] width 11 height 12
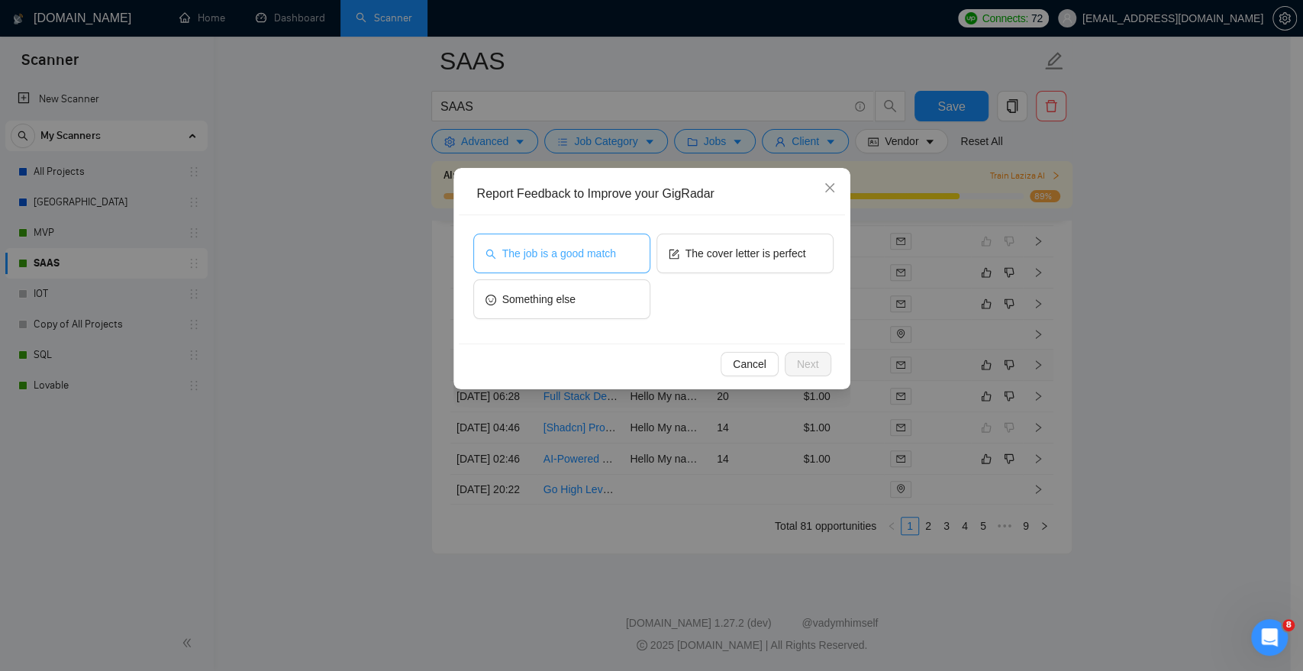
click at [586, 263] on button "The job is a good match" at bounding box center [561, 254] width 177 height 40
click at [811, 363] on span "Next" at bounding box center [808, 364] width 22 height 17
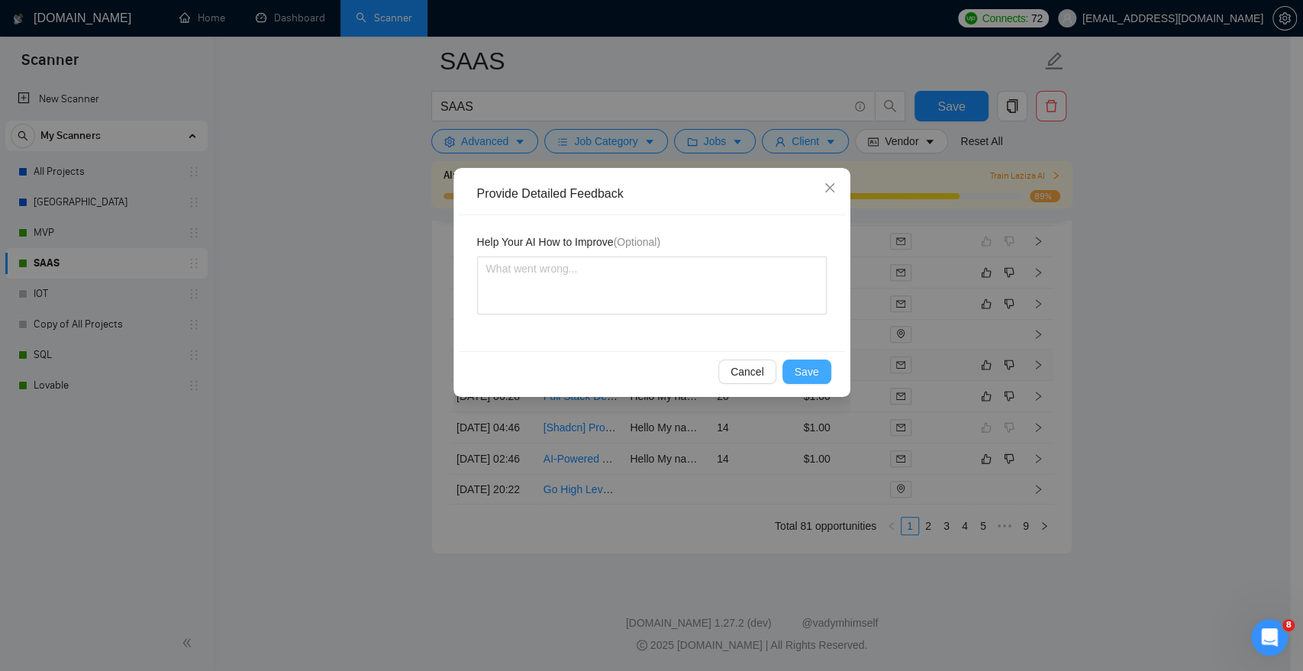
click at [804, 362] on button "Save" at bounding box center [807, 372] width 49 height 24
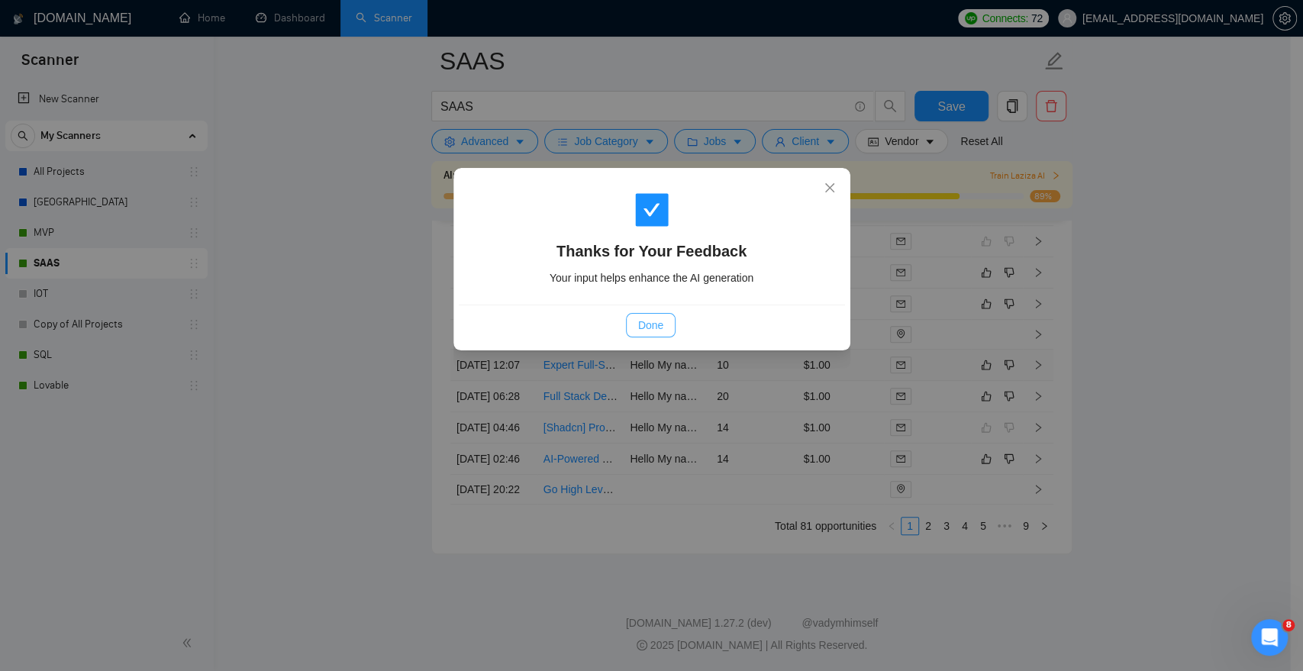
click at [660, 325] on span "Done" at bounding box center [650, 325] width 25 height 17
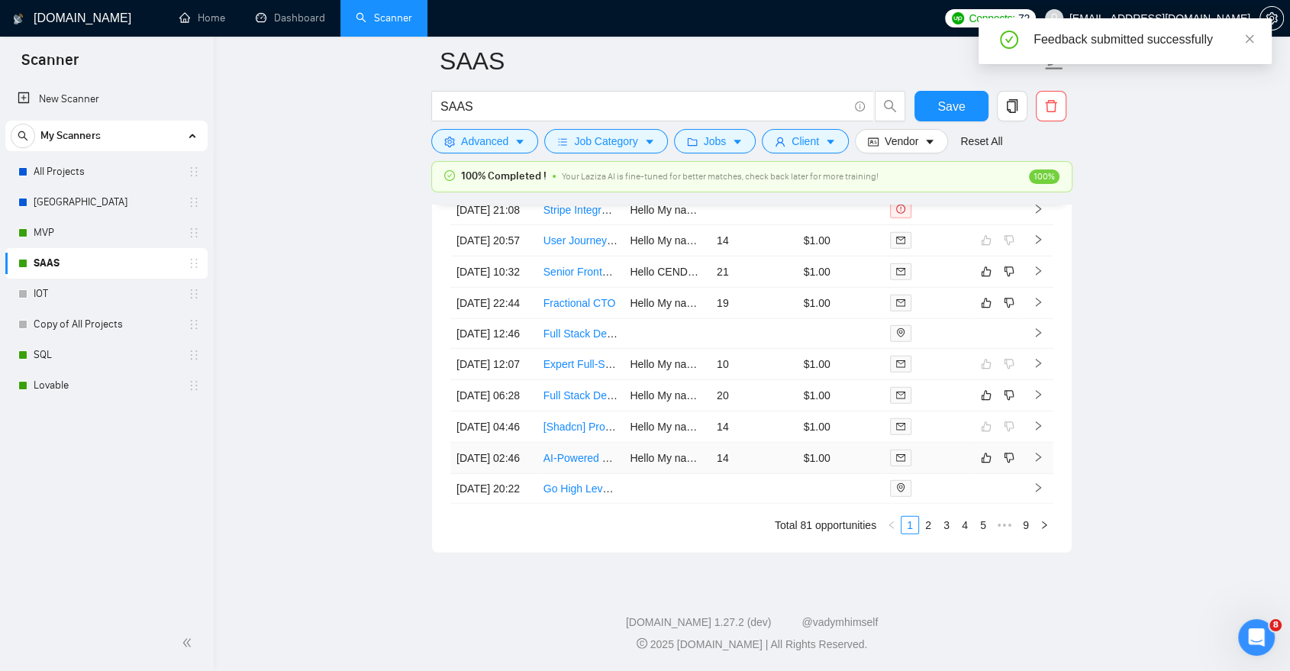
scroll to position [4294, 0]
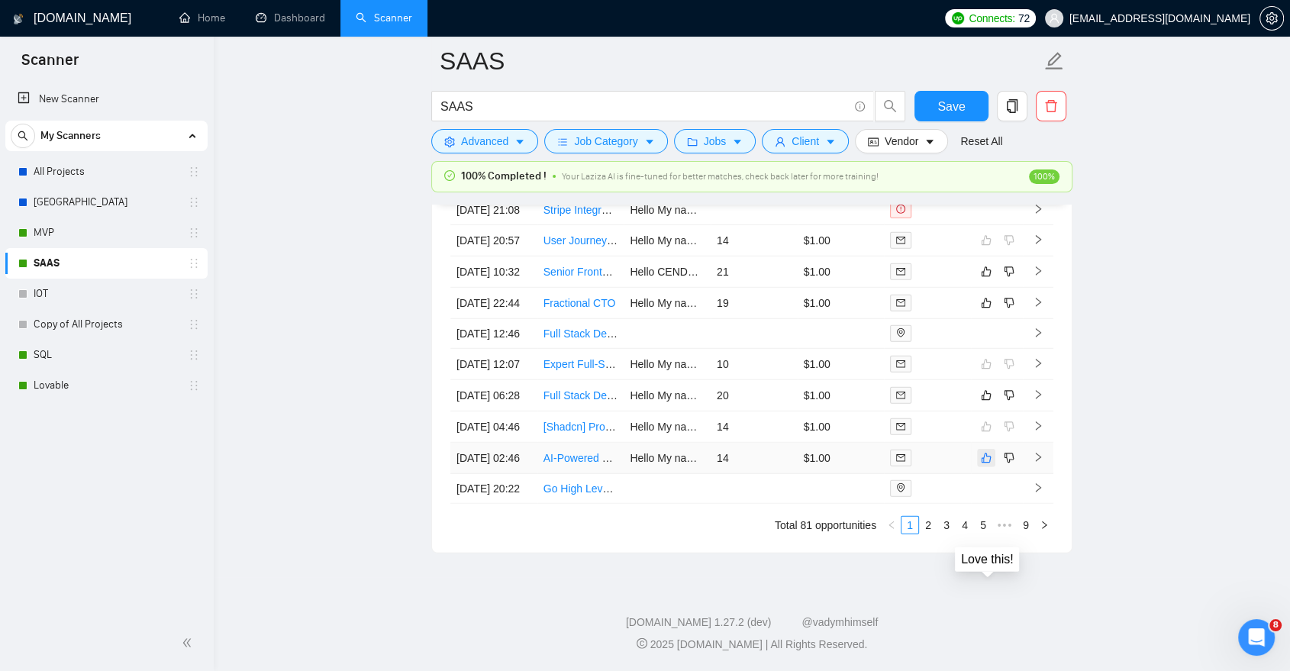
click at [990, 464] on icon "like" at bounding box center [986, 458] width 11 height 12
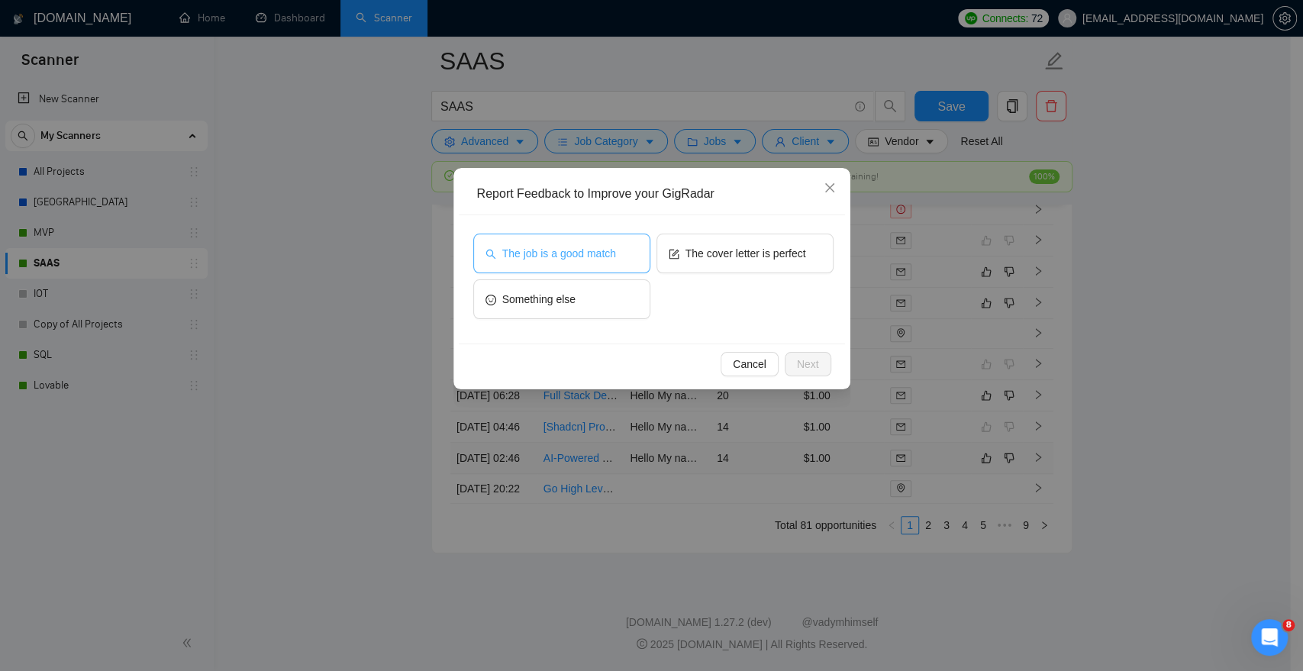
click at [562, 241] on button "The job is a good match" at bounding box center [561, 254] width 177 height 40
click at [817, 367] on span "Next" at bounding box center [808, 364] width 22 height 17
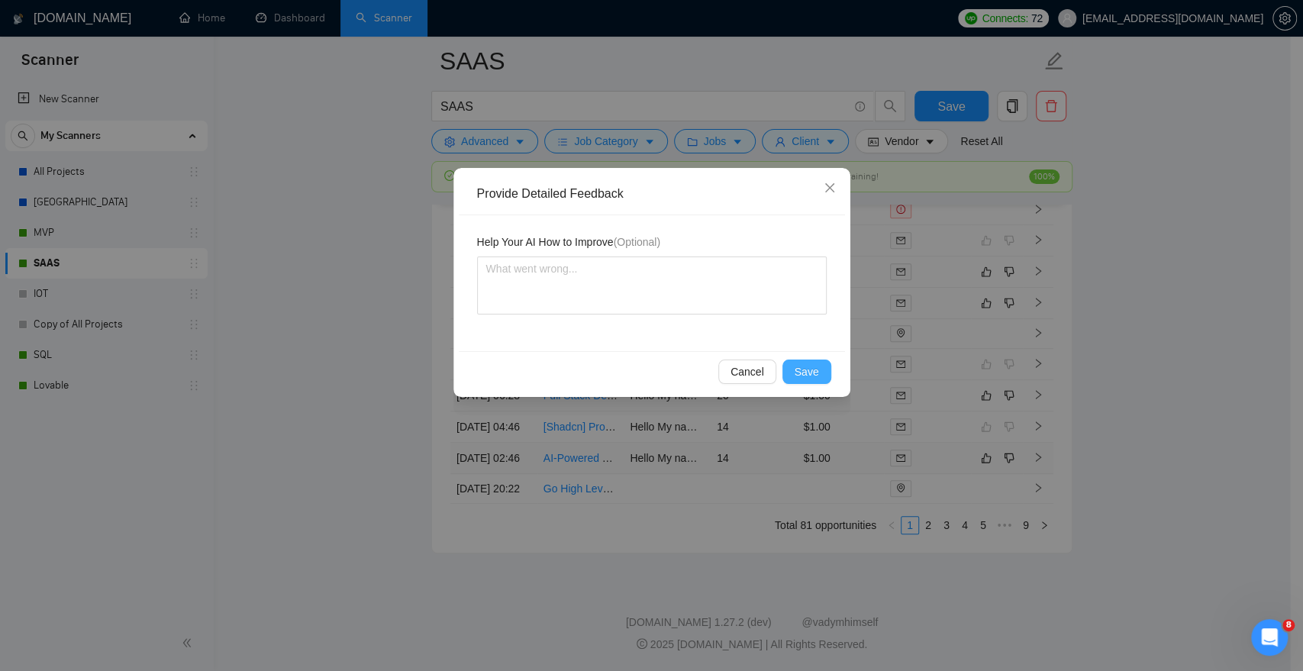
click at [817, 367] on span "Save" at bounding box center [807, 371] width 24 height 17
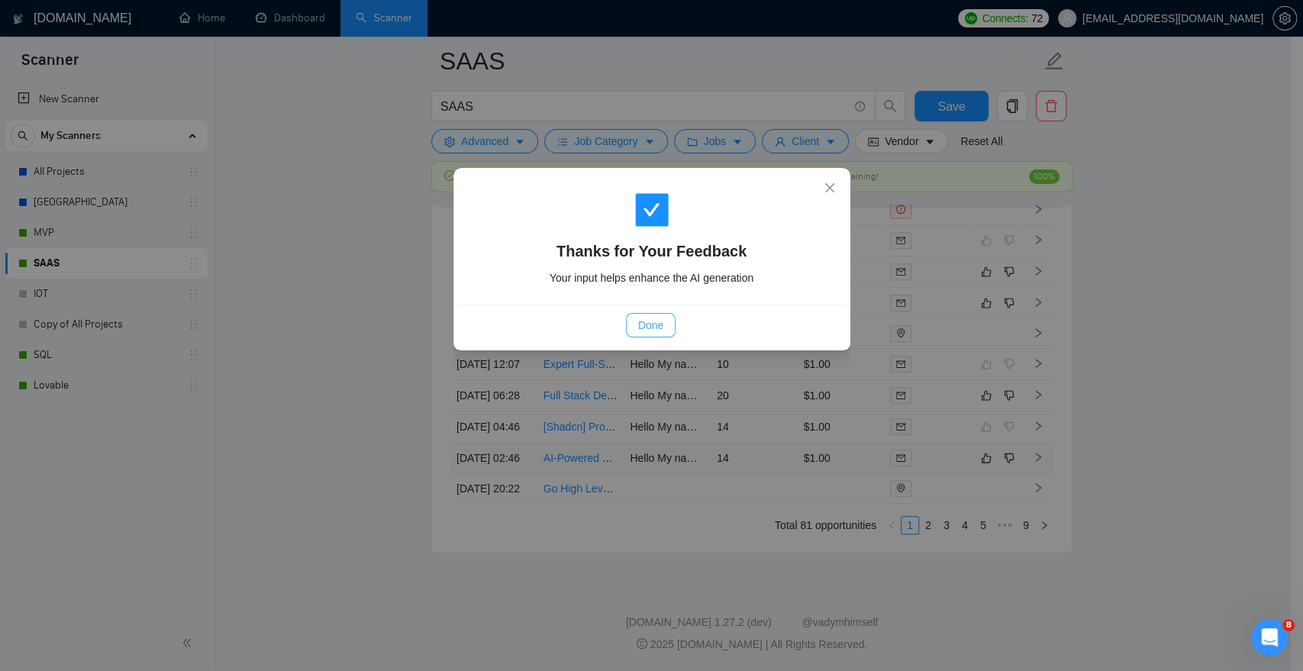
click at [636, 324] on button "Done" at bounding box center [651, 325] width 50 height 24
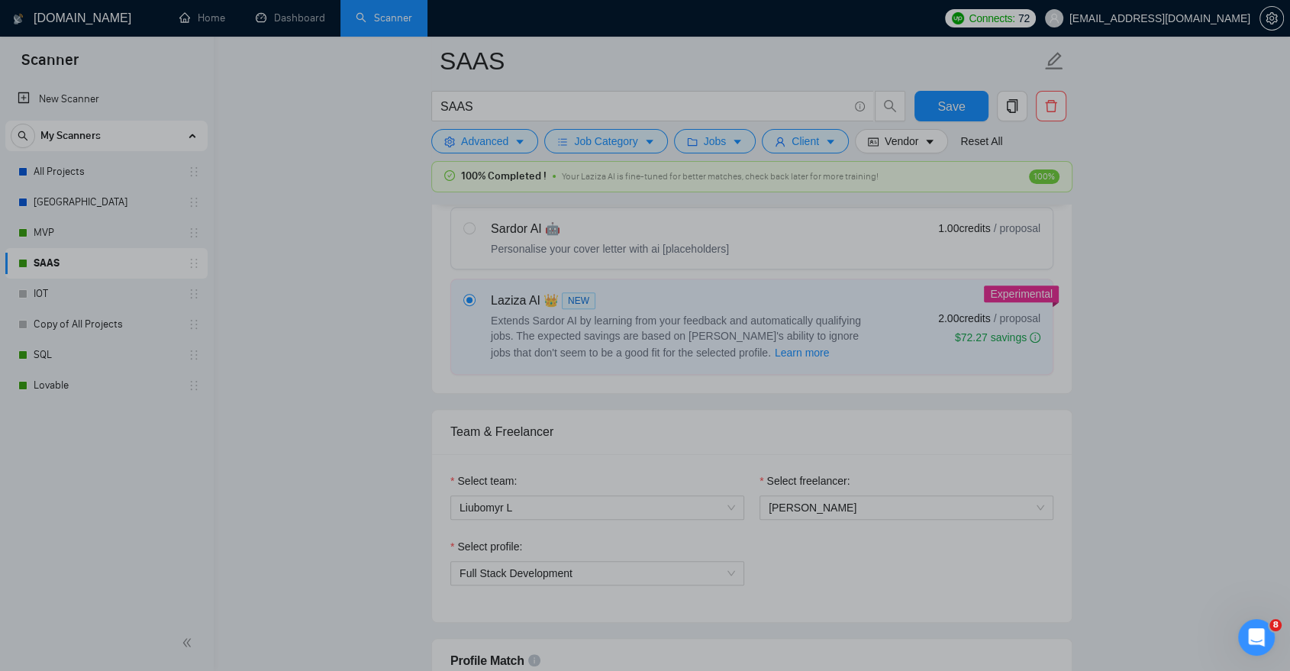
scroll to position [561, 0]
click at [725, 571] on span "Full Stack Development" at bounding box center [598, 572] width 276 height 23
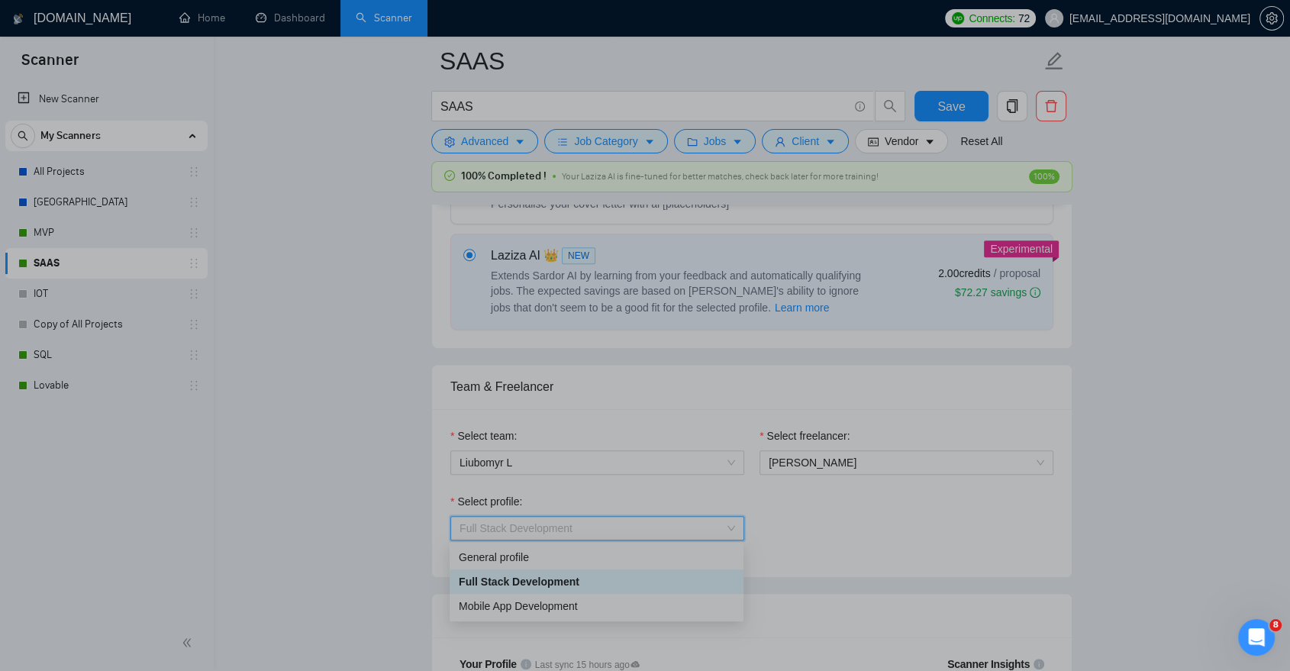
scroll to position [606, 0]
click at [682, 560] on div "General profile" at bounding box center [597, 556] width 276 height 17
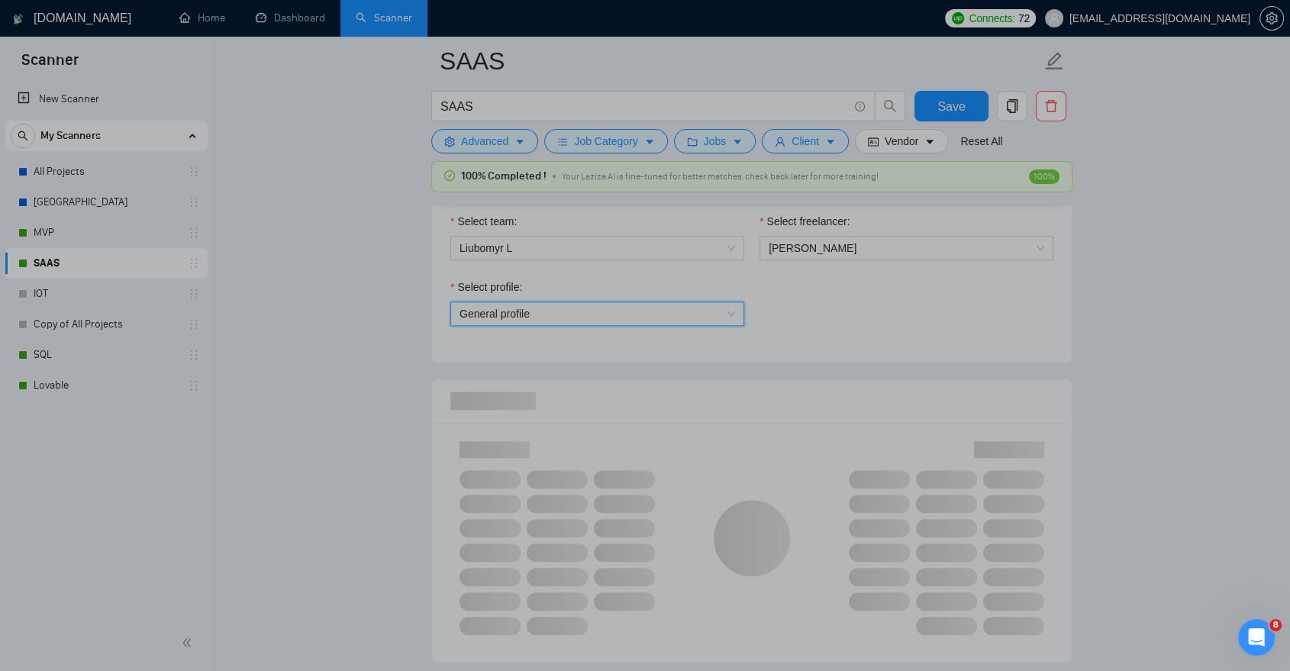
scroll to position [822, 0]
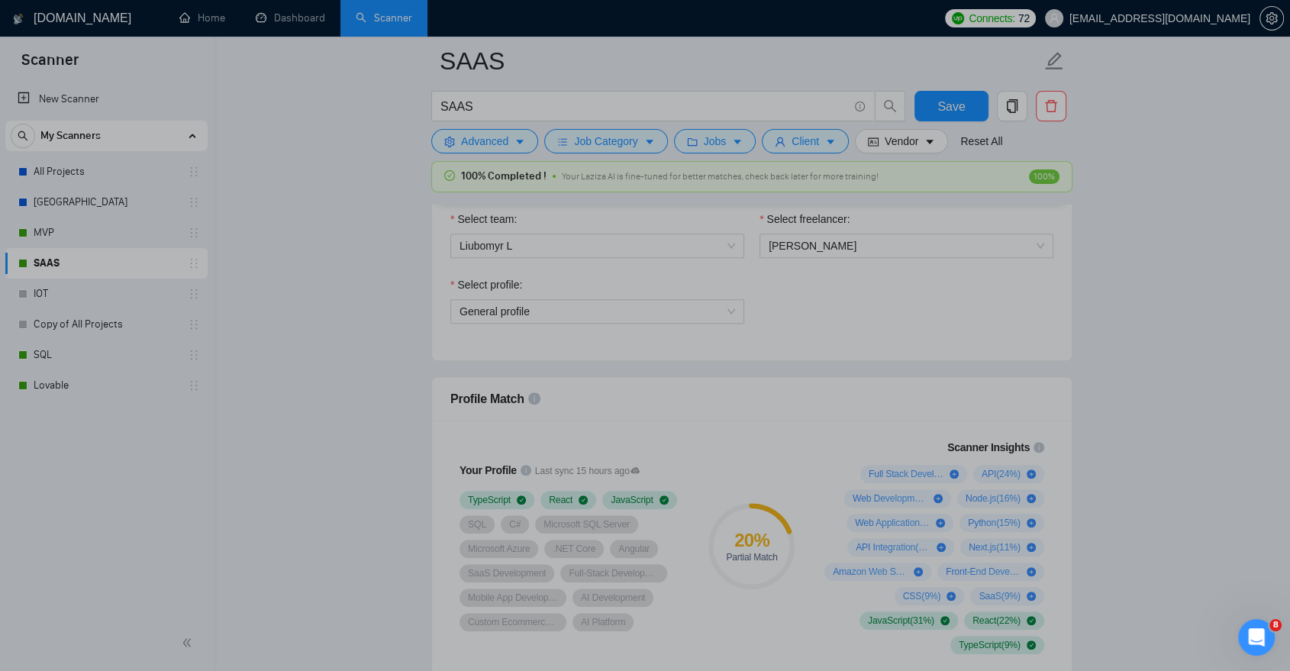
click at [664, 330] on div "Select profile: General profile" at bounding box center [597, 309] width 309 height 66
click at [654, 321] on div "General profile" at bounding box center [597, 311] width 294 height 24
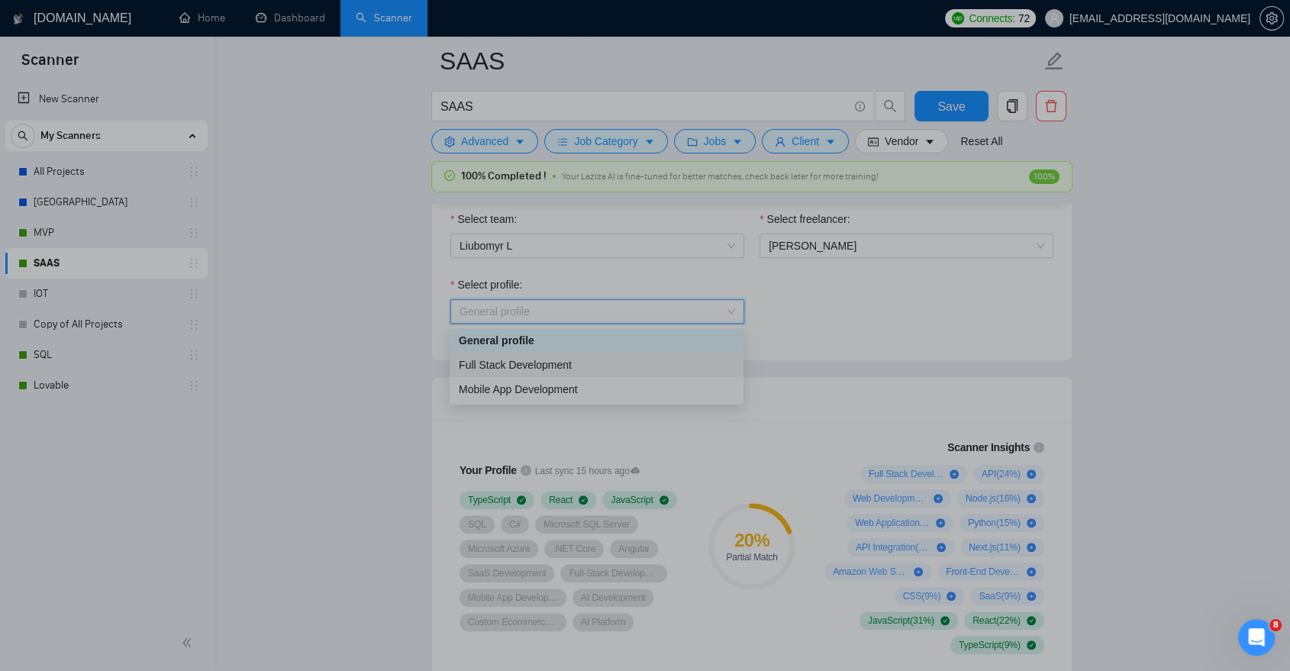
click at [587, 367] on div "Full Stack Development" at bounding box center [597, 365] width 276 height 17
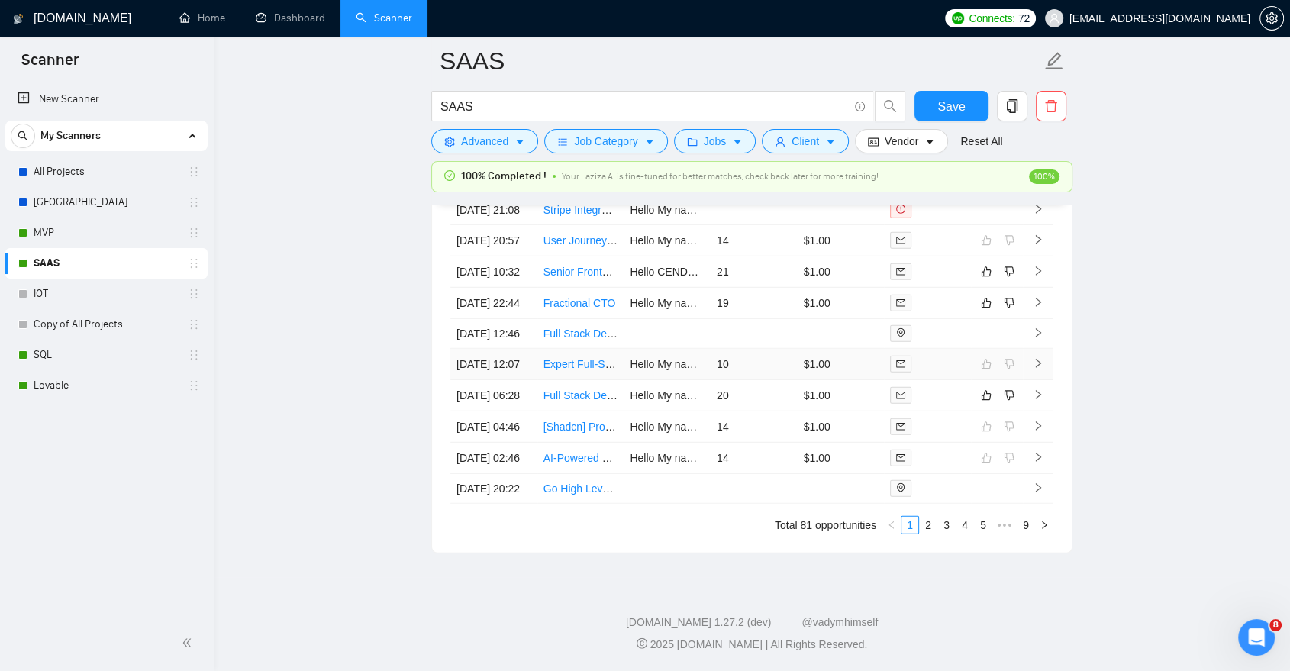
scroll to position [4297, 0]
click at [948, 116] on button "Save" at bounding box center [952, 106] width 74 height 31
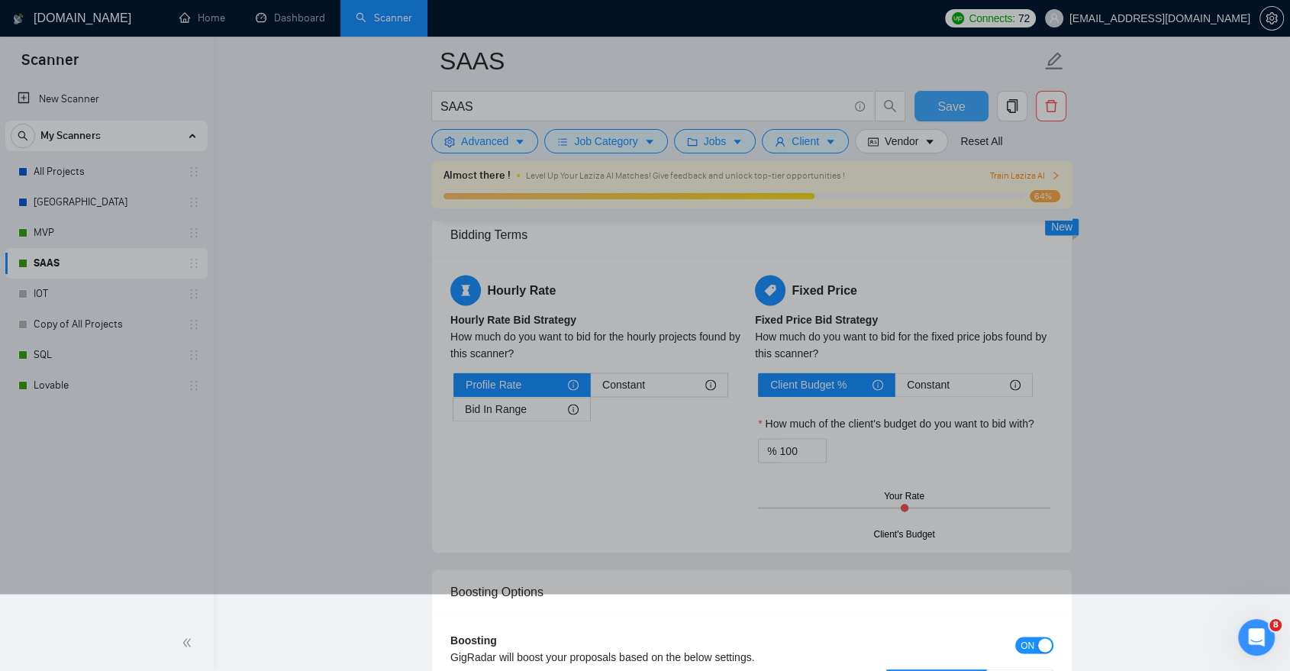
scroll to position [2498, 0]
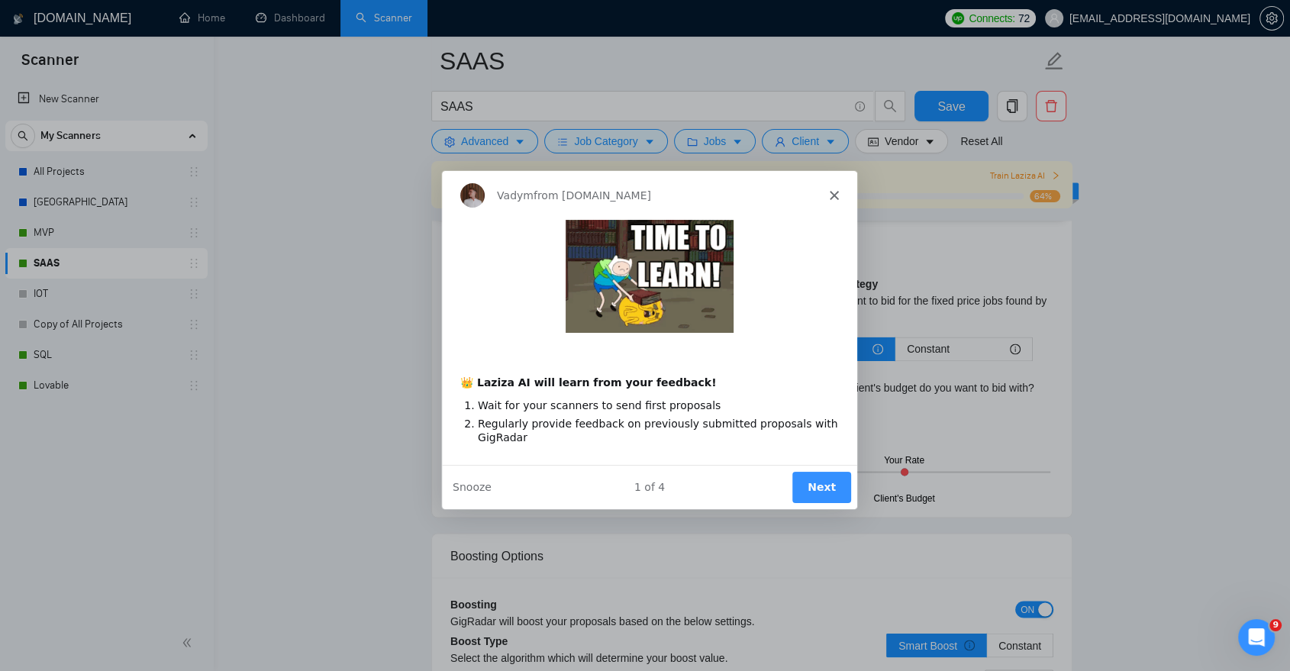
click at [819, 473] on button "Next" at bounding box center [821, 486] width 59 height 31
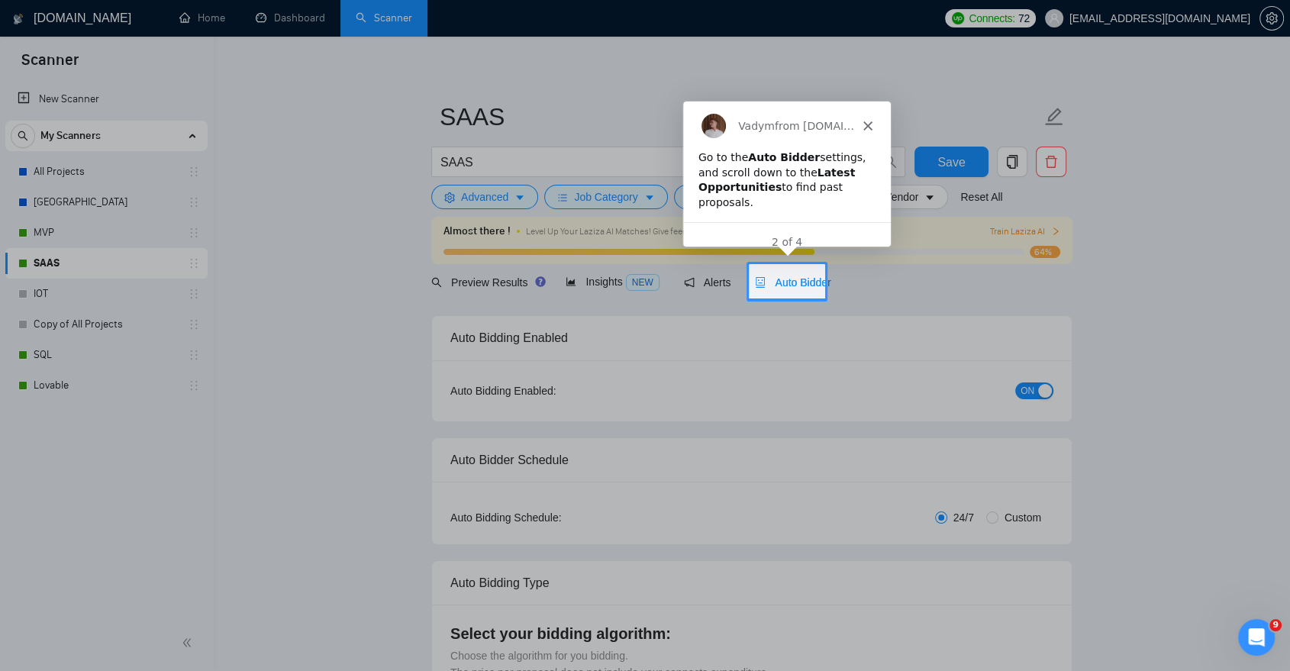
scroll to position [12, 0]
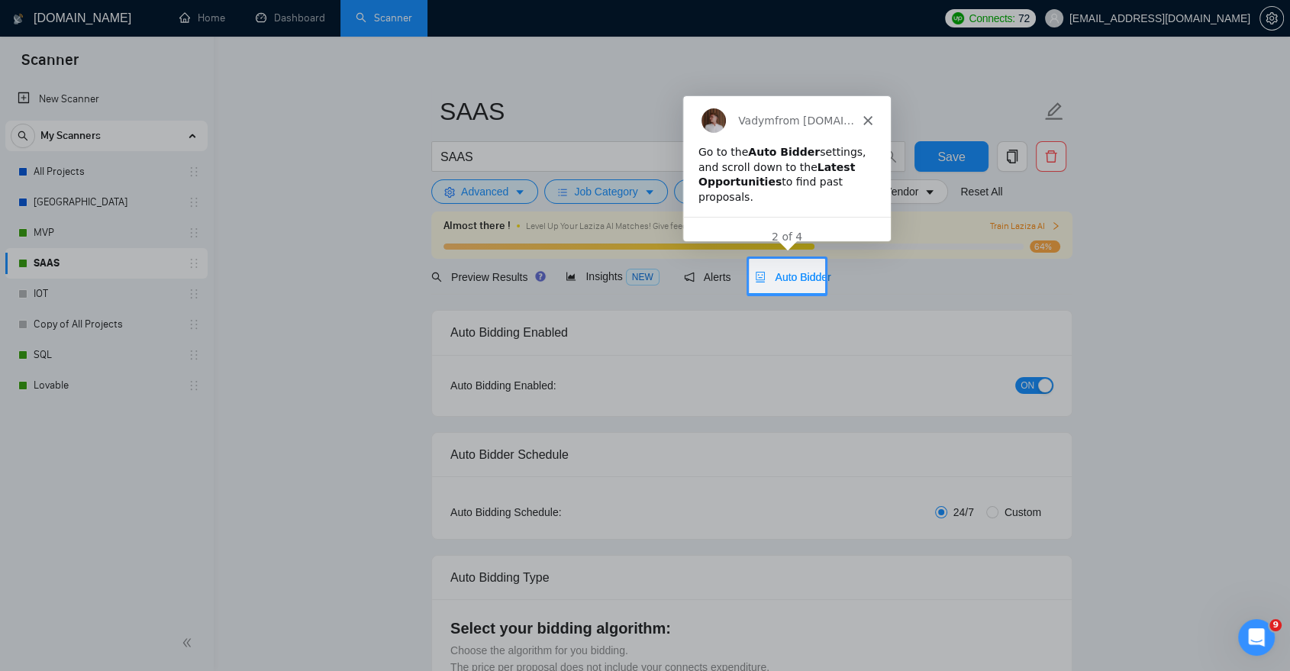
click at [783, 283] on div "Auto Bidder" at bounding box center [793, 277] width 76 height 17
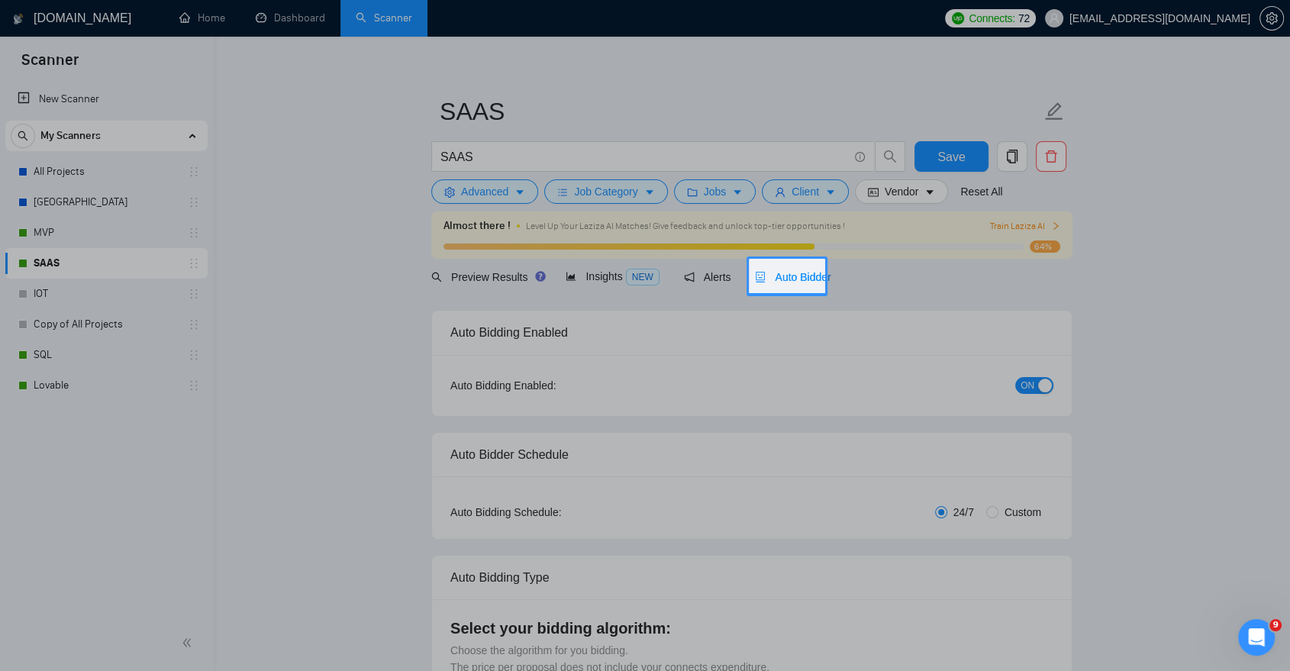
click at [783, 283] on div "Auto Bidder" at bounding box center [793, 277] width 76 height 17
click at [769, 352] on div at bounding box center [645, 476] width 1290 height 365
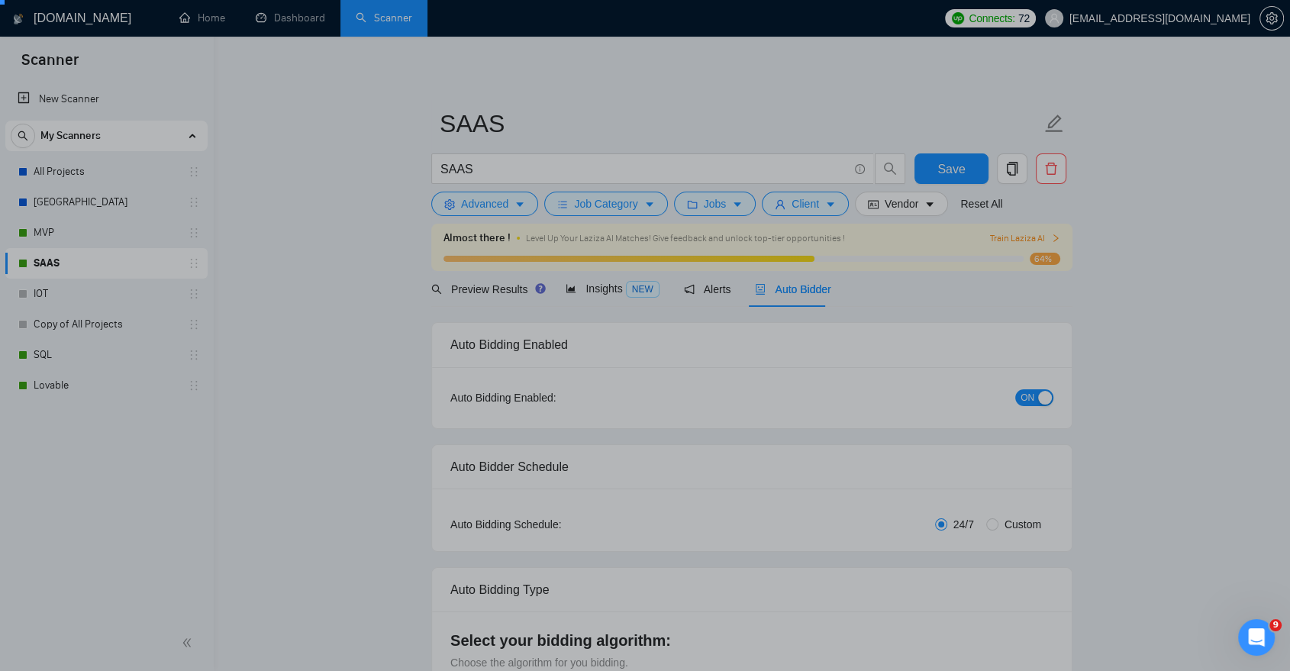
click at [785, 288] on div "Product tour overlay" at bounding box center [645, 335] width 1290 height 671
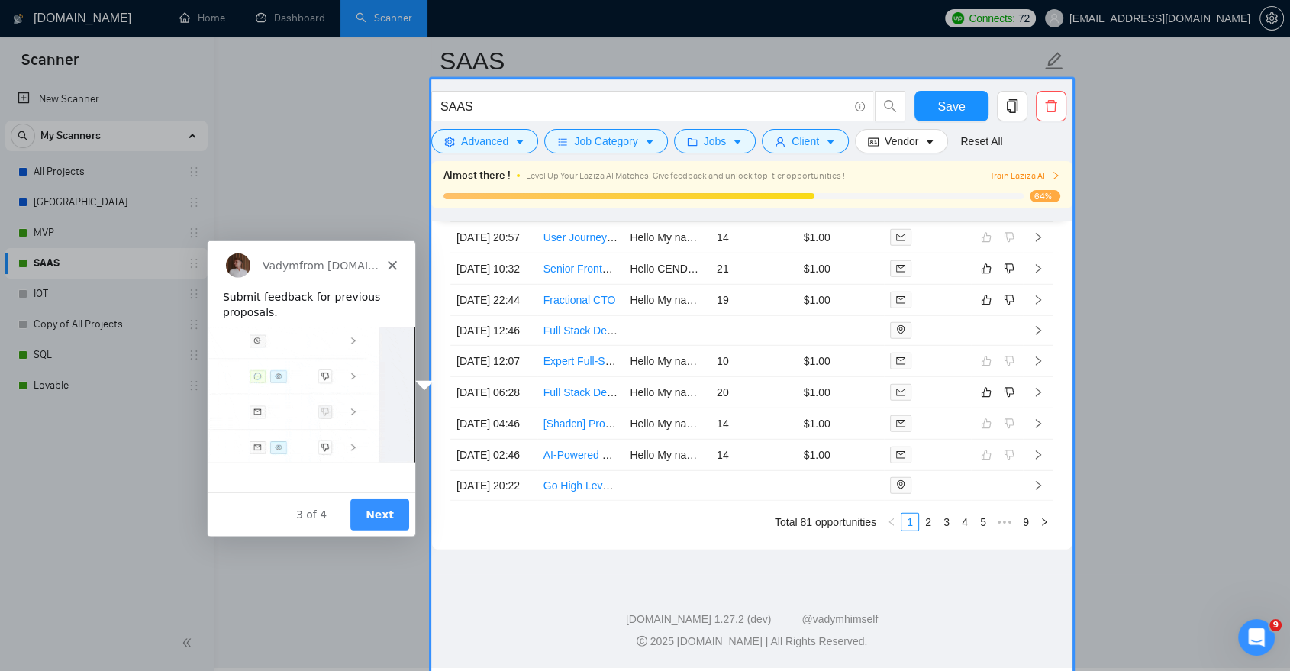
scroll to position [4286, 0]
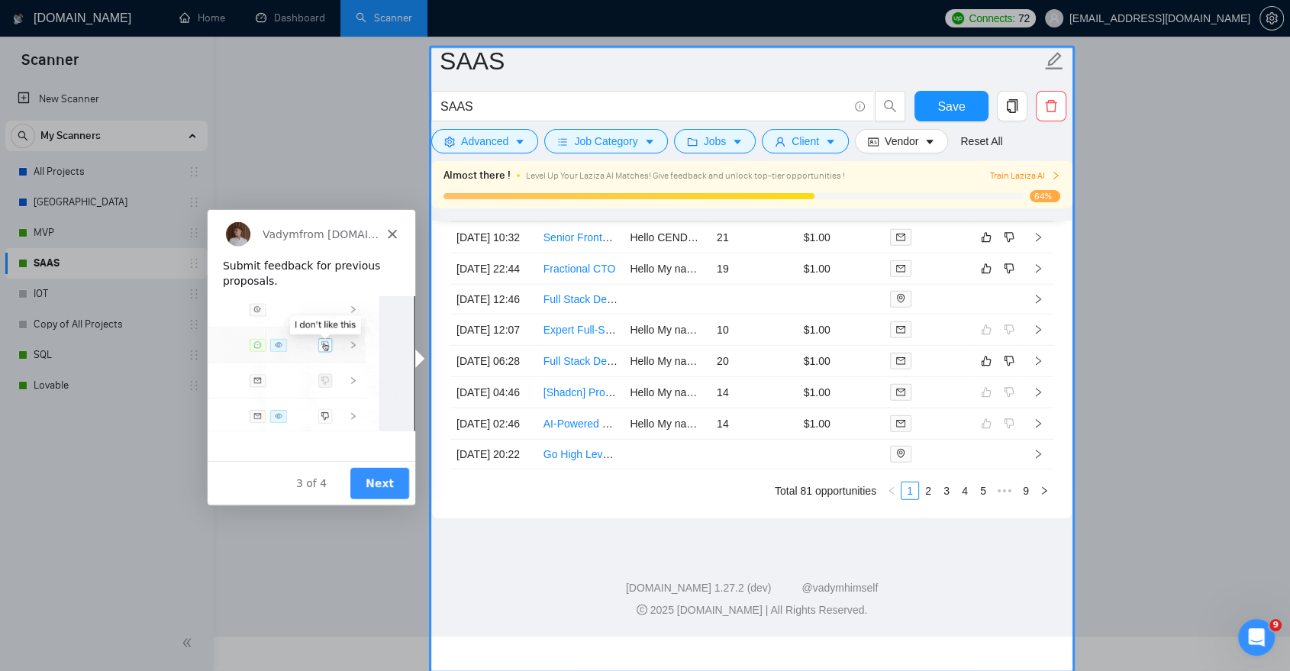
click at [372, 476] on button "Next" at bounding box center [379, 482] width 59 height 31
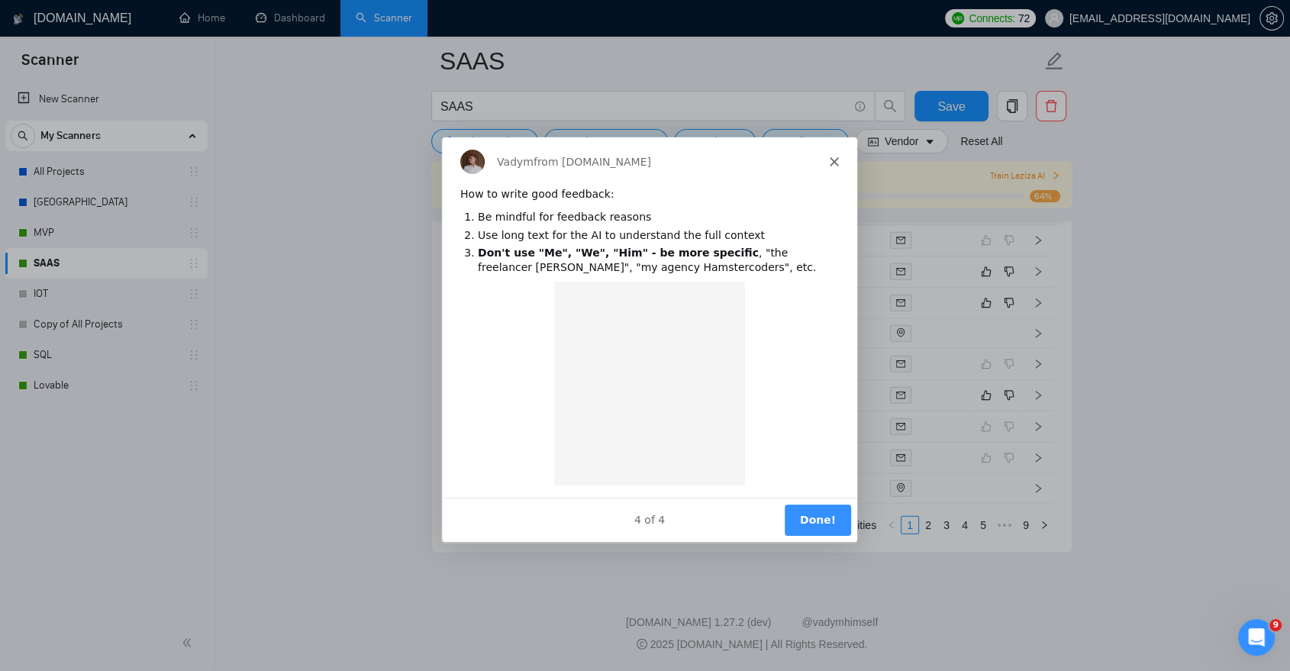
scroll to position [0, 0]
click at [807, 497] on div "4 of 4 Done!" at bounding box center [648, 519] width 415 height 44
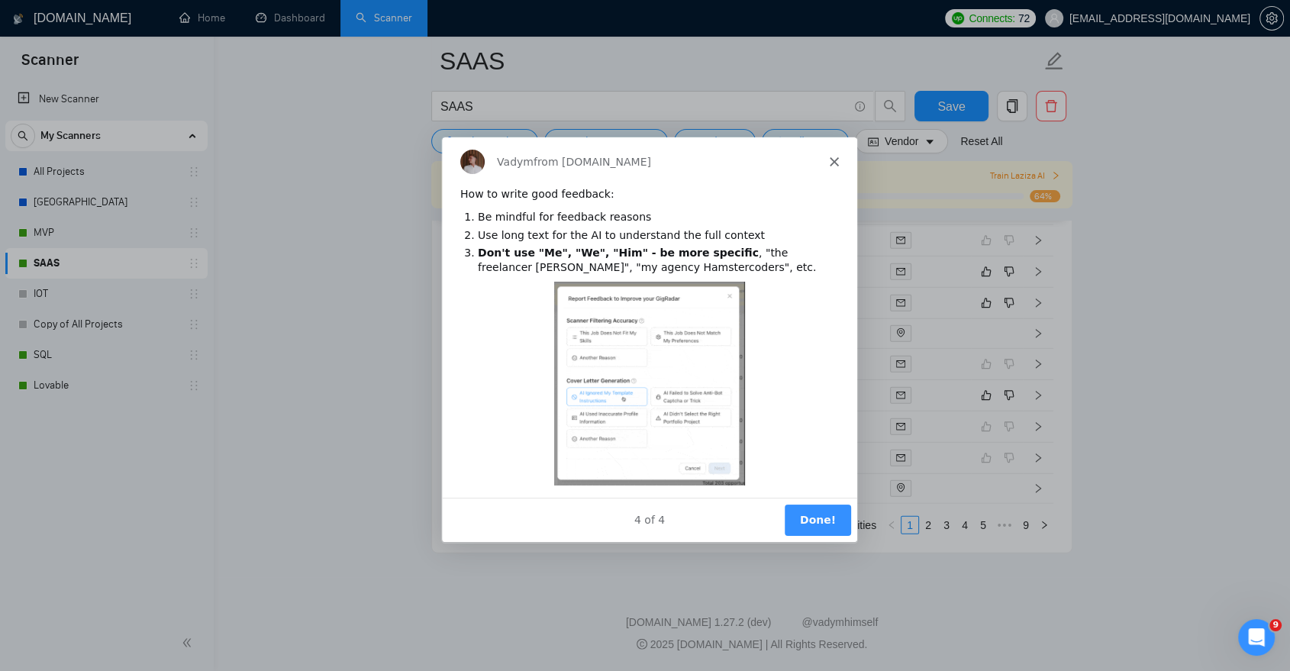
click at [818, 510] on button "Done!" at bounding box center [817, 519] width 66 height 31
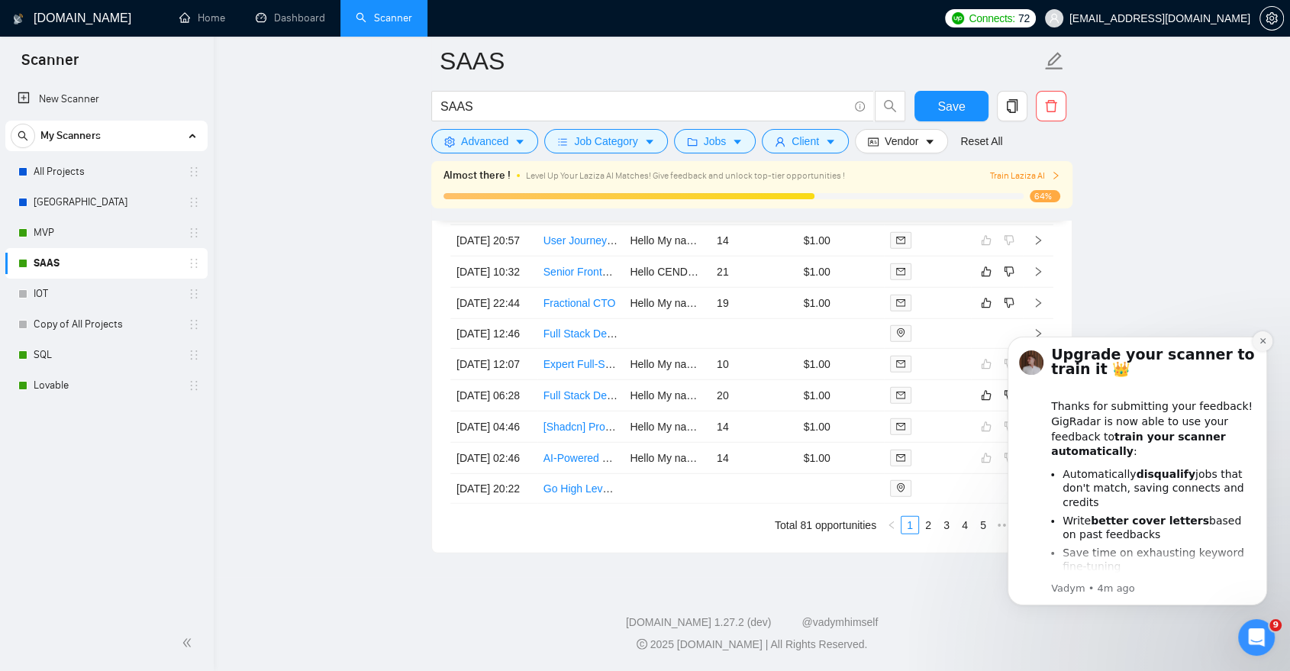
click at [1267, 343] on icon "Dismiss notification" at bounding box center [1263, 341] width 8 height 8
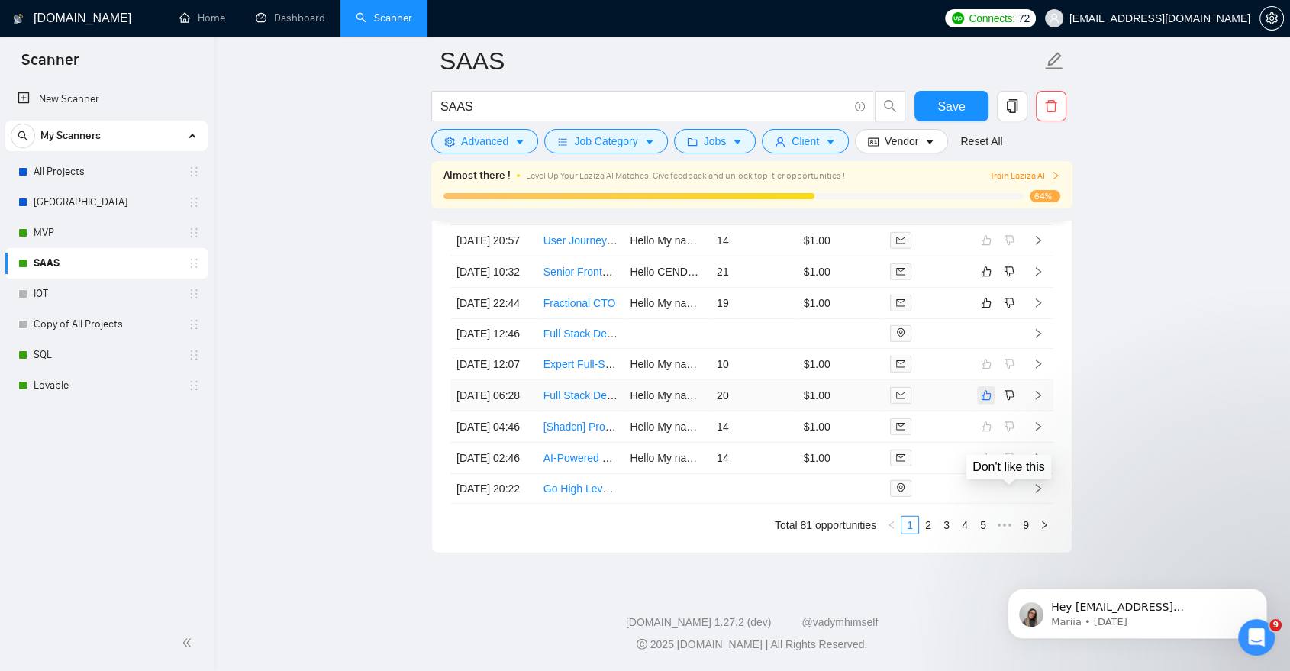
click at [985, 402] on icon "like" at bounding box center [986, 395] width 11 height 12
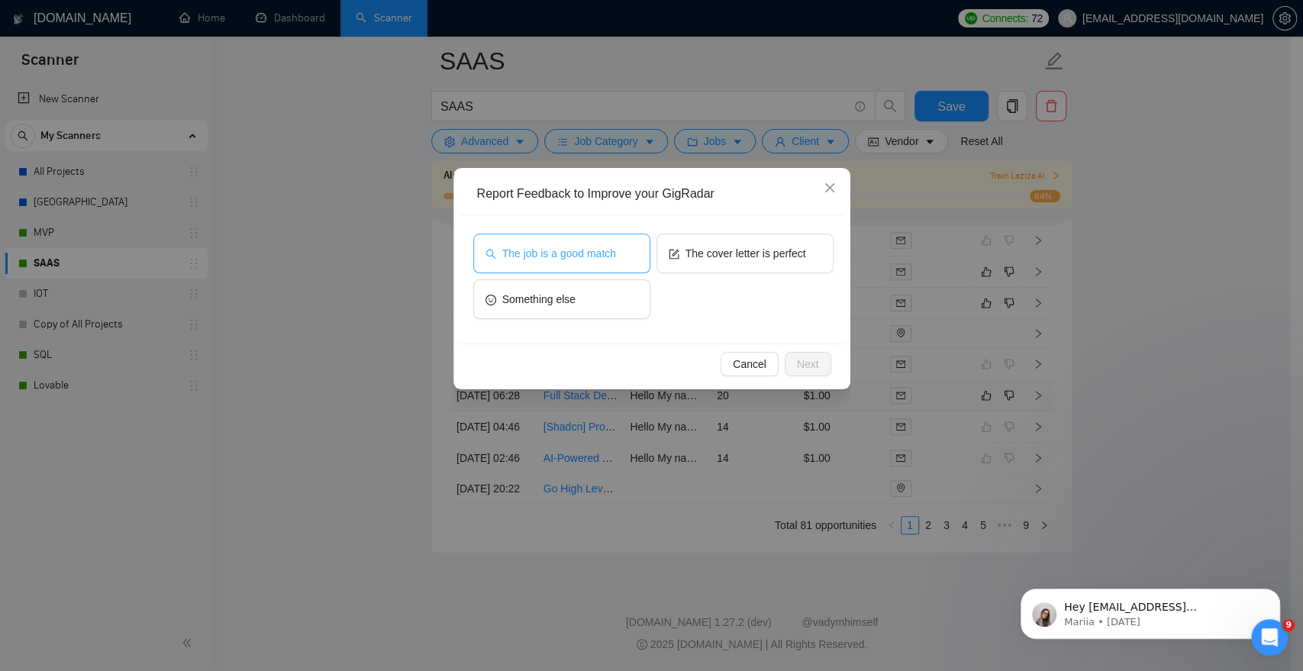
click at [525, 243] on button "The job is a good match" at bounding box center [561, 254] width 177 height 40
click at [813, 365] on span "Next" at bounding box center [808, 364] width 22 height 17
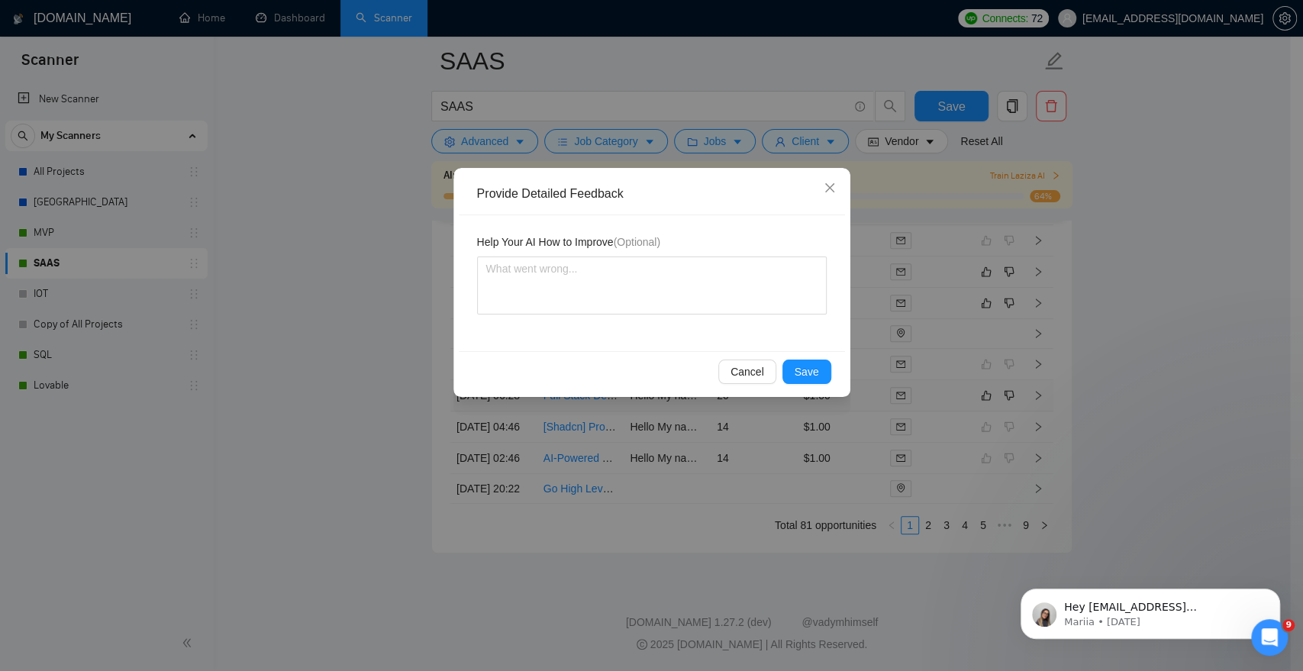
click at [799, 385] on div "Cancel Save" at bounding box center [652, 371] width 386 height 40
click at [802, 374] on span "Save" at bounding box center [807, 371] width 24 height 17
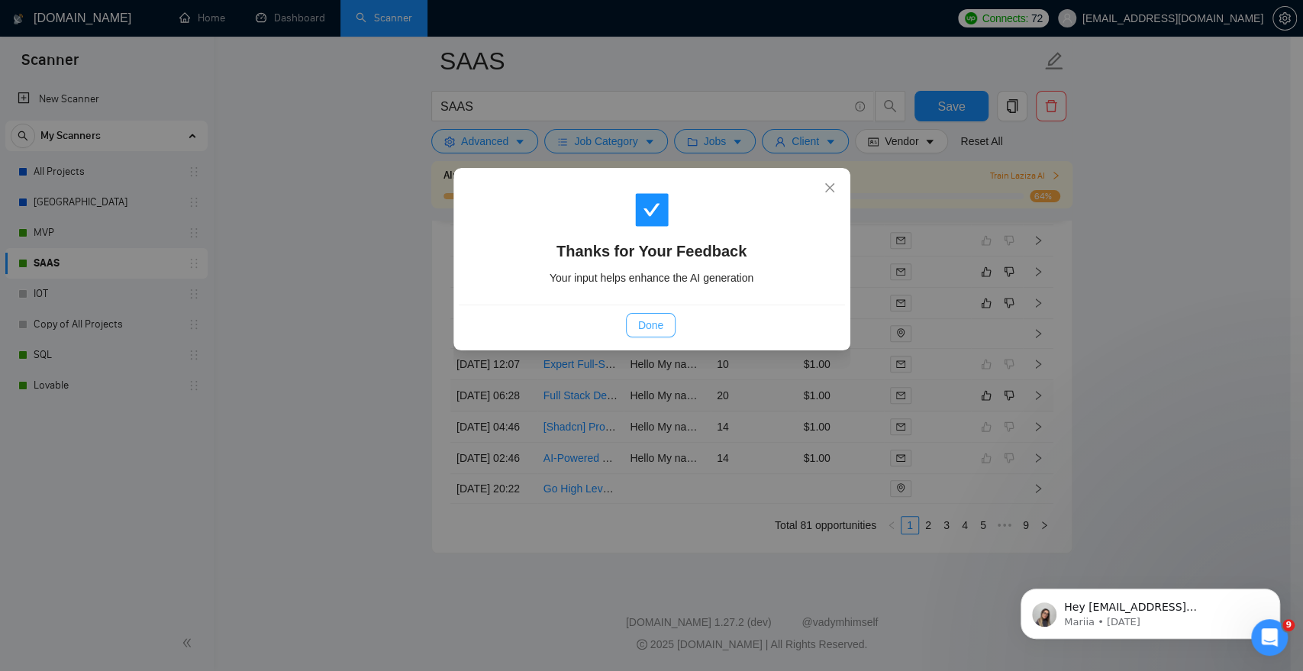
click at [656, 334] on button "Done" at bounding box center [651, 325] width 50 height 24
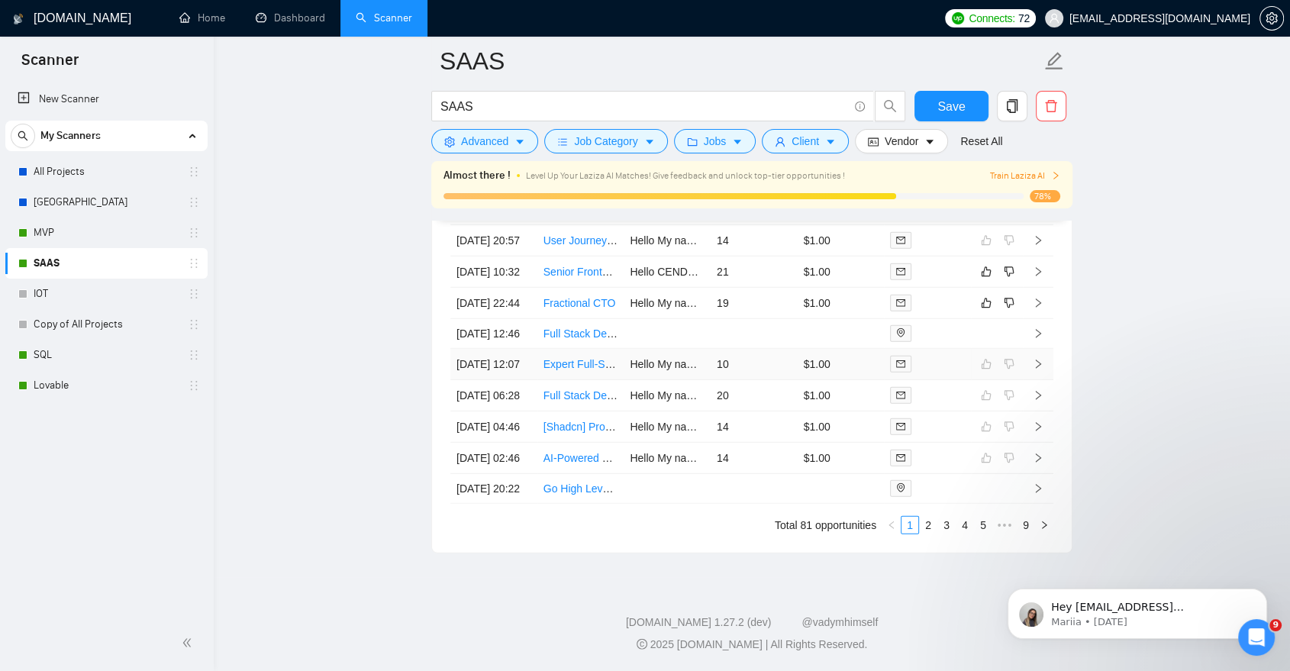
scroll to position [4392, 0]
click at [929, 528] on link "2" at bounding box center [928, 525] width 17 height 17
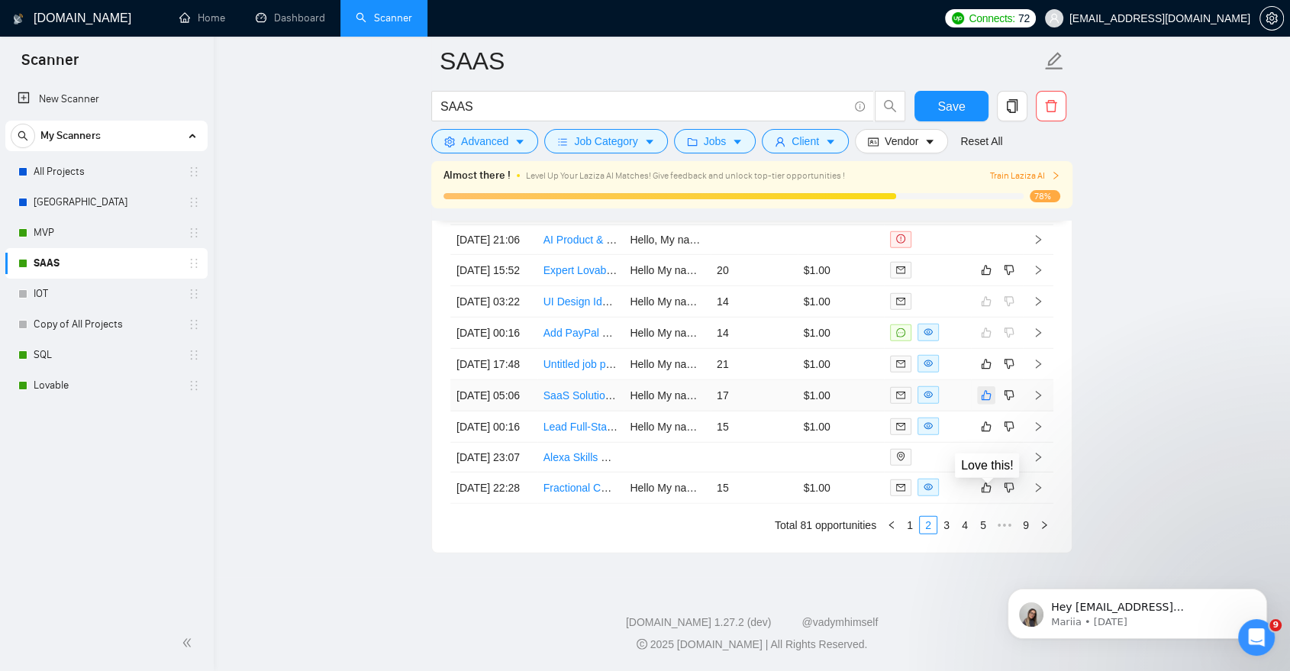
click at [988, 389] on icon "like" at bounding box center [986, 395] width 11 height 12
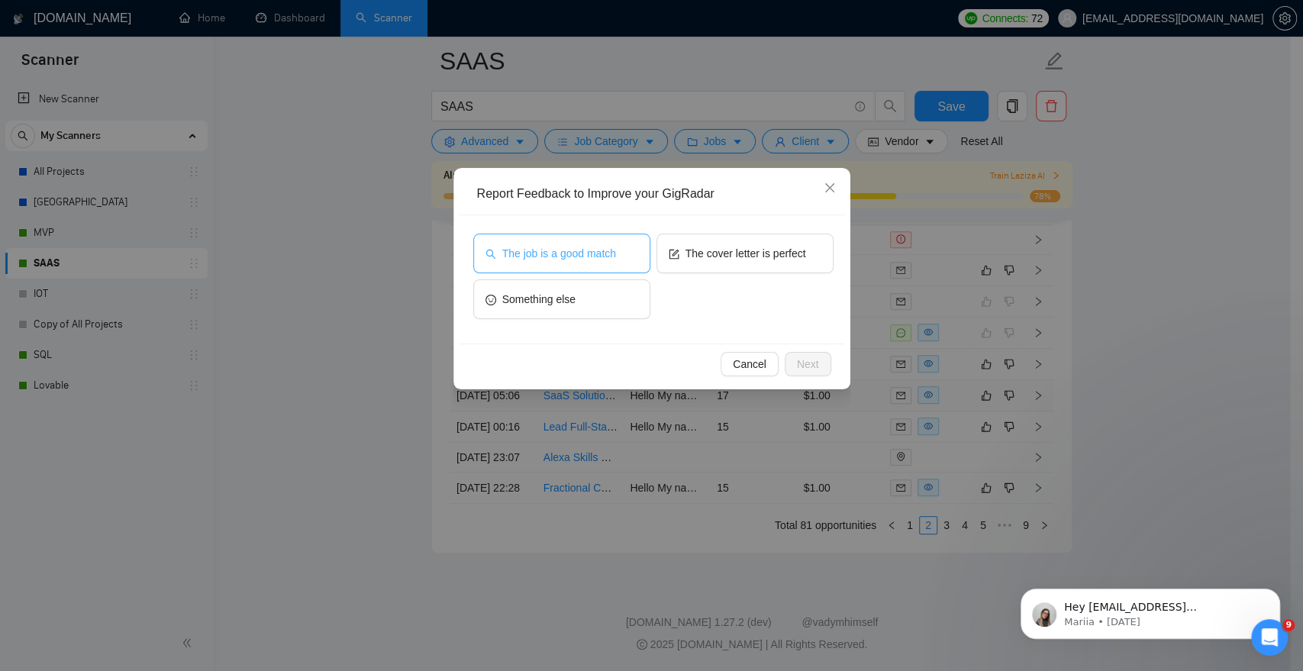
click at [598, 264] on button "The job is a good match" at bounding box center [561, 254] width 177 height 40
click at [819, 357] on span "Next" at bounding box center [808, 364] width 22 height 17
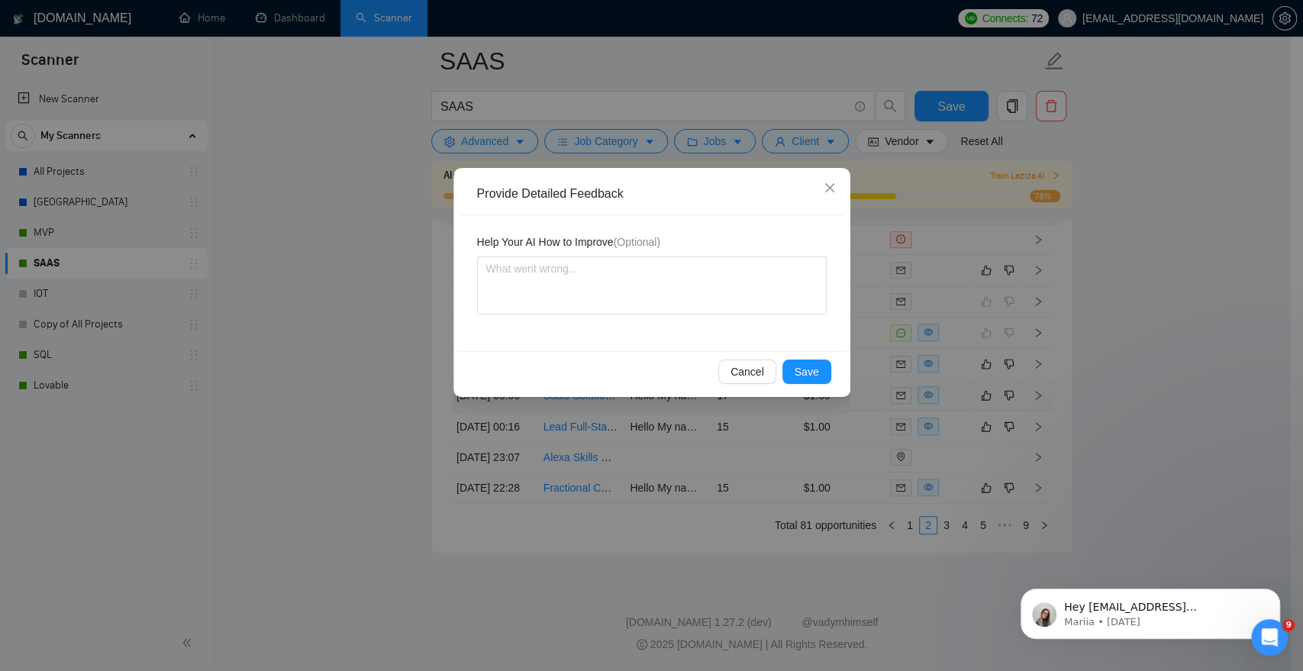
click at [819, 357] on div "Cancel Save" at bounding box center [652, 371] width 386 height 40
click at [806, 371] on span "Save" at bounding box center [807, 371] width 24 height 17
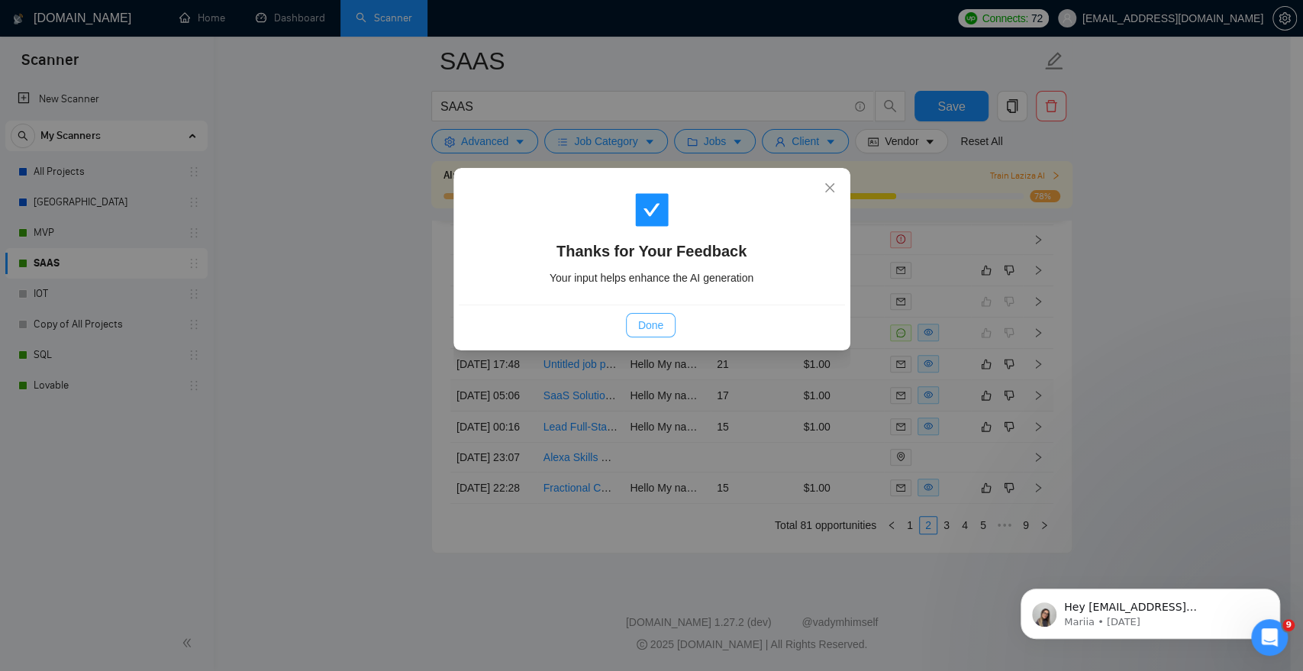
click at [669, 330] on button "Done" at bounding box center [651, 325] width 50 height 24
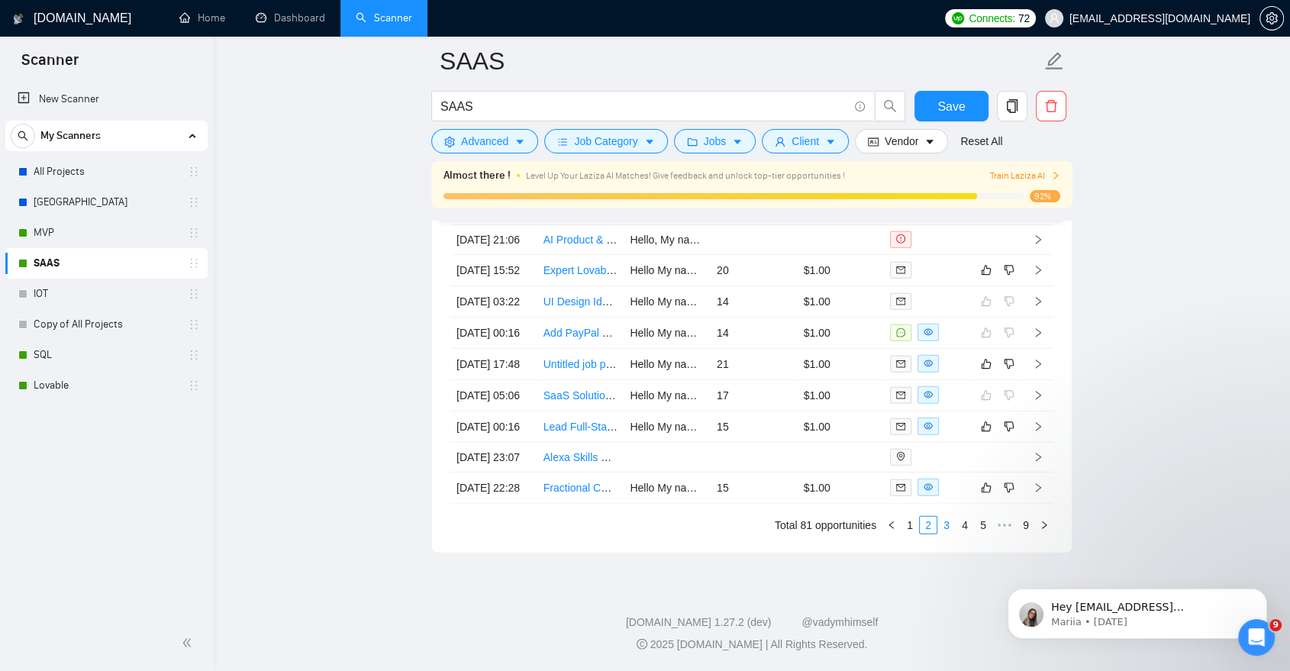
click at [948, 527] on link "3" at bounding box center [946, 525] width 17 height 17
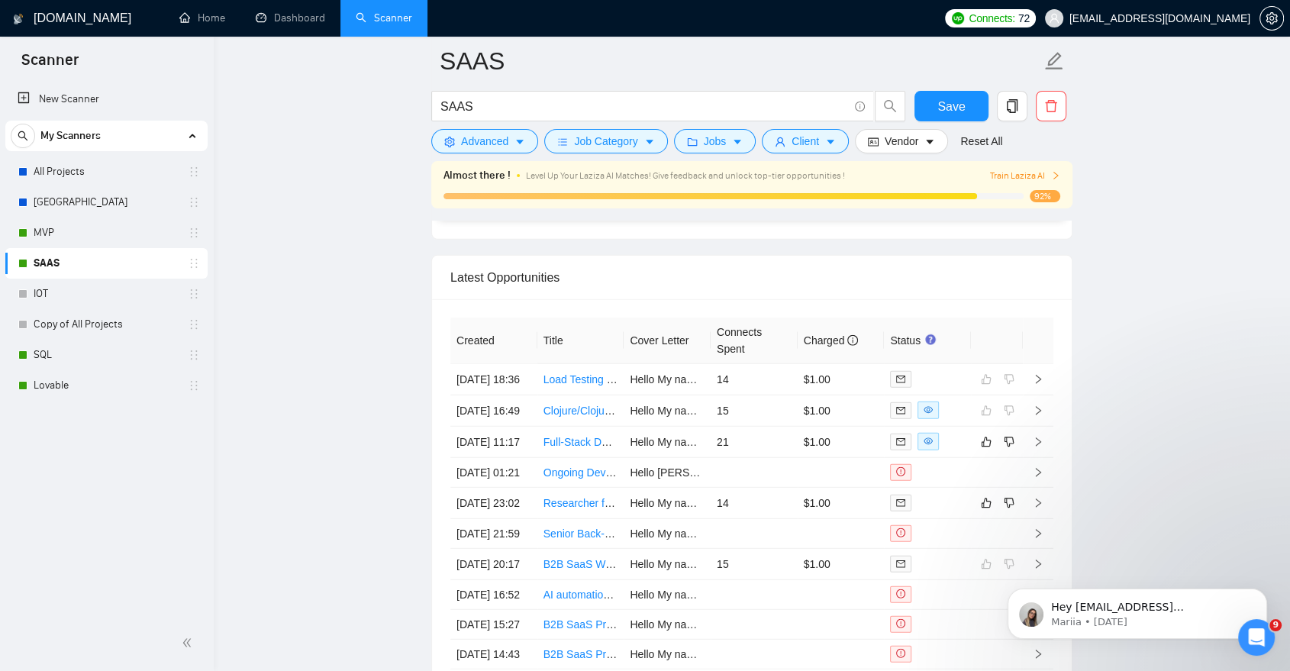
scroll to position [4079, 0]
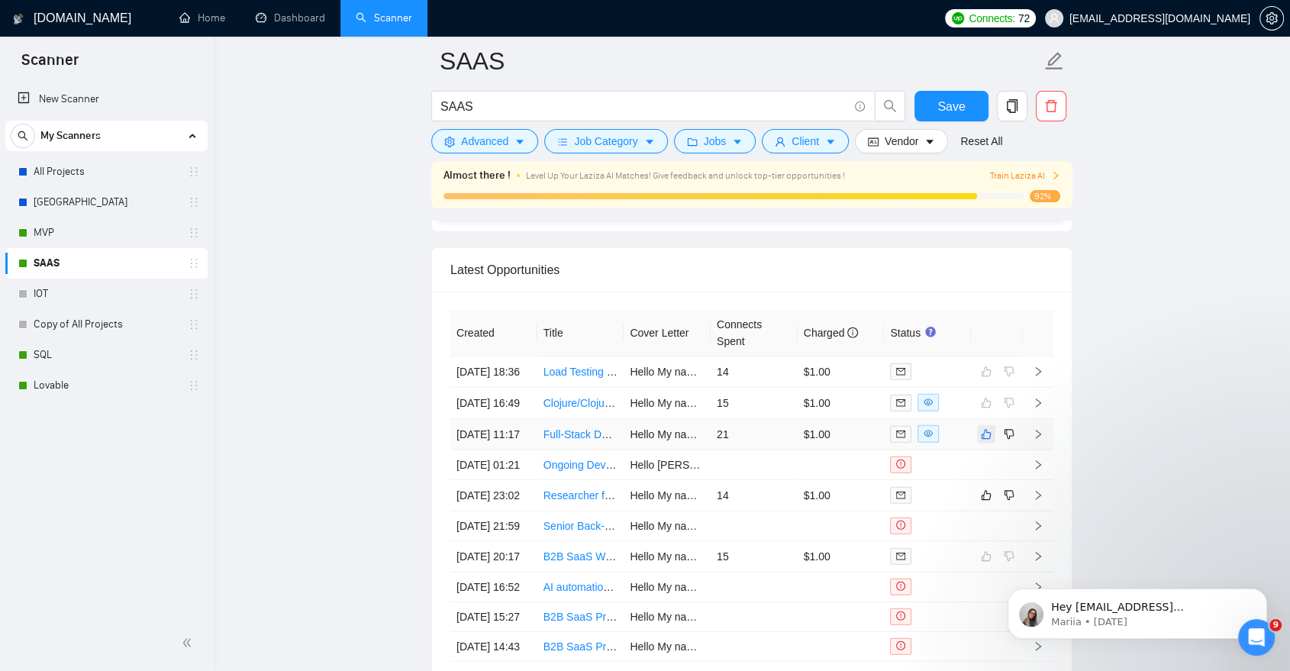
click at [985, 441] on icon "like" at bounding box center [986, 434] width 11 height 12
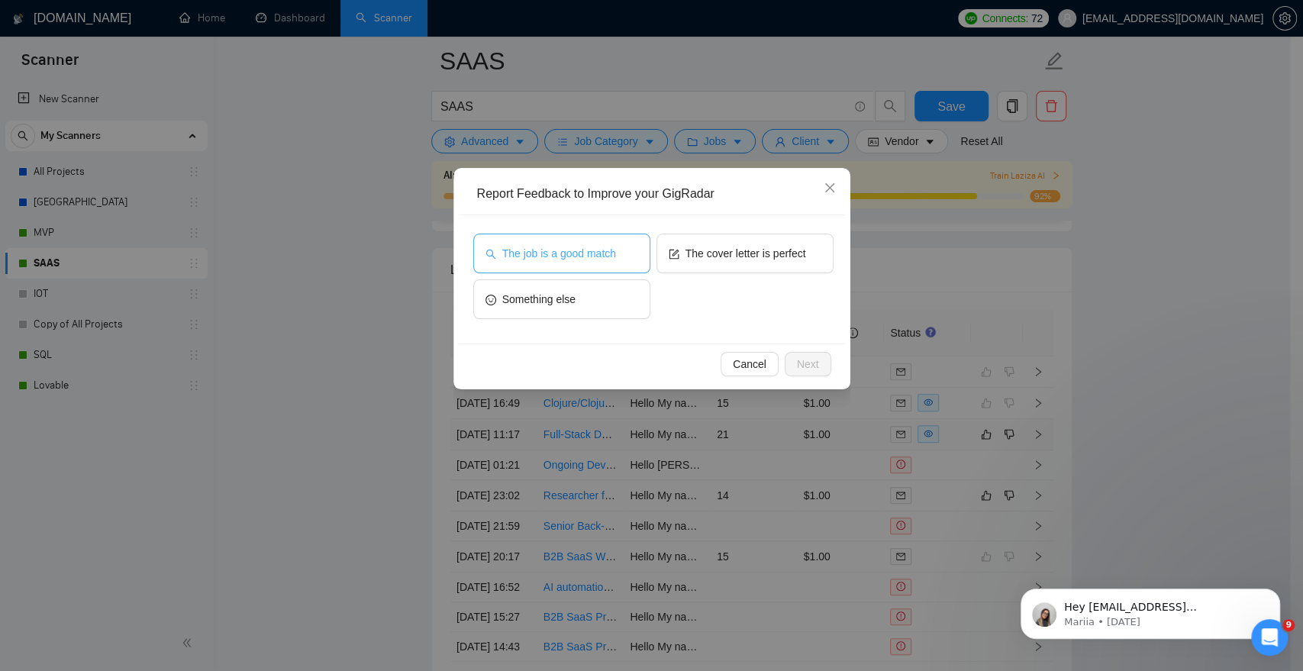
click at [605, 242] on button "The job is a good match" at bounding box center [561, 254] width 177 height 40
click at [823, 367] on button "Next" at bounding box center [808, 364] width 47 height 24
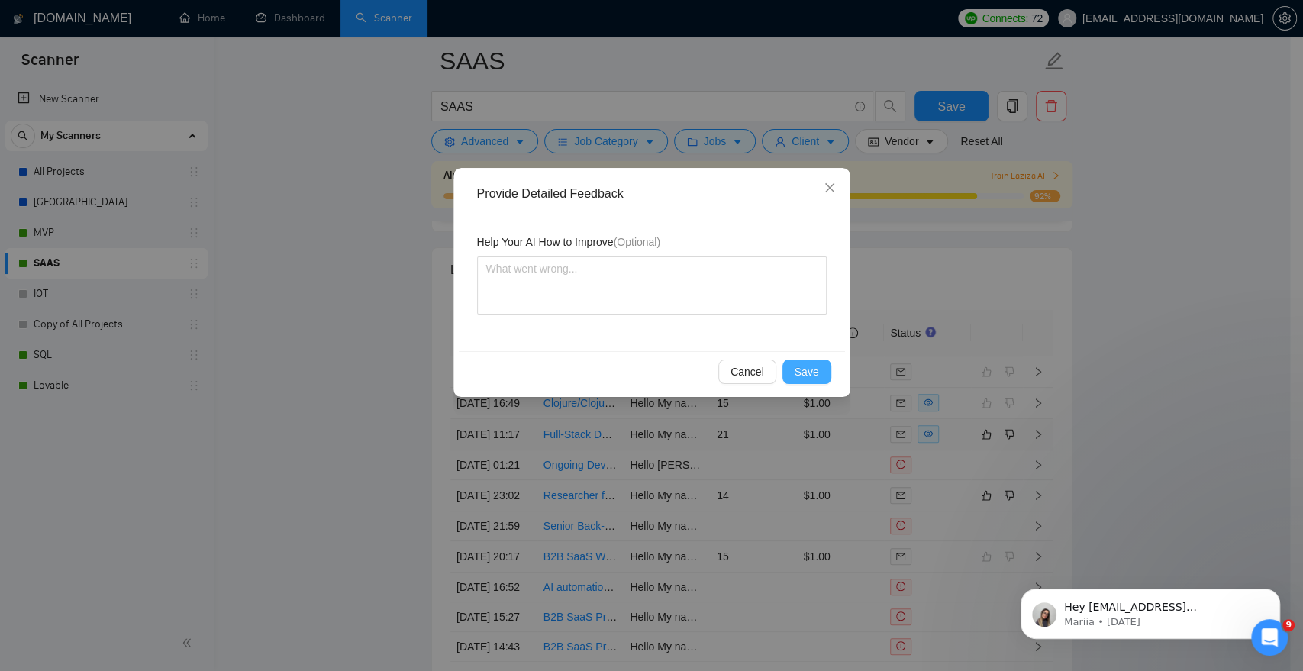
click at [801, 374] on span "Save" at bounding box center [807, 371] width 24 height 17
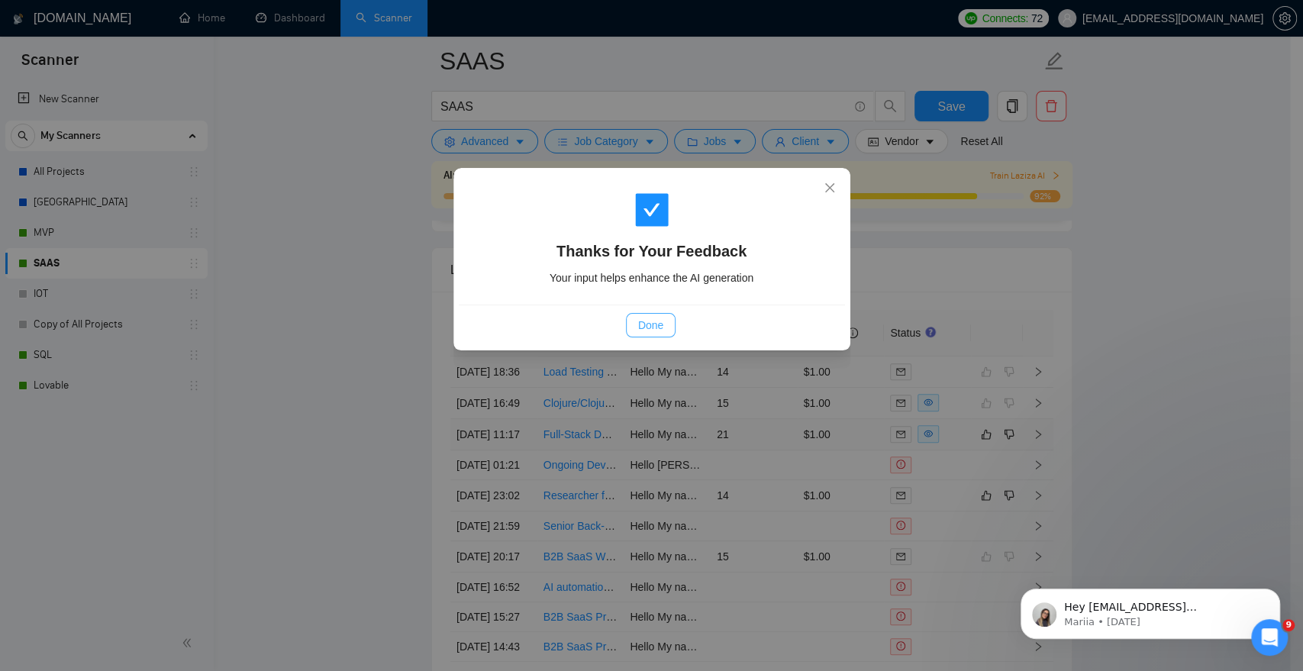
click at [655, 325] on span "Done" at bounding box center [650, 325] width 25 height 17
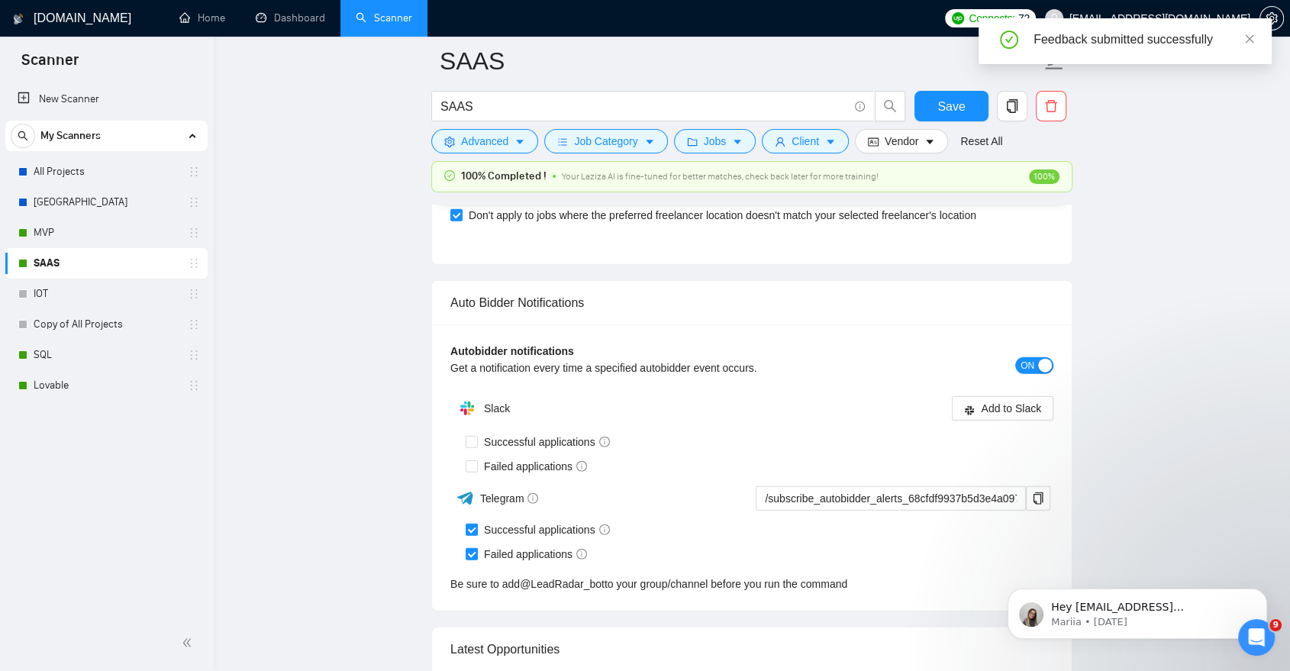
scroll to position [3518, 0]
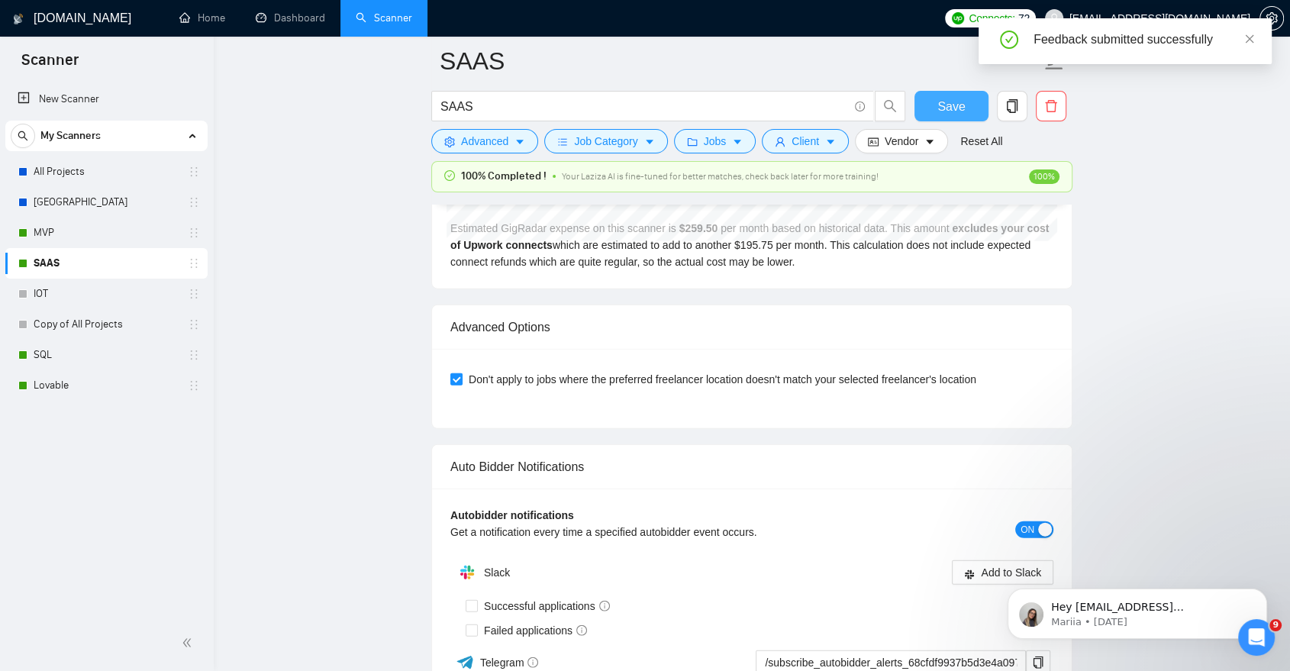
click at [952, 109] on span "Save" at bounding box center [951, 106] width 27 height 19
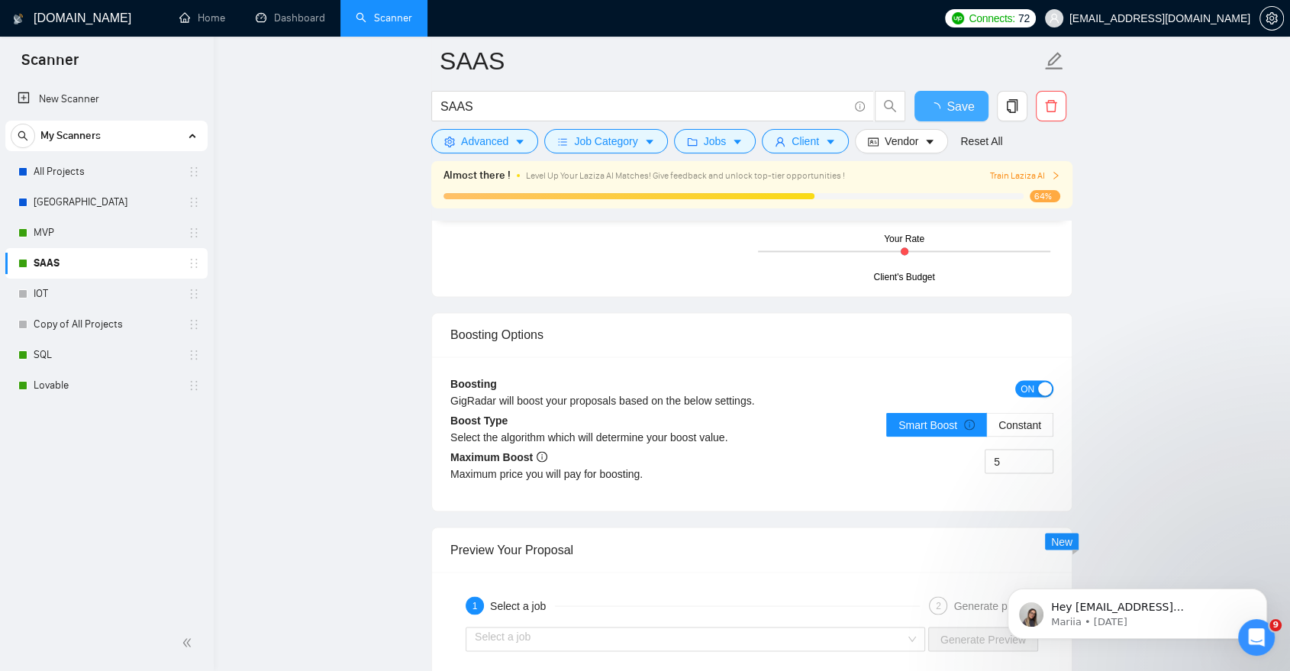
checkbox input "true"
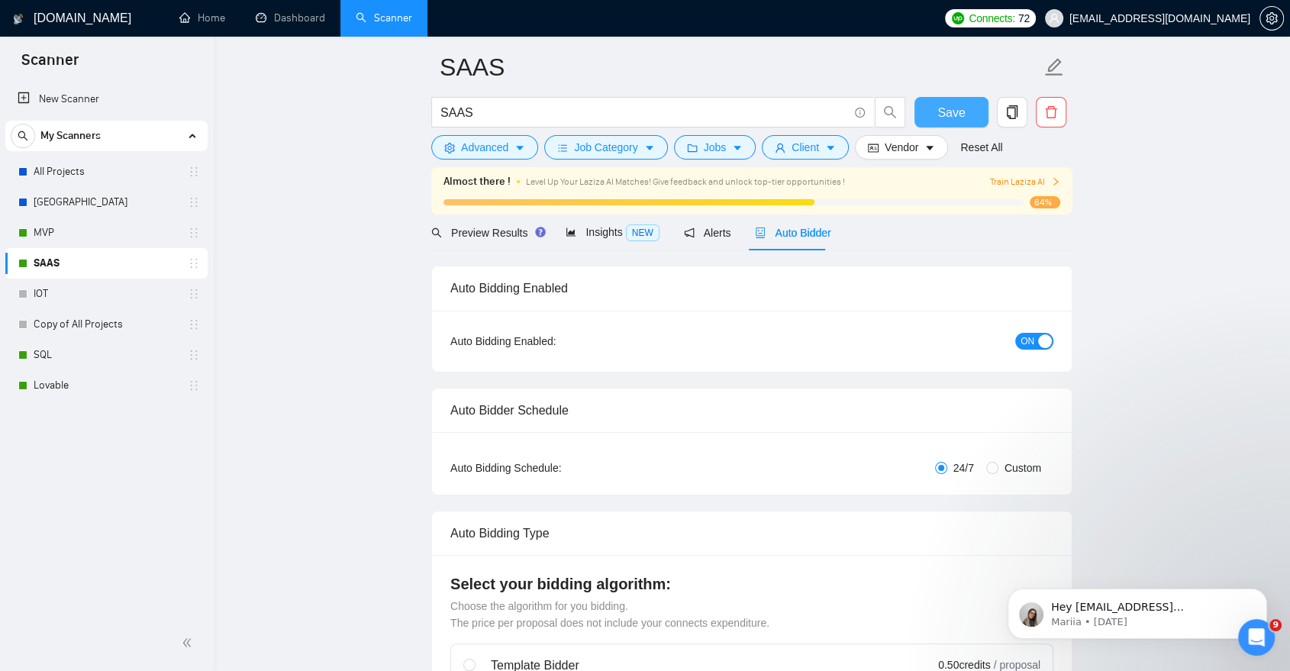
scroll to position [0, 0]
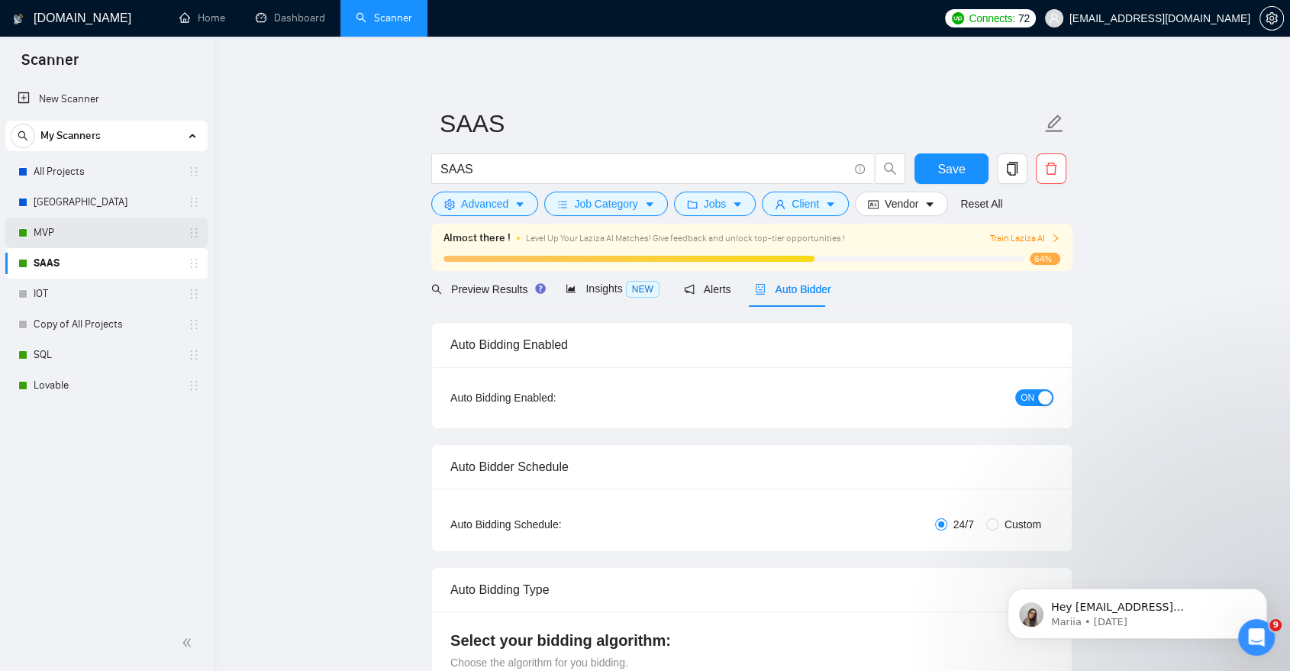
click at [73, 233] on link "MVP" at bounding box center [106, 233] width 145 height 31
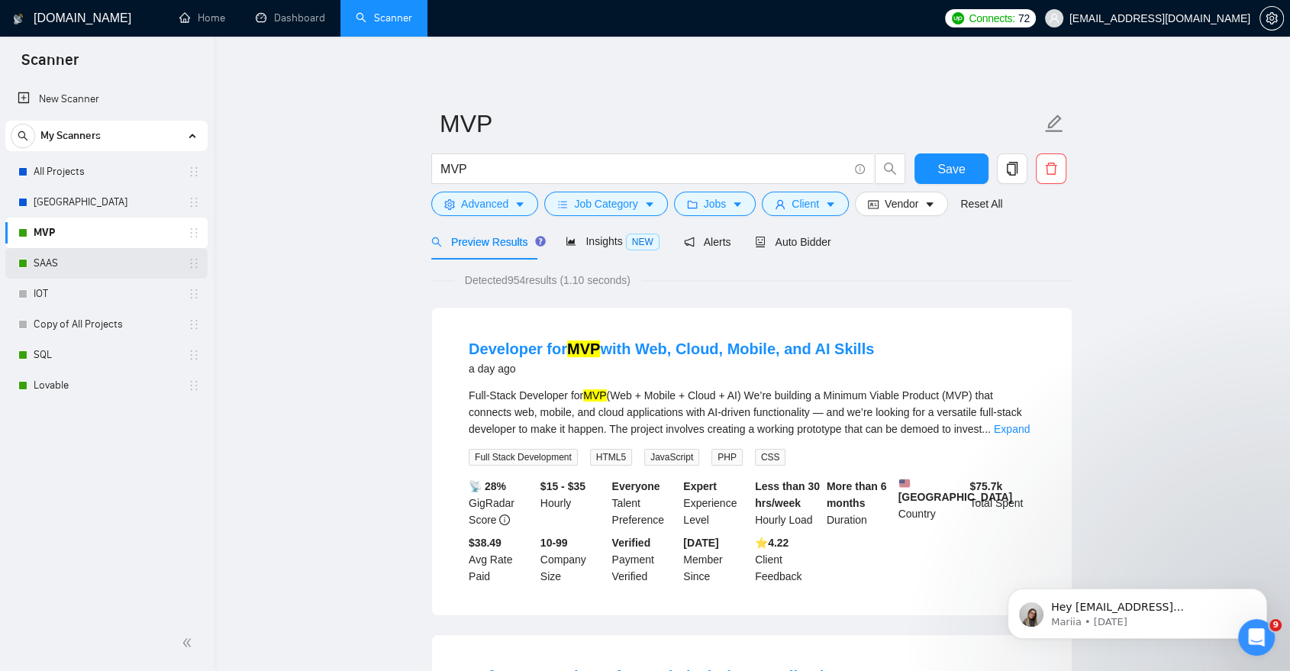
click at [60, 257] on link "SAAS" at bounding box center [106, 263] width 145 height 31
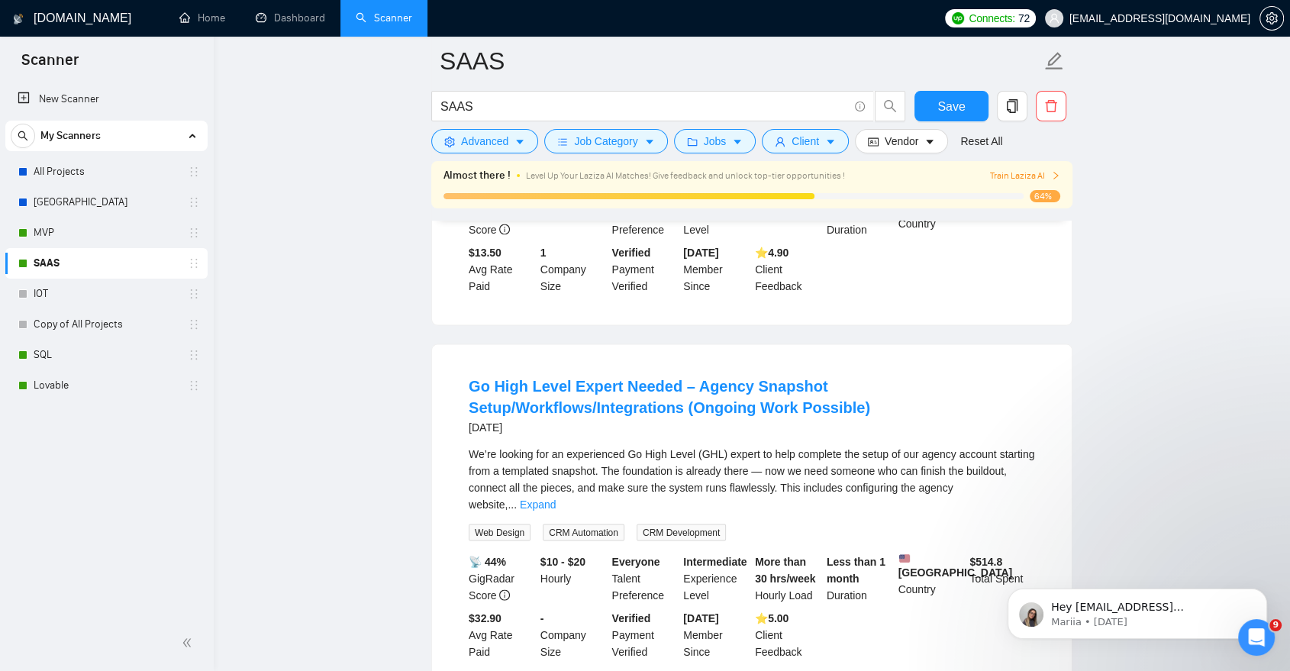
scroll to position [3040, 0]
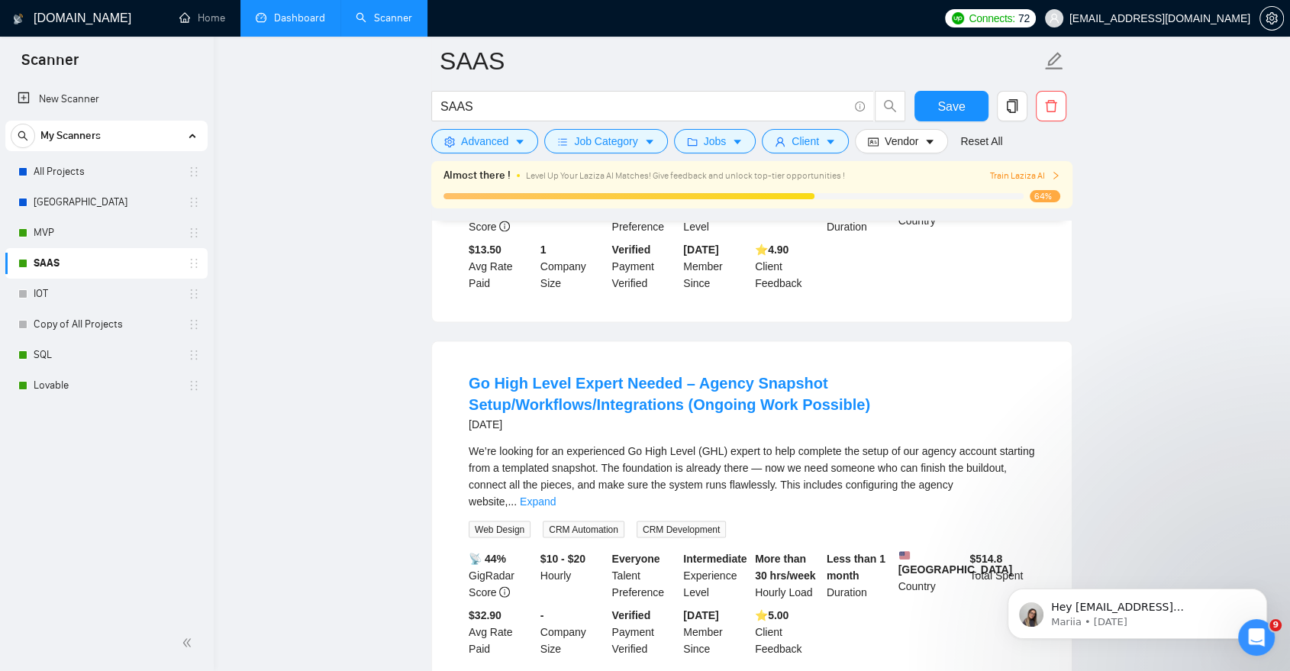
click at [264, 24] on link "Dashboard" at bounding box center [290, 17] width 69 height 13
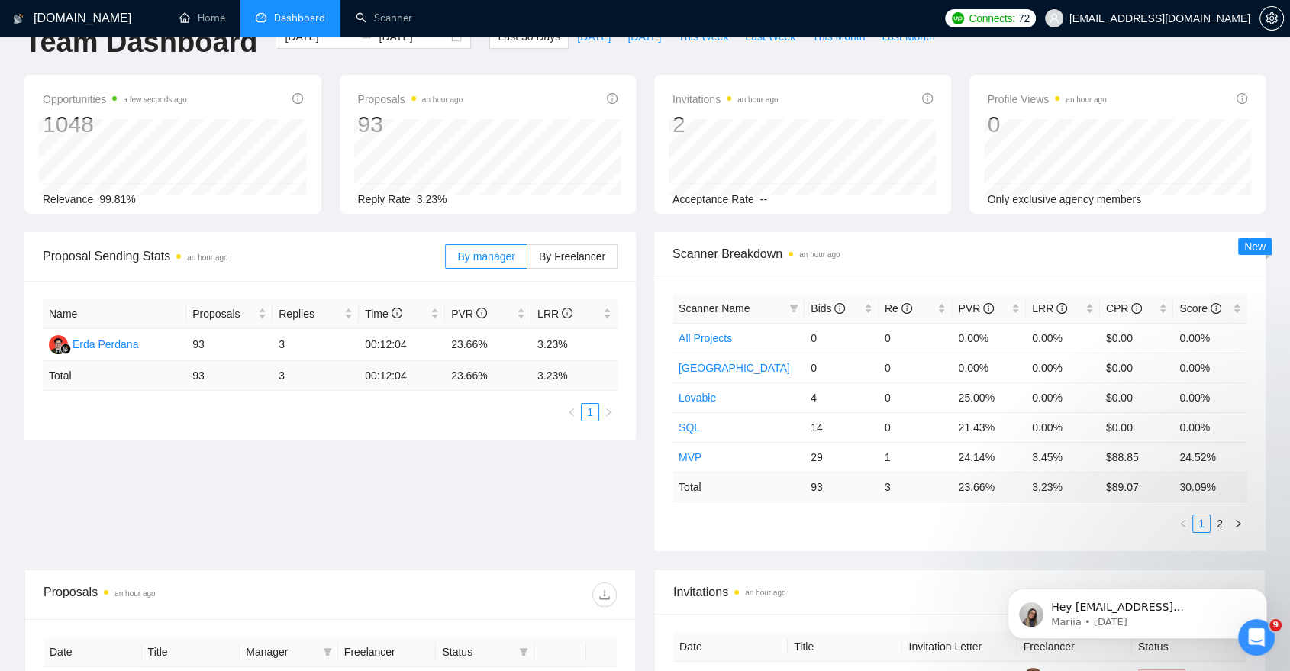
scroll to position [36, 0]
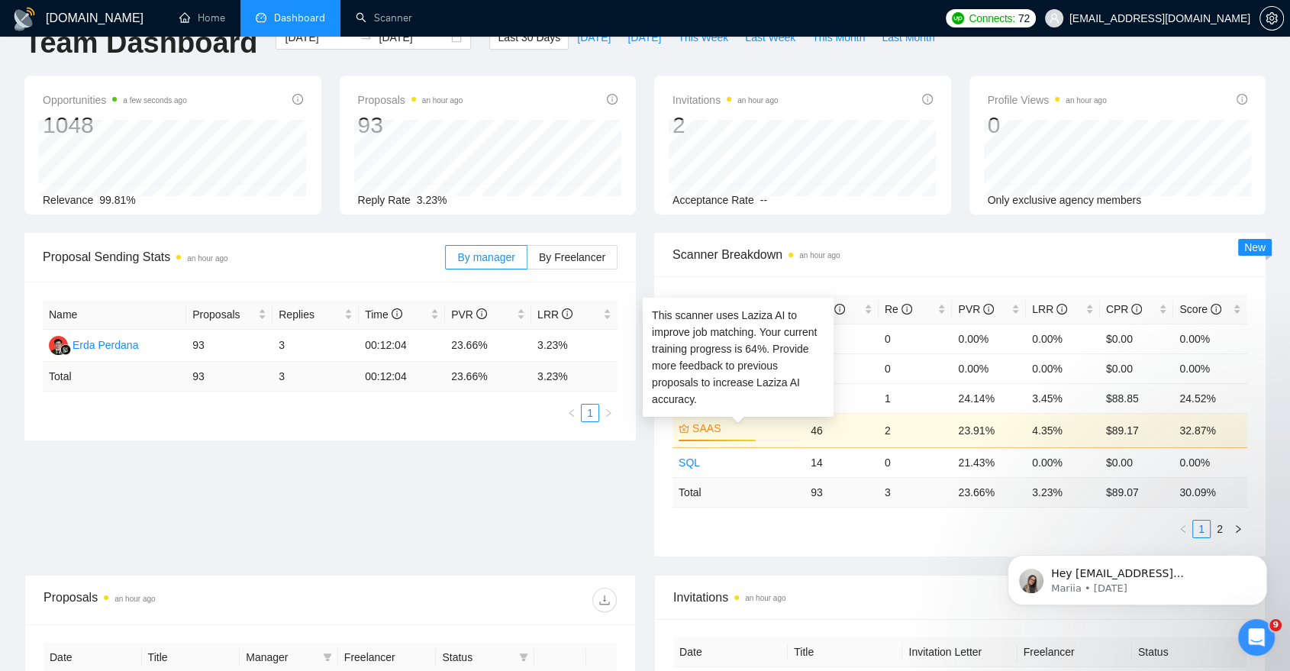
click at [705, 431] on link "SAAS" at bounding box center [744, 428] width 103 height 17
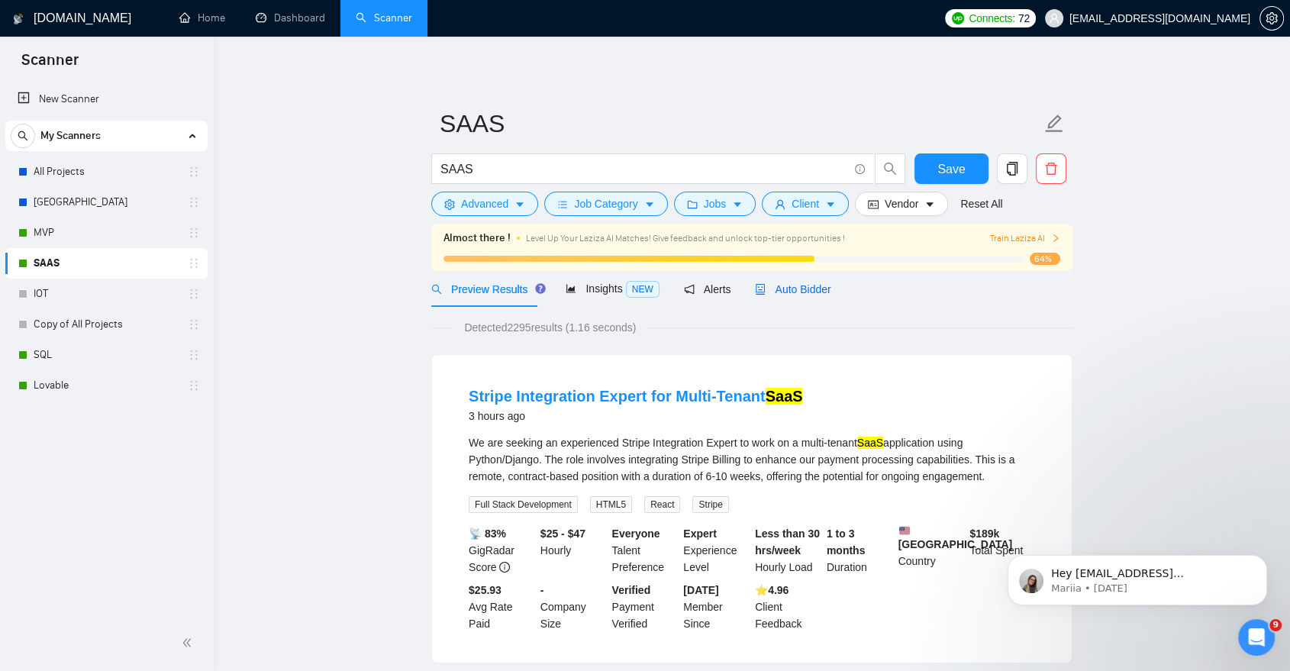
click at [793, 297] on div "Auto Bidder" at bounding box center [793, 289] width 76 height 17
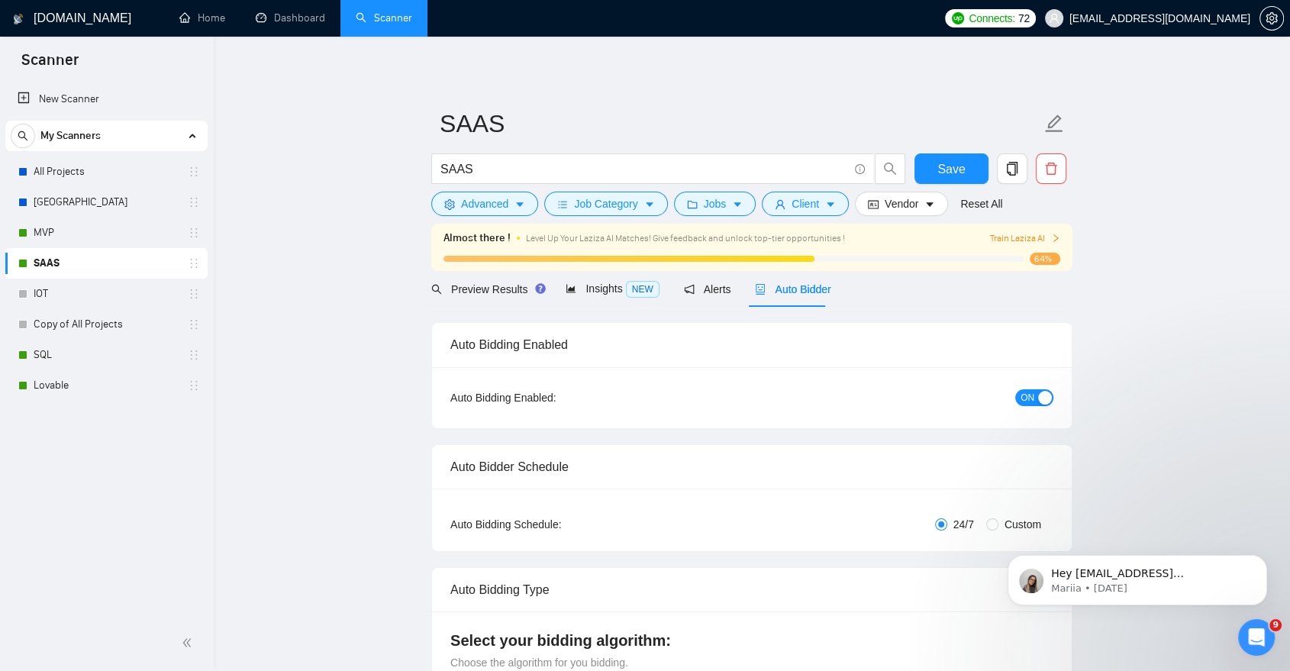
checkbox input "true"
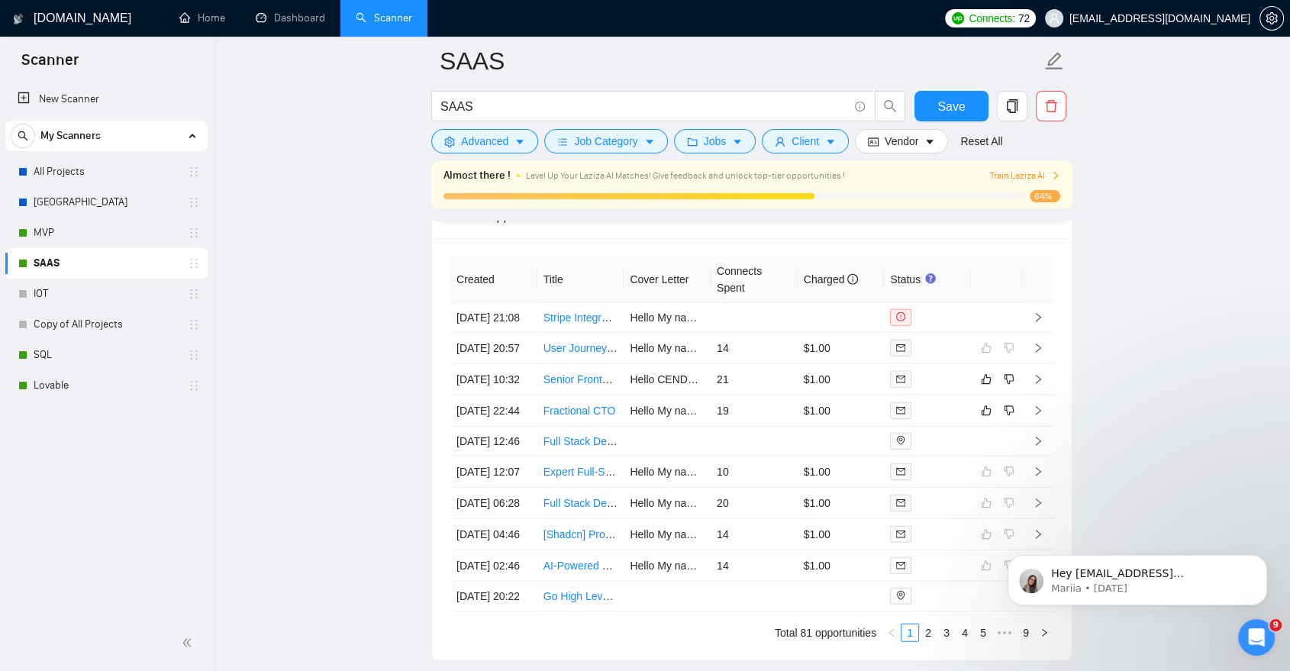
scroll to position [4133, 0]
click at [1006, 385] on icon "dislike" at bounding box center [1009, 379] width 11 height 12
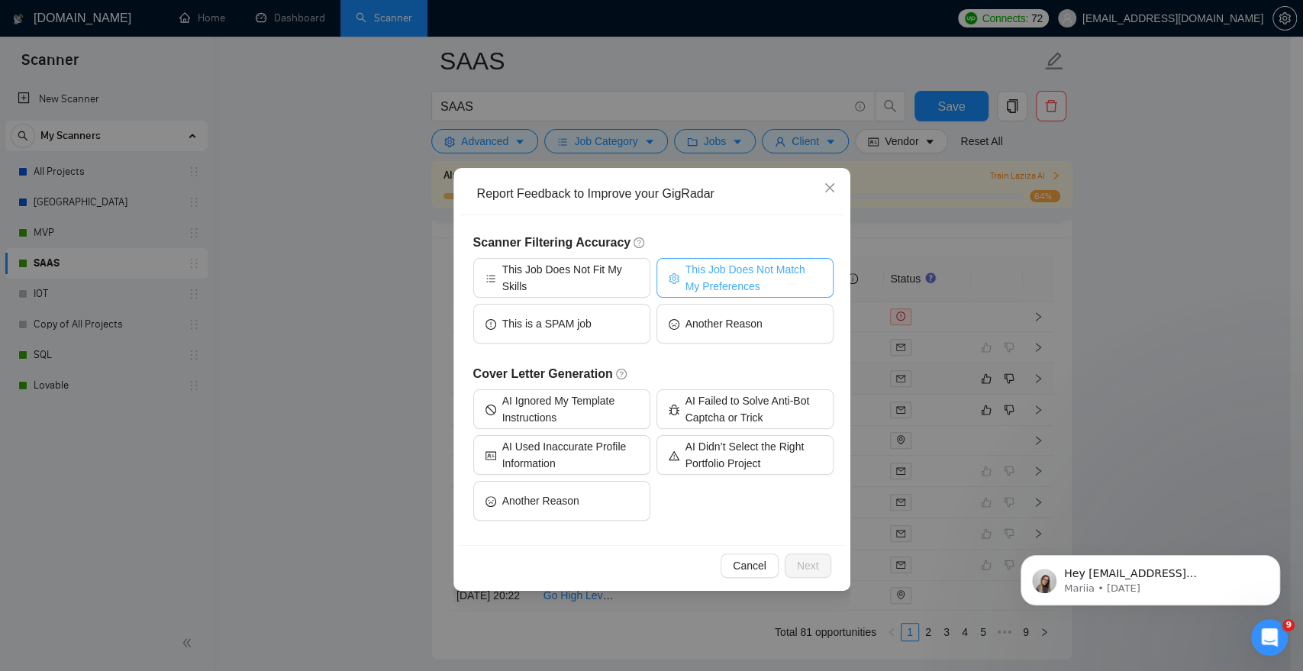
click at [742, 266] on span "This Job Does Not Match My Preferences" at bounding box center [754, 278] width 136 height 34
click at [808, 566] on span "Next" at bounding box center [808, 565] width 22 height 17
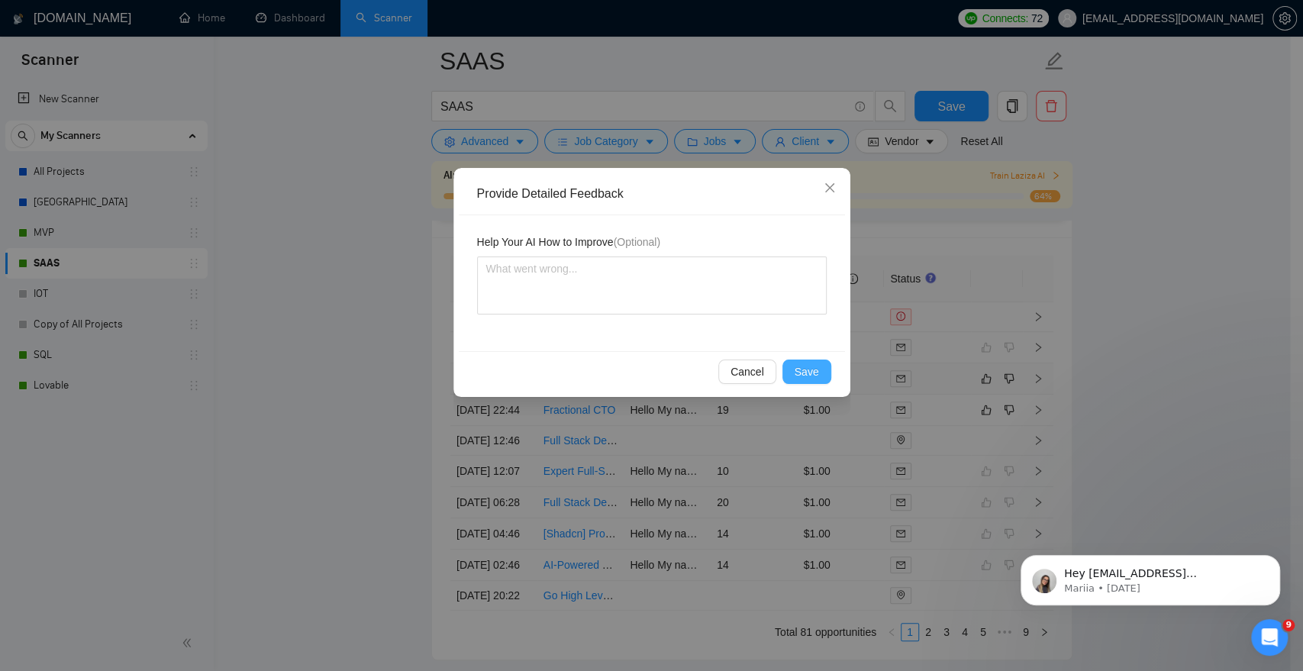
click at [800, 373] on span "Save" at bounding box center [807, 371] width 24 height 17
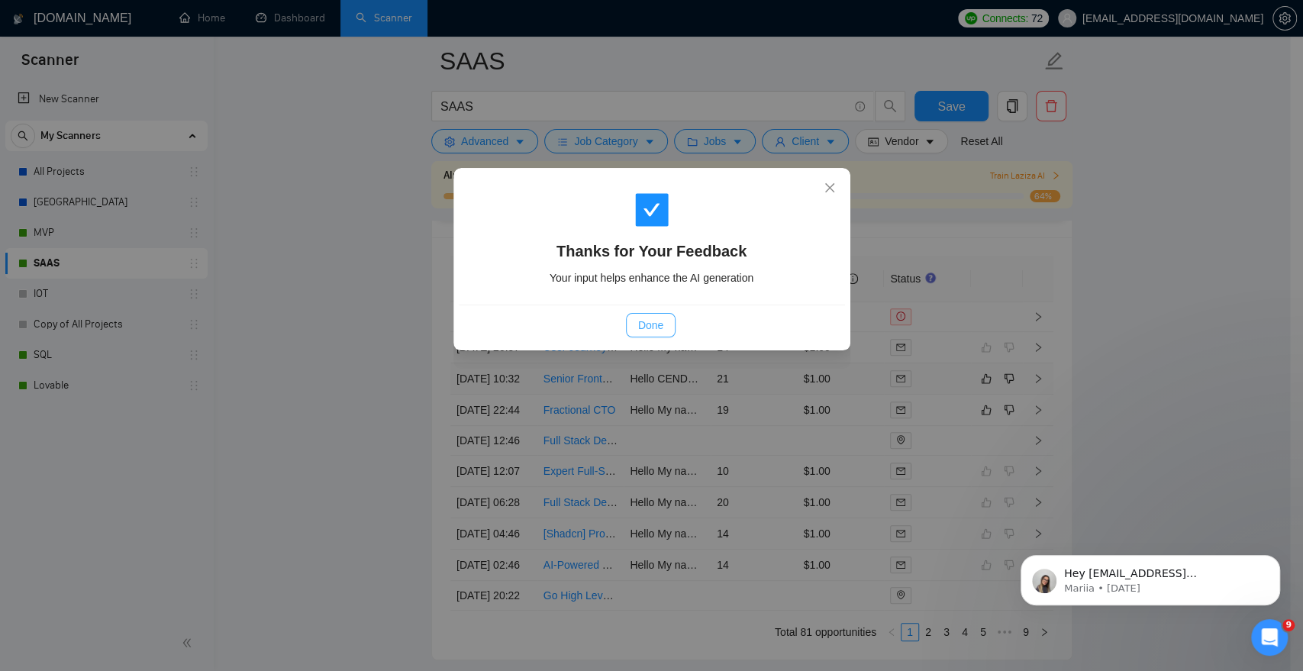
click at [663, 326] on span "Done" at bounding box center [650, 325] width 25 height 17
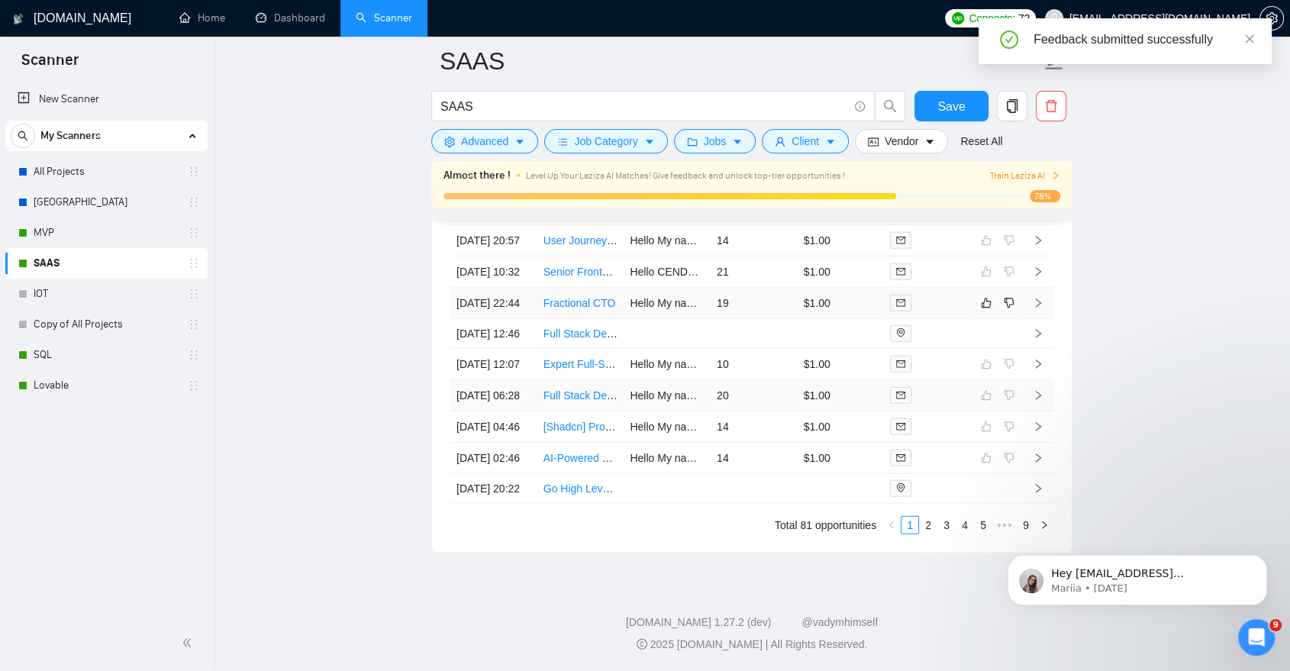
scroll to position [4392, 0]
click at [935, 522] on link "2" at bounding box center [928, 525] width 17 height 17
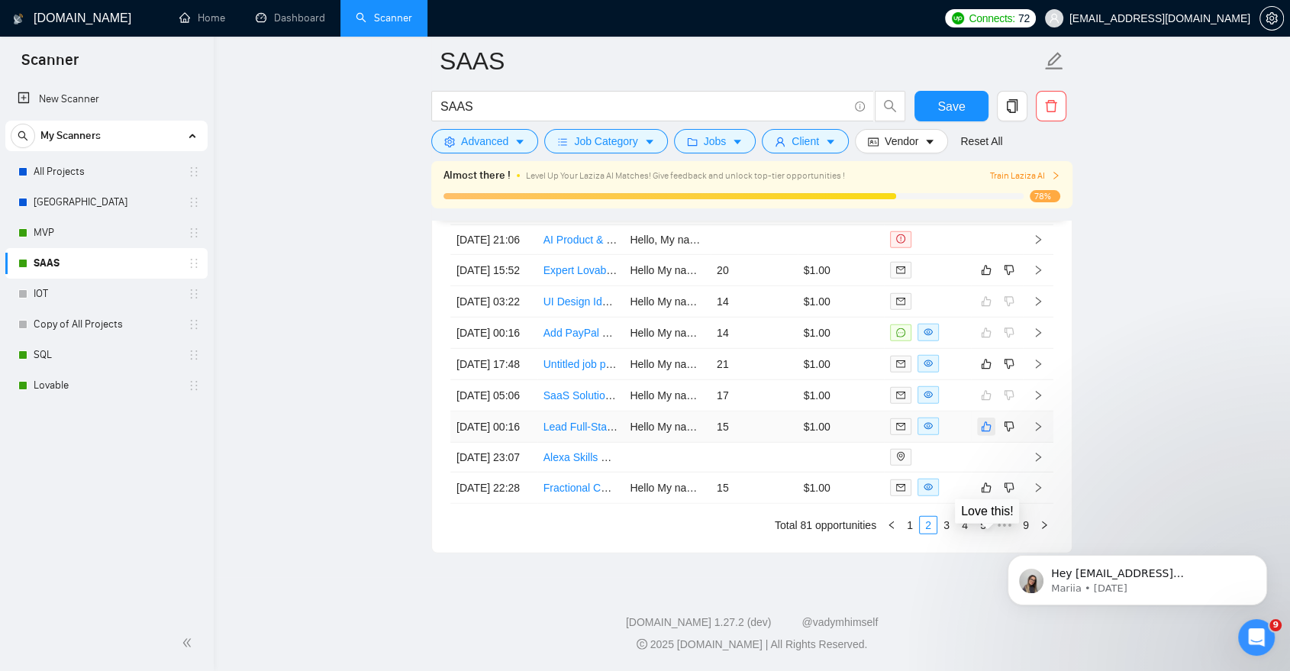
click at [984, 418] on button "button" at bounding box center [986, 427] width 18 height 18
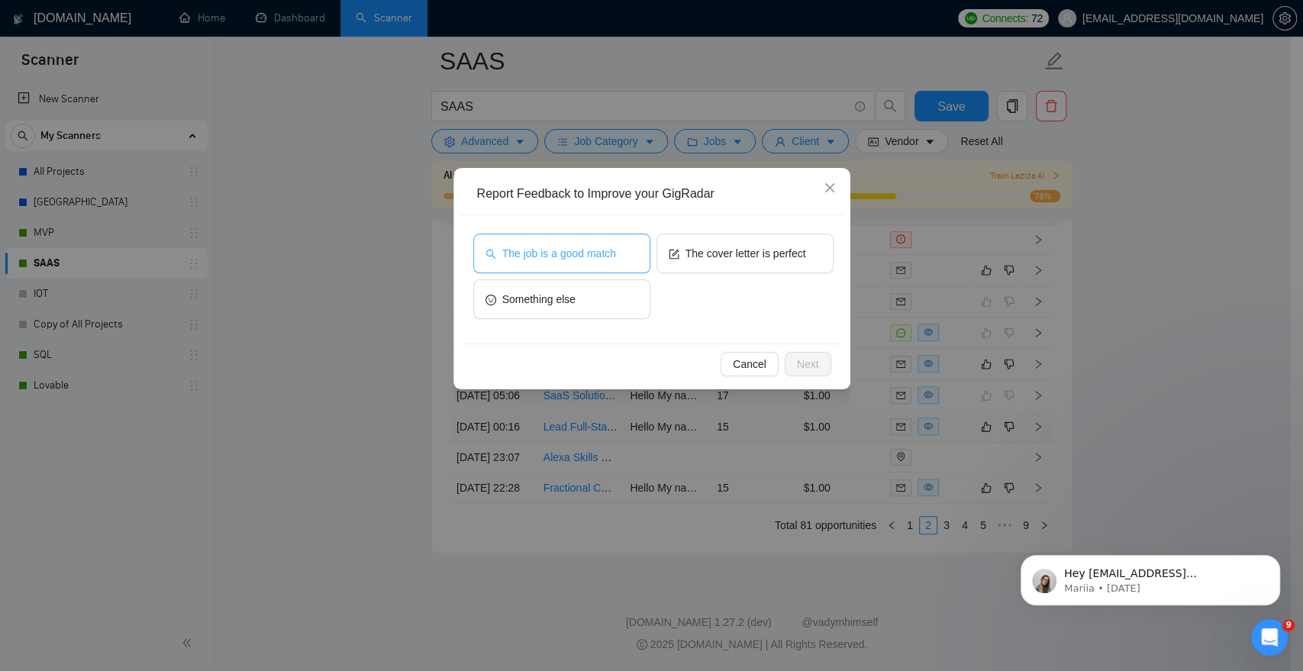
click at [606, 249] on span "The job is a good match" at bounding box center [559, 253] width 114 height 17
click at [814, 359] on span "Next" at bounding box center [808, 364] width 22 height 17
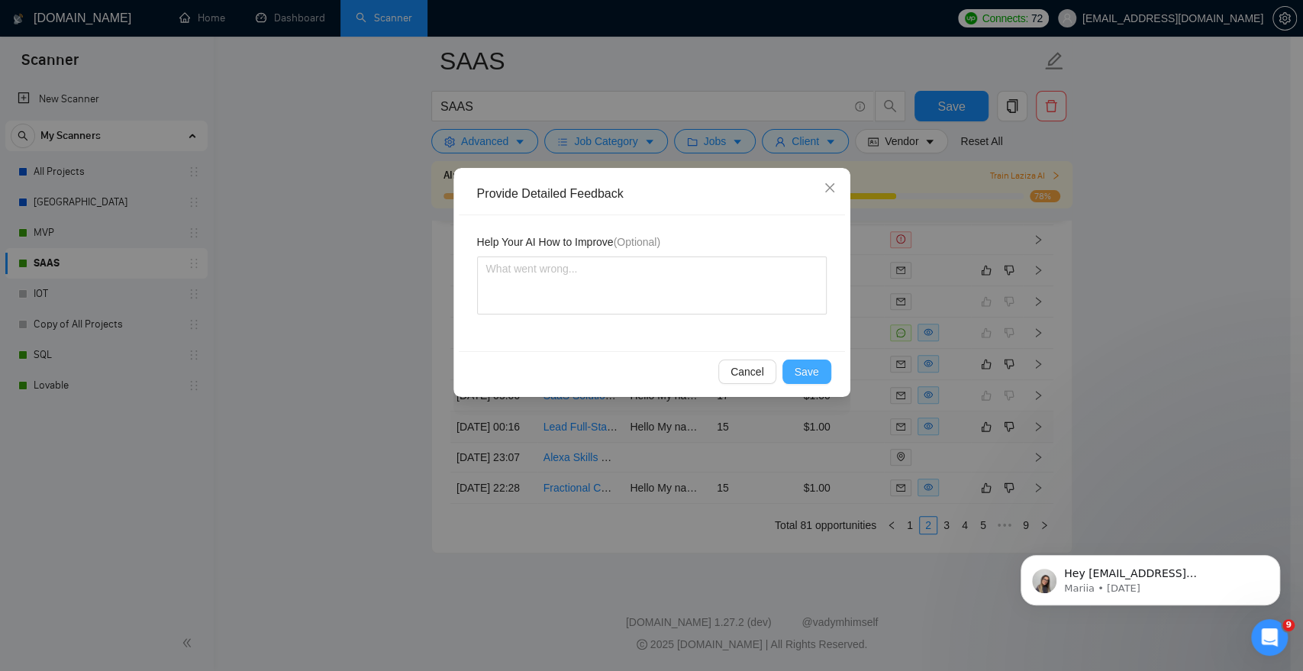
click at [810, 373] on span "Save" at bounding box center [807, 371] width 24 height 17
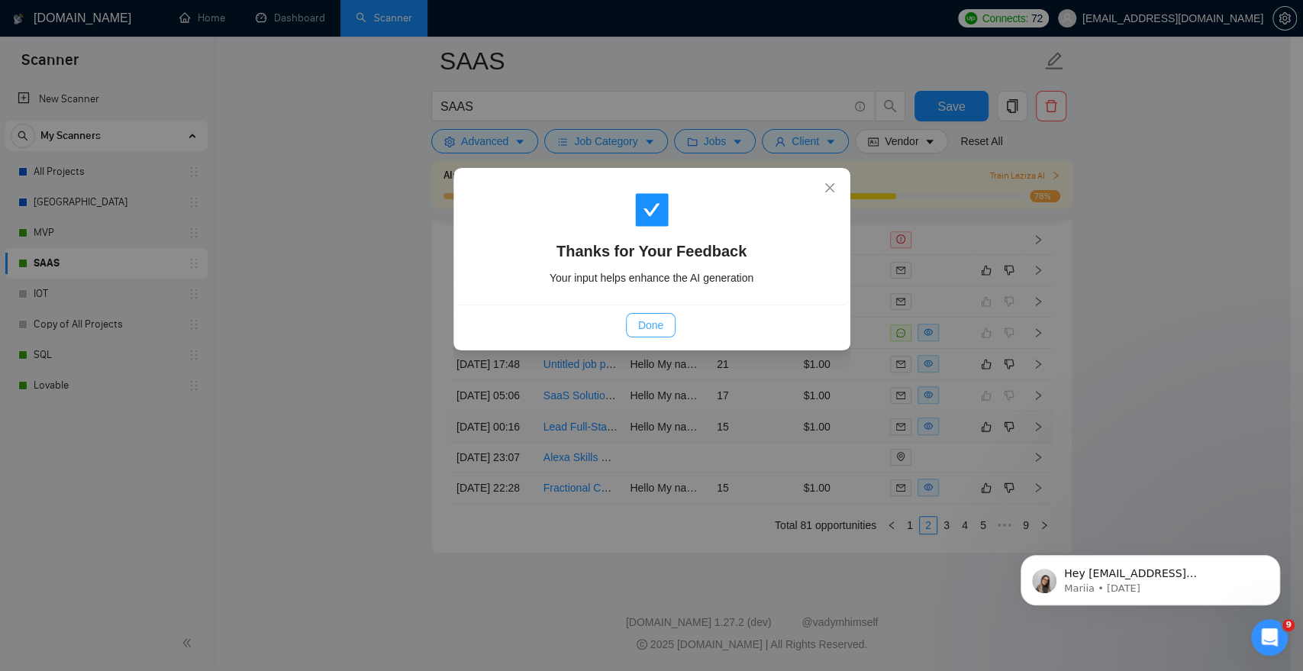
click at [640, 321] on span "Done" at bounding box center [650, 325] width 25 height 17
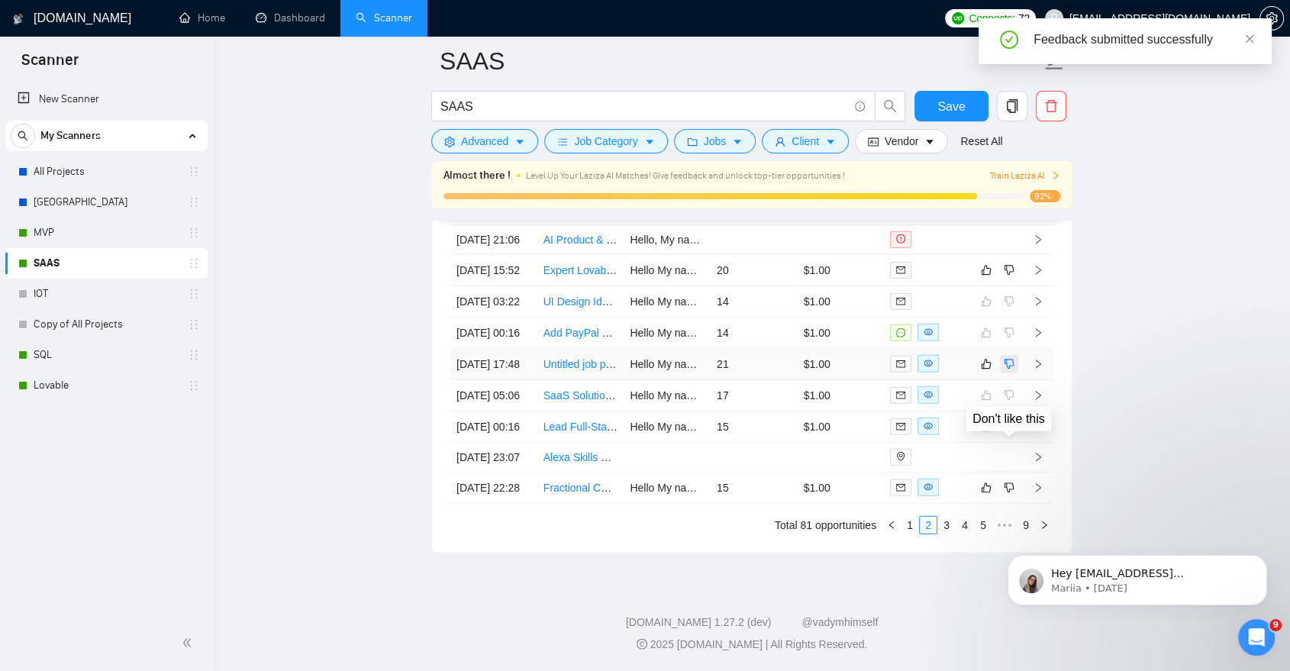
click at [1013, 359] on icon "dislike" at bounding box center [1010, 364] width 10 height 10
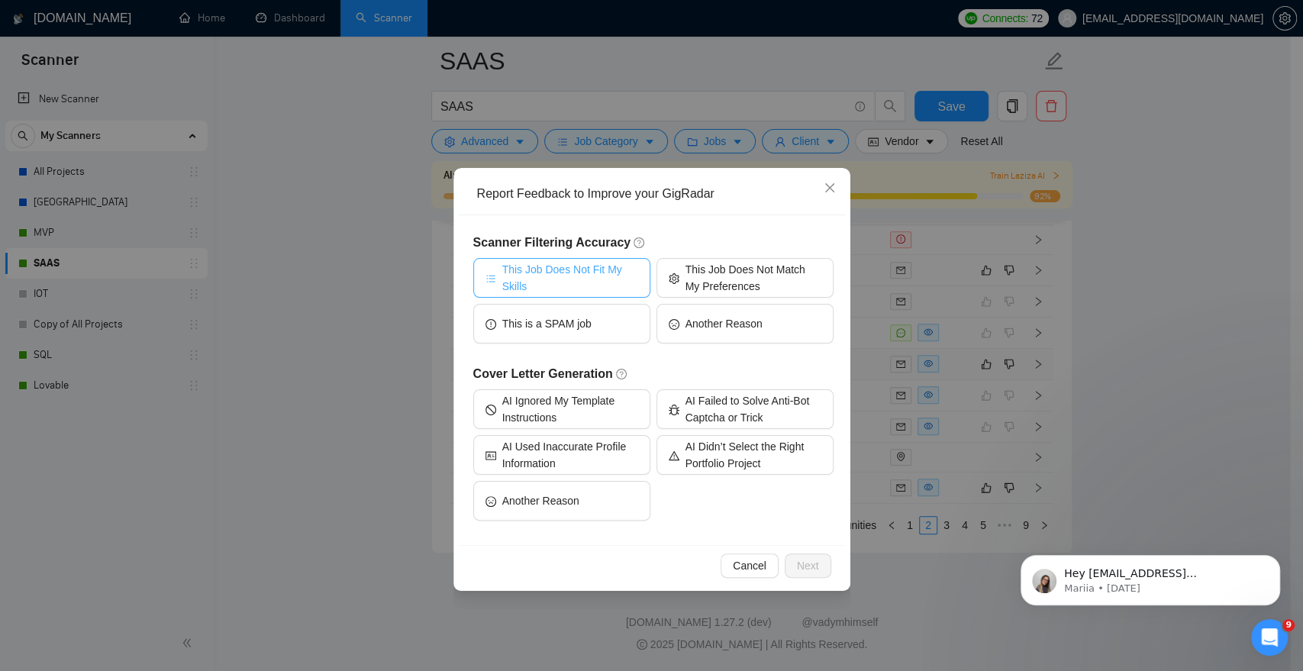
click at [611, 276] on span "This Job Does Not Fit My Skills" at bounding box center [570, 278] width 136 height 34
click at [578, 321] on span "This is a SPAM job" at bounding box center [546, 323] width 89 height 17
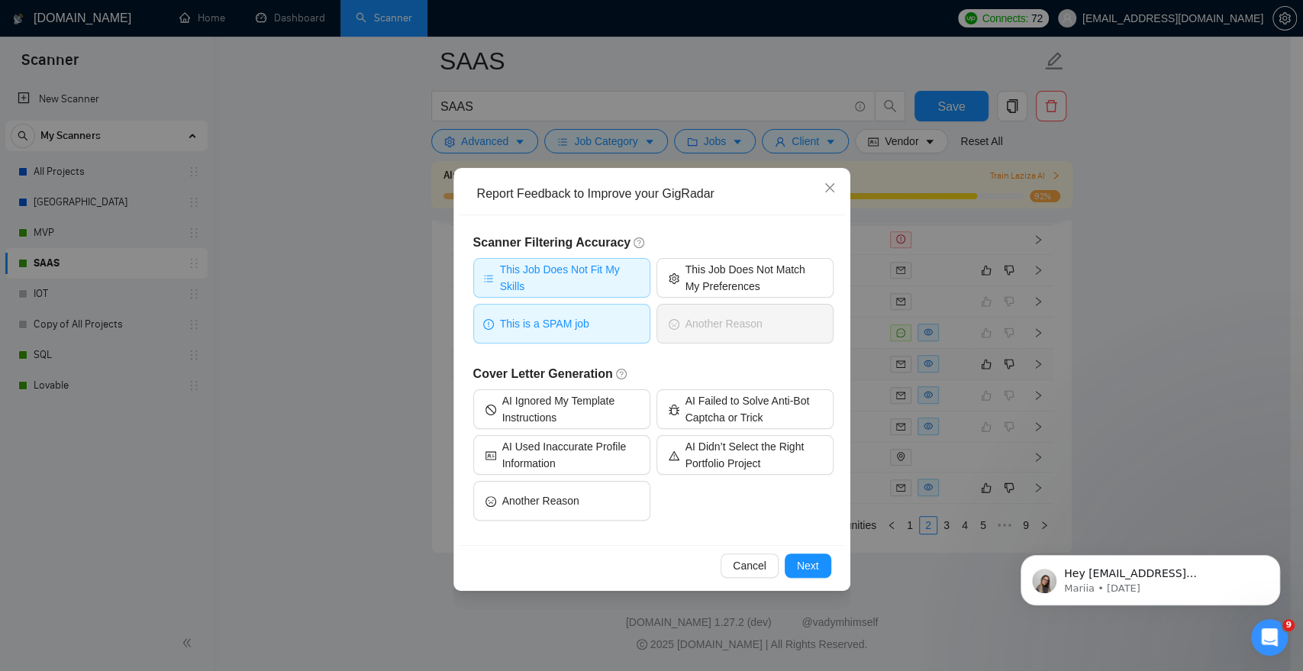
click at [570, 286] on span "This Job Does Not Fit My Skills" at bounding box center [570, 278] width 140 height 34
click at [561, 289] on span "This Job Does Not Fit My Skills" at bounding box center [570, 278] width 136 height 34
click at [561, 289] on span "This Job Does Not Fit My Skills" at bounding box center [570, 278] width 140 height 34
click at [804, 572] on span "Next" at bounding box center [808, 565] width 22 height 17
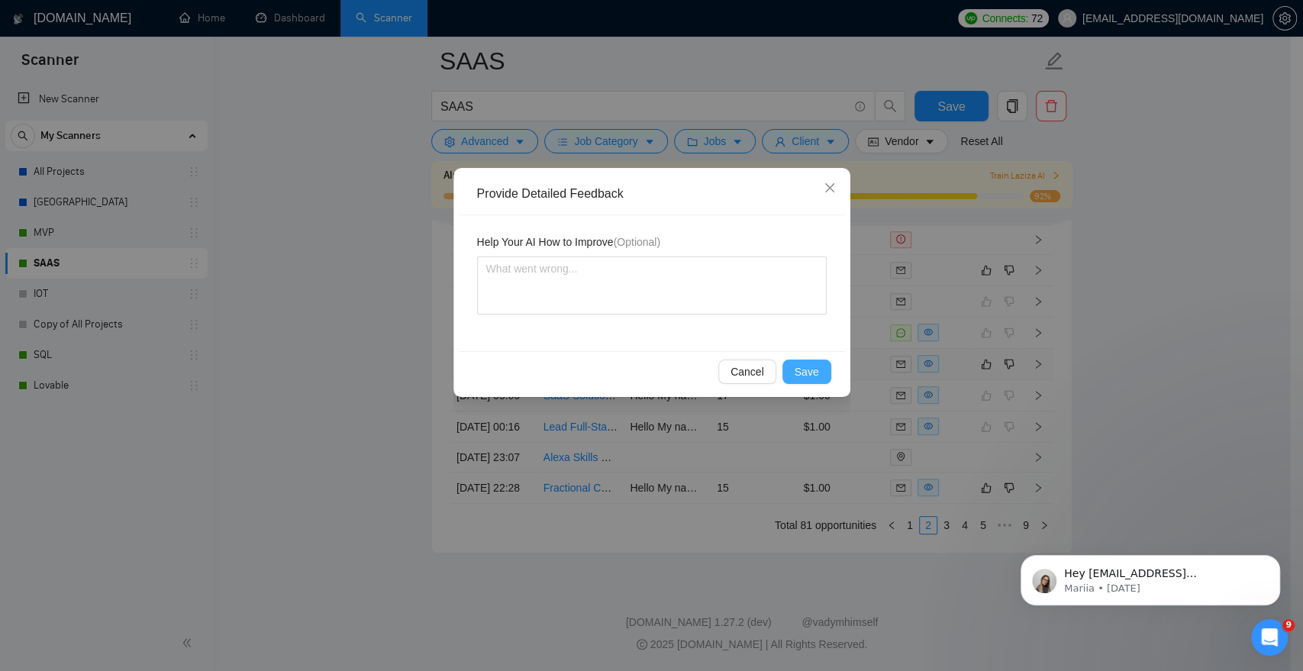
click at [806, 362] on button "Save" at bounding box center [807, 372] width 49 height 24
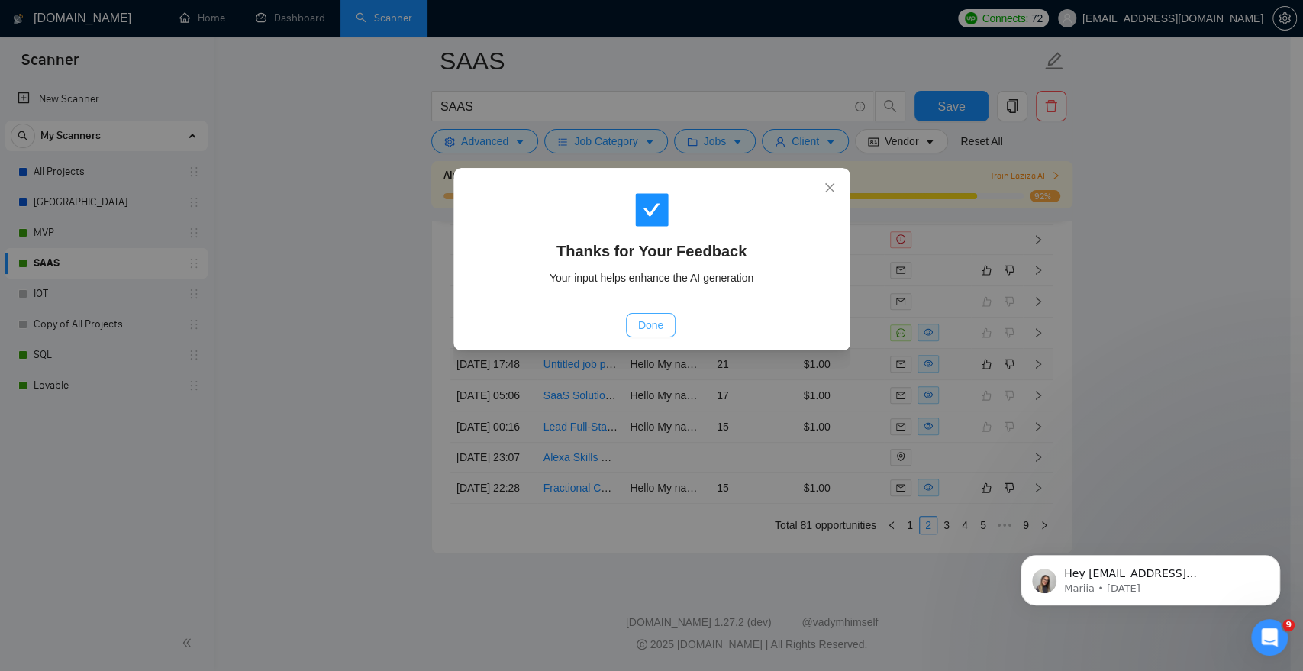
click at [651, 321] on span "Done" at bounding box center [650, 325] width 25 height 17
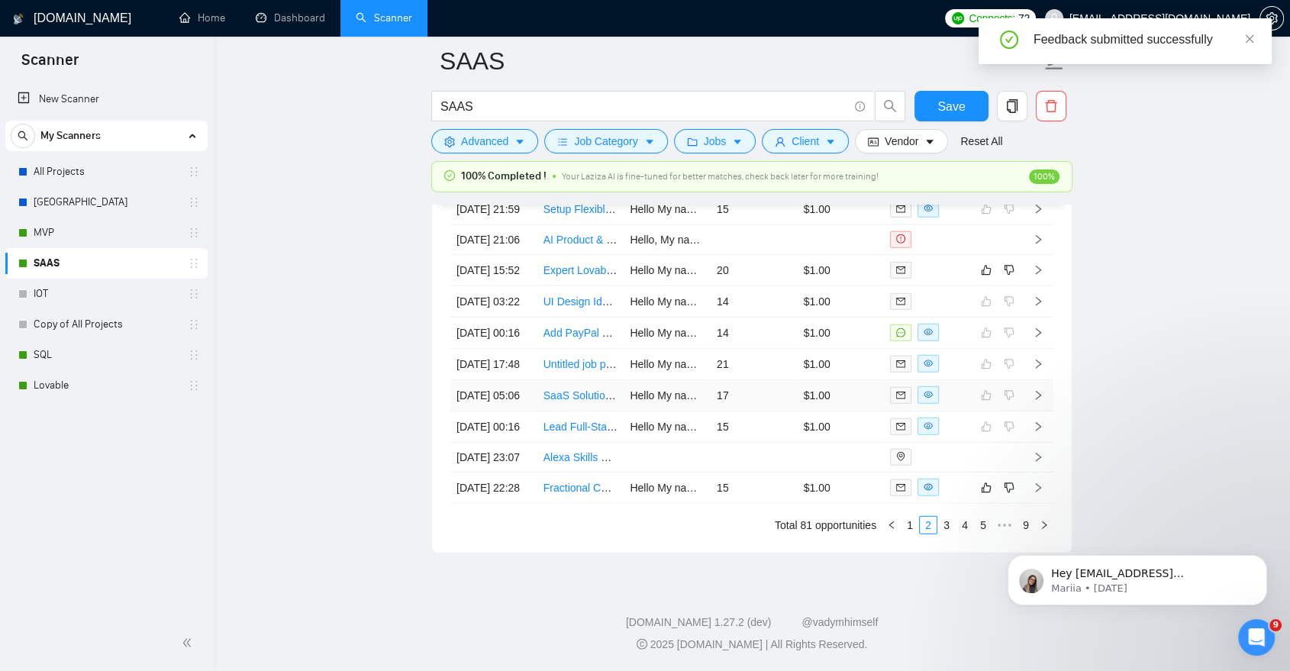
scroll to position [4195, 0]
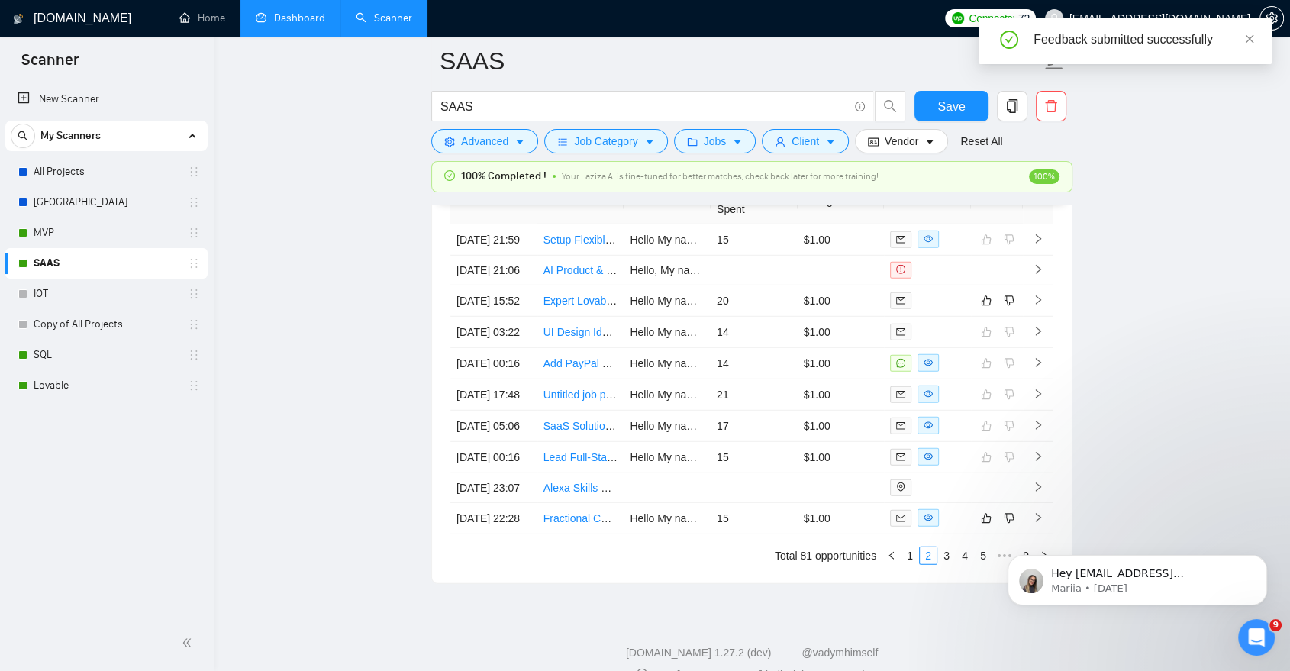
click at [294, 11] on link "Dashboard" at bounding box center [290, 17] width 69 height 13
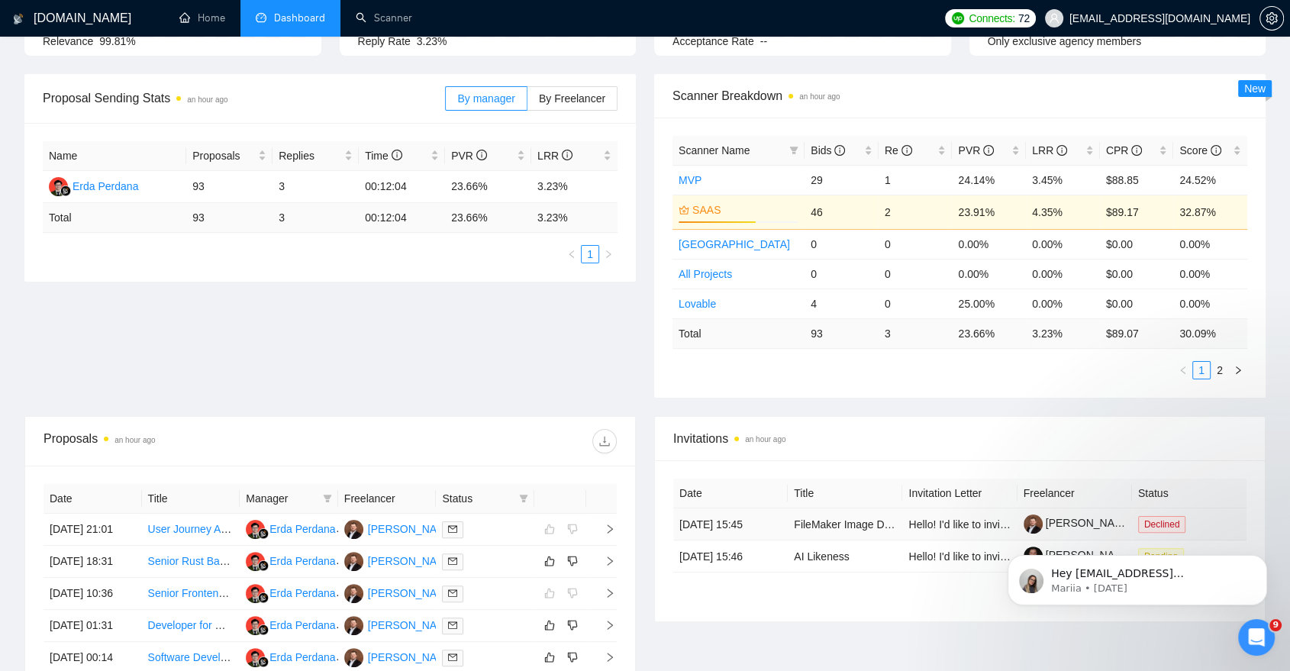
scroll to position [182, 0]
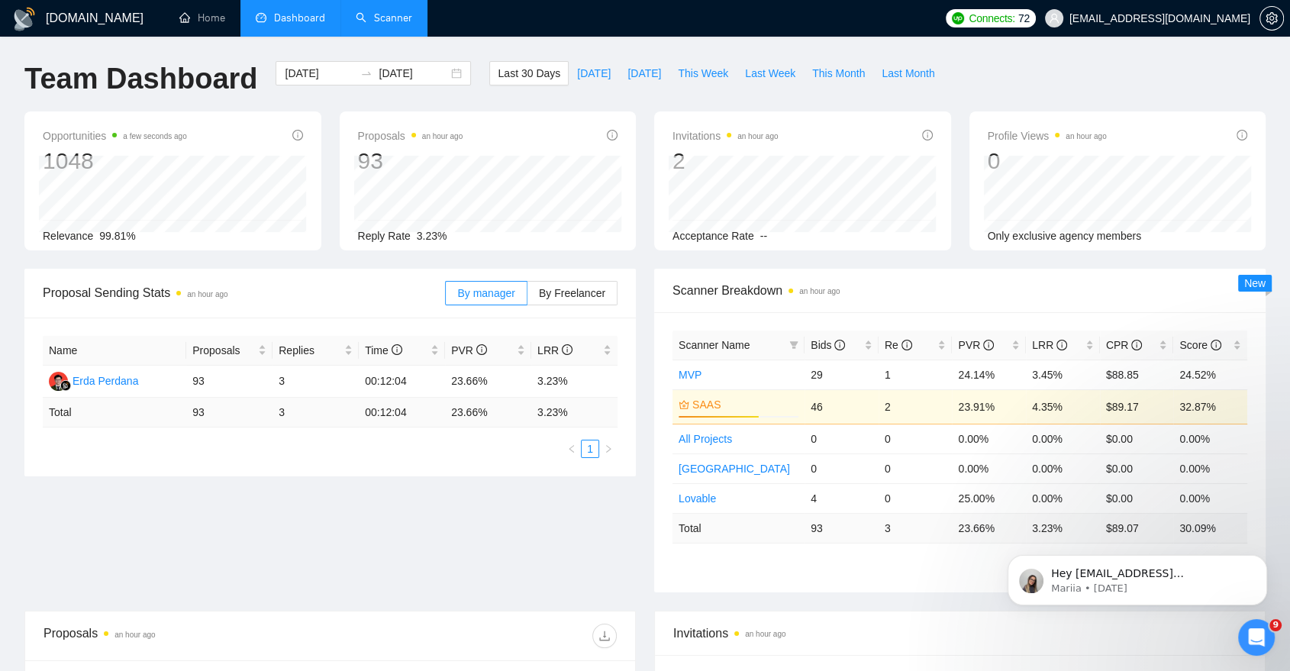
click at [403, 24] on link "Scanner" at bounding box center [384, 17] width 57 height 13
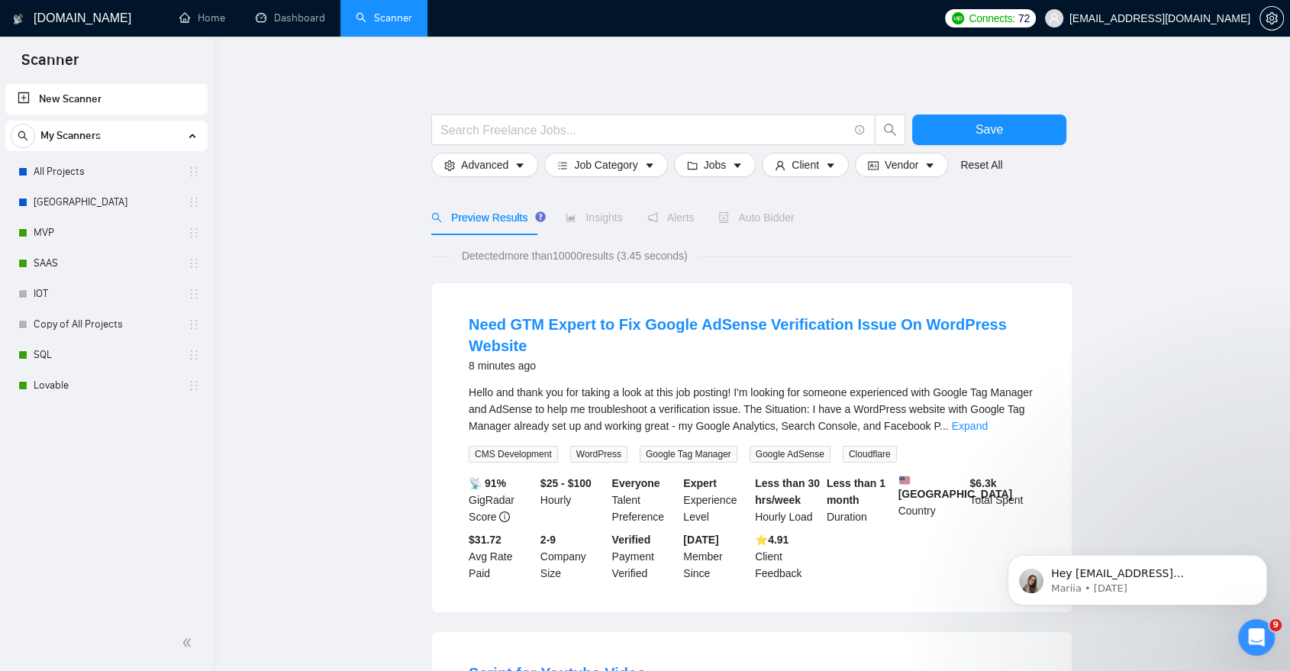
click at [742, 201] on div "Auto Bidder" at bounding box center [757, 217] width 76 height 35
click at [81, 230] on link "MVP" at bounding box center [106, 233] width 145 height 31
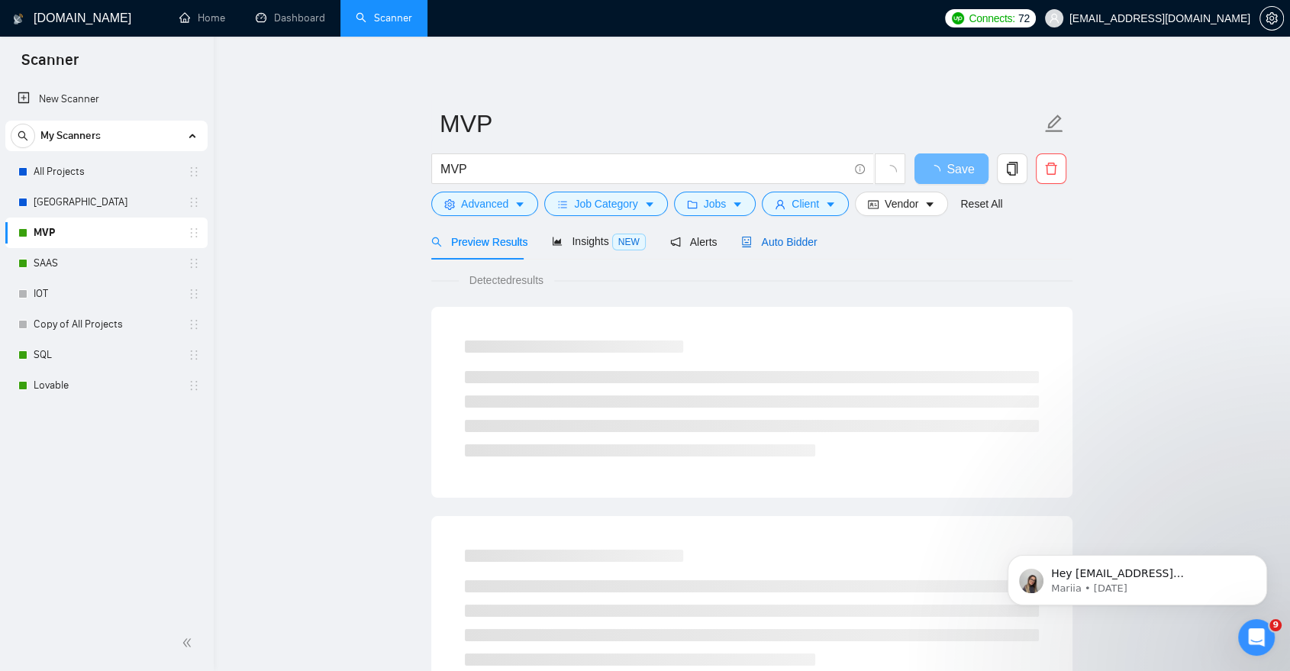
click at [787, 244] on span "Auto Bidder" at bounding box center [779, 242] width 76 height 12
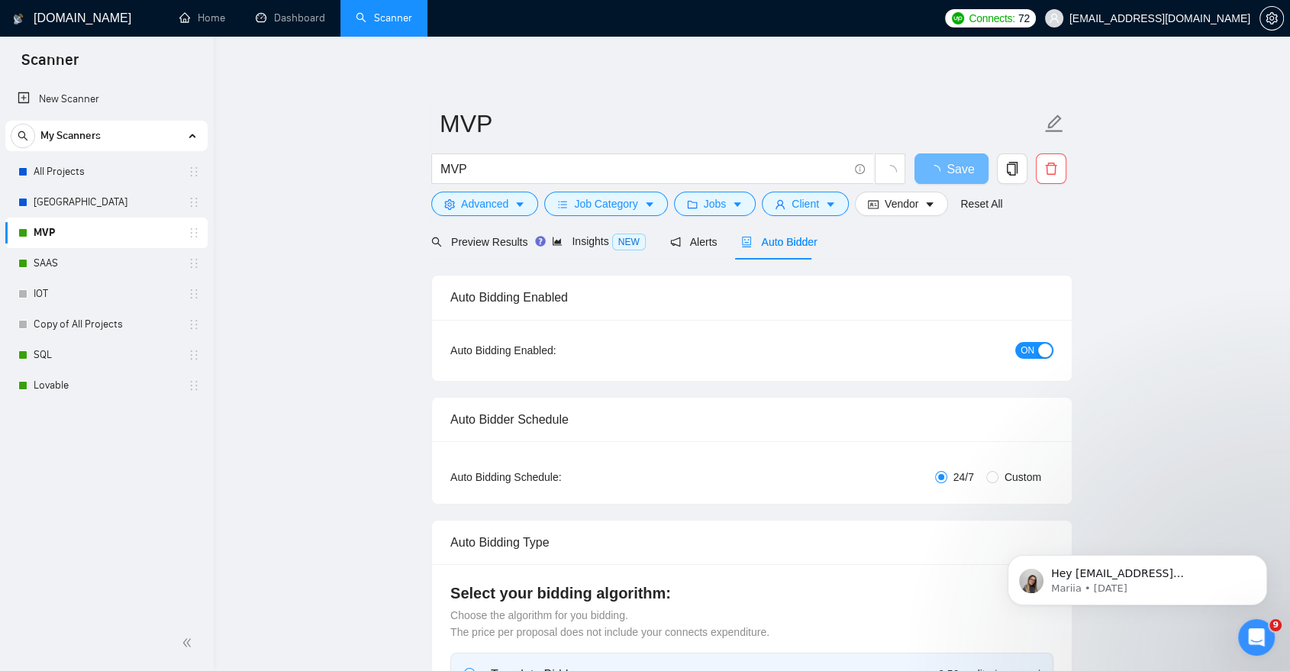
checkbox input "true"
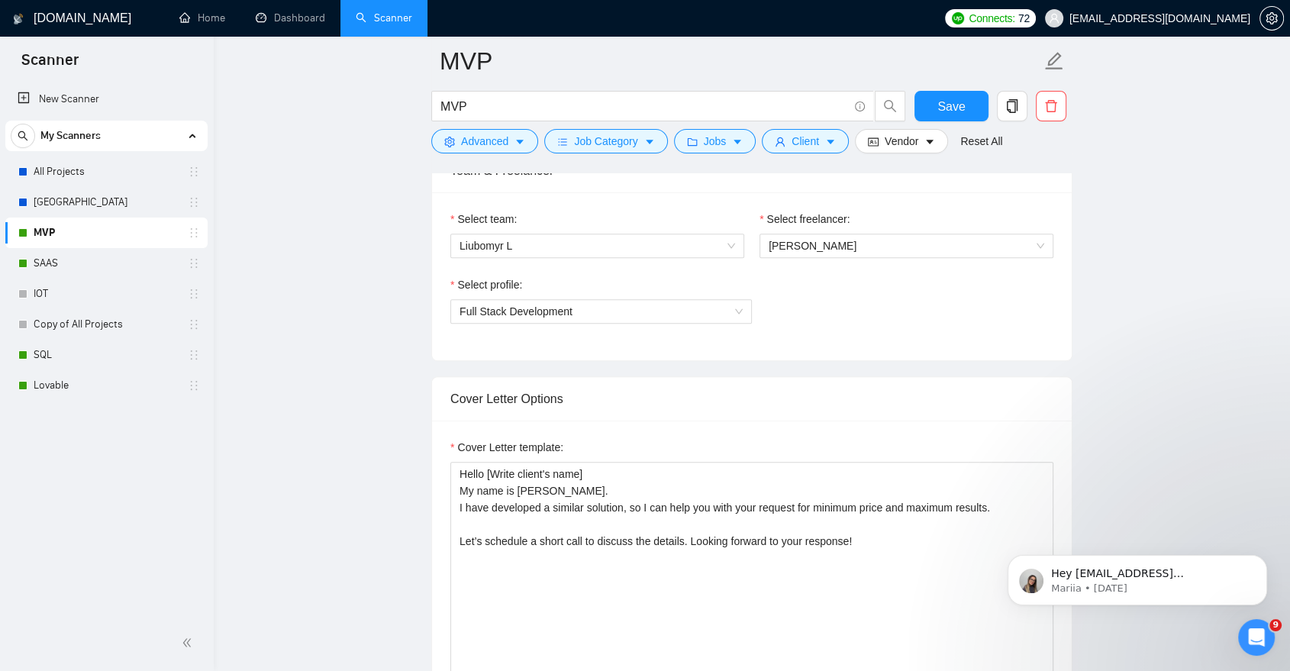
scroll to position [793, 0]
click at [61, 259] on link "SAAS" at bounding box center [106, 263] width 145 height 31
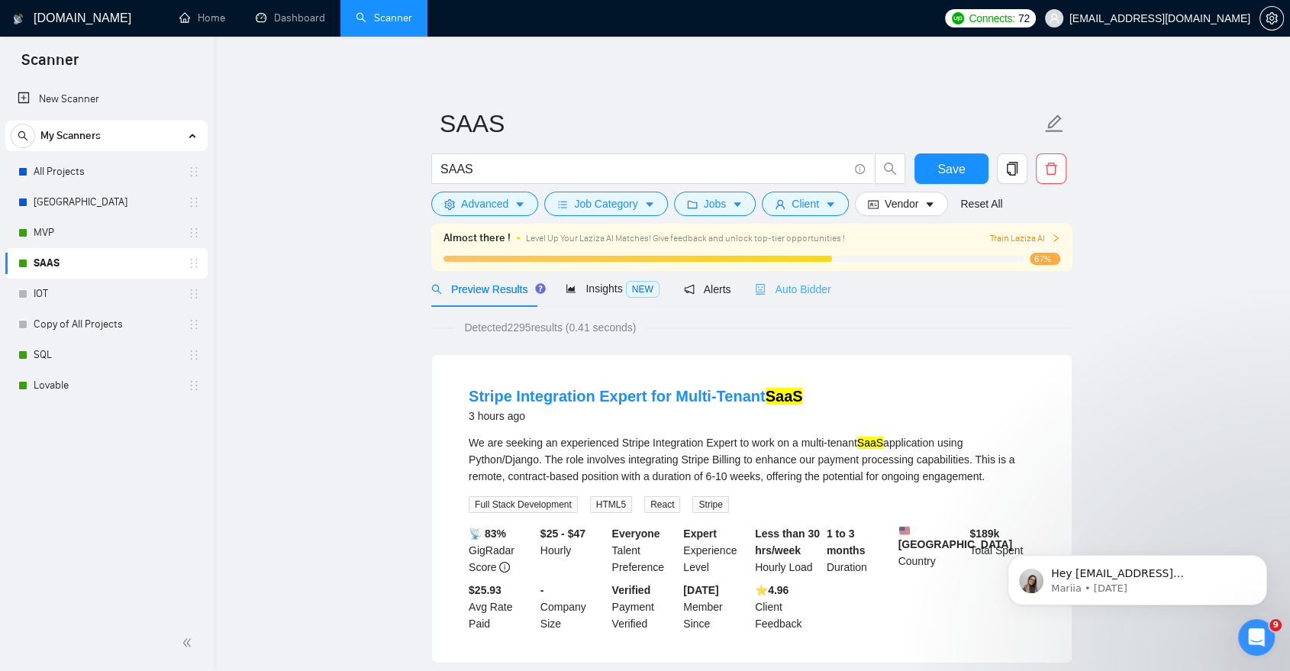
click at [782, 298] on div "Auto Bidder" at bounding box center [793, 289] width 76 height 36
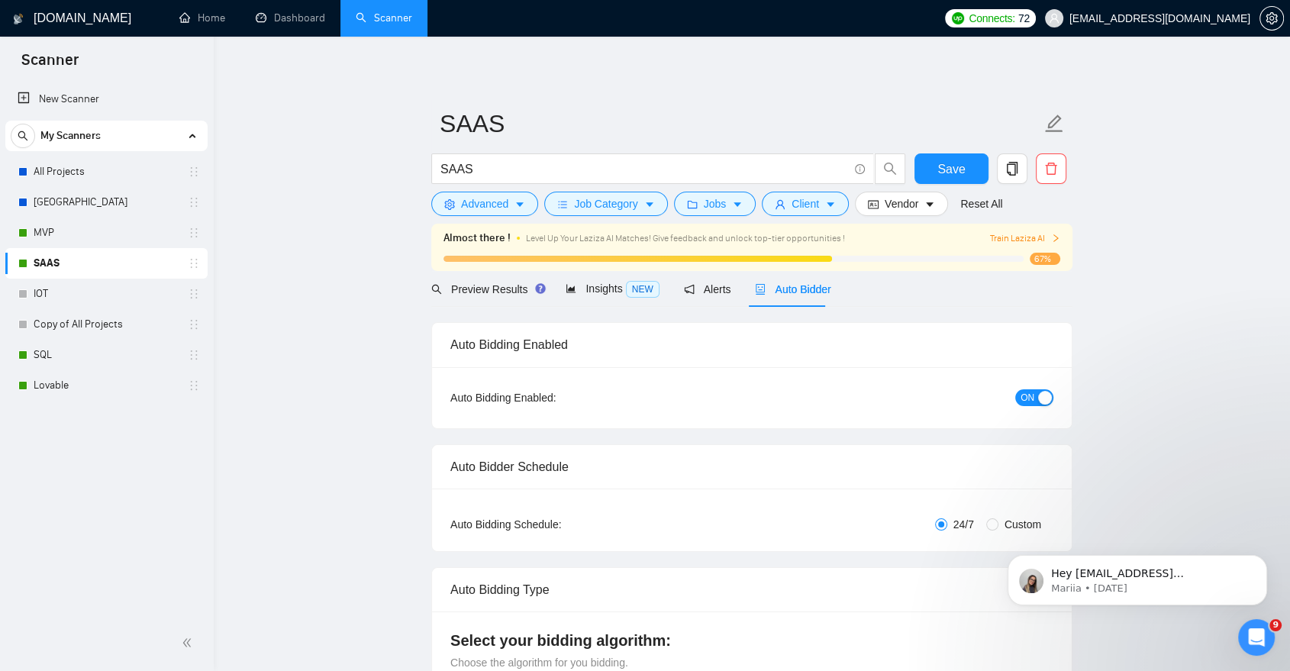
checkbox input "true"
click at [502, 285] on span "Preview Results" at bounding box center [486, 289] width 110 height 12
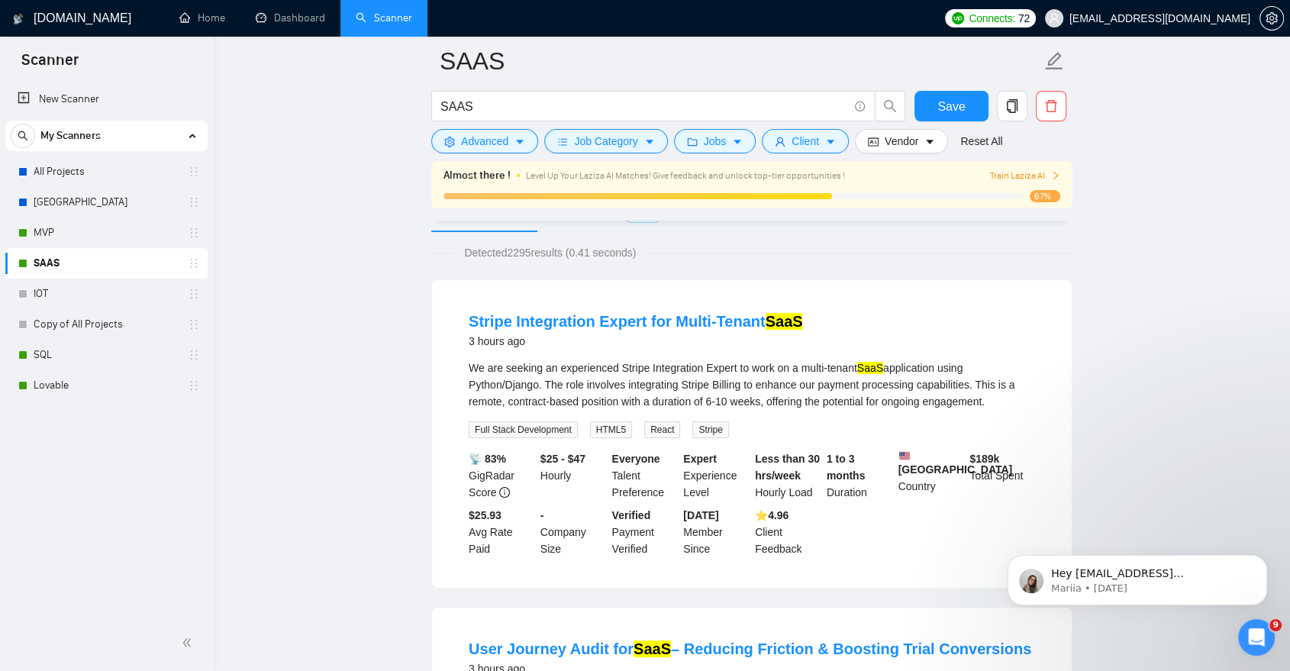
scroll to position [51, 0]
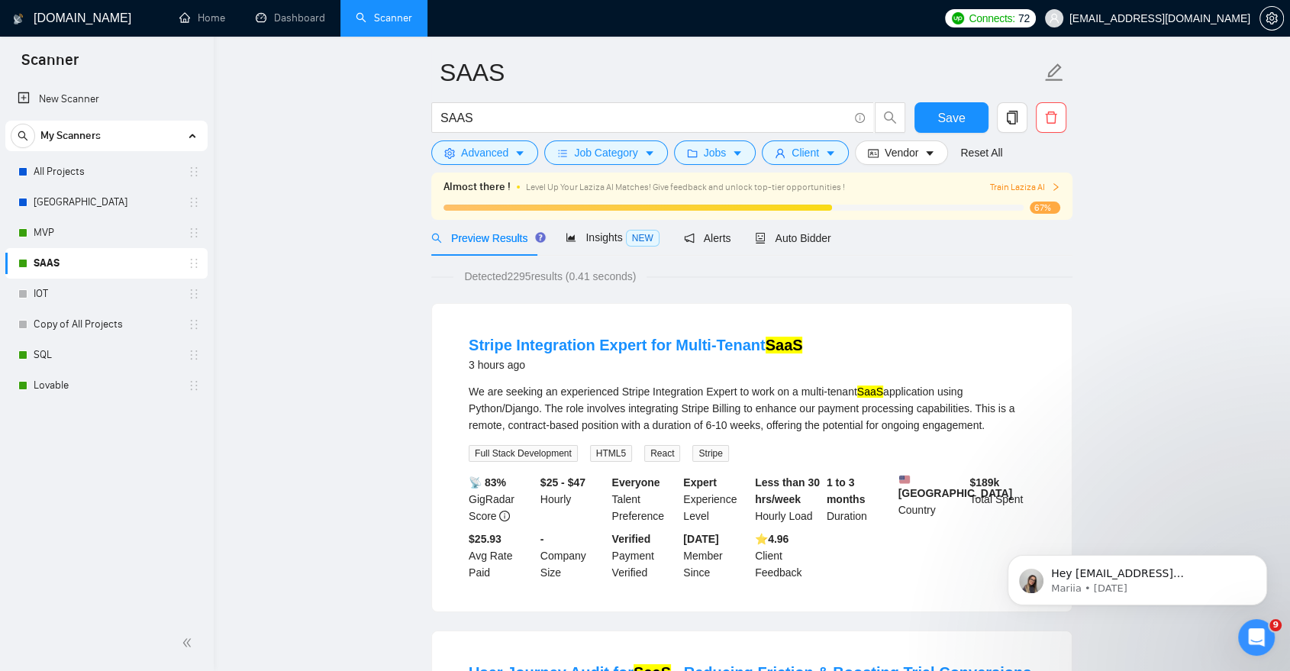
click at [1018, 188] on span "Train Laziza AI" at bounding box center [1025, 187] width 70 height 15
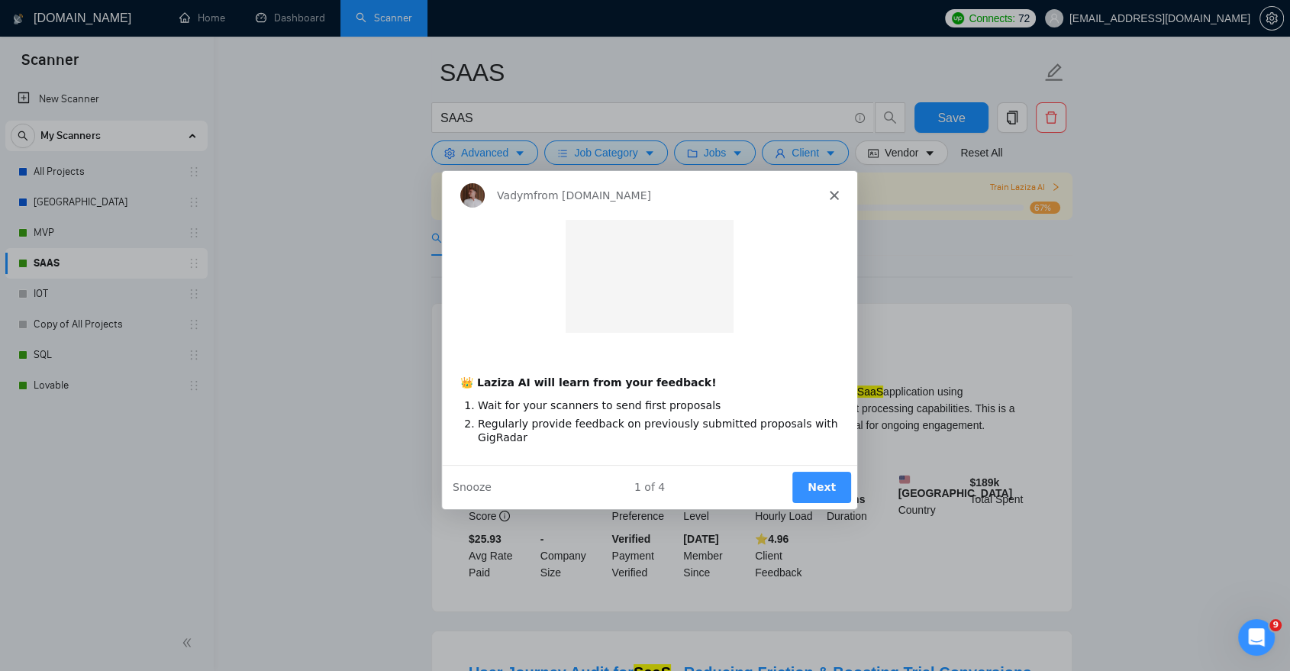
scroll to position [0, 0]
click at [818, 479] on button "Next" at bounding box center [821, 486] width 59 height 31
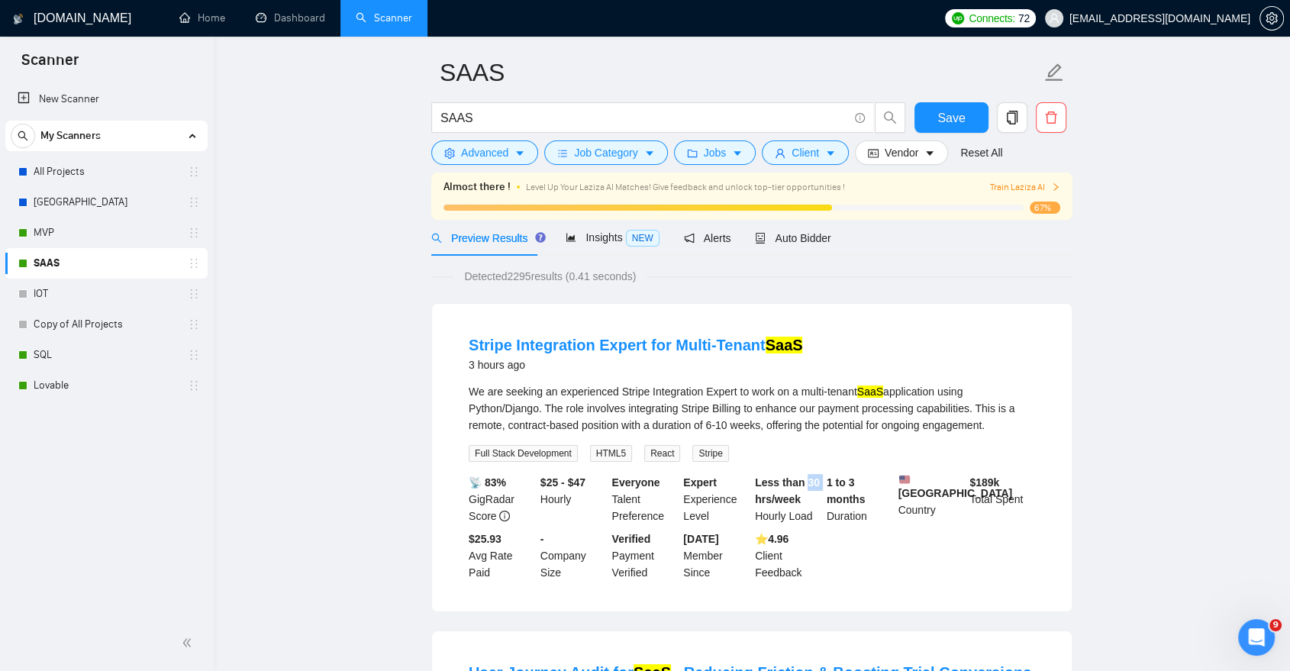
click at [819, 480] on div "Less than 30 hrs/week Hourly Load" at bounding box center [788, 499] width 72 height 50
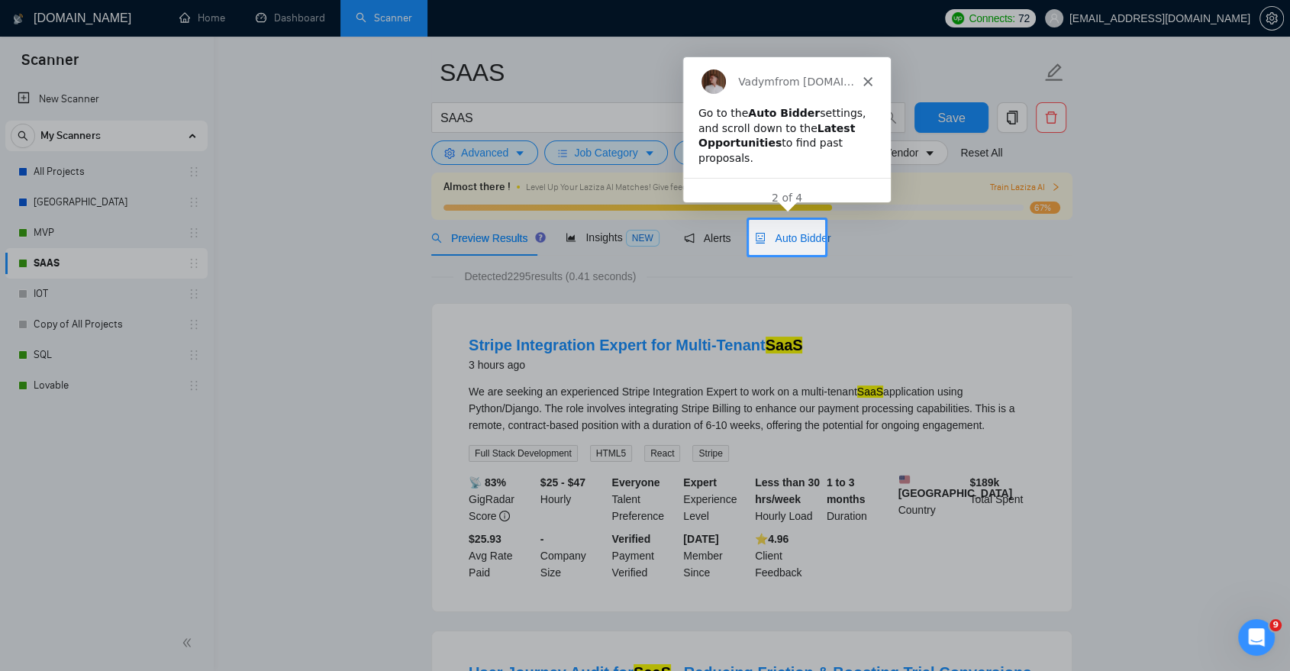
click at [801, 232] on span "Auto Bidder" at bounding box center [793, 238] width 76 height 12
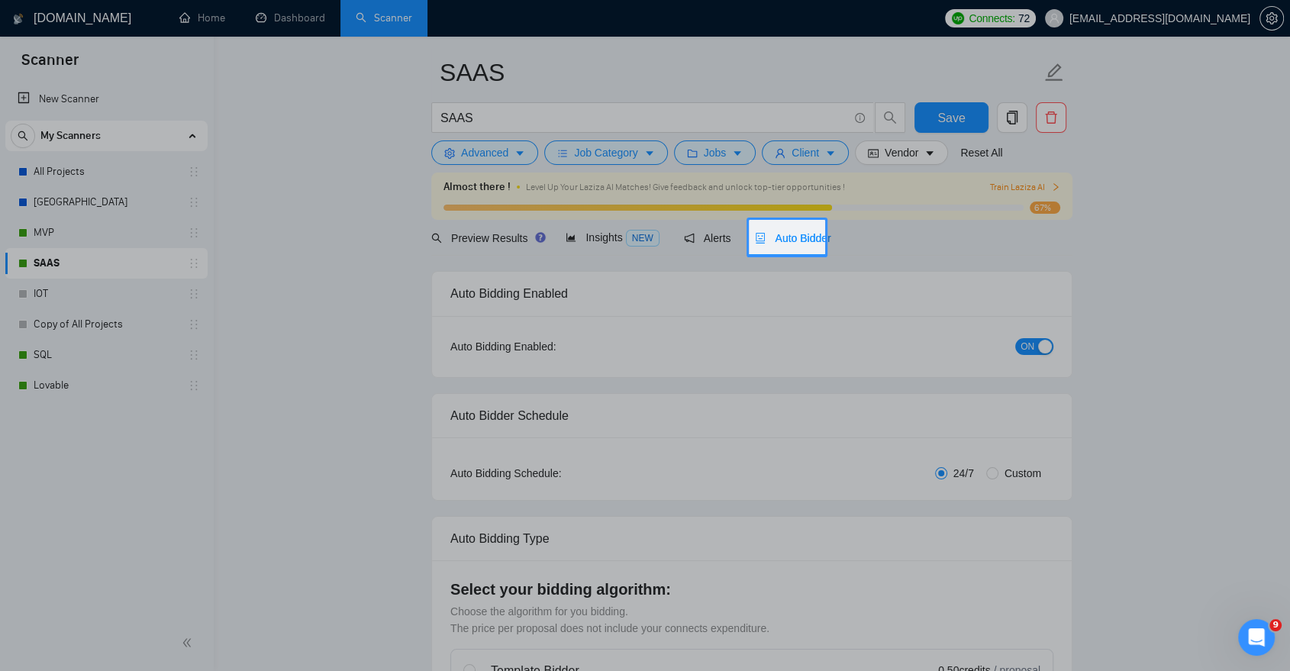
checkbox input "true"
click at [783, 214] on div at bounding box center [645, 84] width 1290 height 271
click at [788, 246] on div "Auto Bidder" at bounding box center [793, 238] width 76 height 36
click at [788, 246] on body "Scanner New Scanner My Scanners All Projects [GEOGRAPHIC_DATA] MVP SAAS IOT Cop…" at bounding box center [645, 284] width 1290 height 671
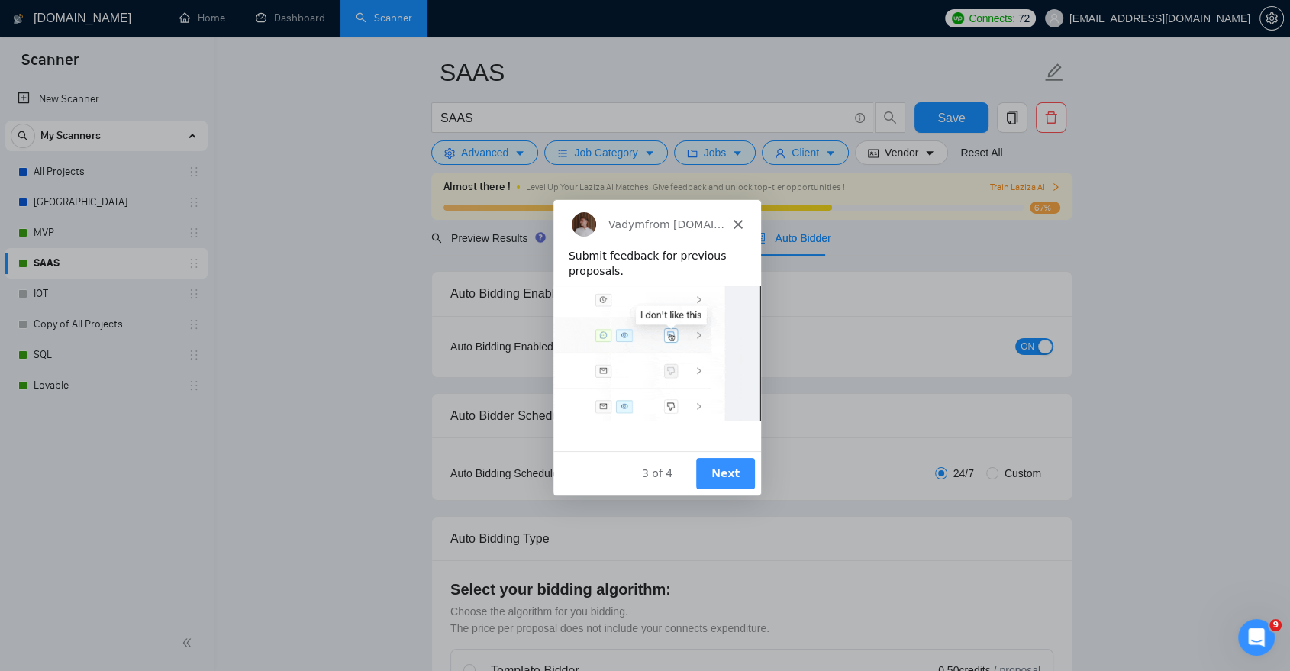
click at [719, 480] on button "Next" at bounding box center [725, 472] width 59 height 31
click at [719, 478] on button "Next" at bounding box center [725, 472] width 59 height 31
click at [719, 475] on button "Next" at bounding box center [725, 472] width 59 height 31
click at [719, 480] on button "Next" at bounding box center [725, 472] width 59 height 31
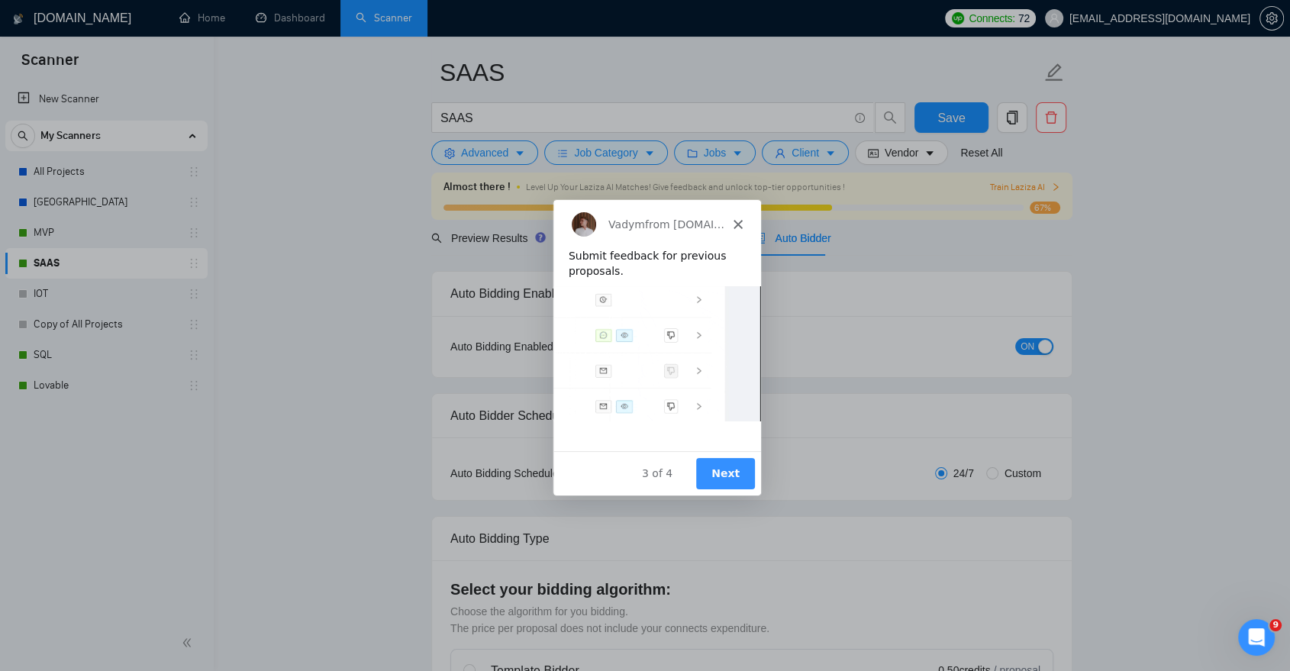
click at [735, 227] on icon "Close" at bounding box center [737, 222] width 9 height 9
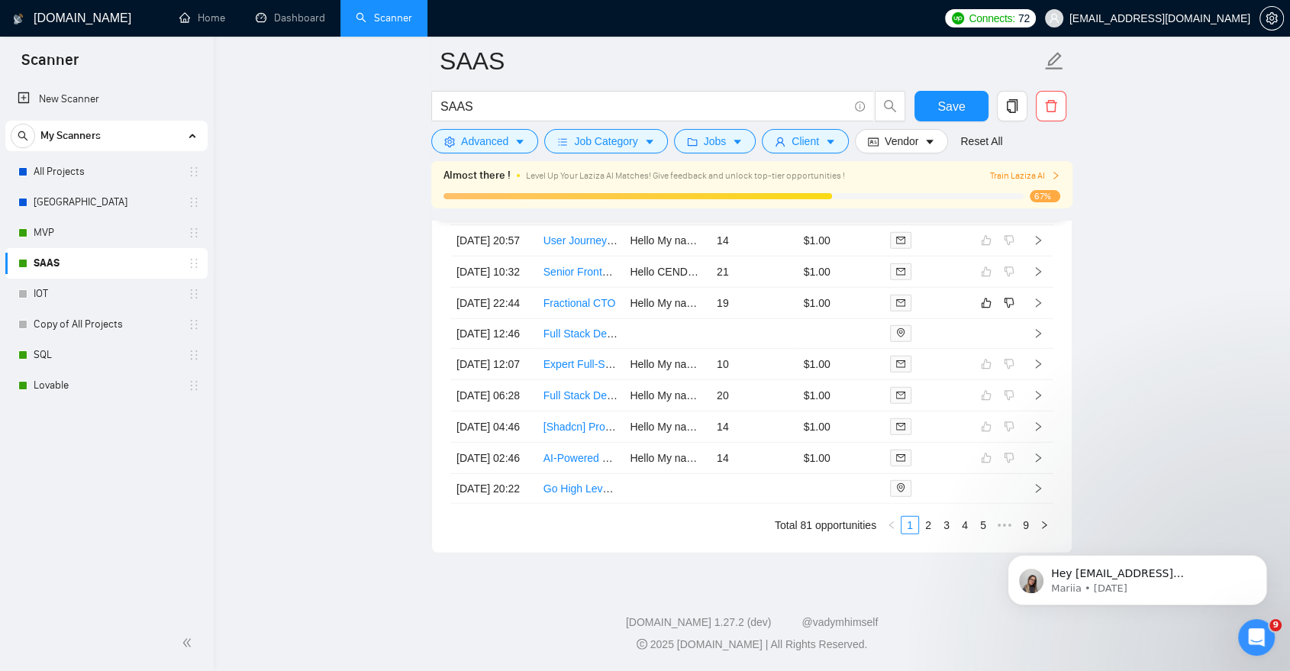
scroll to position [4341, 0]
